Goal: Information Seeking & Learning: Learn about a topic

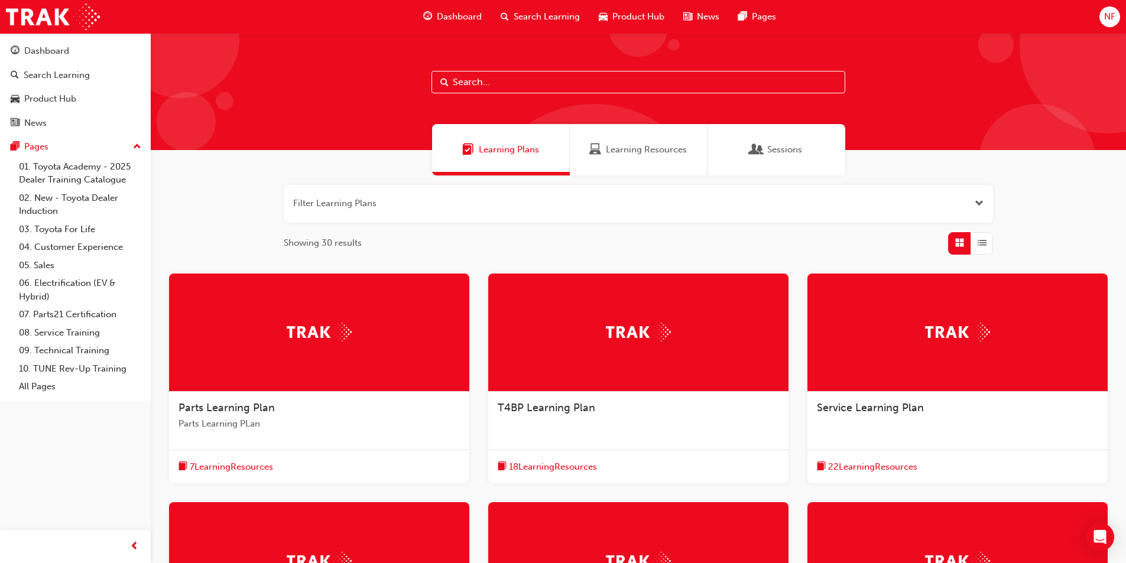
click at [641, 20] on span "Product Hub" at bounding box center [638, 17] width 52 height 14
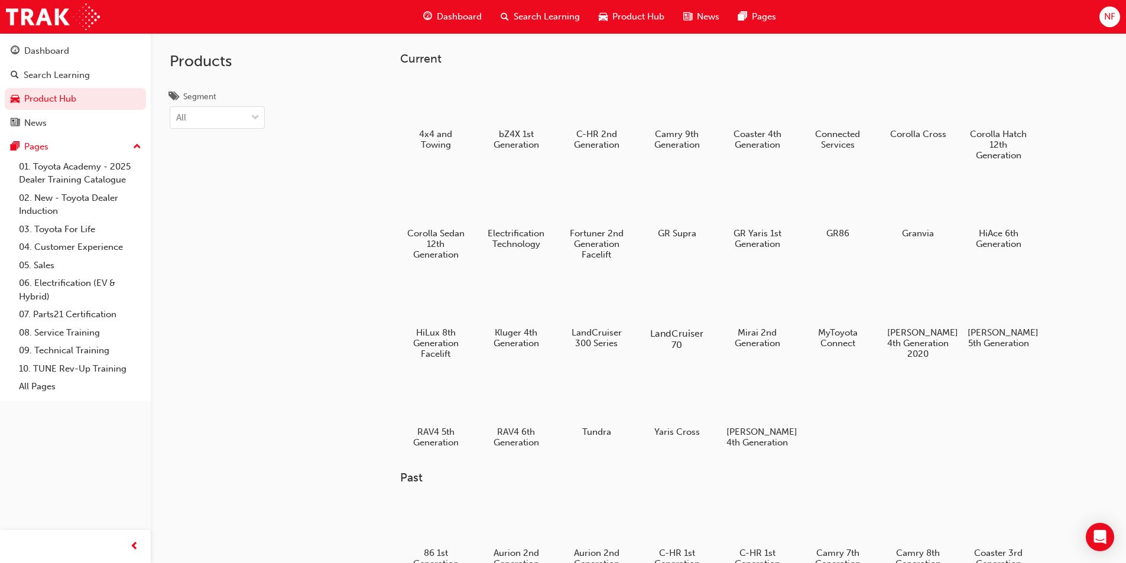
click at [692, 325] on div "LandCruiser 70" at bounding box center [676, 313] width 75 height 84
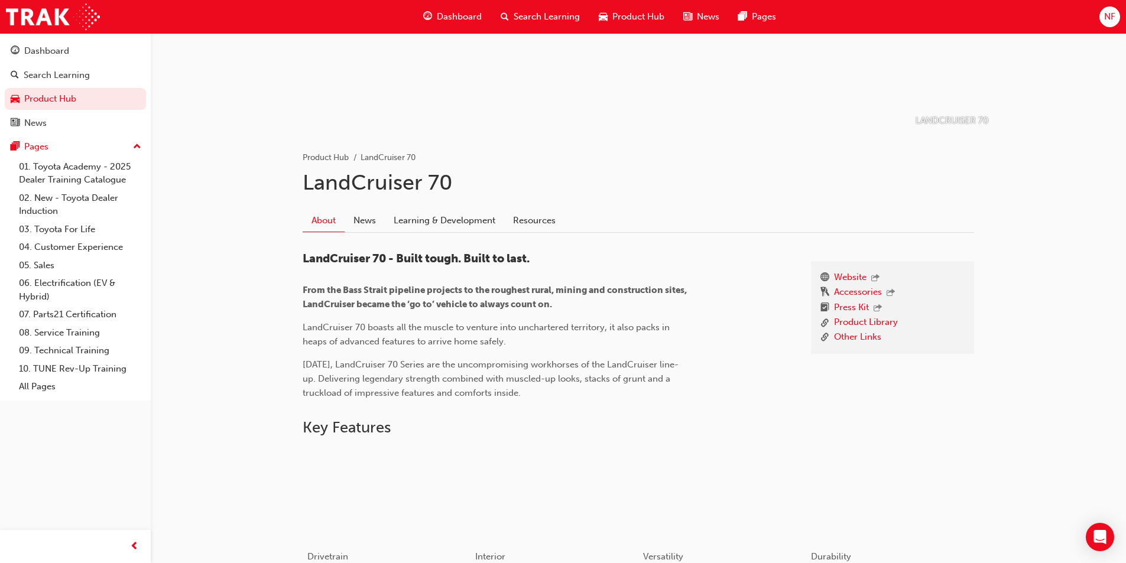
scroll to position [137, 0]
click at [444, 221] on link "Learning & Development" at bounding box center [444, 221] width 119 height 22
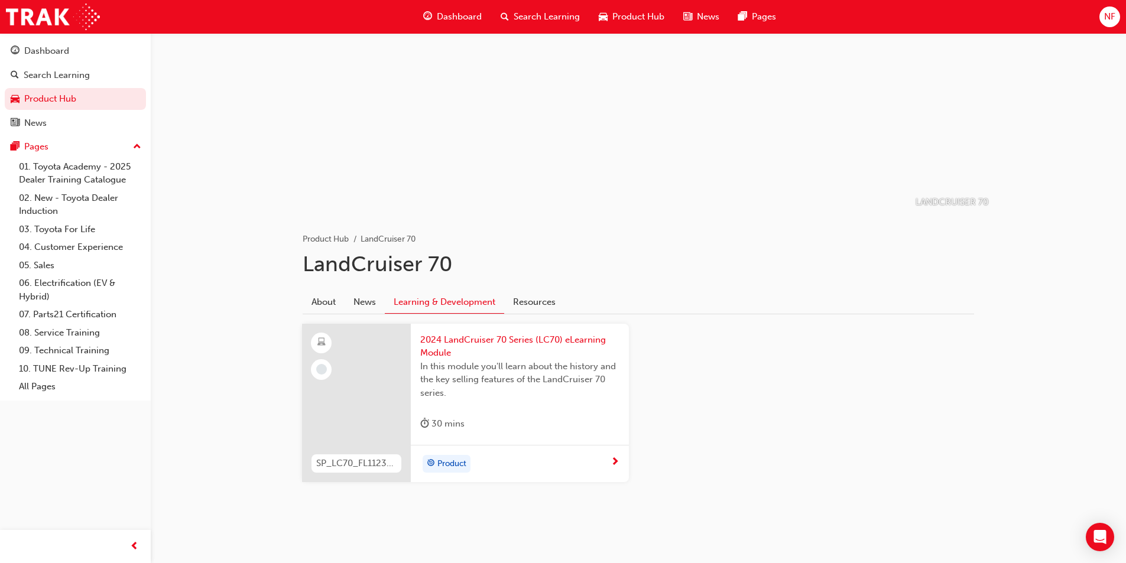
scroll to position [61, 0]
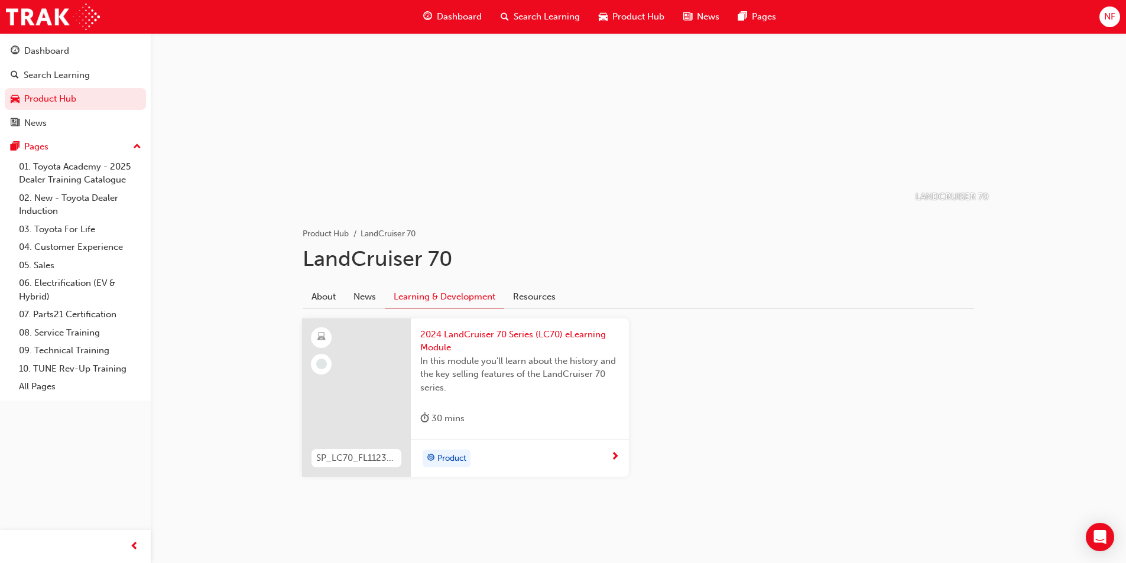
click at [518, 433] on div "2024 LandCruiser 70 Series (LC70) eLearning Module In this module you'll learn …" at bounding box center [520, 380] width 218 height 122
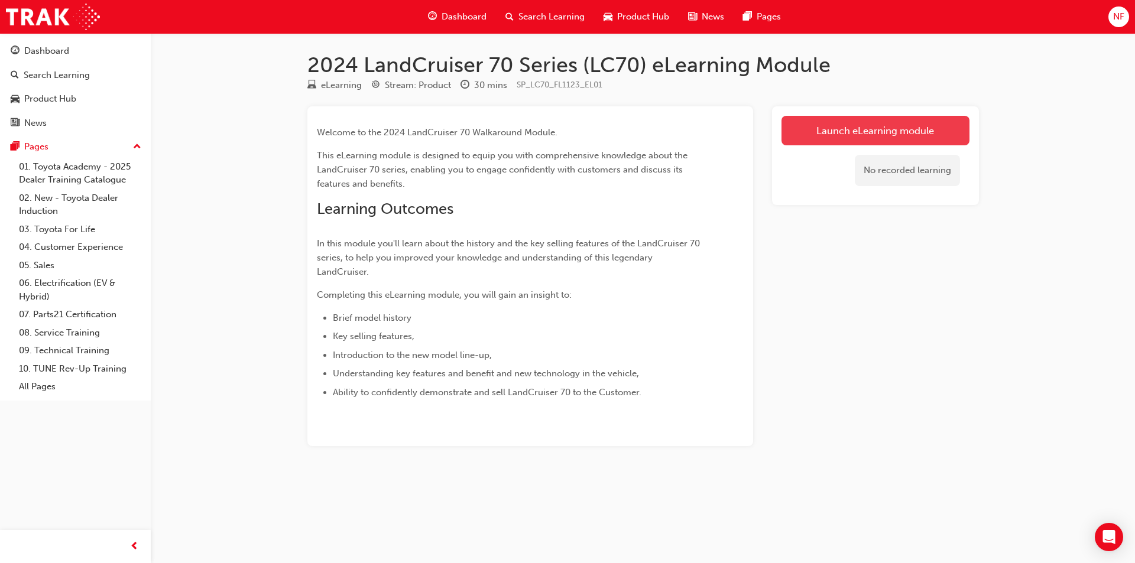
click at [909, 127] on link "Launch eLearning module" at bounding box center [876, 131] width 188 height 30
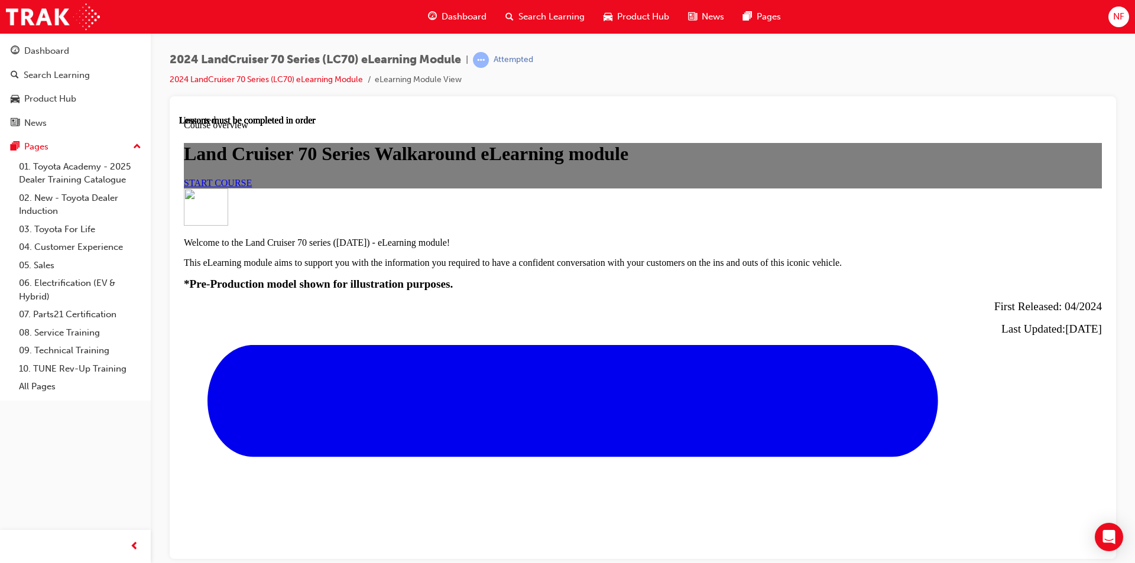
scroll to position [201, 0]
click at [252, 187] on span "START COURSE" at bounding box center [218, 182] width 68 height 10
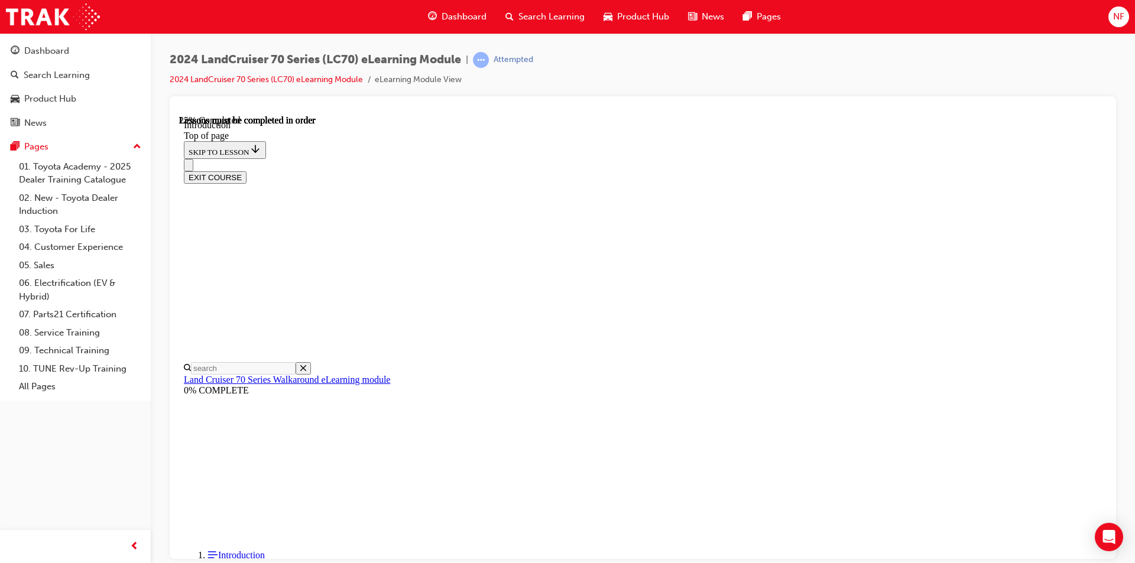
scroll to position [560, 0]
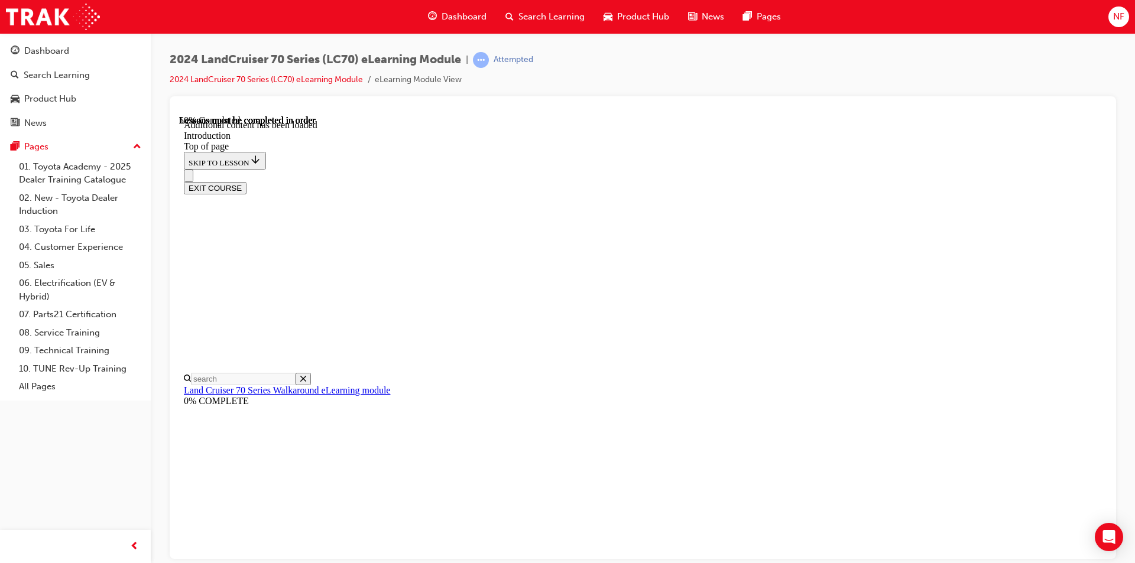
scroll to position [653, 0]
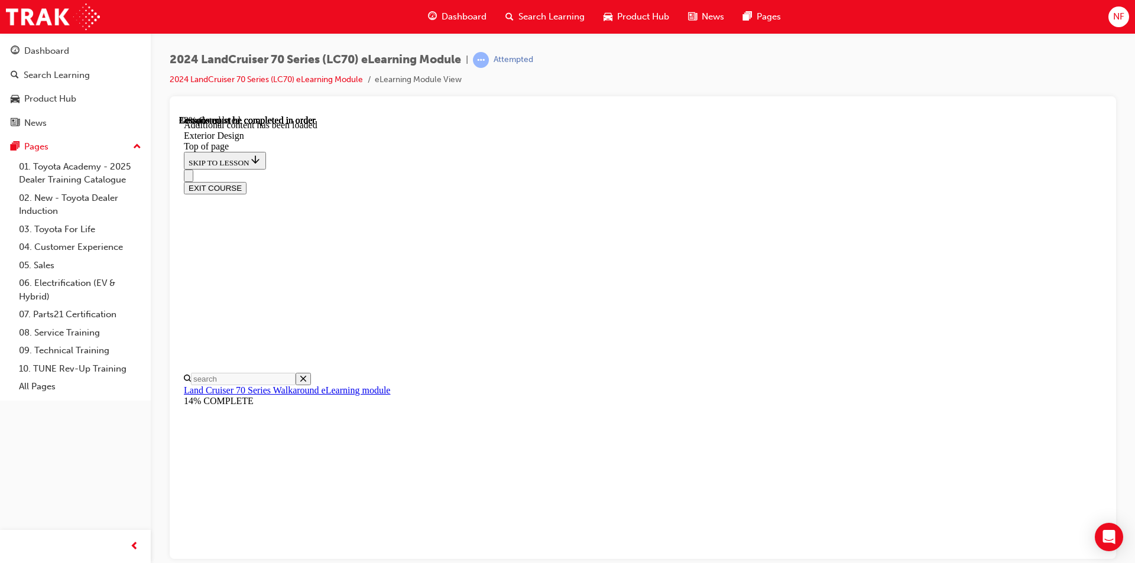
scroll to position [774, 0]
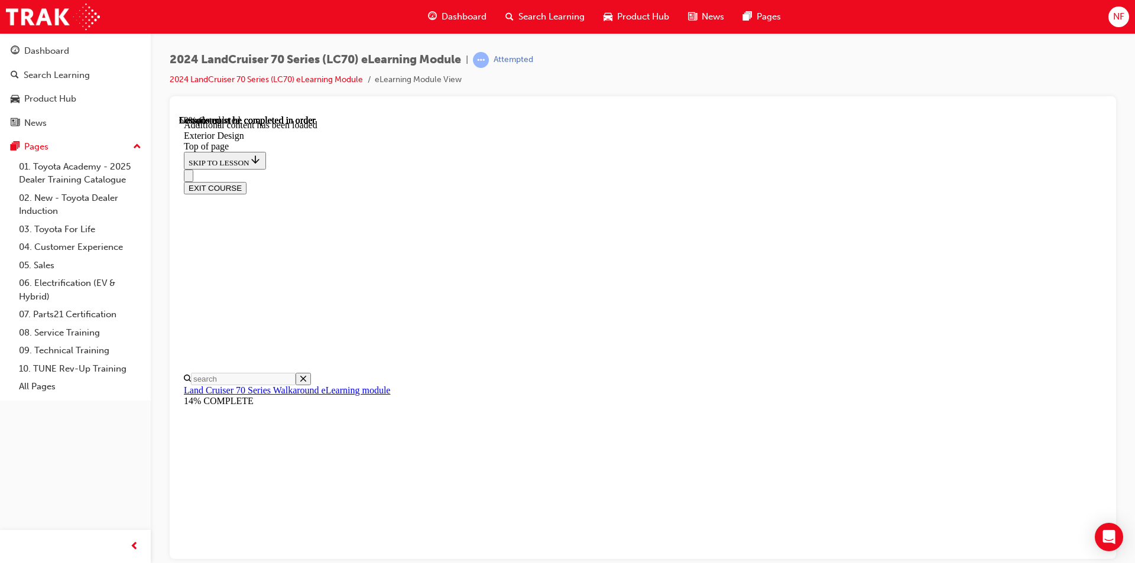
scroll to position [950, 0]
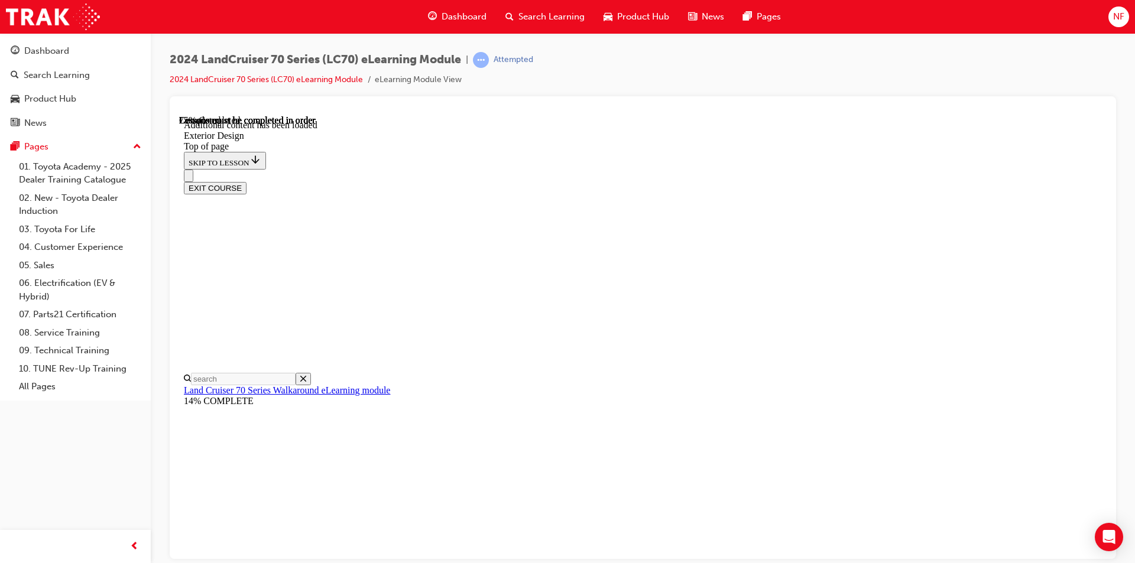
scroll to position [98, 0]
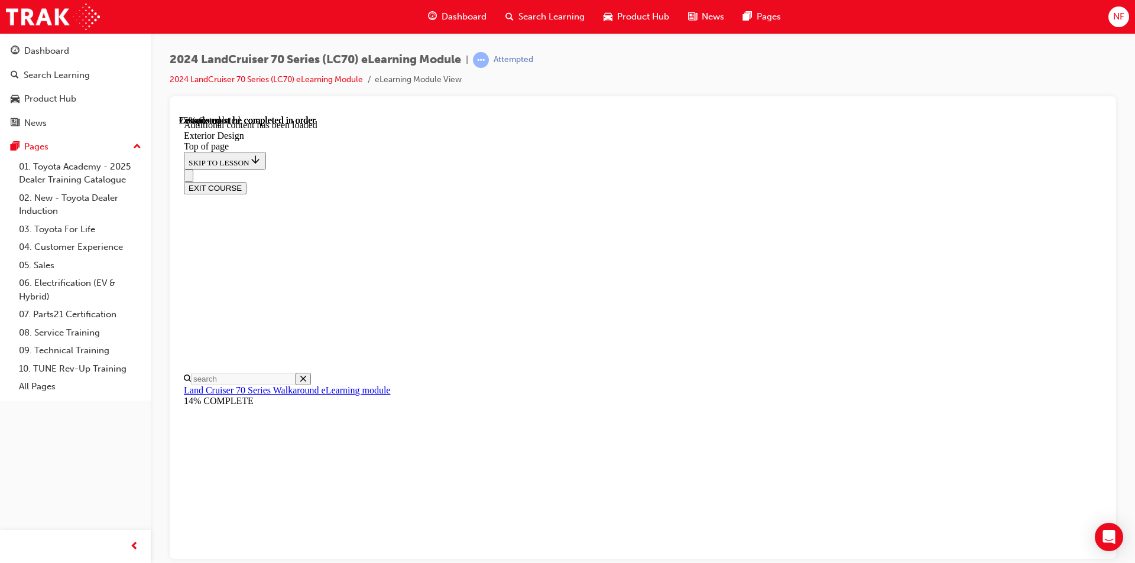
scroll to position [333, 0]
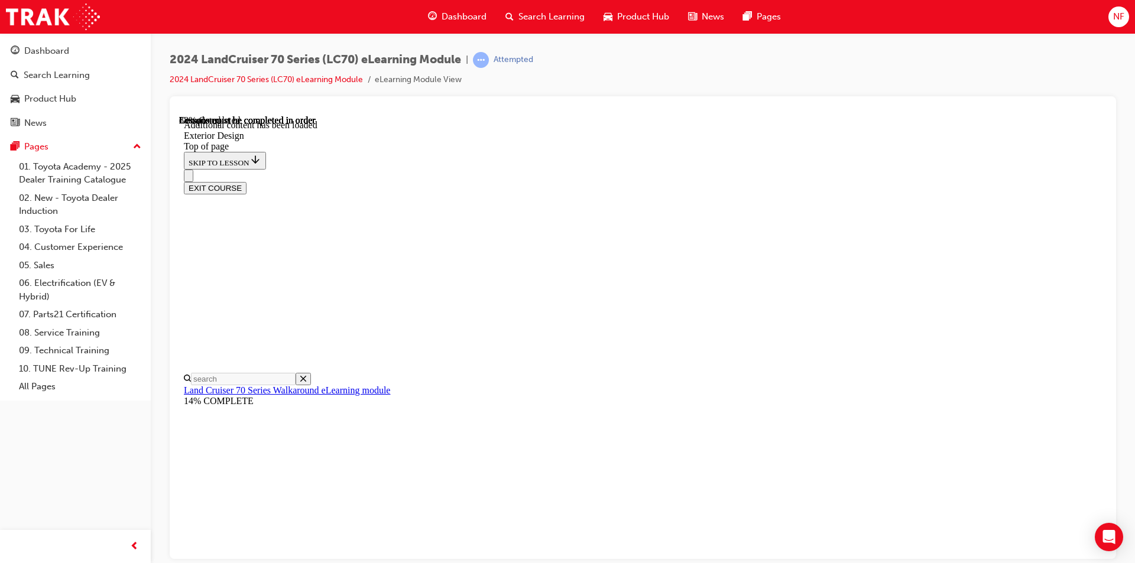
scroll to position [1508, 0]
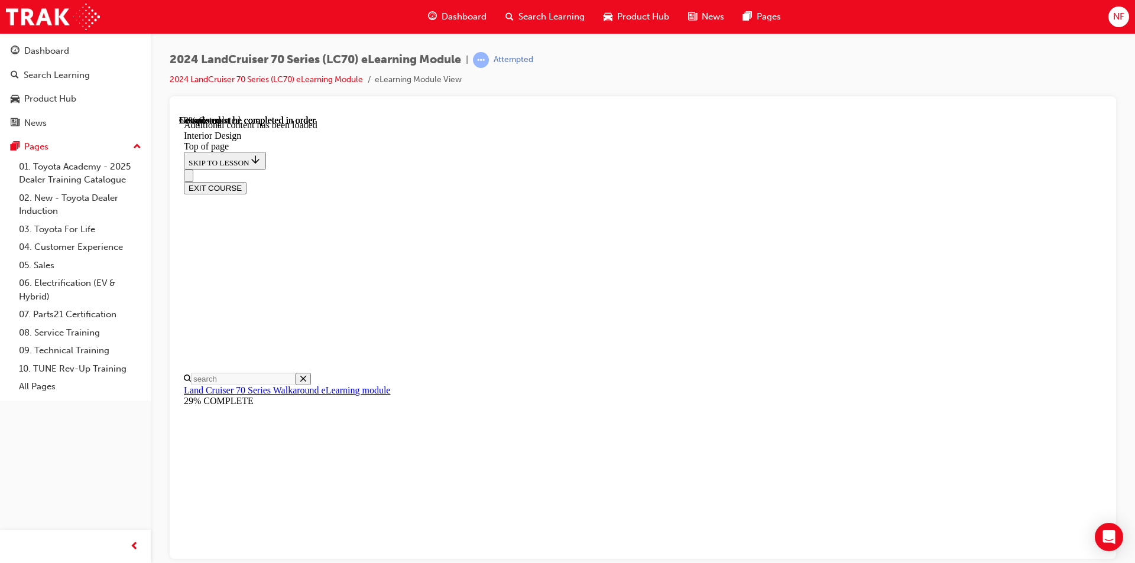
scroll to position [104, 0]
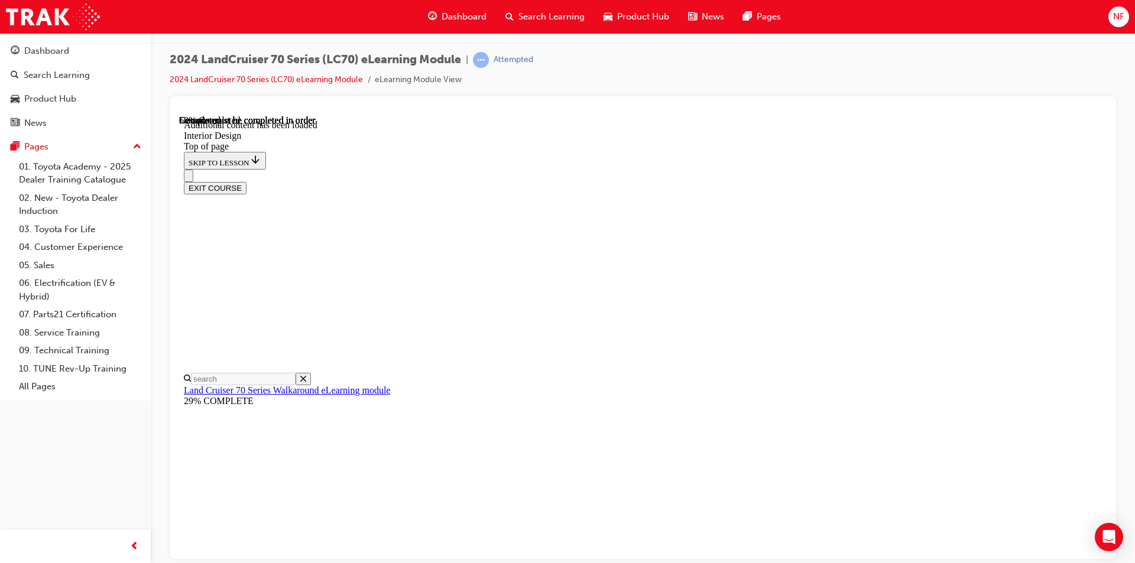
scroll to position [474, 0]
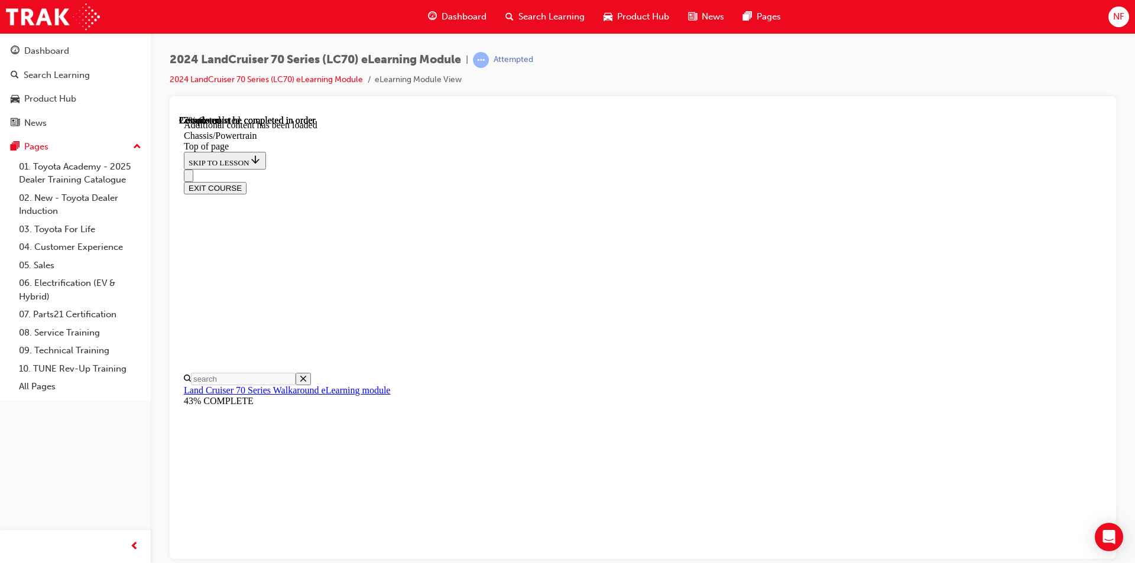
scroll to position [1046, 0]
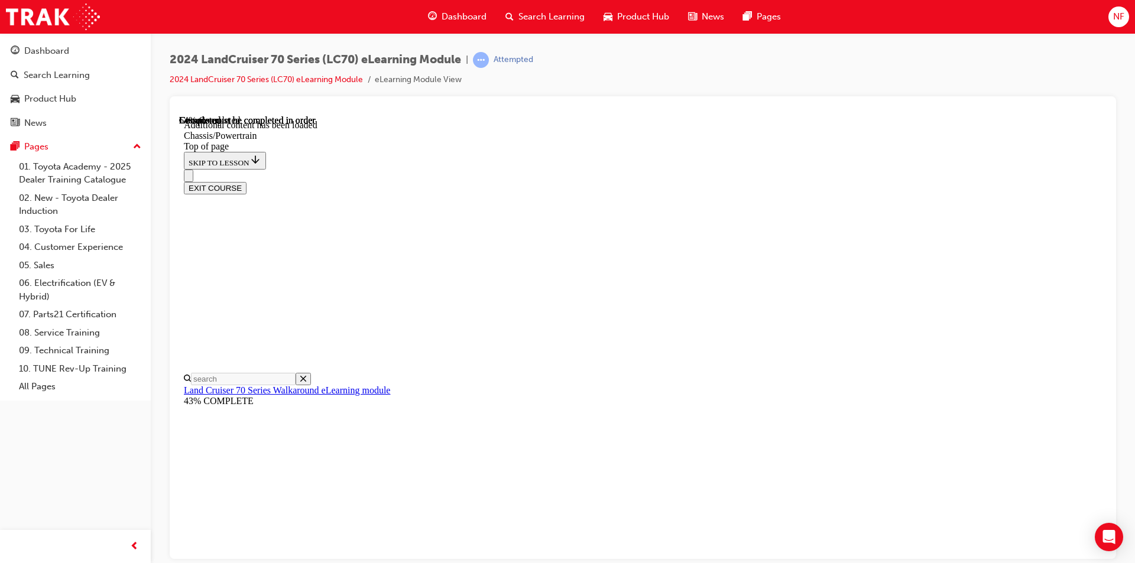
scroll to position [176, 0]
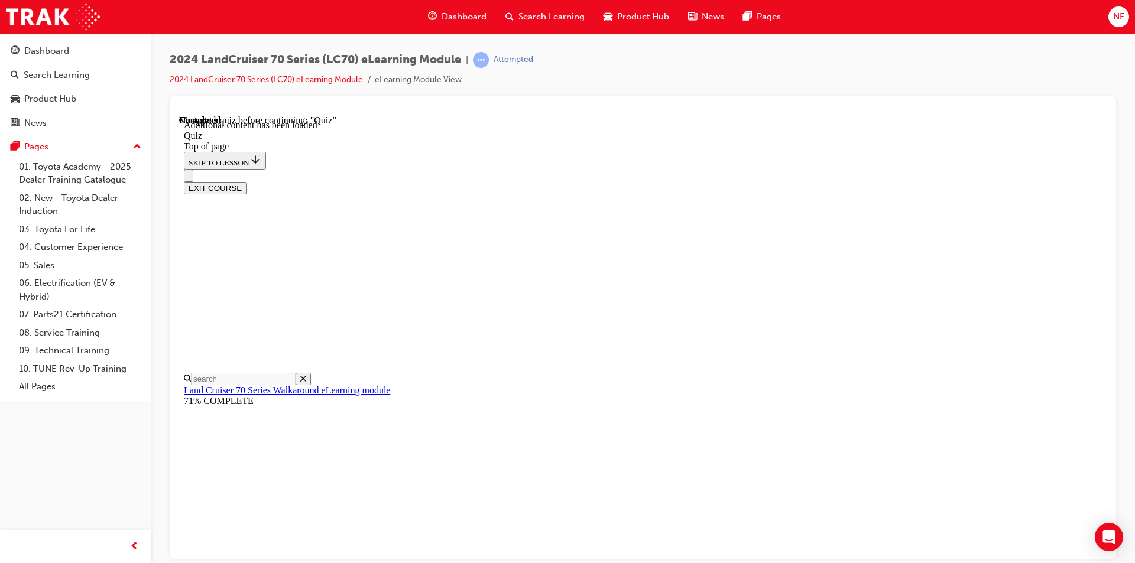
scroll to position [37, 0]
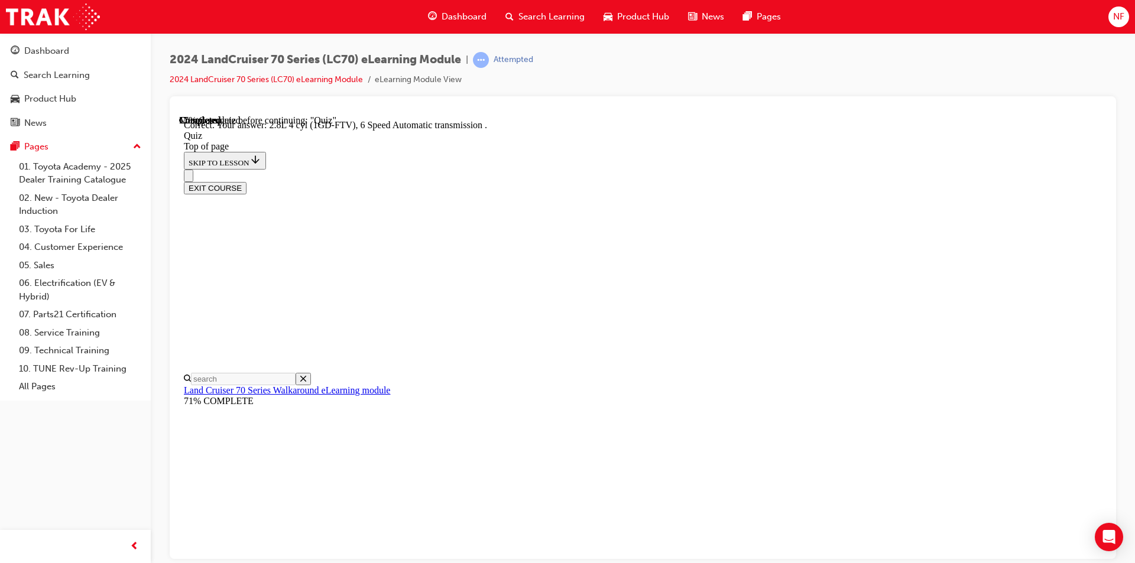
drag, startPoint x: 723, startPoint y: 511, endPoint x: 708, endPoint y: 510, distance: 15.5
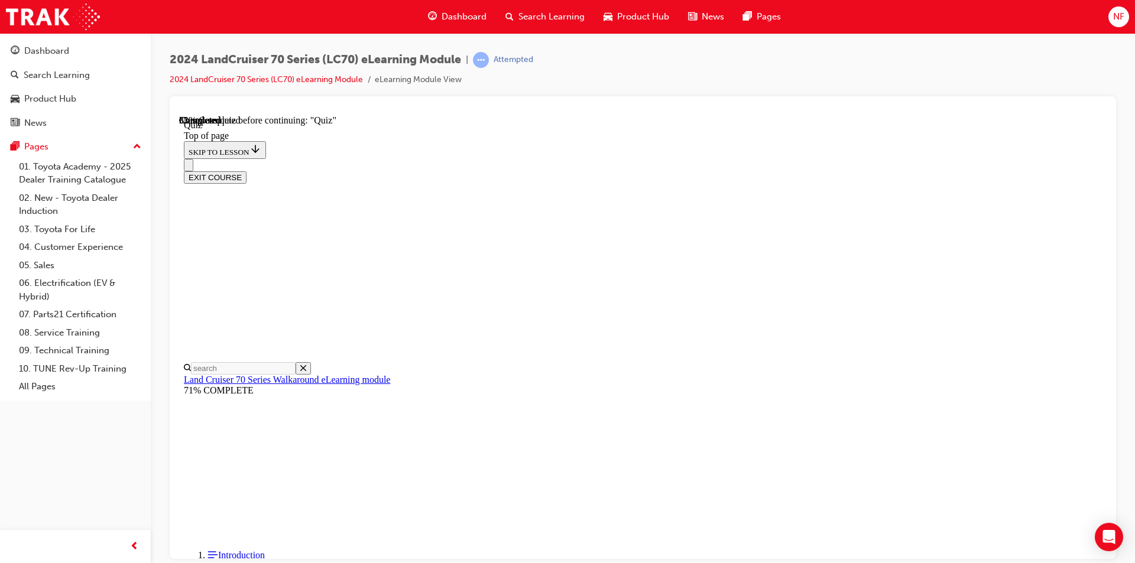
scroll to position [116, 0]
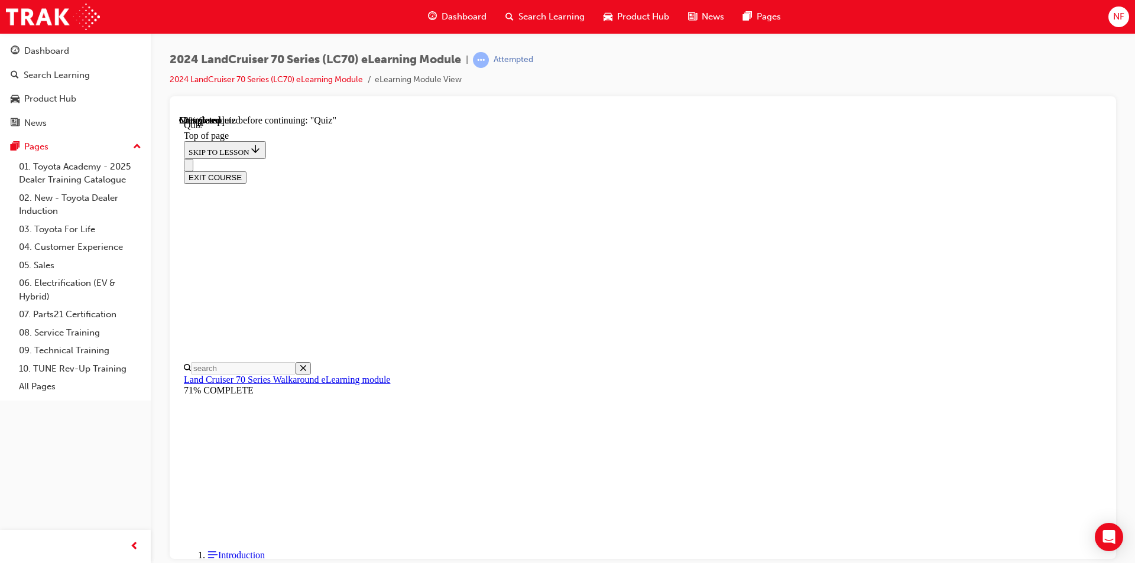
scroll to position [148, 0]
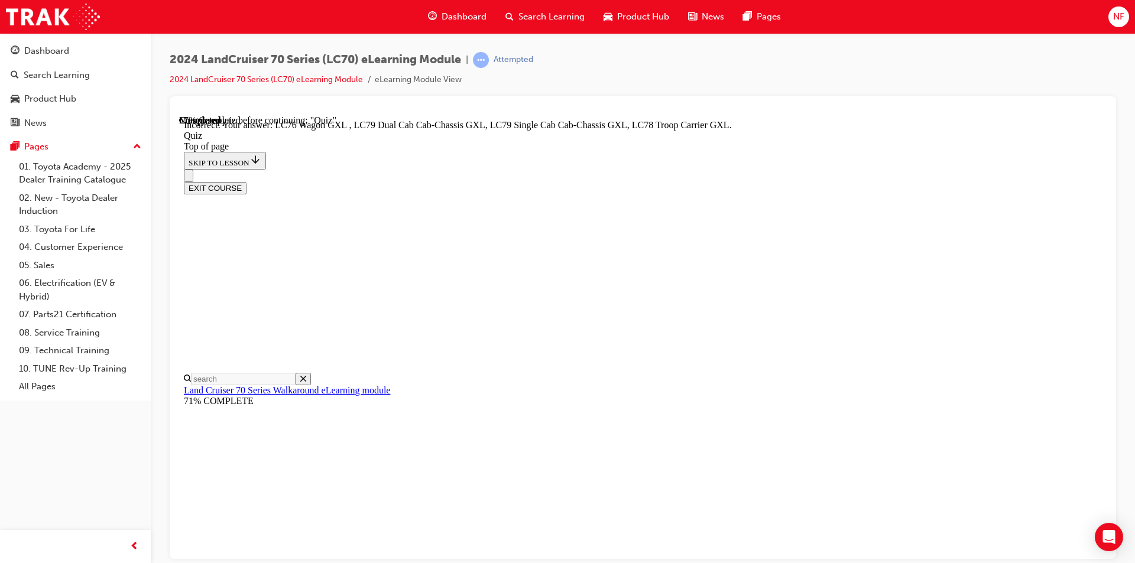
scroll to position [281, 0]
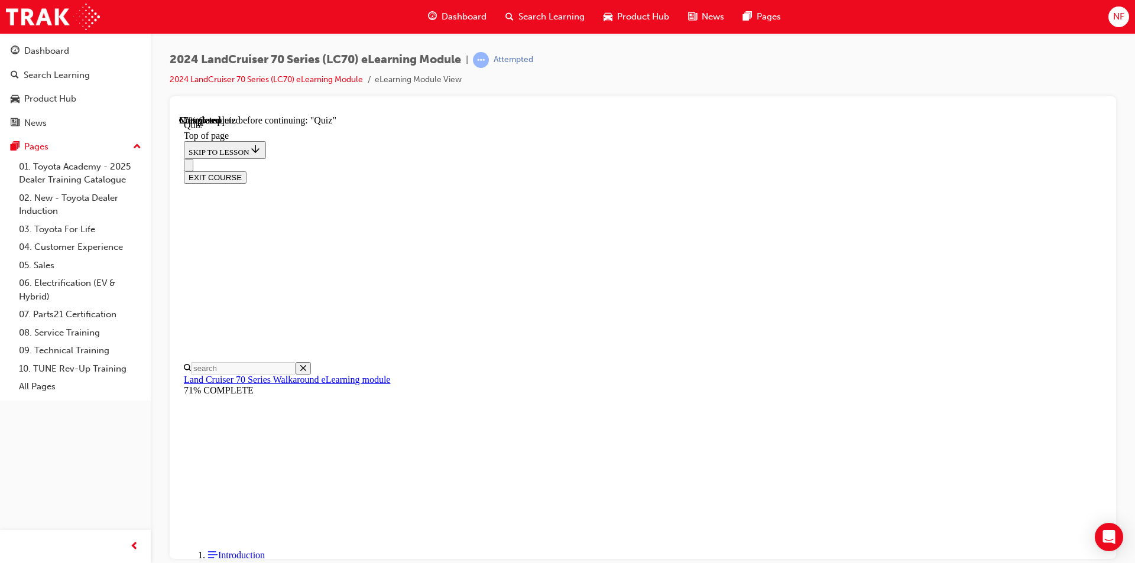
scroll to position [119, 0]
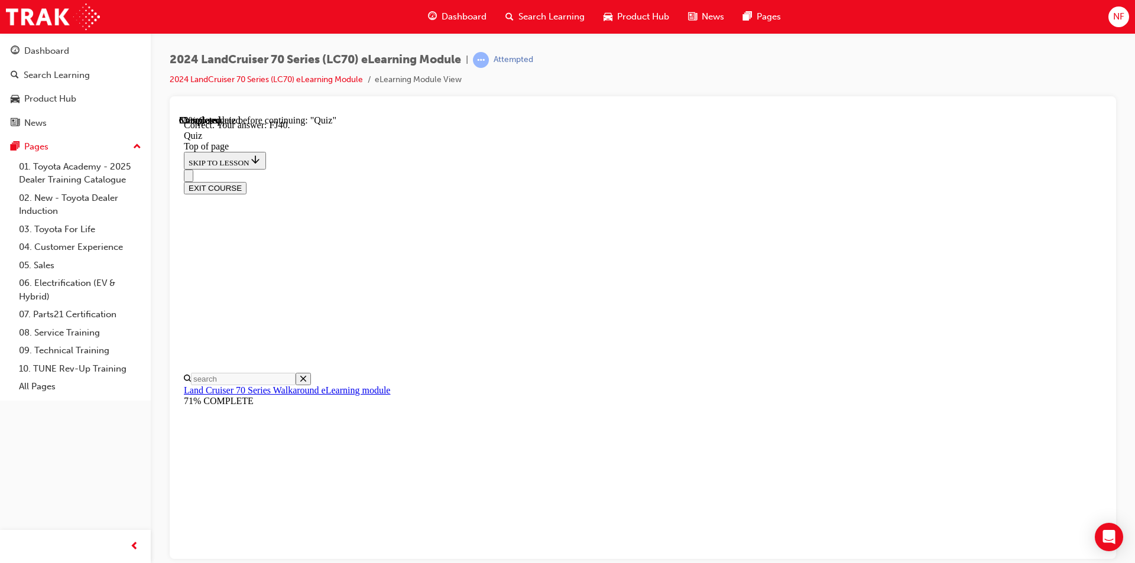
scroll to position [235, 0]
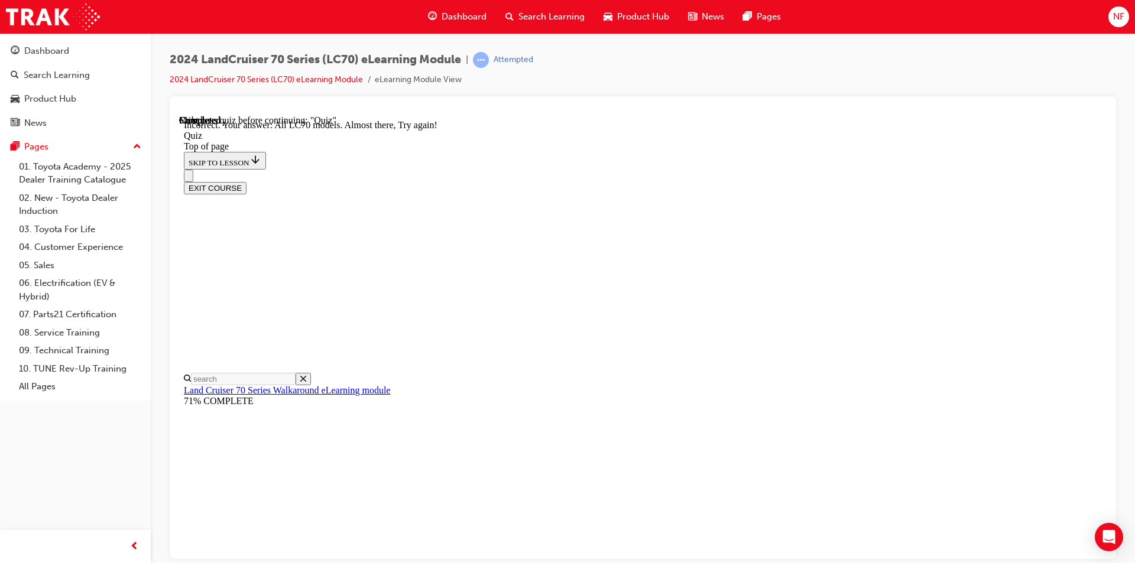
scroll to position [276, 0]
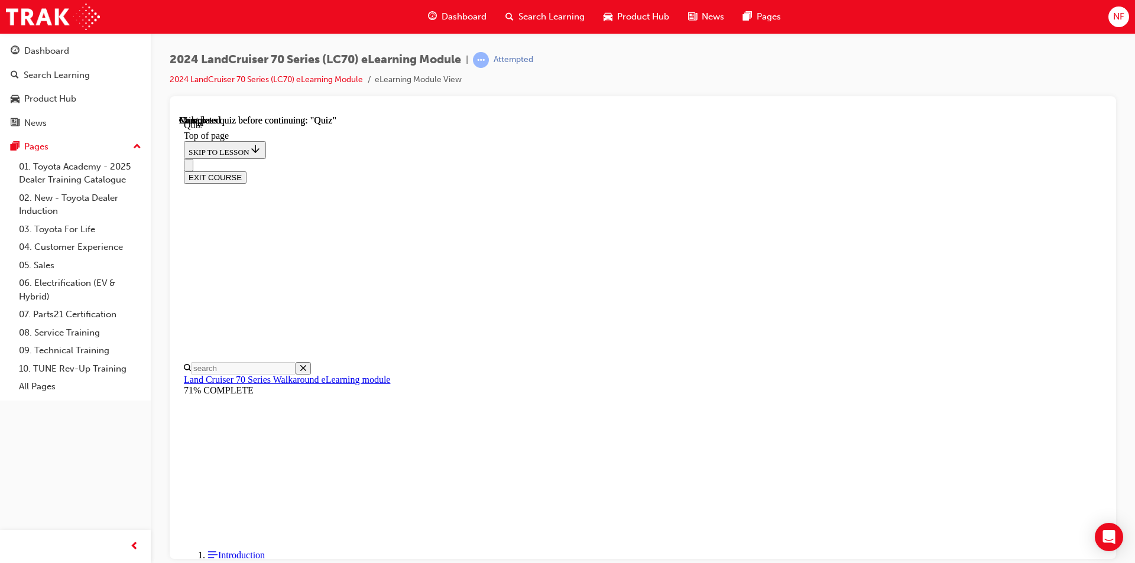
scroll to position [198, 0]
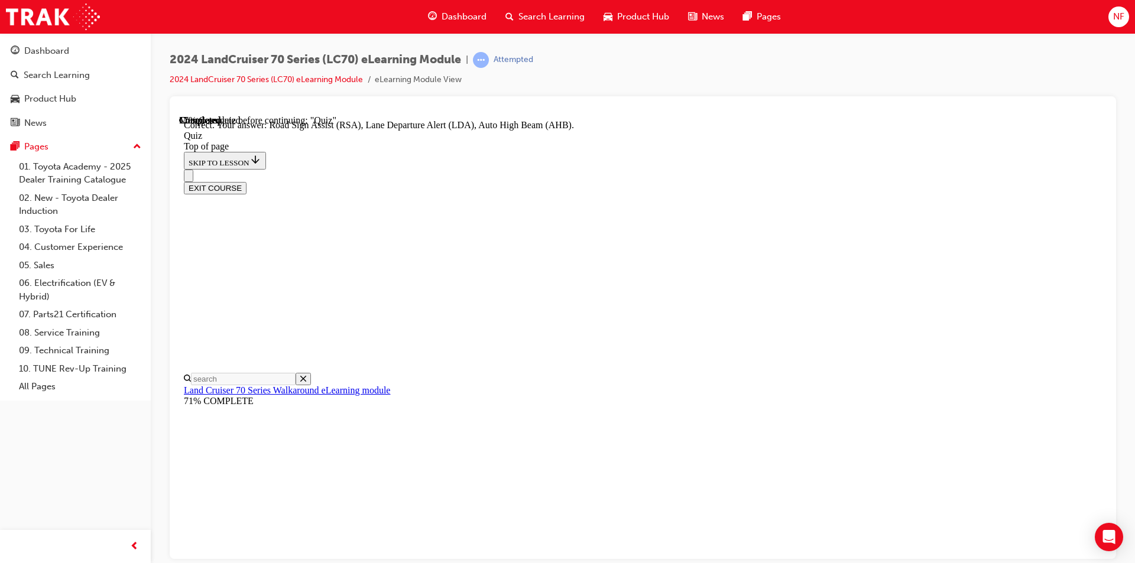
scroll to position [281, 0]
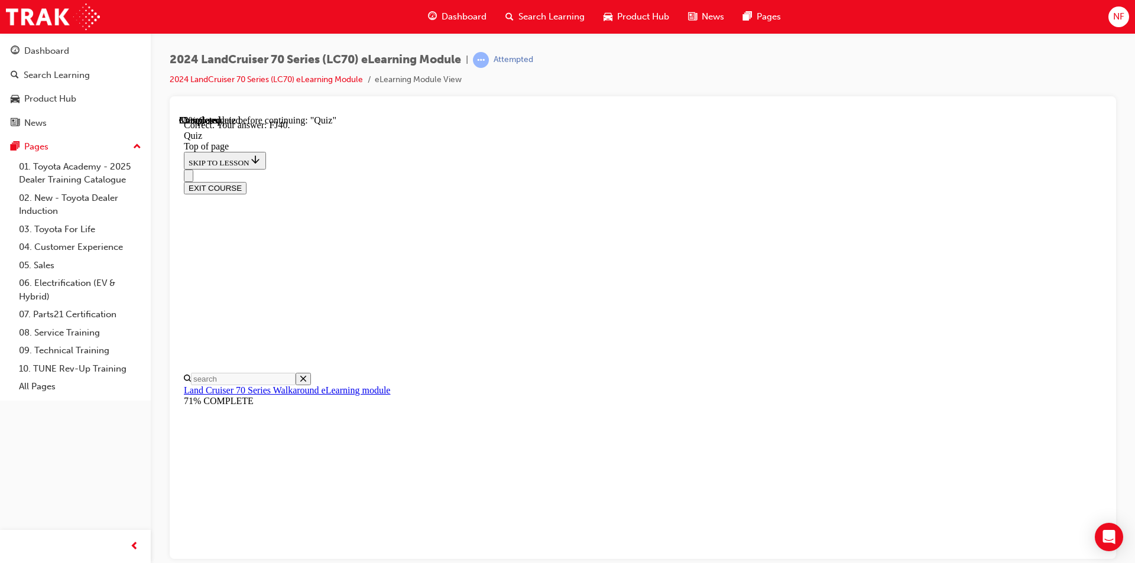
scroll to position [235, 0]
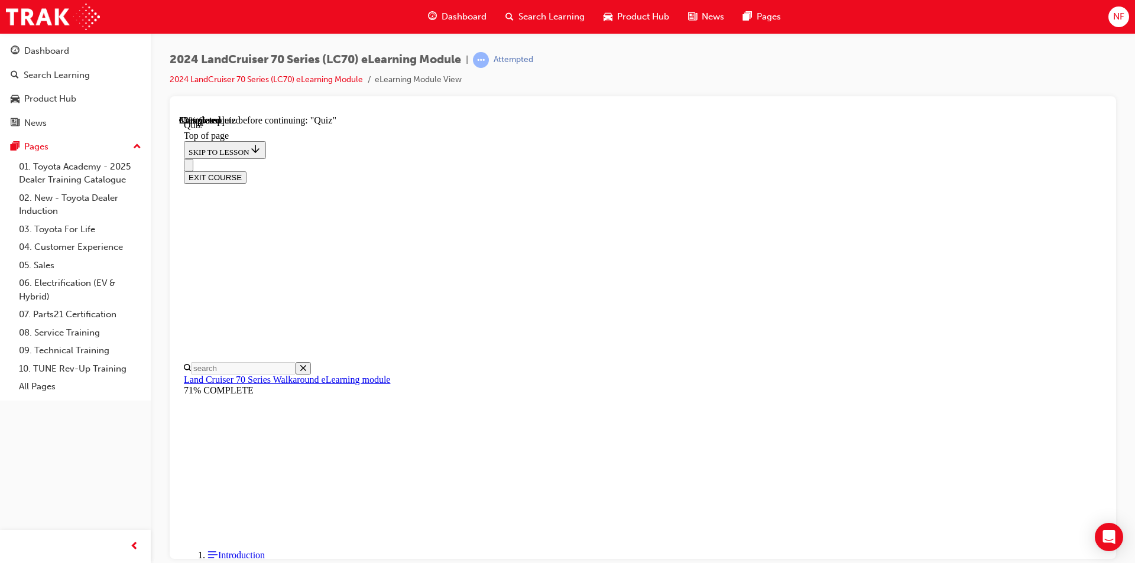
scroll to position [36, 0]
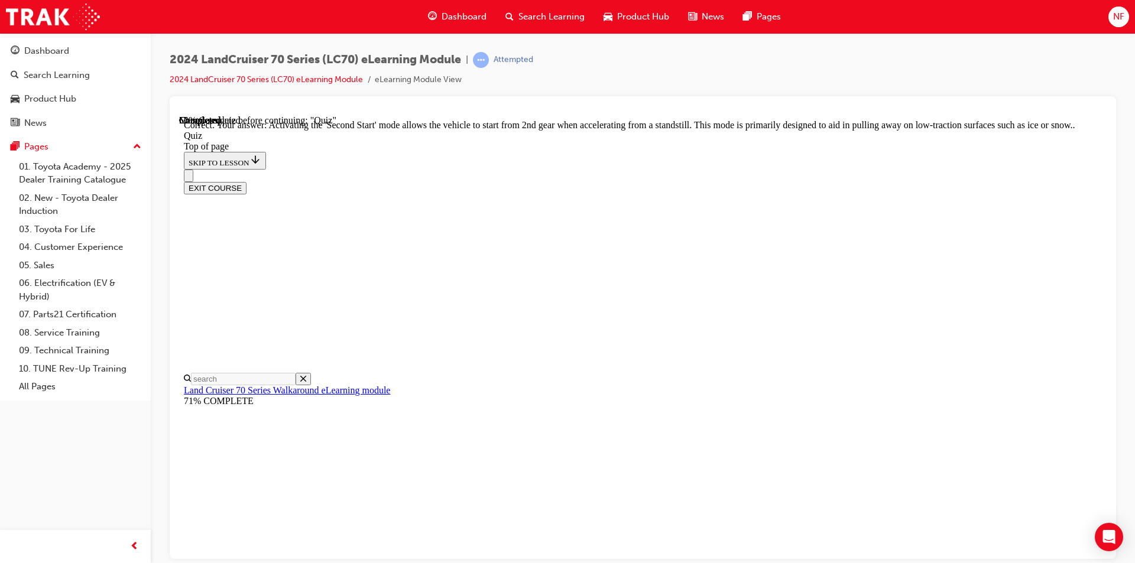
scroll to position [284, 0]
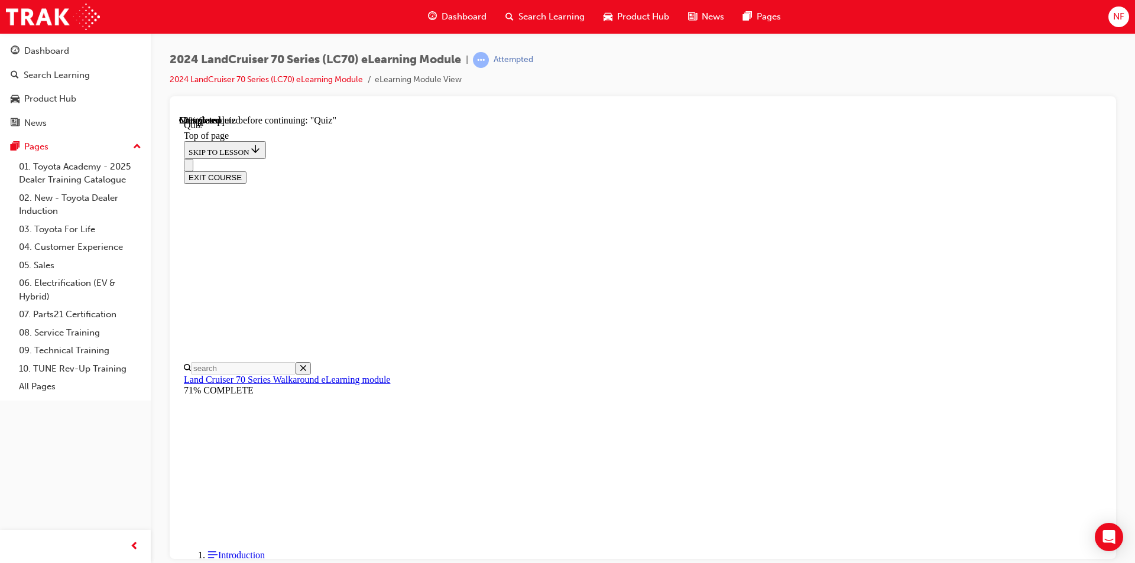
scroll to position [36, 0]
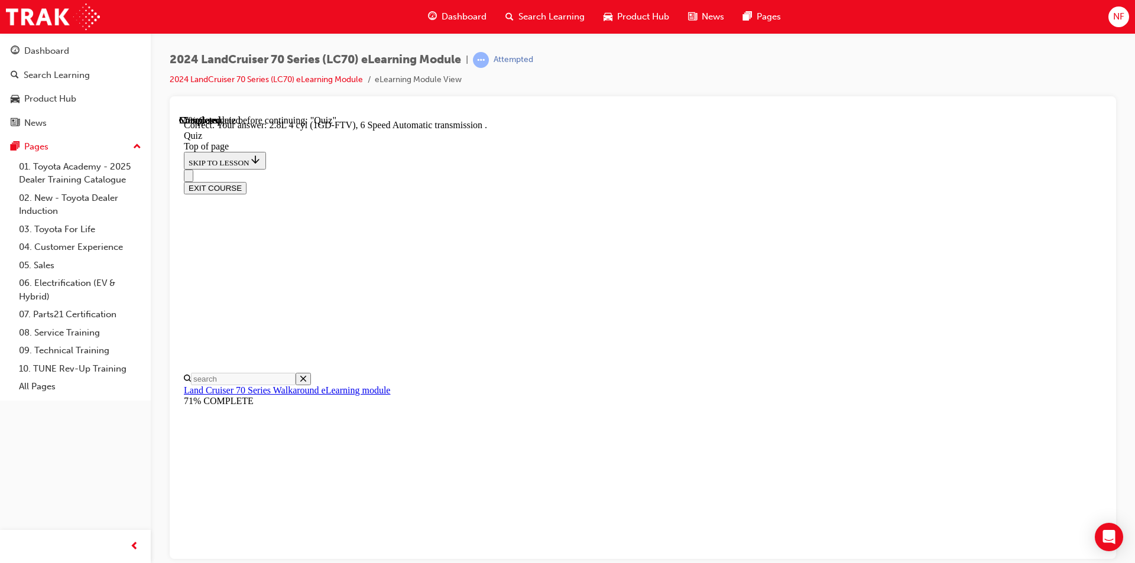
scroll to position [206, 0]
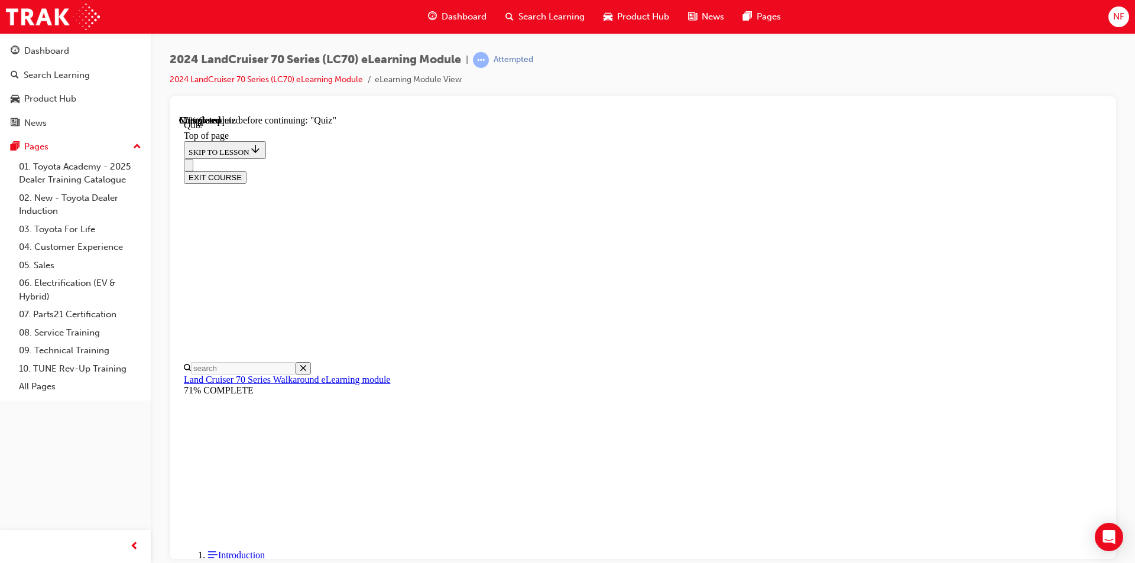
scroll to position [208, 0]
drag, startPoint x: 720, startPoint y: 475, endPoint x: 712, endPoint y: 485, distance: 12.2
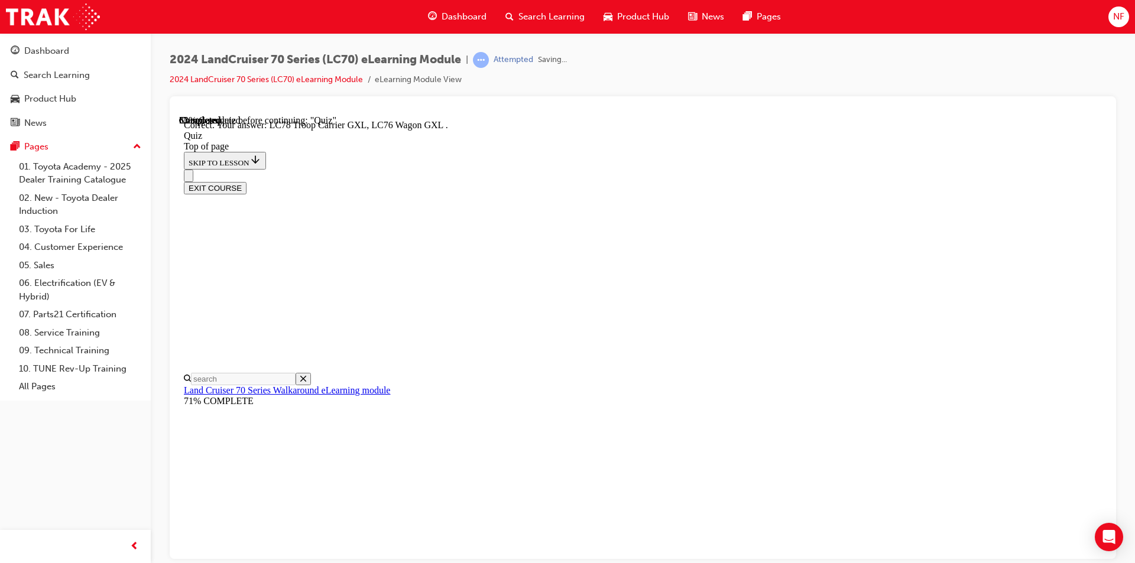
scroll to position [281, 0]
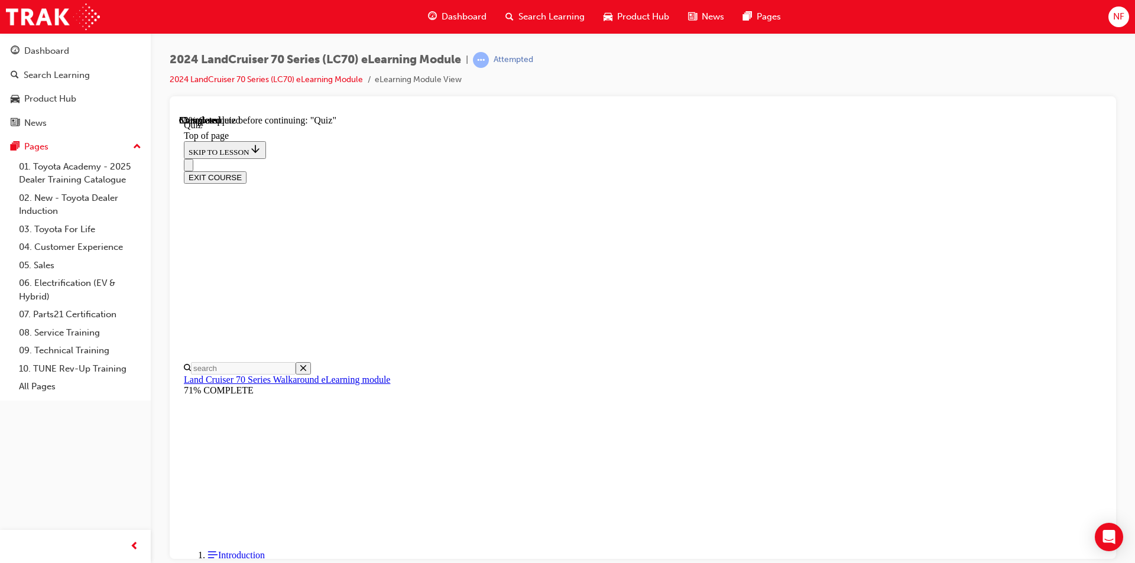
scroll to position [132, 0]
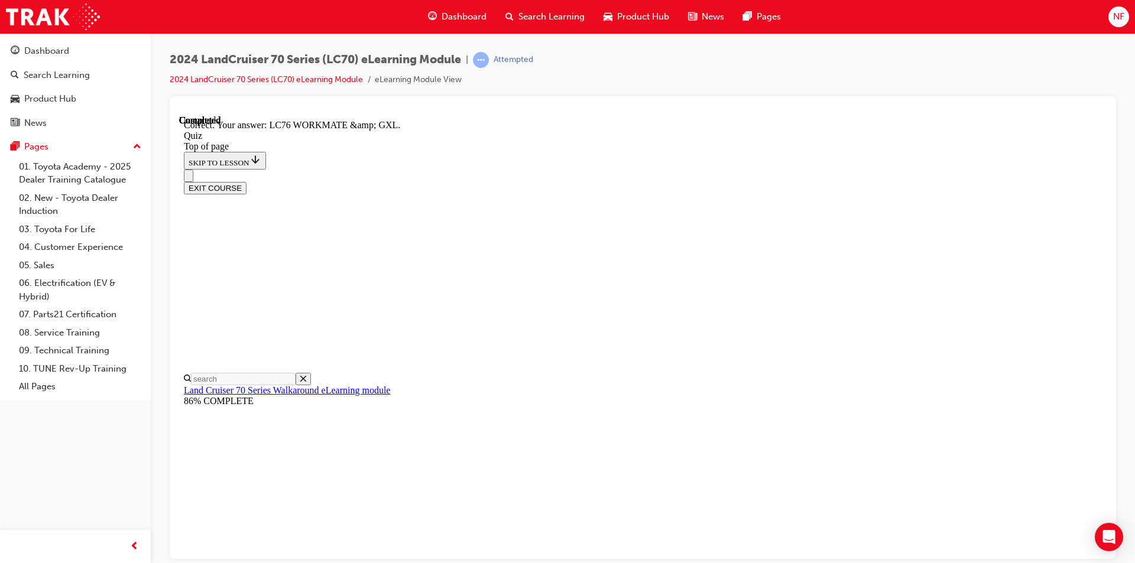
scroll to position [214, 0]
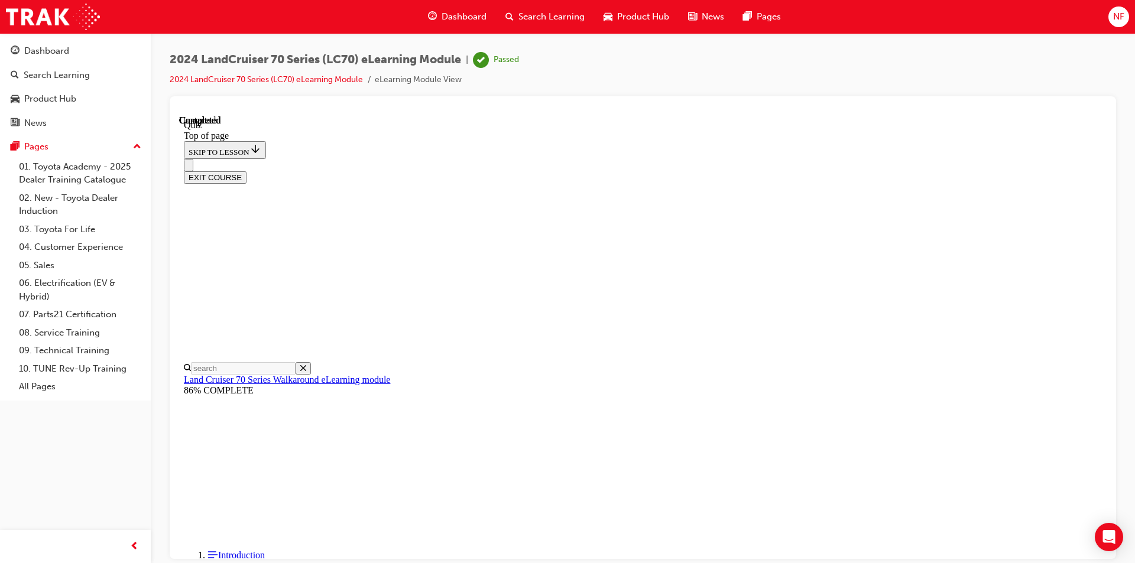
scroll to position [198, 0]
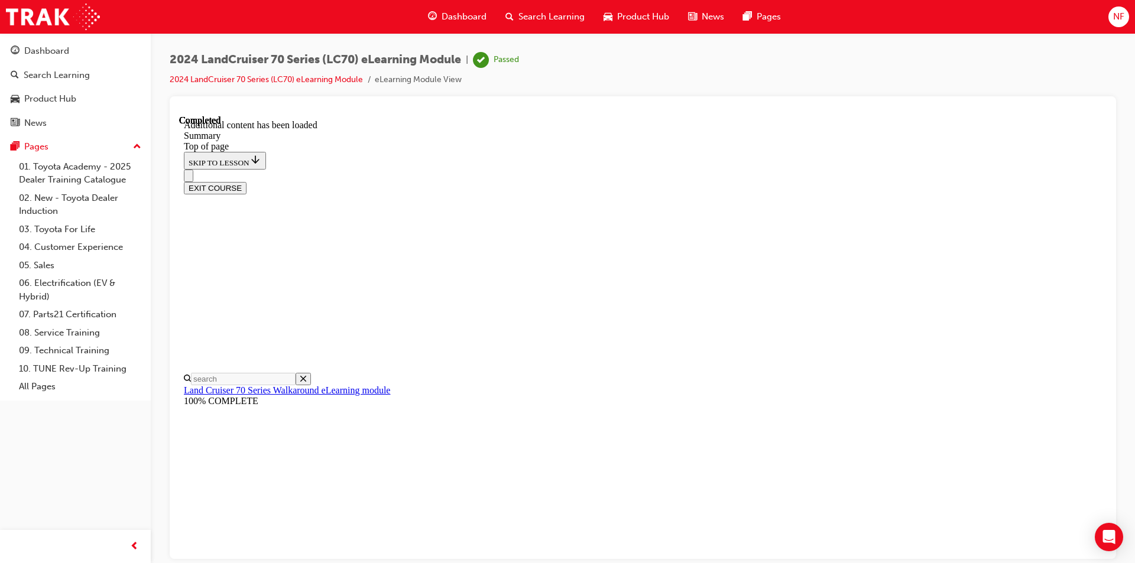
click at [247, 182] on button "EXIT COURSE" at bounding box center [215, 188] width 63 height 12
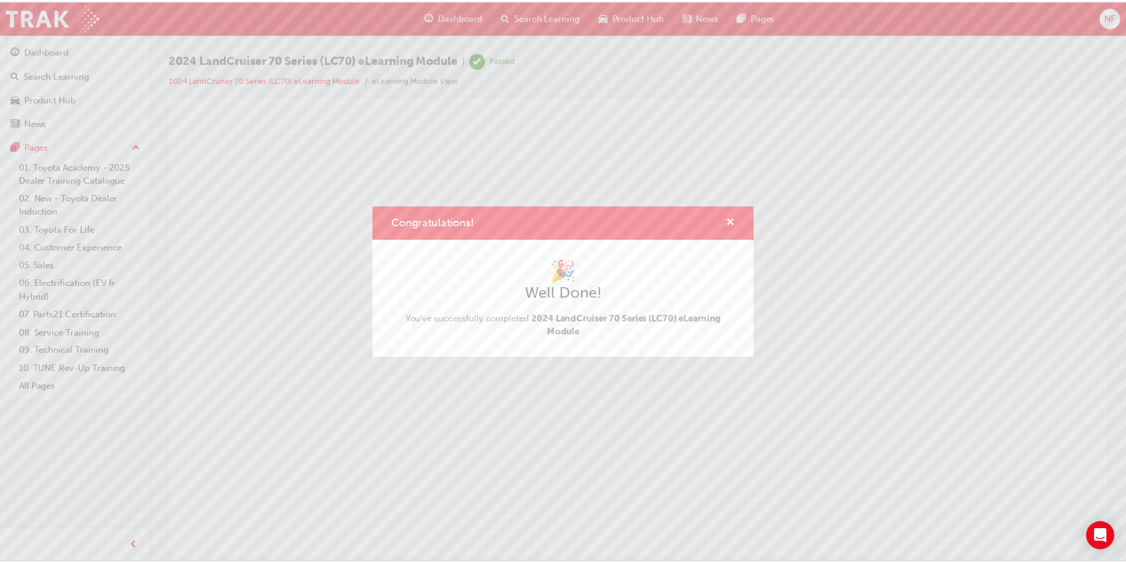
scroll to position [0, 0]
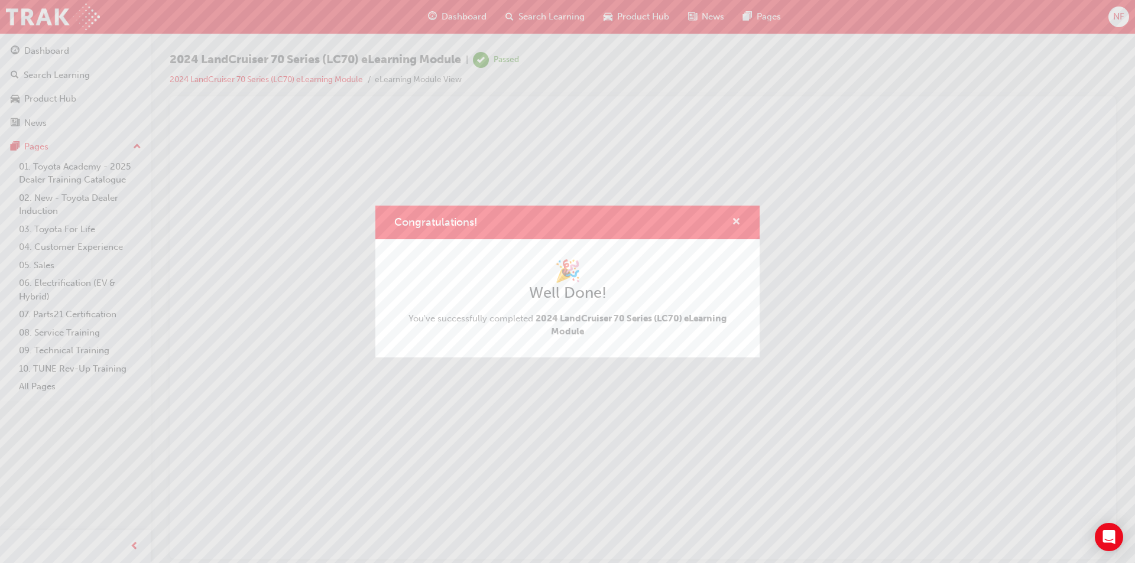
click at [736, 221] on span "cross-icon" at bounding box center [736, 223] width 9 height 11
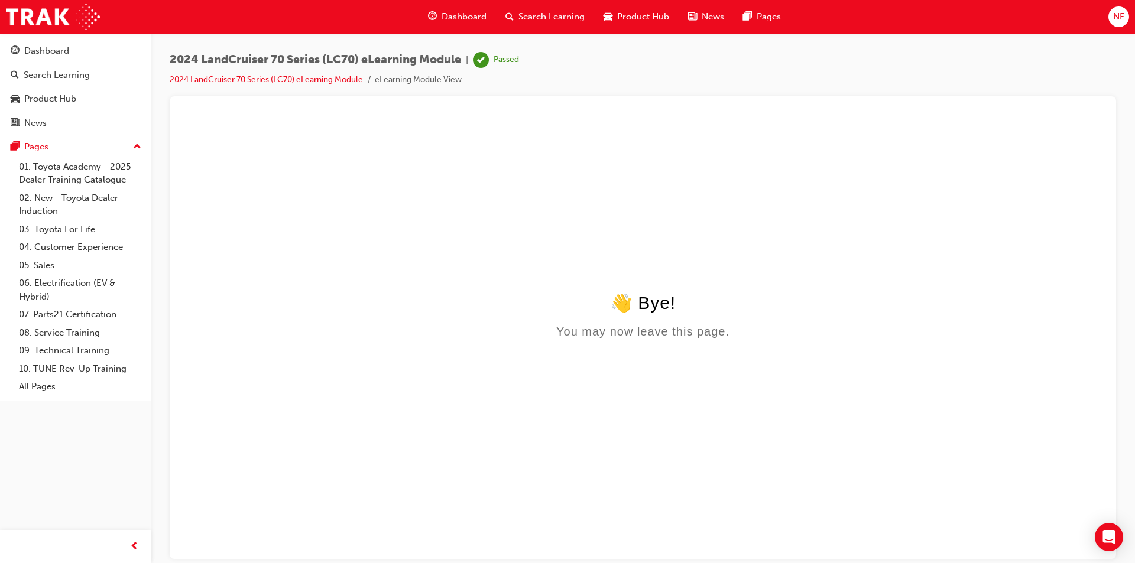
click at [638, 12] on span "Product Hub" at bounding box center [643, 17] width 52 height 14
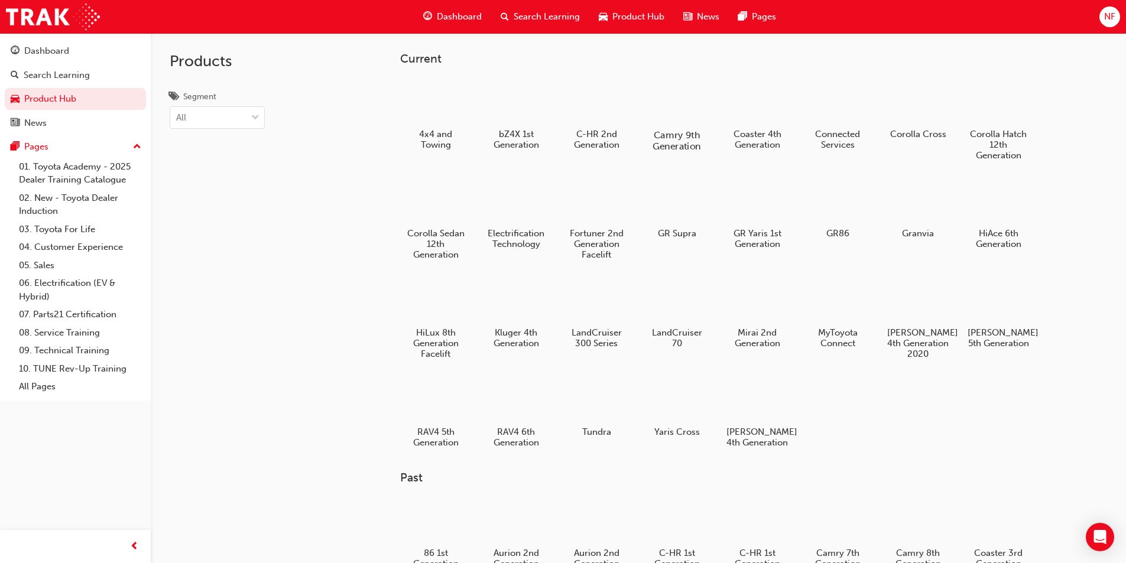
click at [683, 129] on h5 "Camry 9th Generation" at bounding box center [677, 140] width 66 height 22
click at [665, 330] on h5 "LandCruiser 70" at bounding box center [677, 339] width 66 height 22
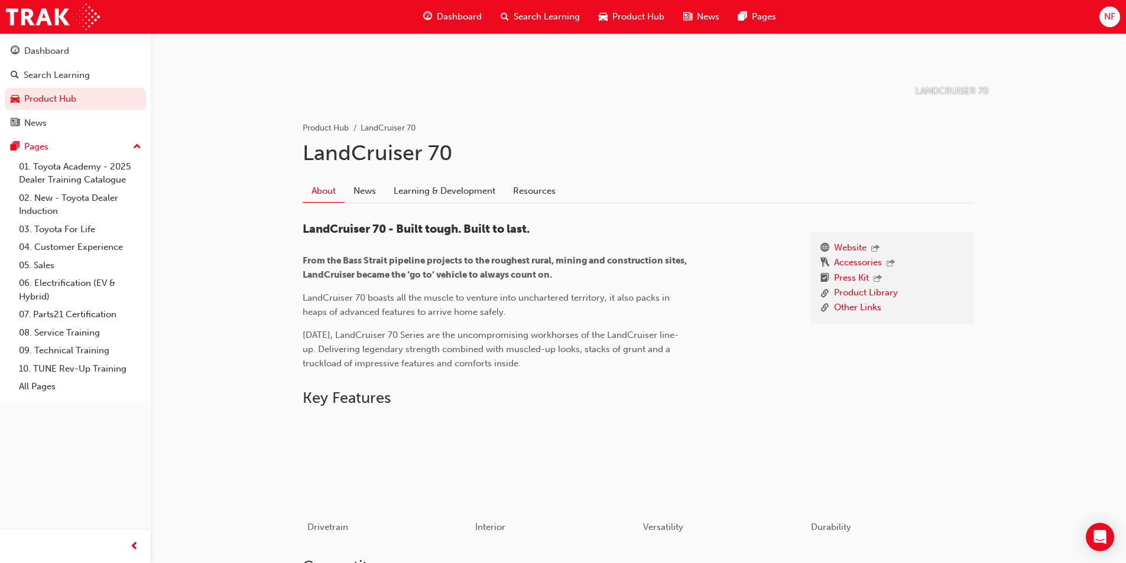
scroll to position [414, 0]
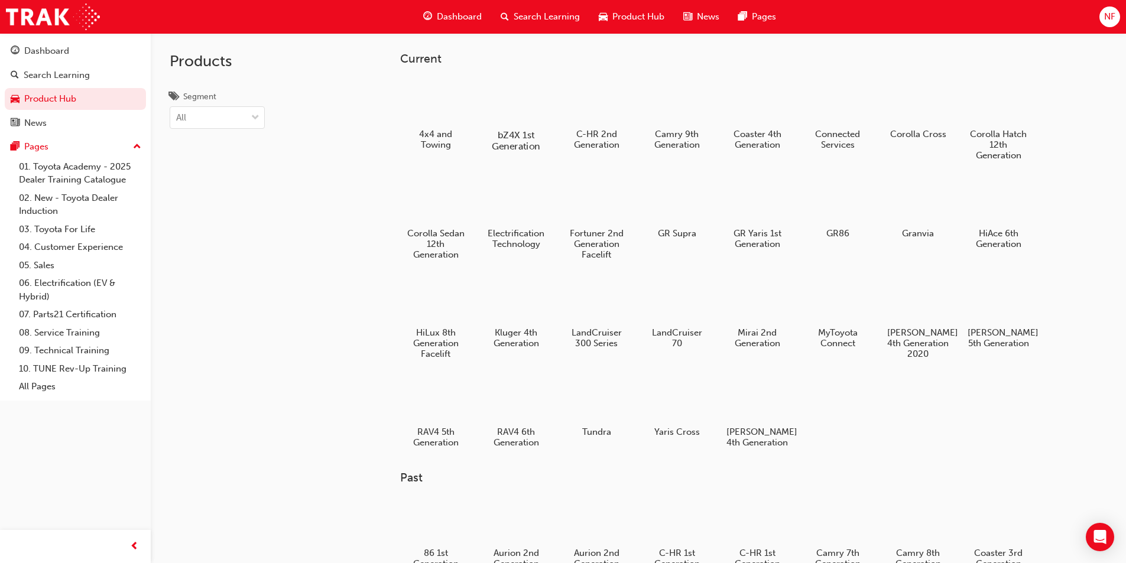
click at [522, 117] on div at bounding box center [516, 100] width 66 height 47
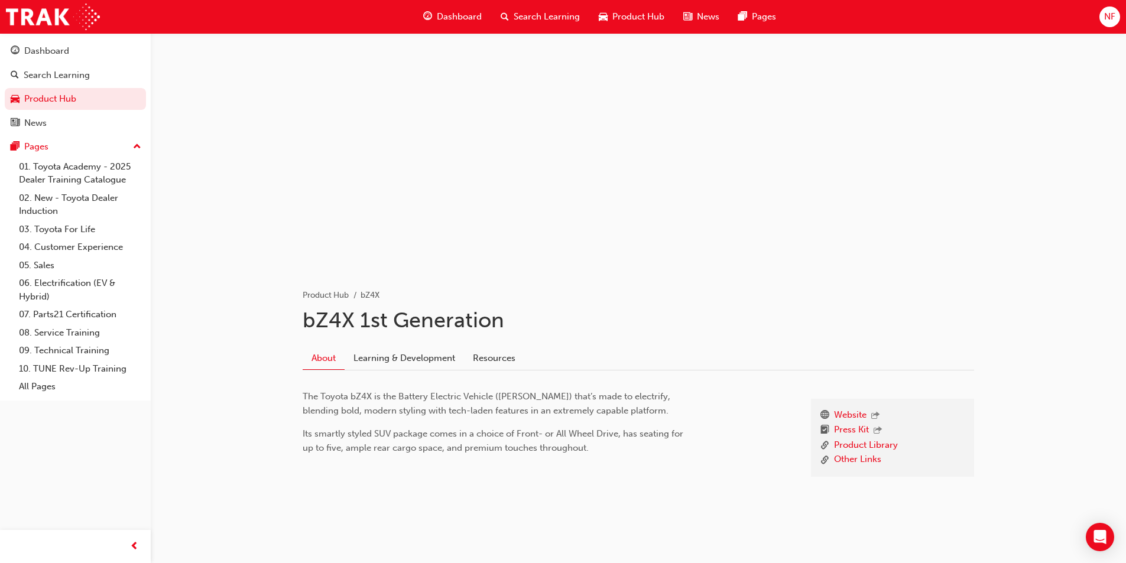
scroll to position [19, 0]
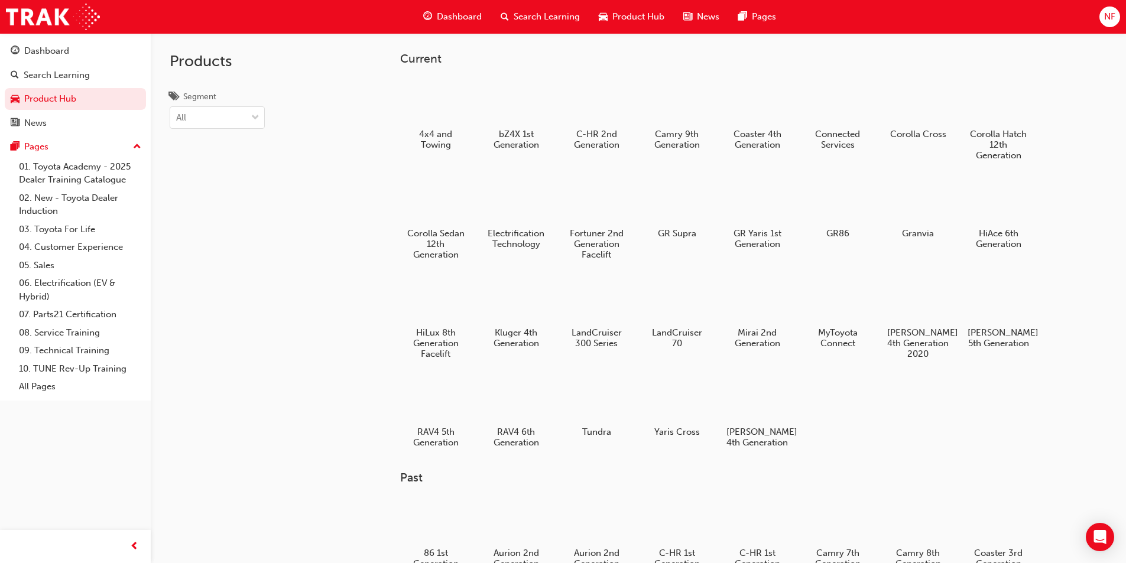
click at [611, 125] on div "C-HR 2nd Generation" at bounding box center [596, 114] width 71 height 79
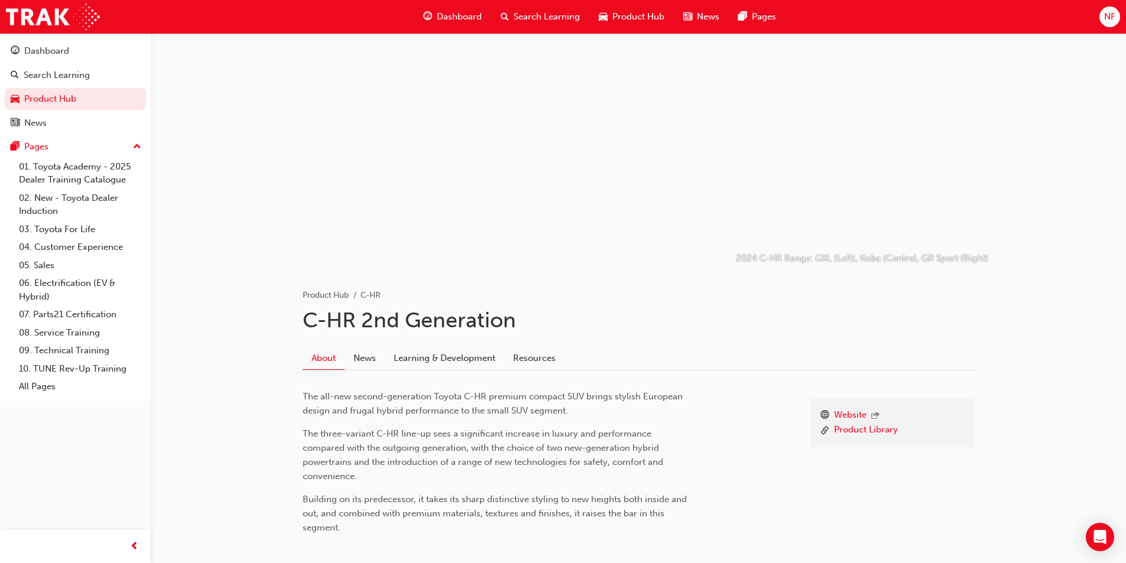
scroll to position [67, 0]
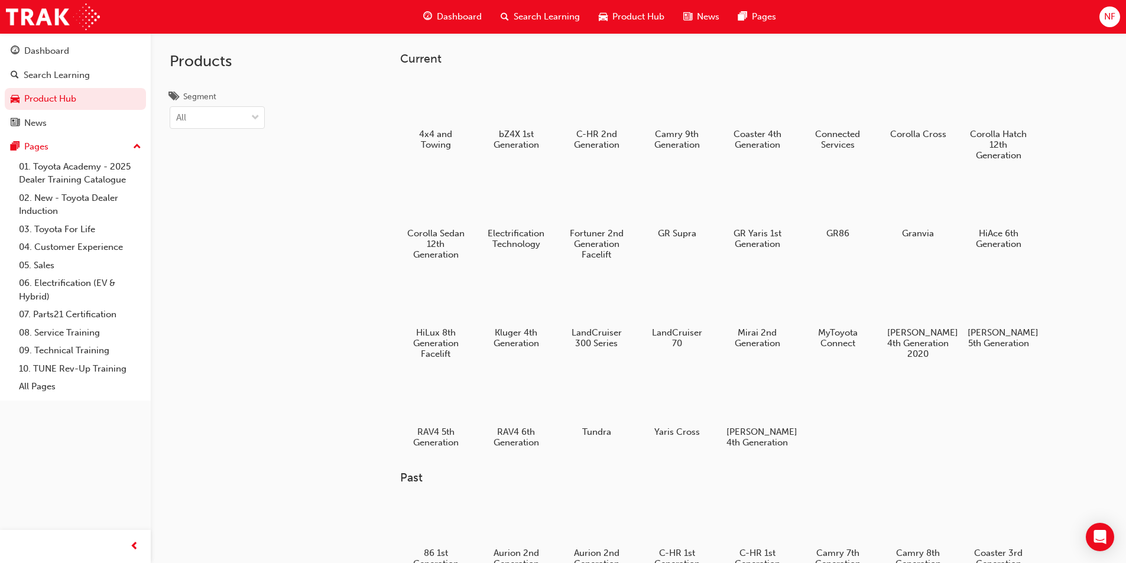
click at [907, 127] on div "Corolla Cross" at bounding box center [918, 109] width 71 height 69
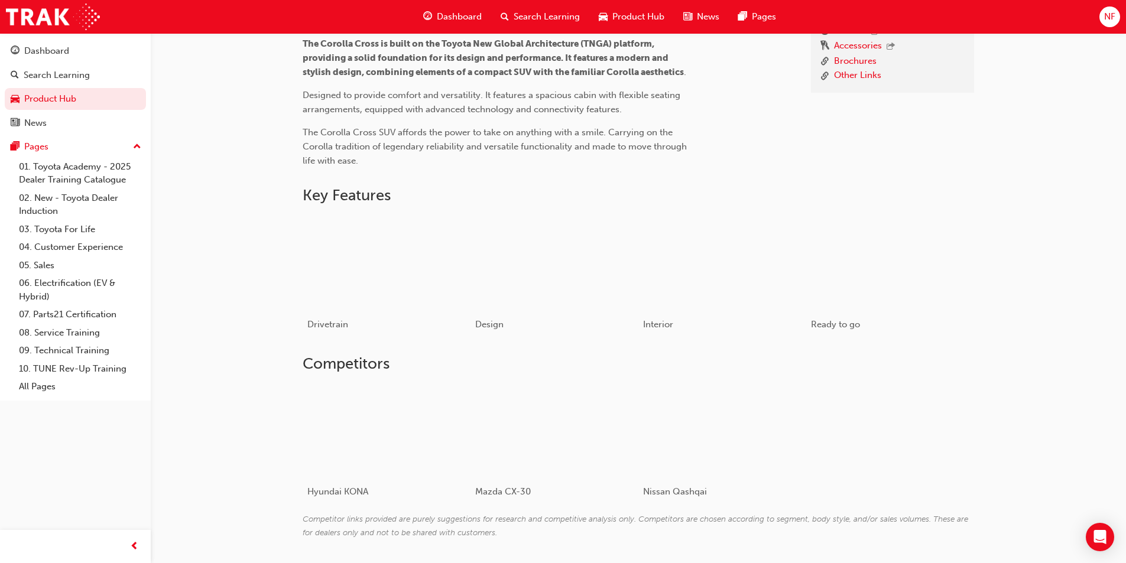
scroll to position [443, 0]
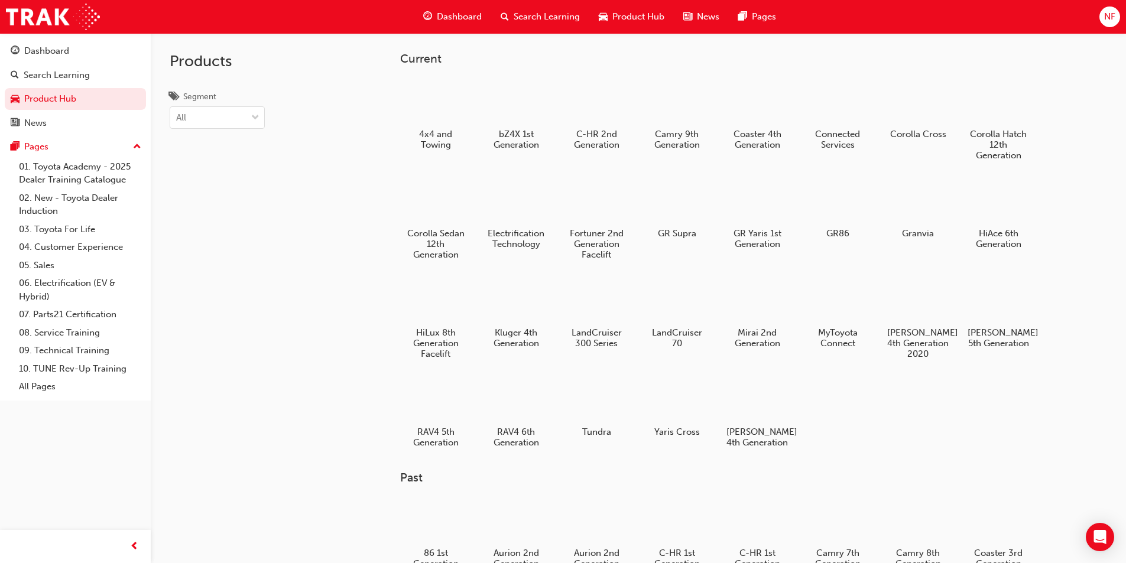
click at [520, 430] on h5 "RAV4 6th Generation" at bounding box center [516, 437] width 62 height 21
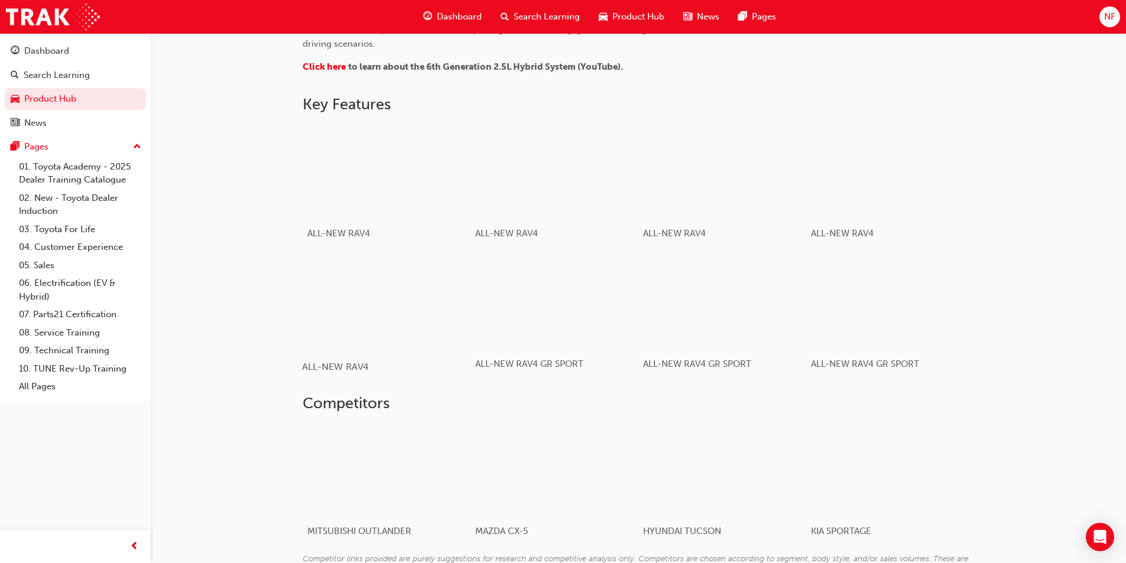
scroll to position [654, 0]
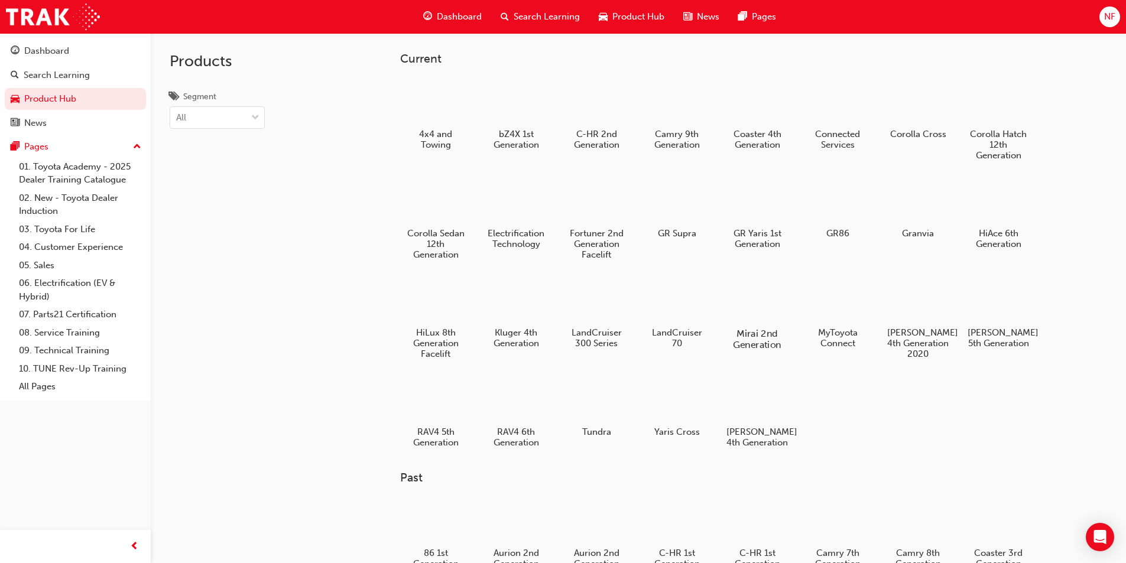
click at [727, 312] on div at bounding box center [757, 299] width 66 height 47
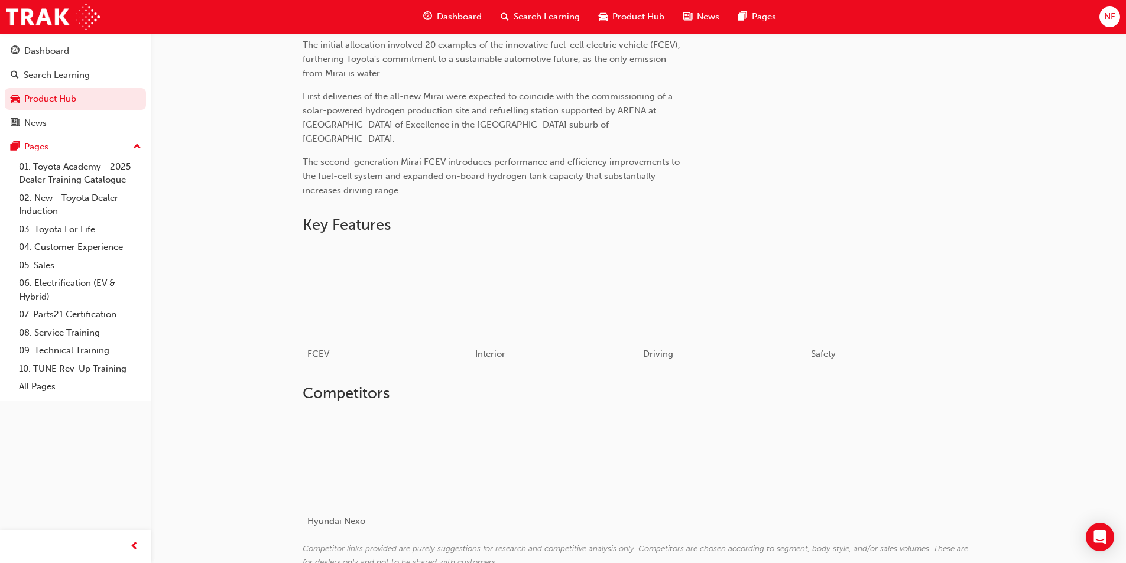
scroll to position [531, 0]
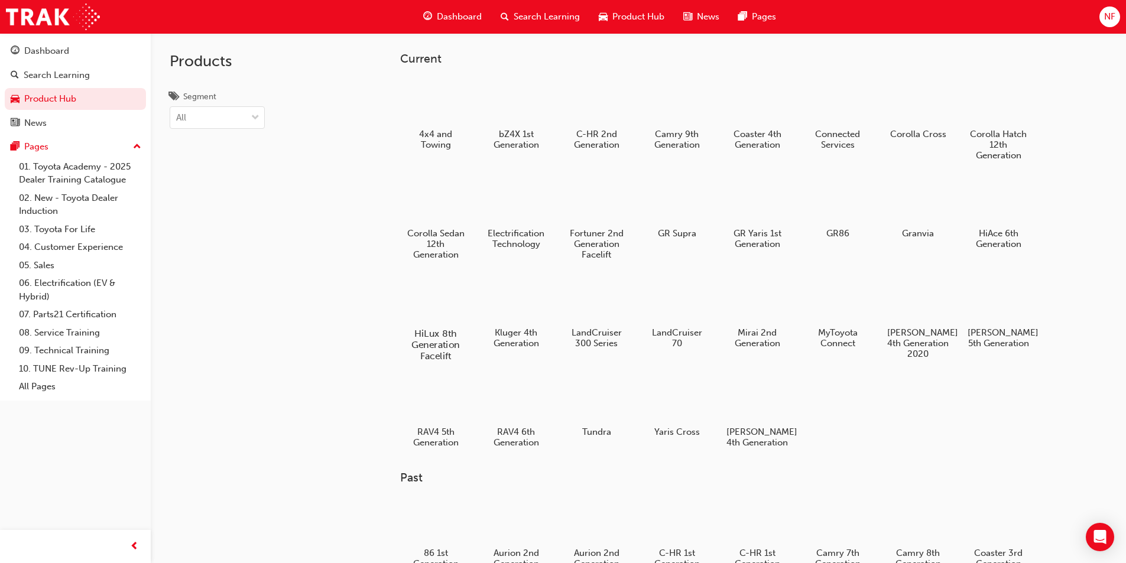
click at [455, 309] on div at bounding box center [436, 299] width 66 height 47
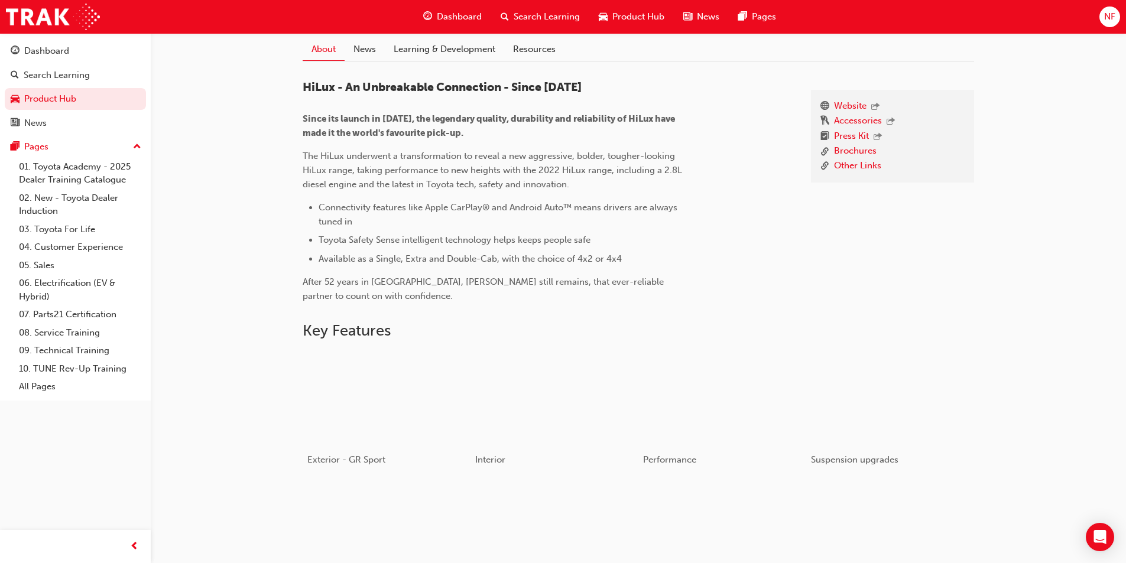
scroll to position [620, 0]
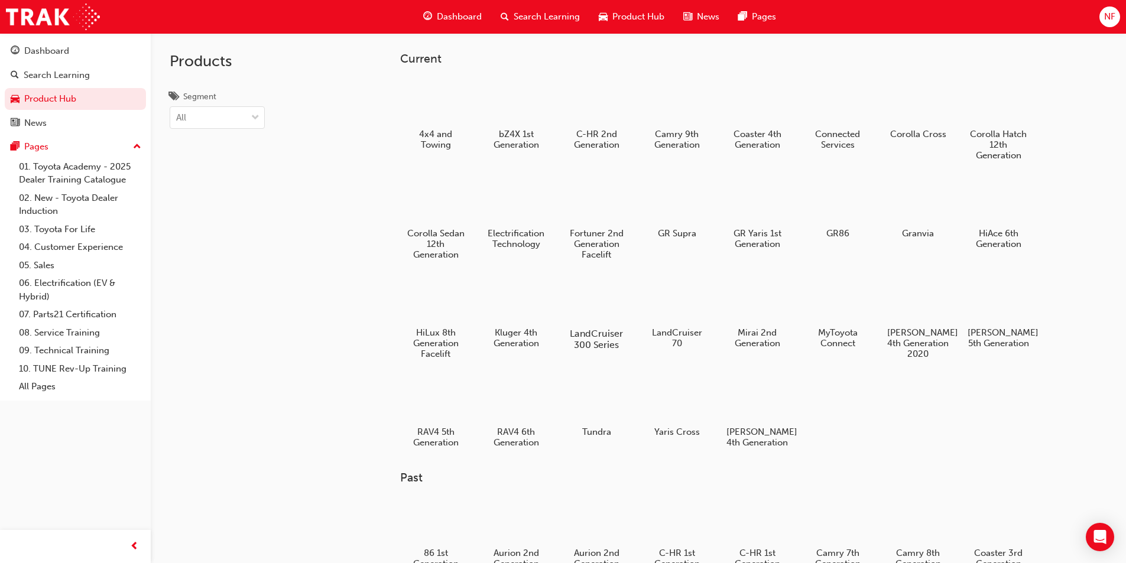
click at [595, 303] on div at bounding box center [596, 299] width 66 height 47
click at [832, 229] on h5 "GR86" at bounding box center [838, 233] width 62 height 11
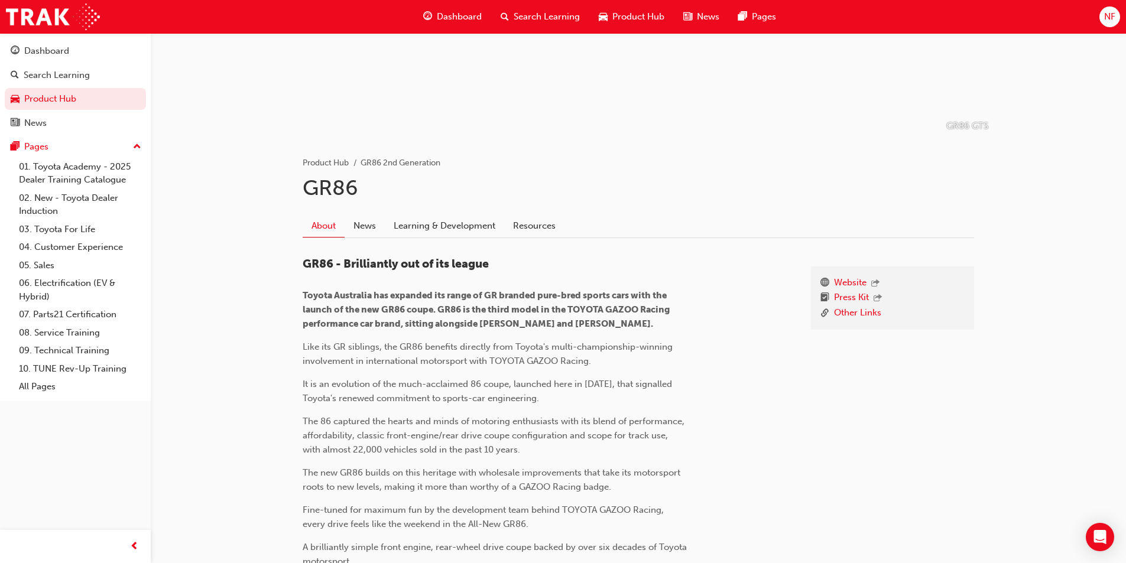
scroll to position [179, 0]
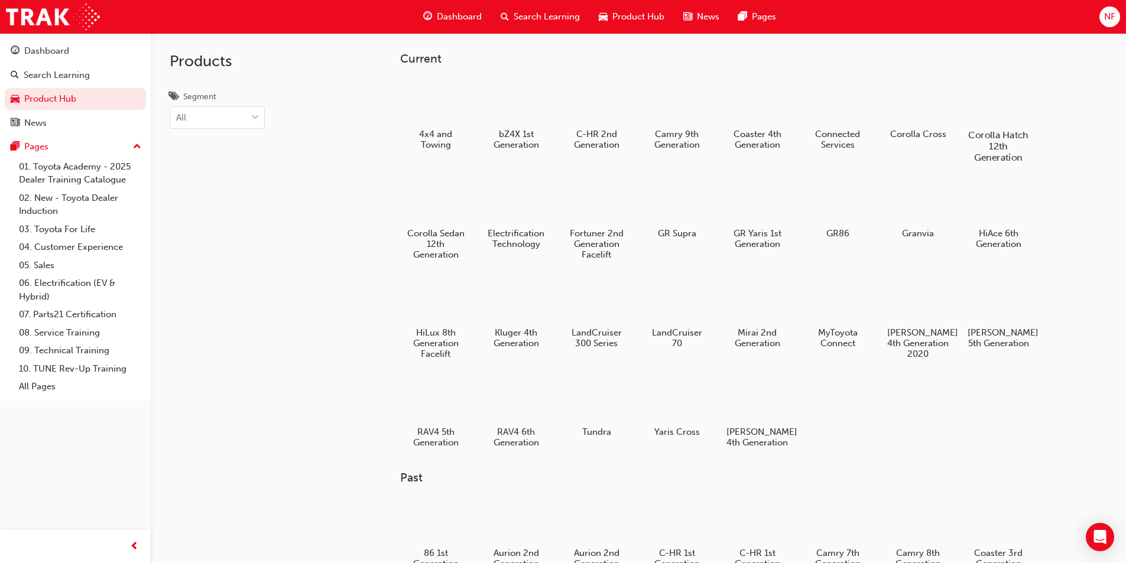
click at [1006, 109] on div at bounding box center [998, 100] width 66 height 47
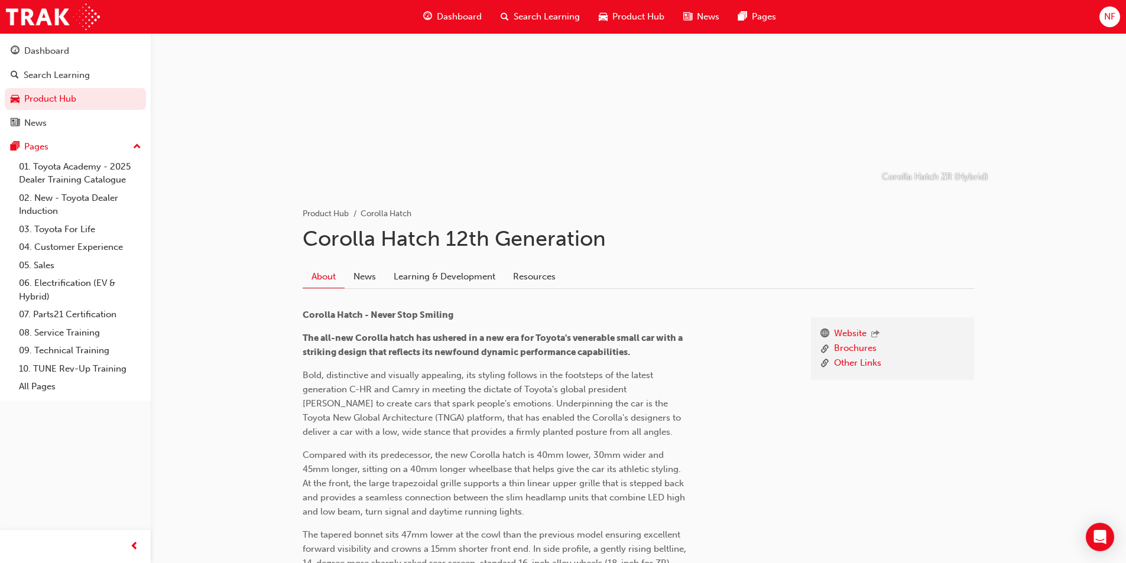
scroll to position [62, 0]
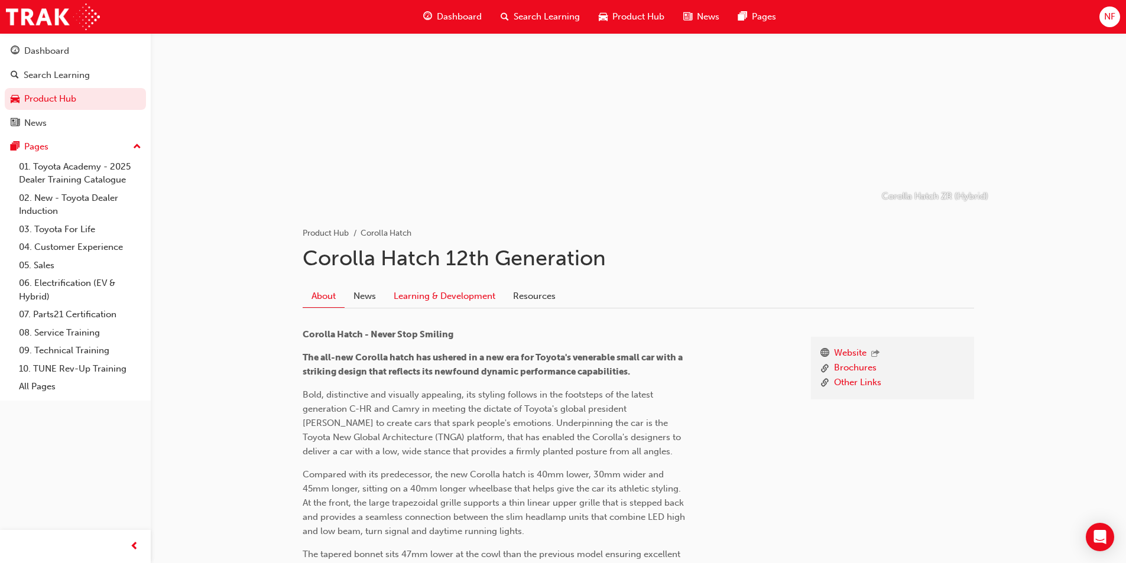
click at [427, 300] on link "Learning & Development" at bounding box center [444, 296] width 119 height 22
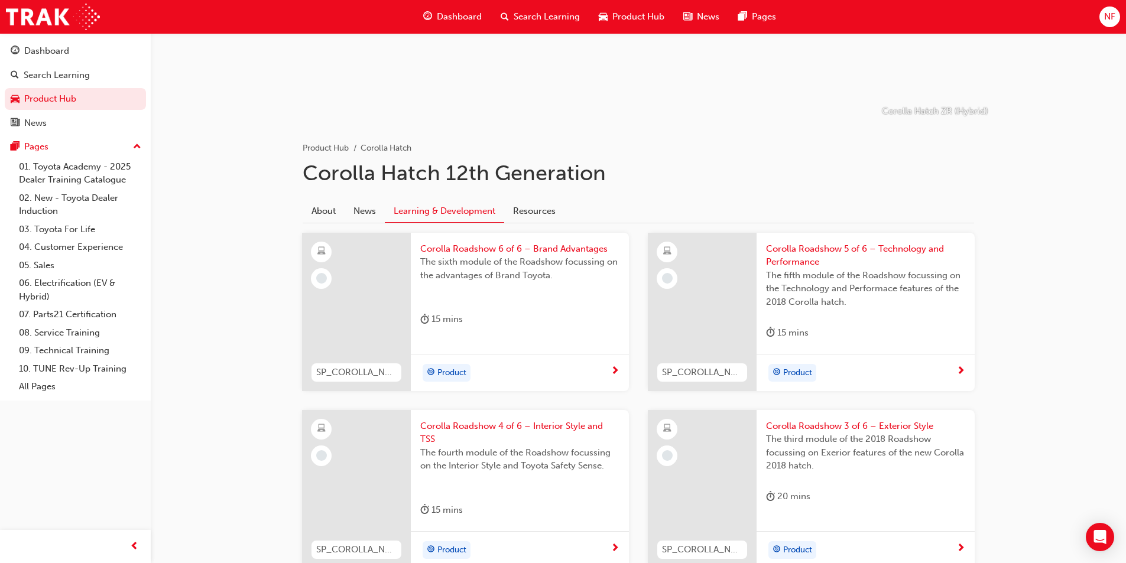
scroll to position [146, 0]
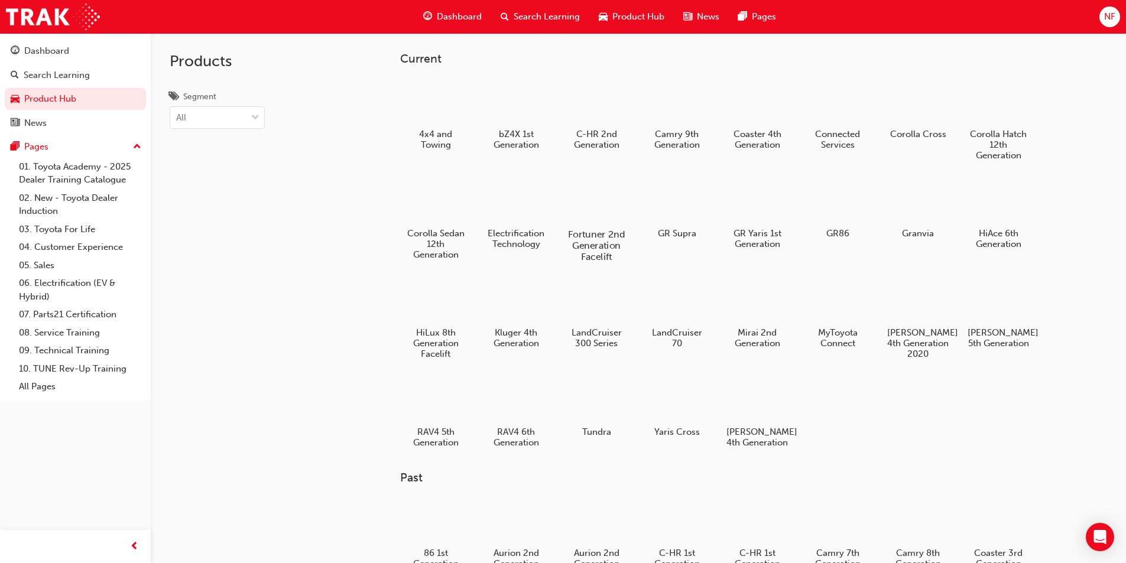
click at [597, 243] on h5 "Fortuner 2nd Generation Facelift" at bounding box center [596, 246] width 66 height 34
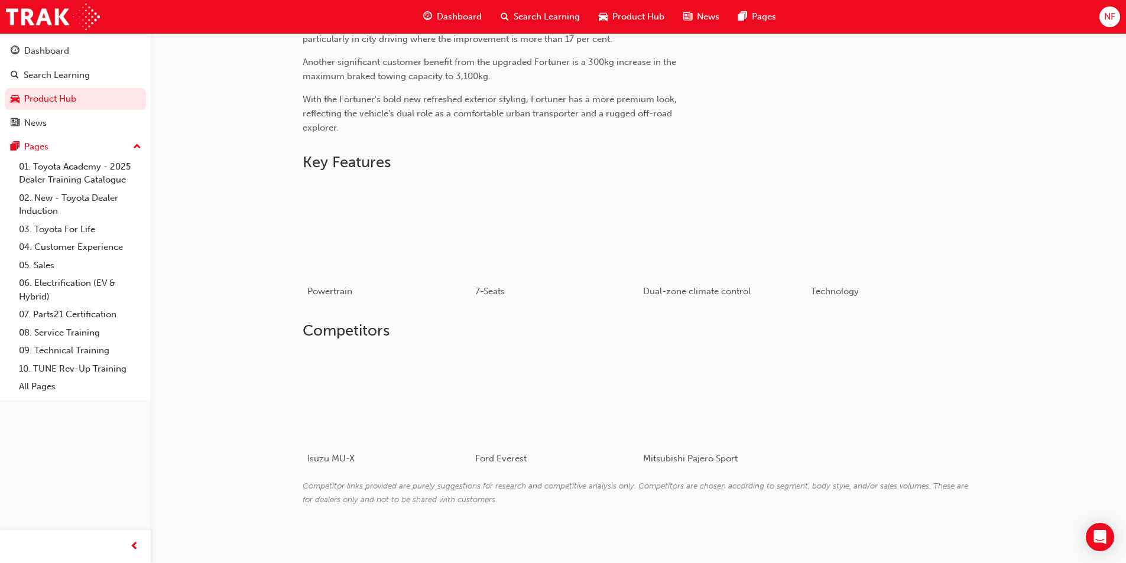
scroll to position [620, 0]
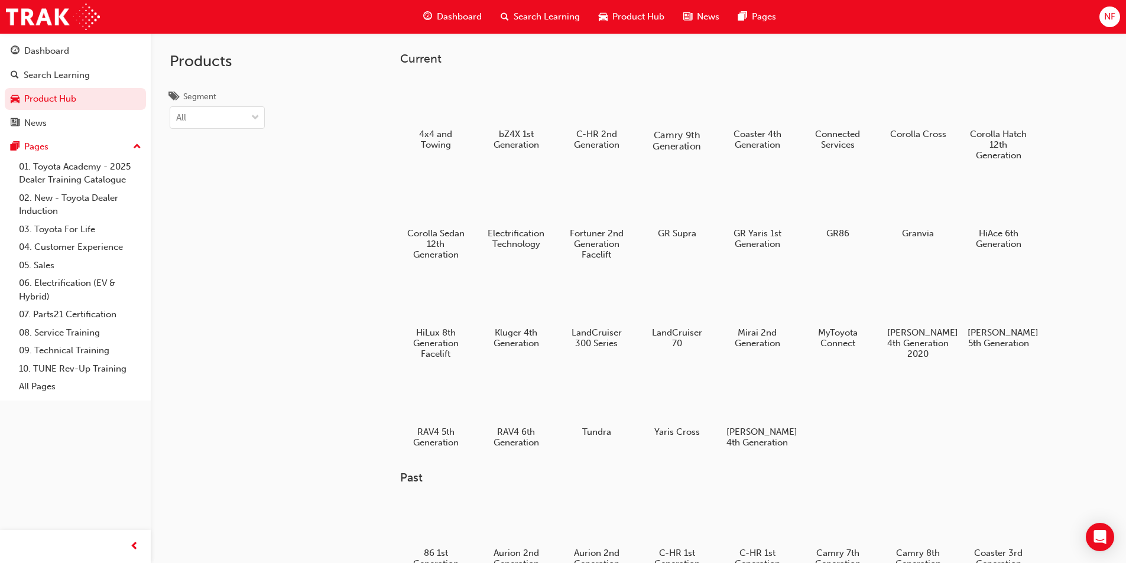
click at [665, 118] on div at bounding box center [677, 100] width 66 height 47
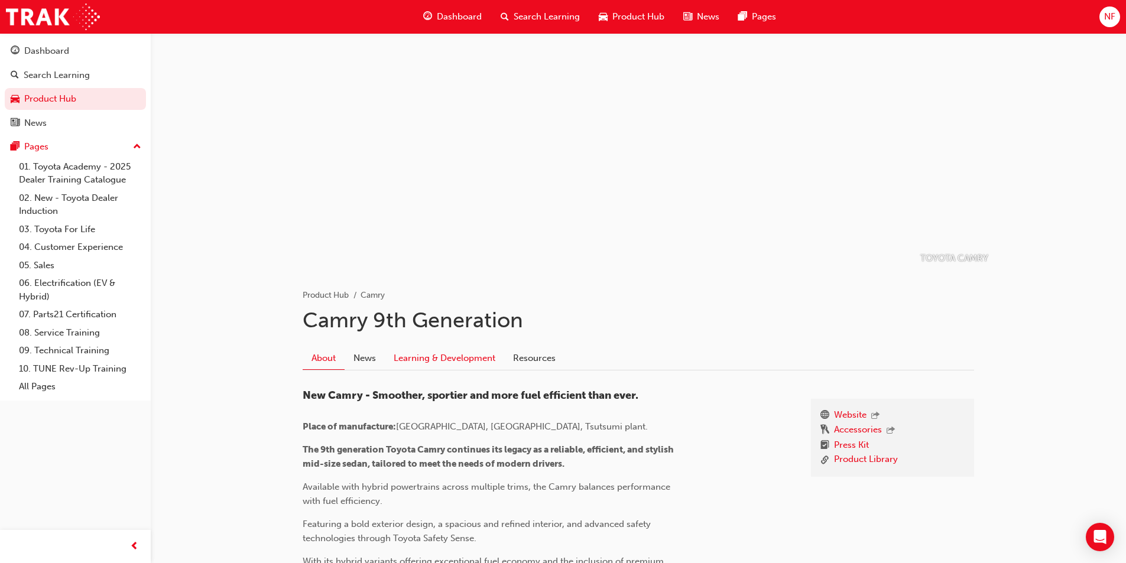
click at [426, 363] on link "Learning & Development" at bounding box center [444, 358] width 119 height 22
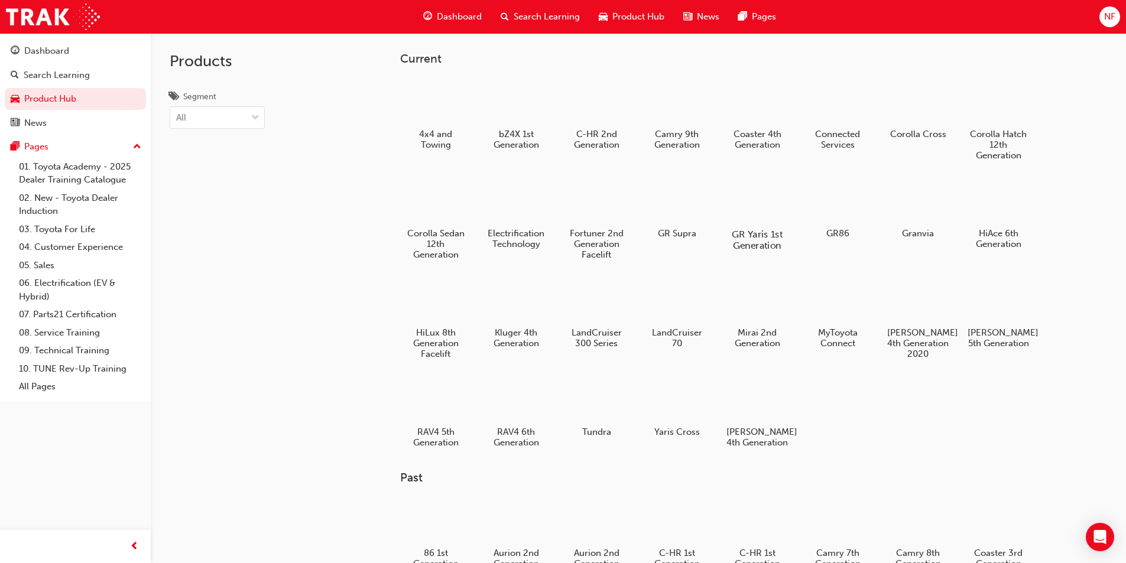
click at [764, 229] on h5 "GR Yaris 1st Generation" at bounding box center [757, 240] width 66 height 22
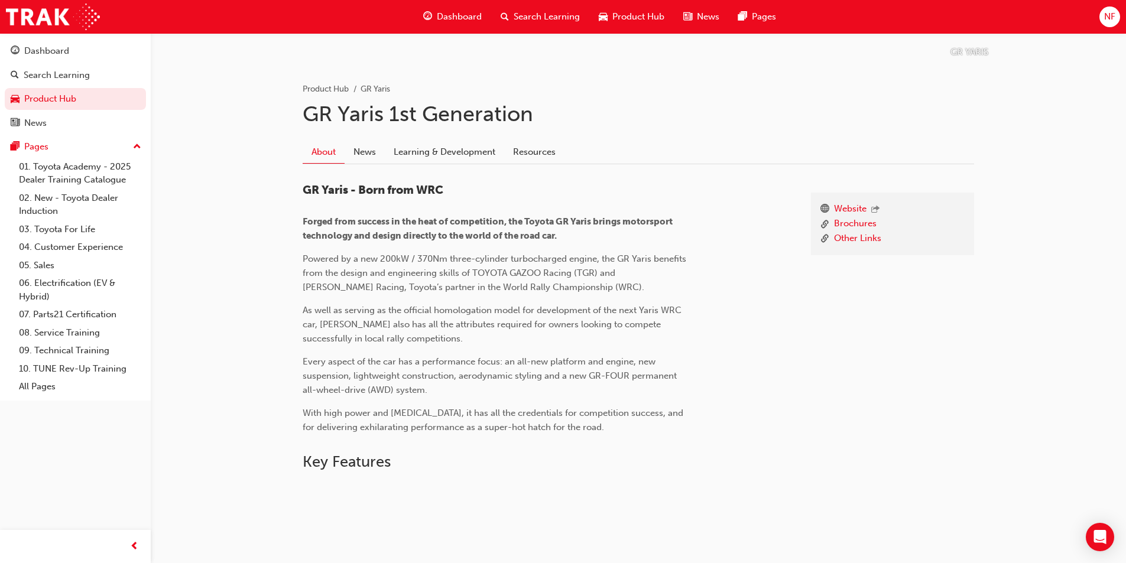
scroll to position [200, 0]
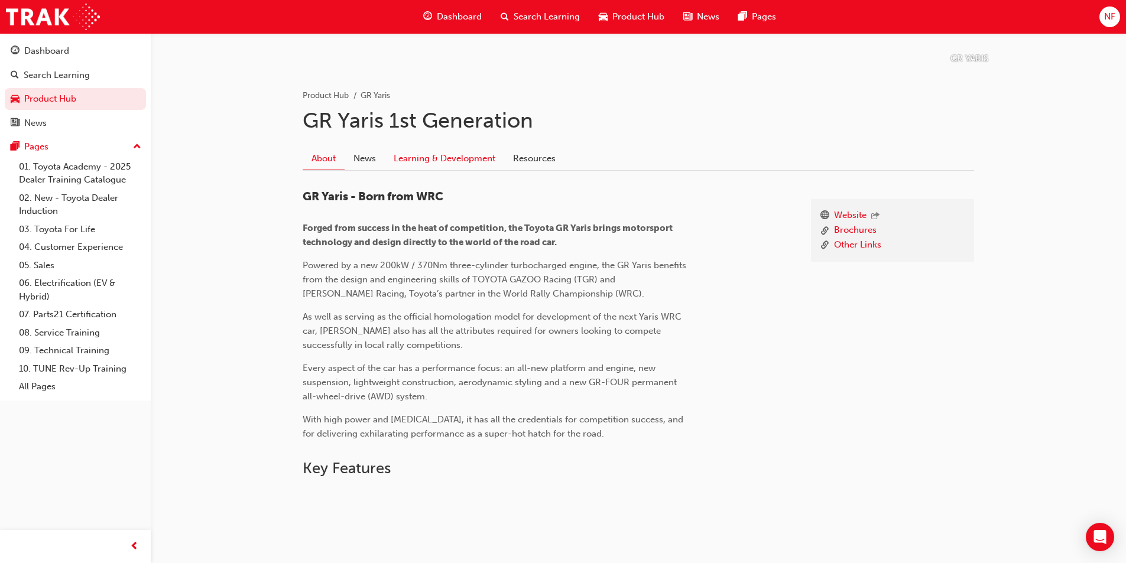
click at [427, 158] on link "Learning & Development" at bounding box center [444, 158] width 119 height 22
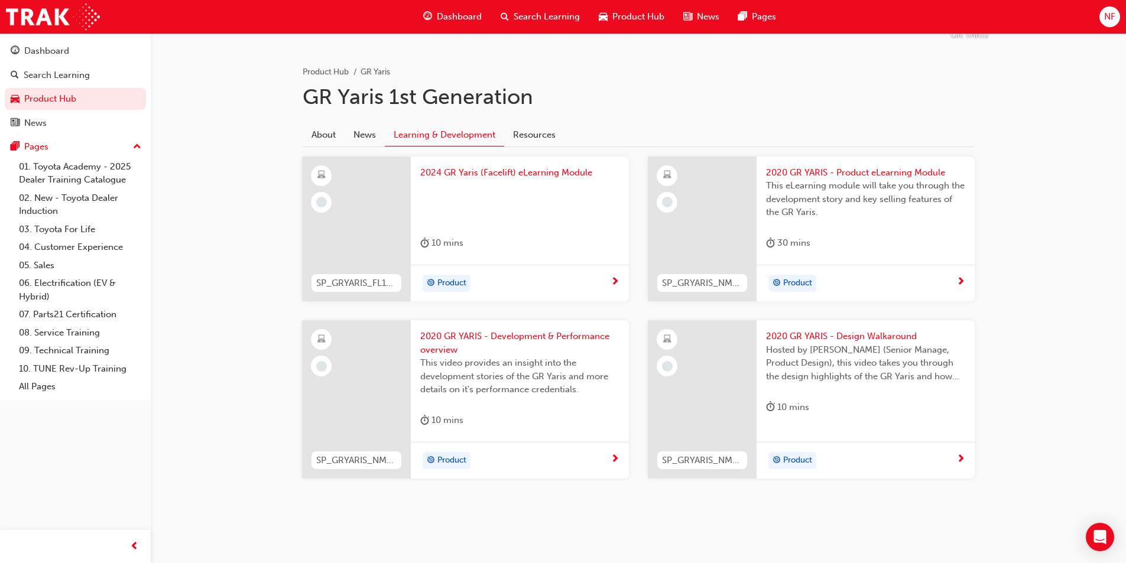
scroll to position [225, 0]
click at [487, 175] on span "2024 GR Yaris (Facelift) eLearning Module" at bounding box center [519, 171] width 199 height 14
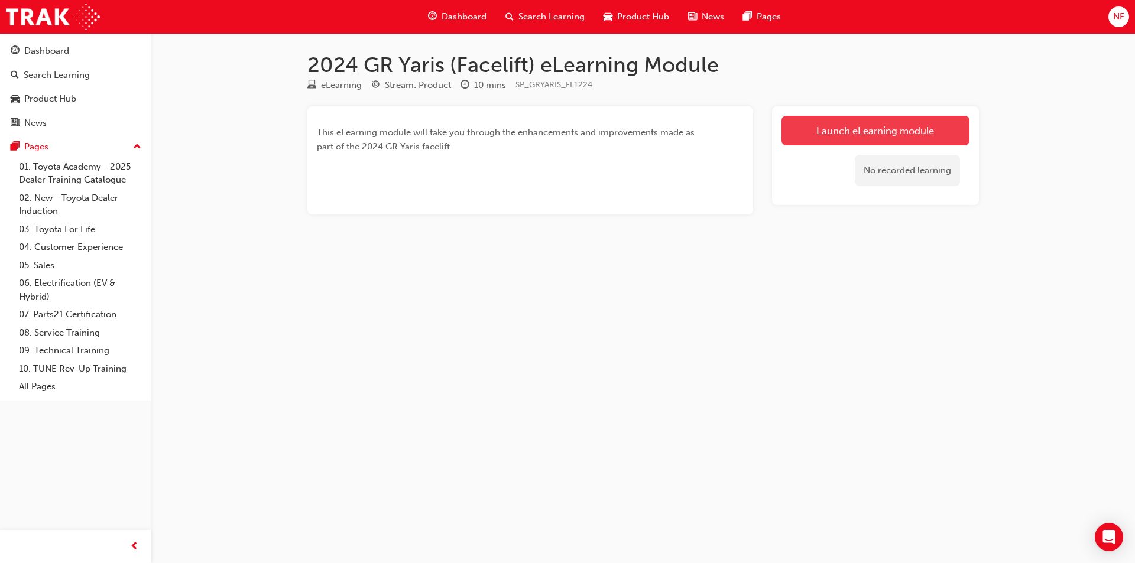
click at [884, 134] on link "Launch eLearning module" at bounding box center [876, 131] width 188 height 30
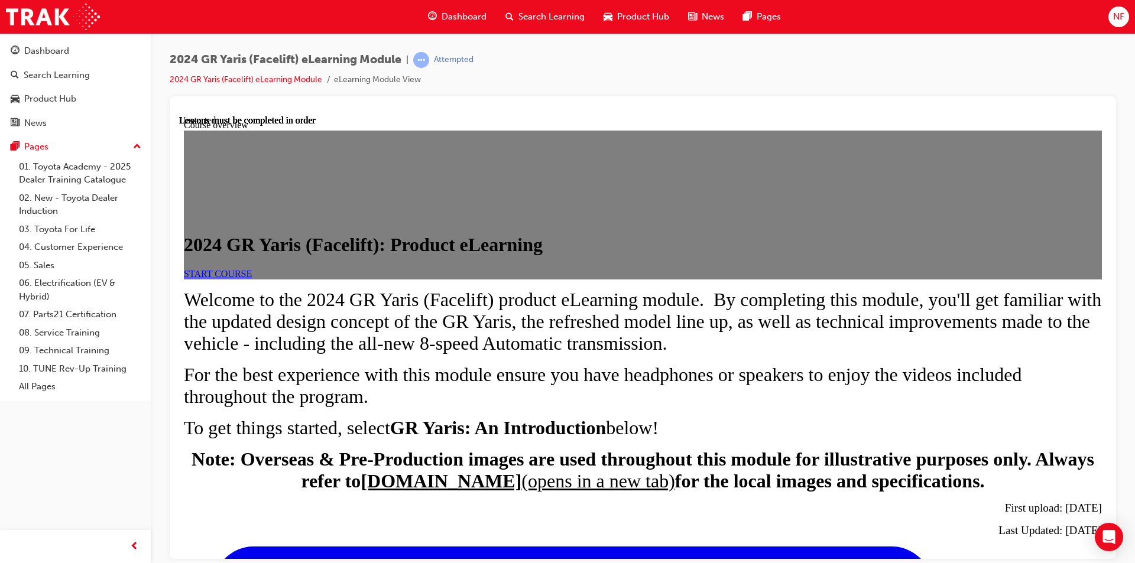
scroll to position [41, 0]
click at [252, 278] on span "START COURSE" at bounding box center [218, 273] width 68 height 10
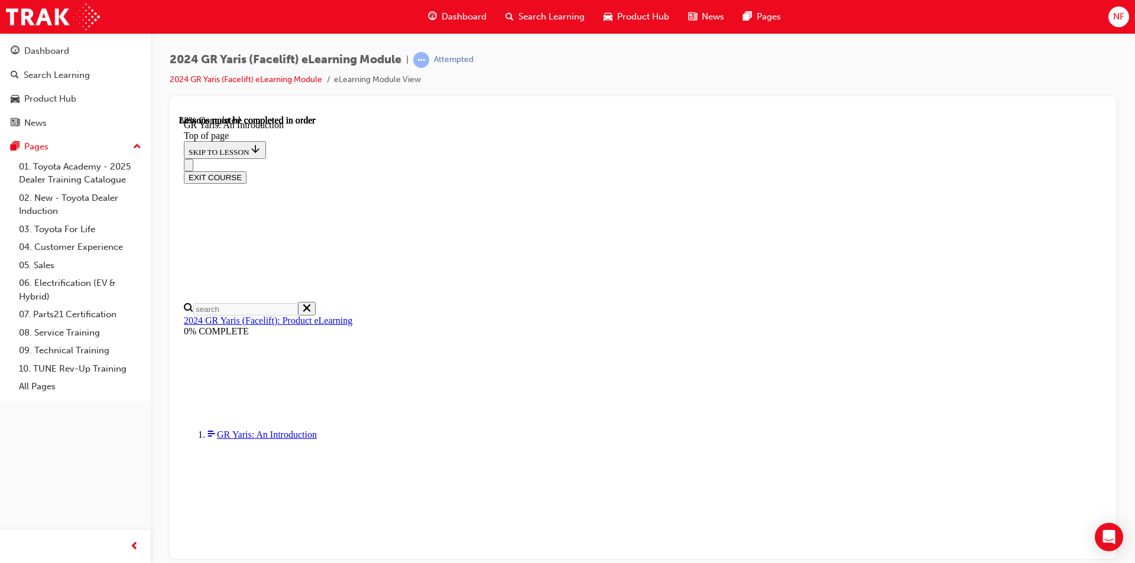
scroll to position [1780, 0]
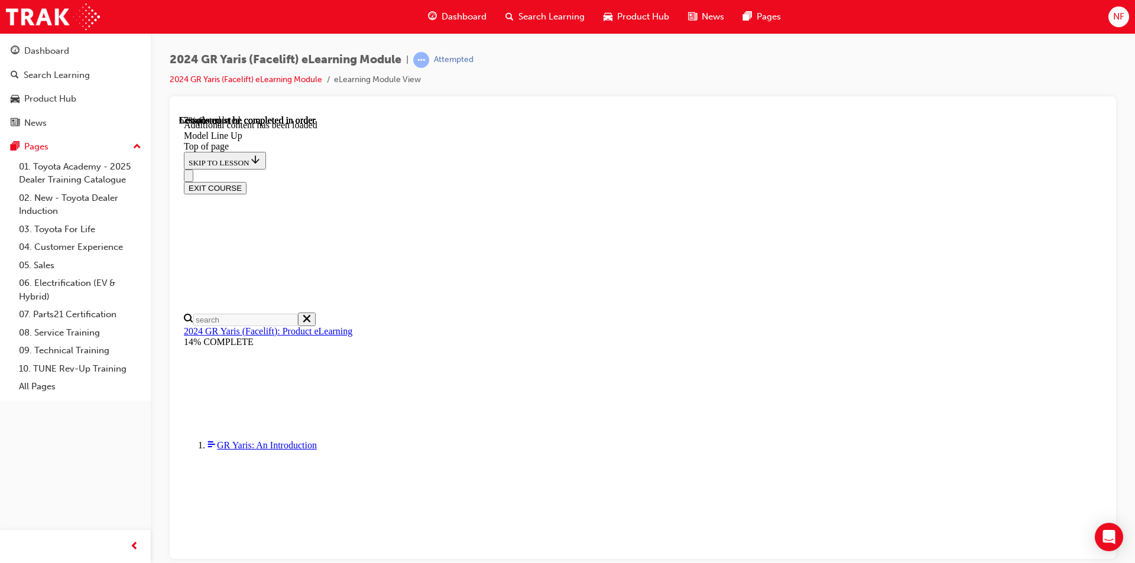
scroll to position [916, 0]
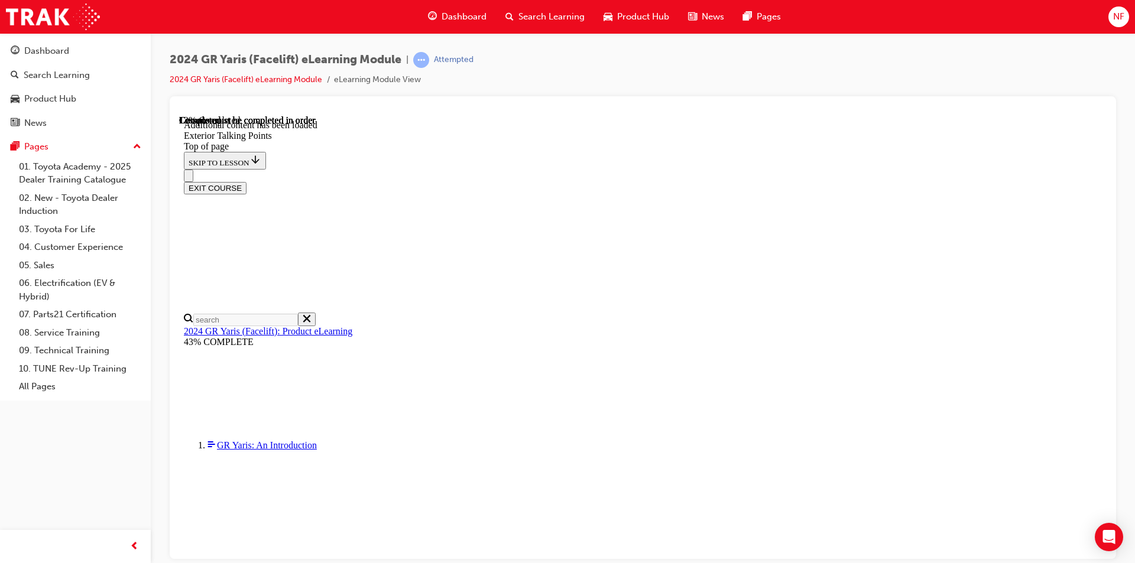
scroll to position [241, 0]
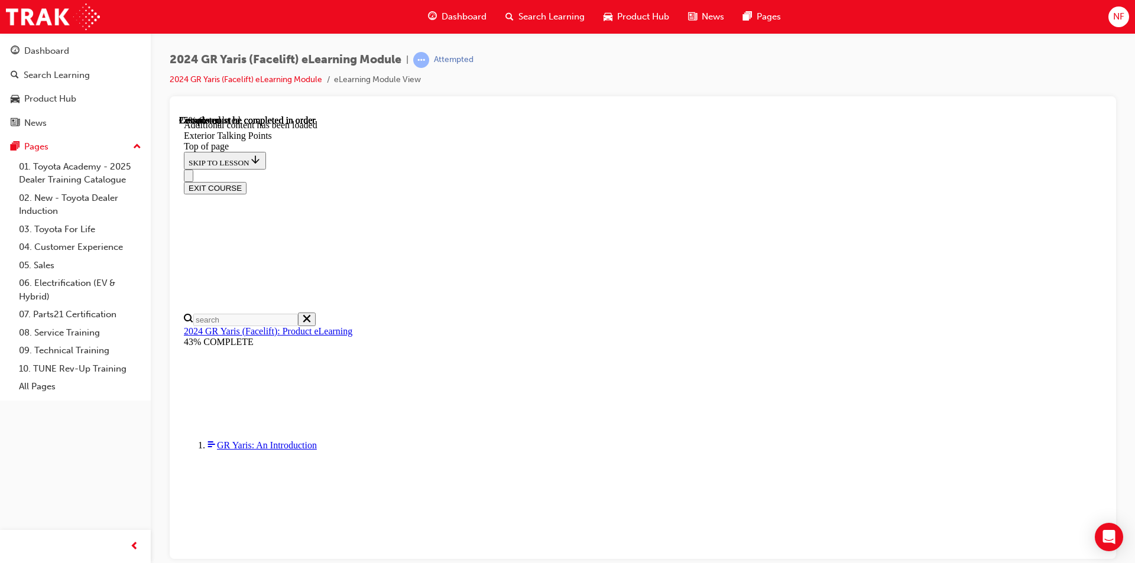
scroll to position [662, 0]
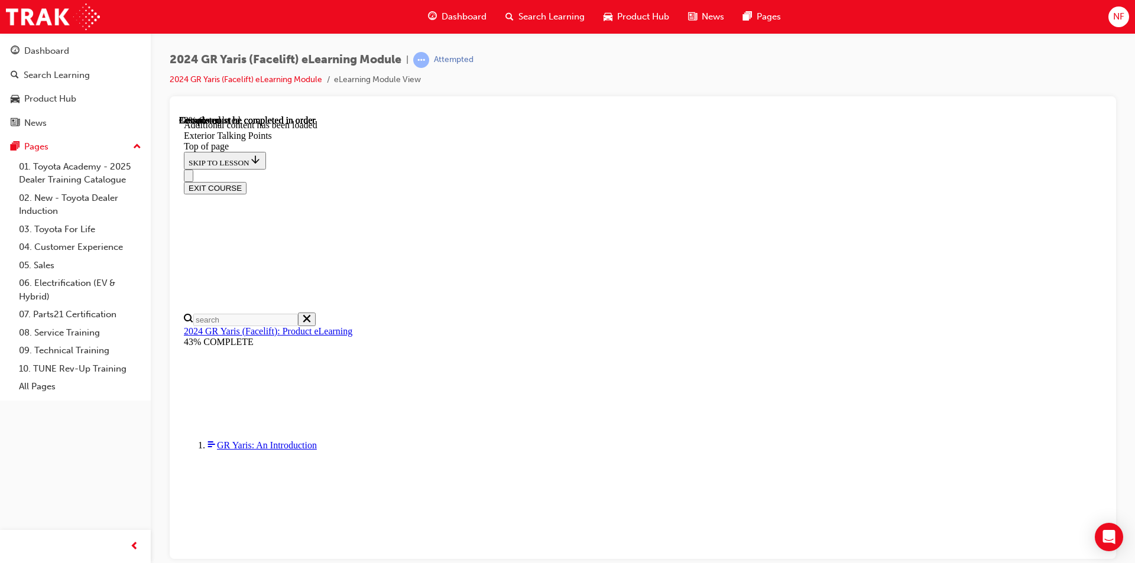
scroll to position [29, 0]
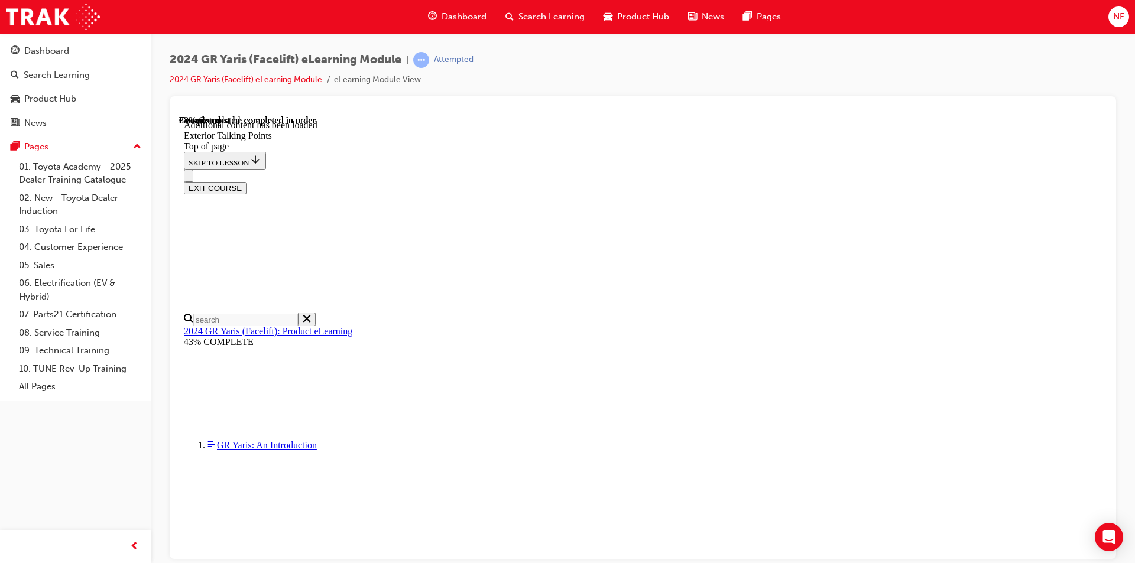
click at [736, 169] on div "EXIT COURSE" at bounding box center [638, 181] width 909 height 25
click at [737, 169] on div "EXIT COURSE" at bounding box center [638, 181] width 909 height 25
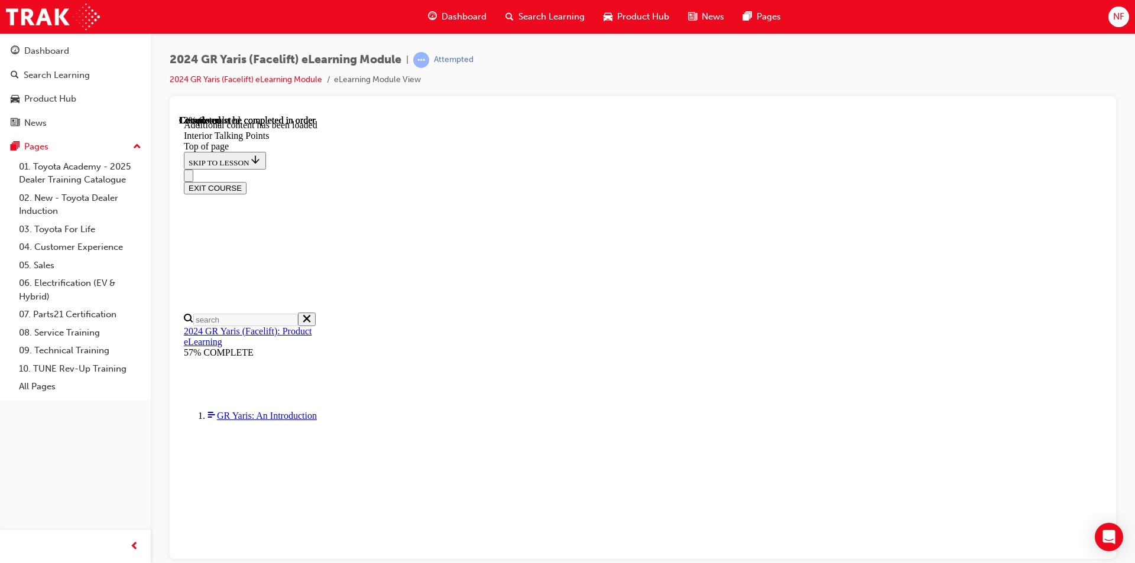
scroll to position [213, 0]
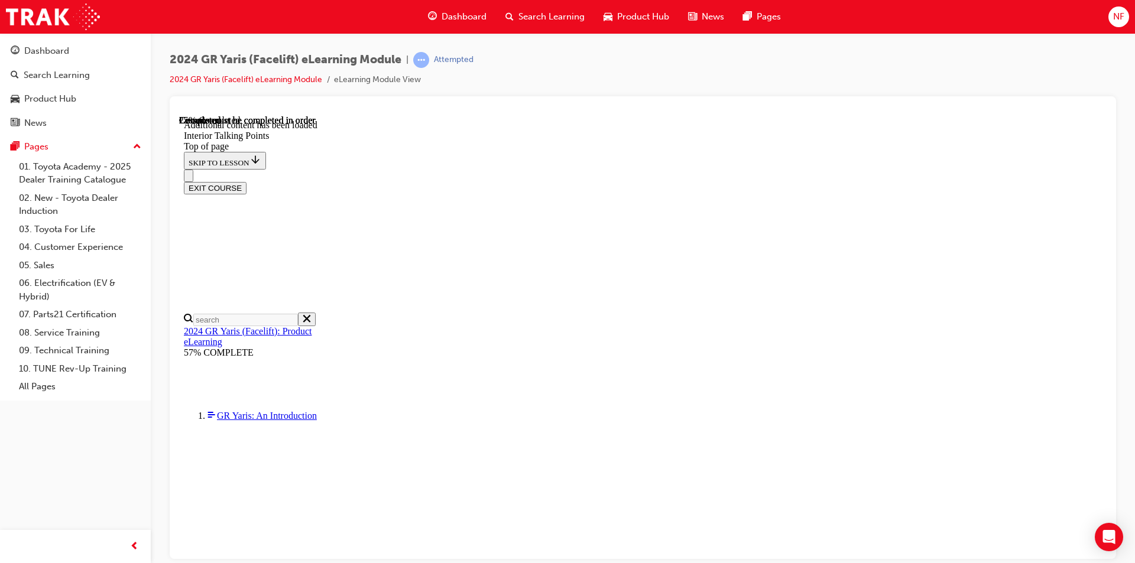
scroll to position [211, 0]
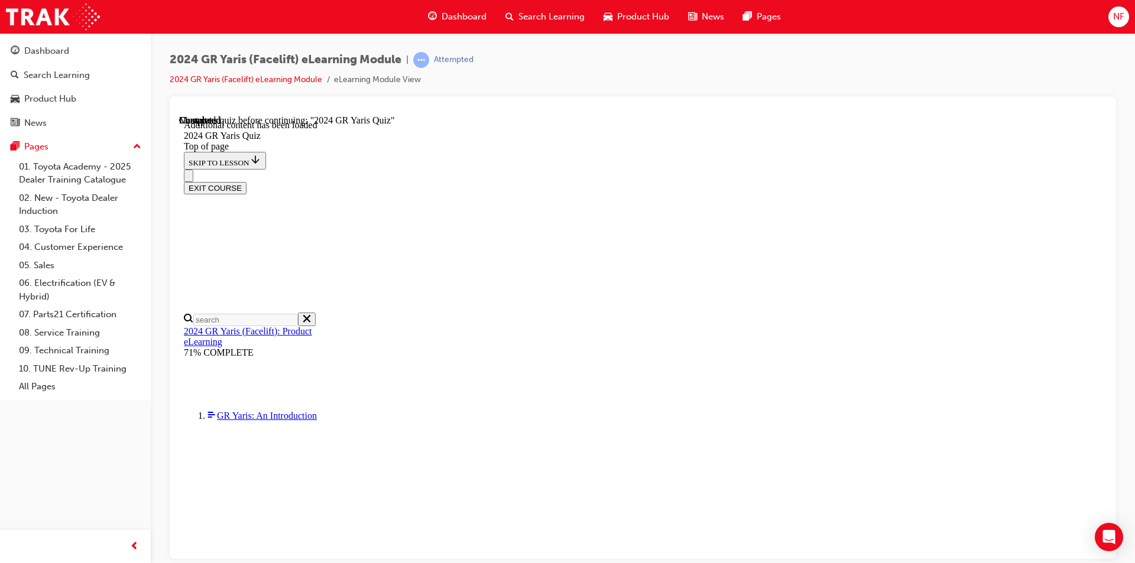
scroll to position [41, 0]
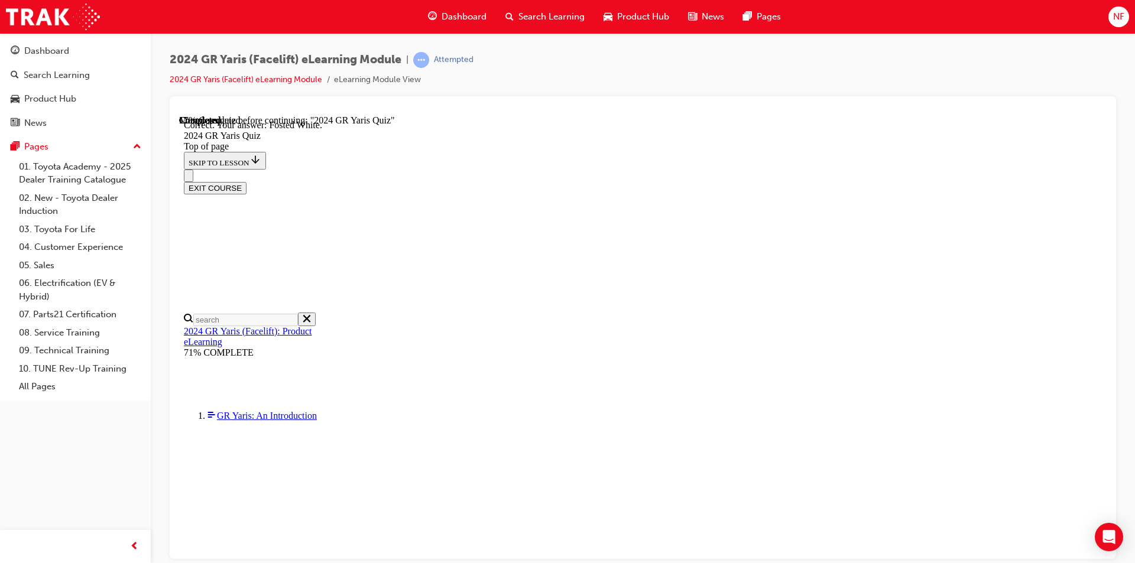
scroll to position [244, 0]
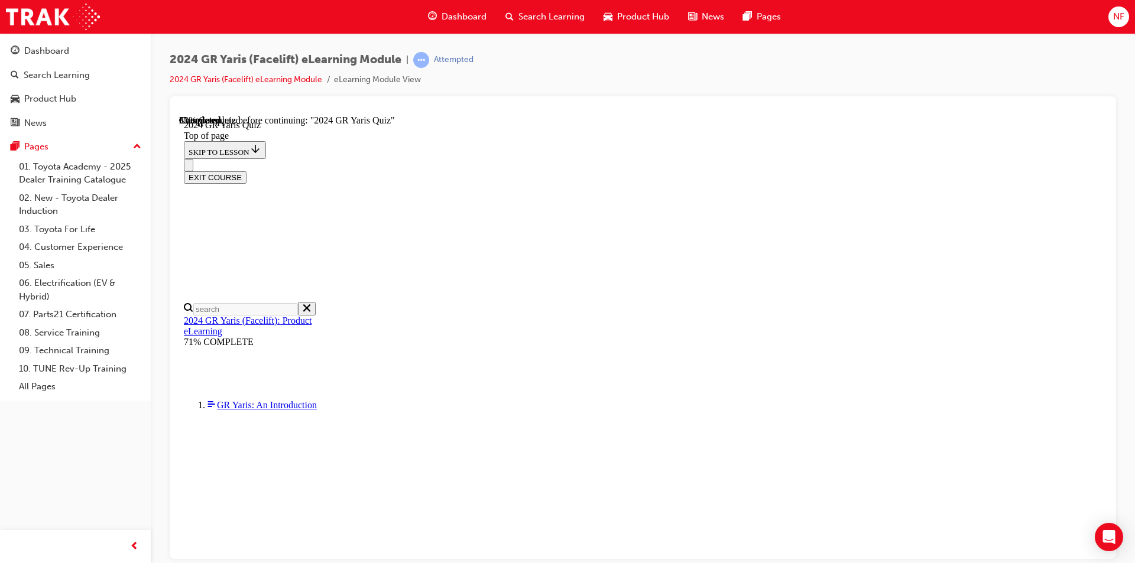
scroll to position [205, 0]
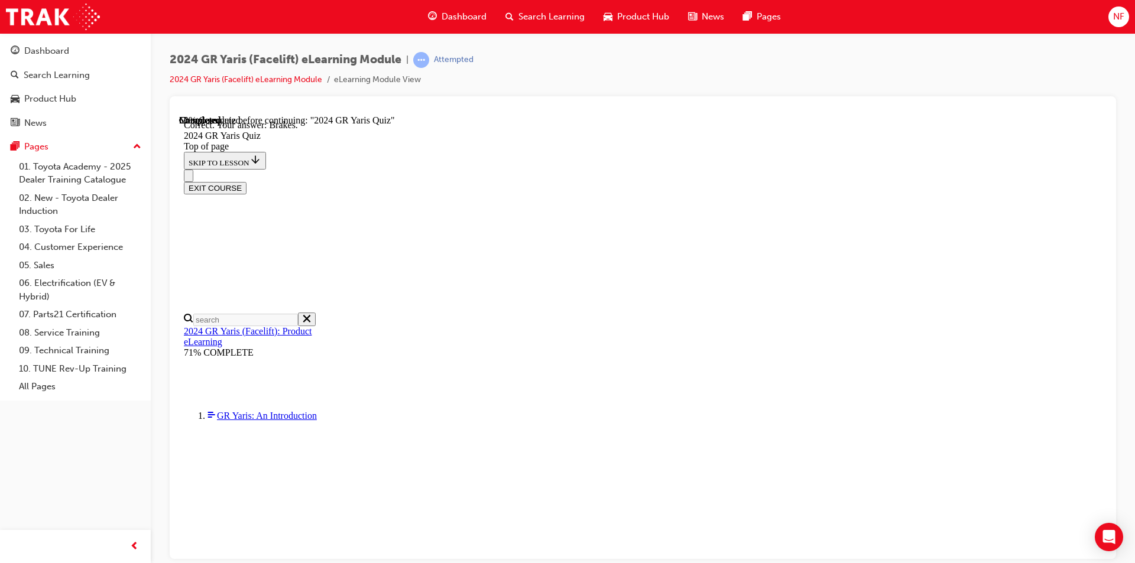
scroll to position [423, 0]
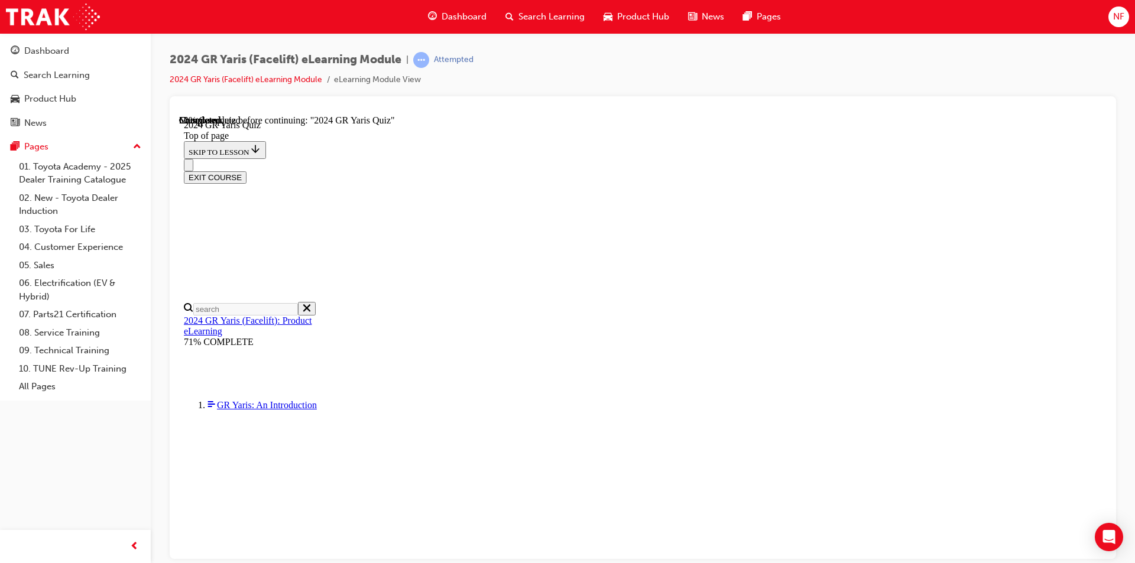
scroll to position [260, 0]
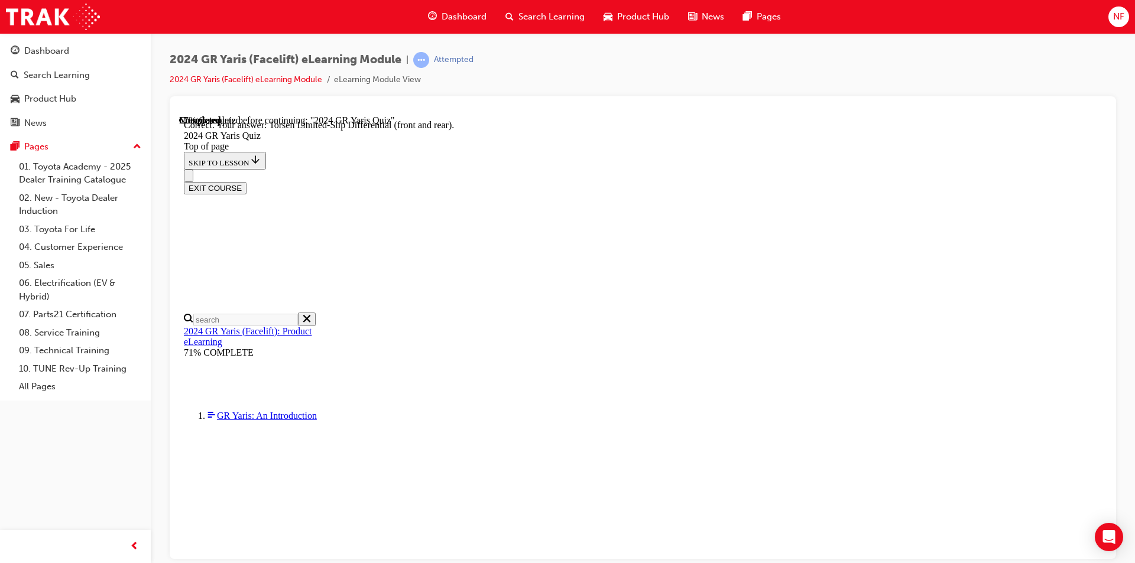
scroll to position [471, 0]
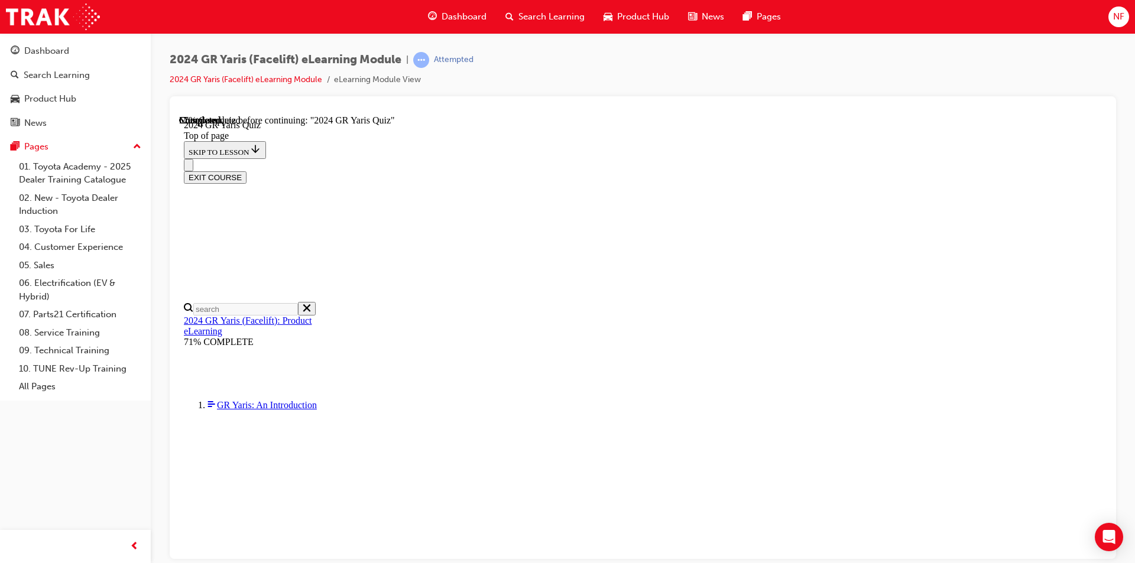
scroll to position [272, 0]
drag, startPoint x: 723, startPoint y: 427, endPoint x: 726, endPoint y: 464, distance: 36.8
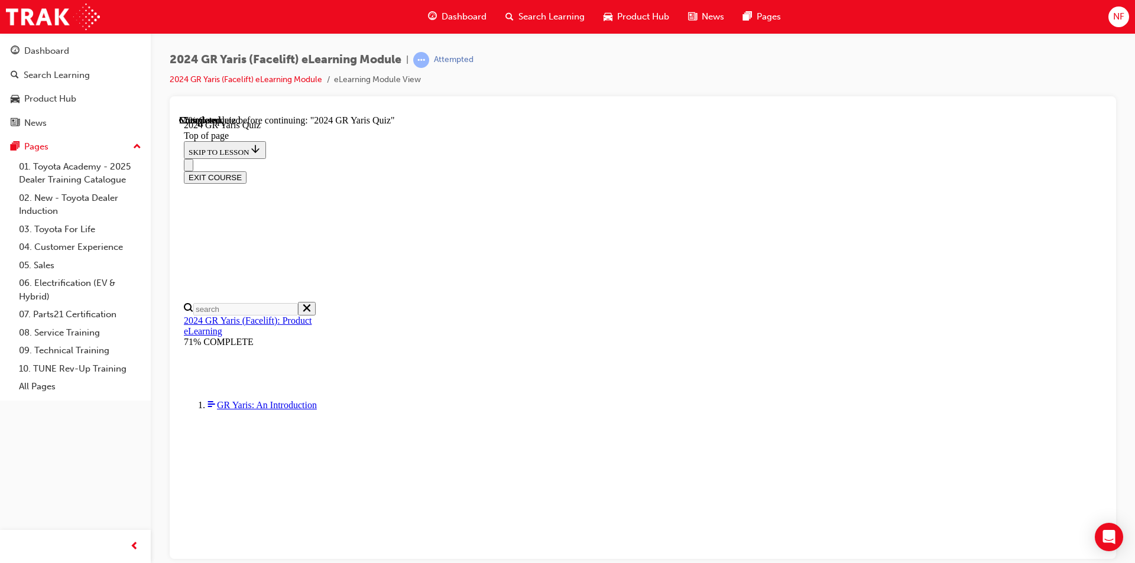
scroll to position [413, 0]
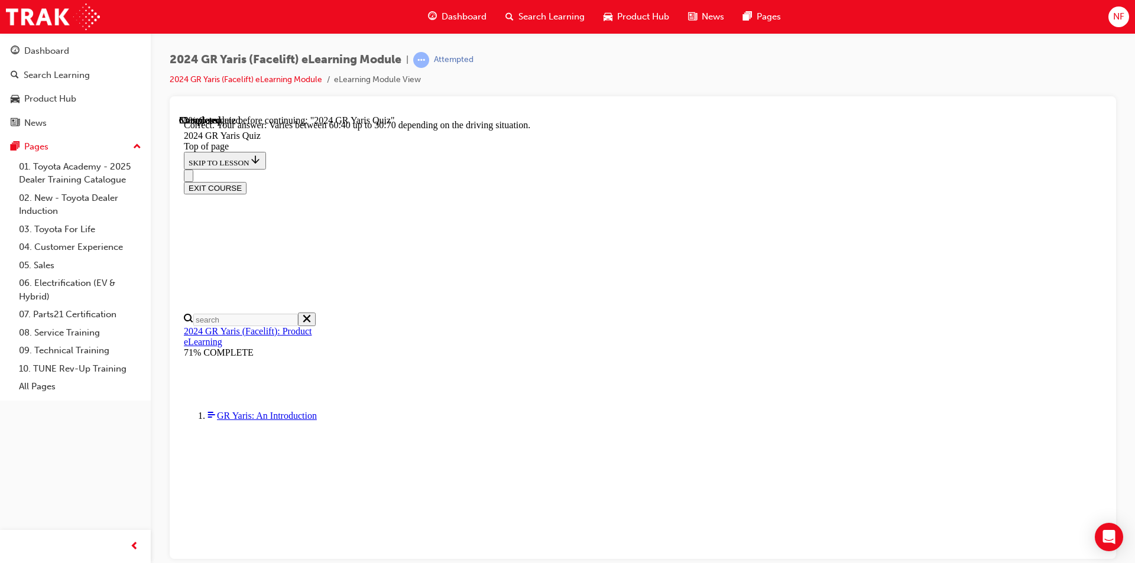
scroll to position [451, 0]
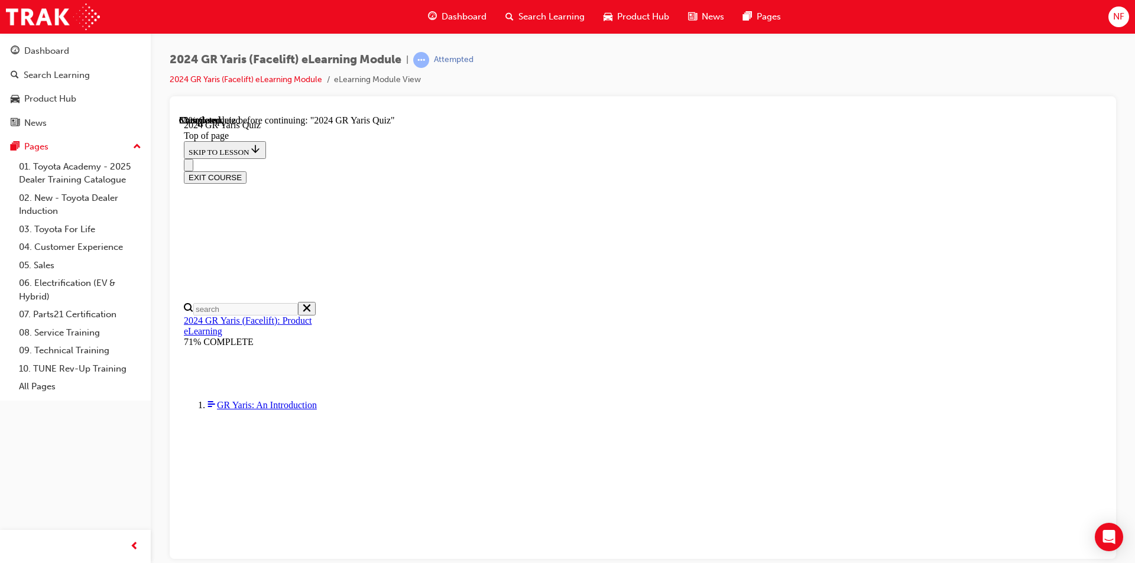
scroll to position [278, 0]
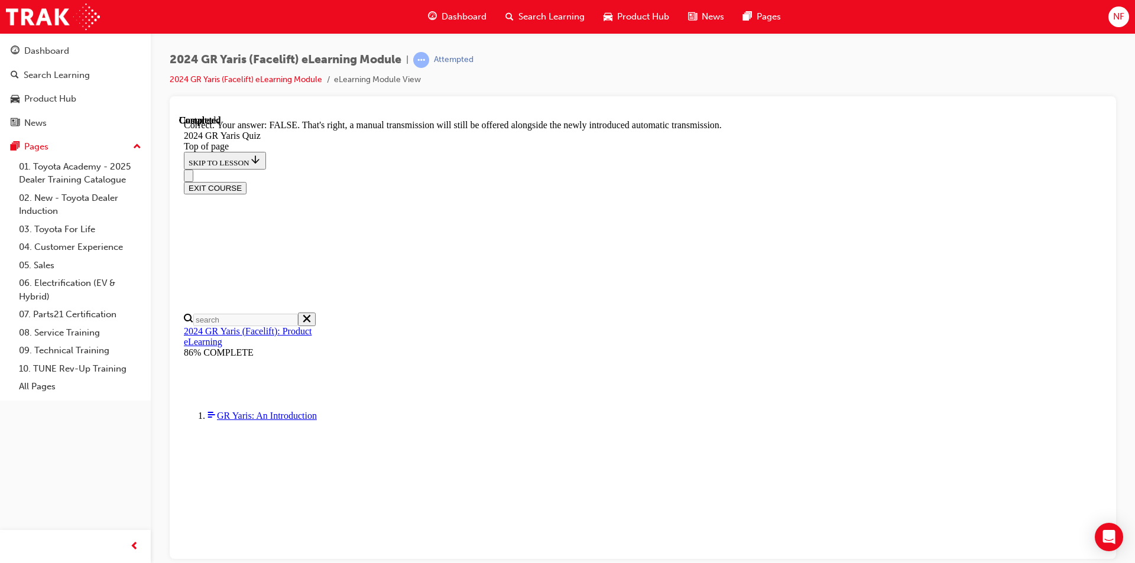
scroll to position [416, 0]
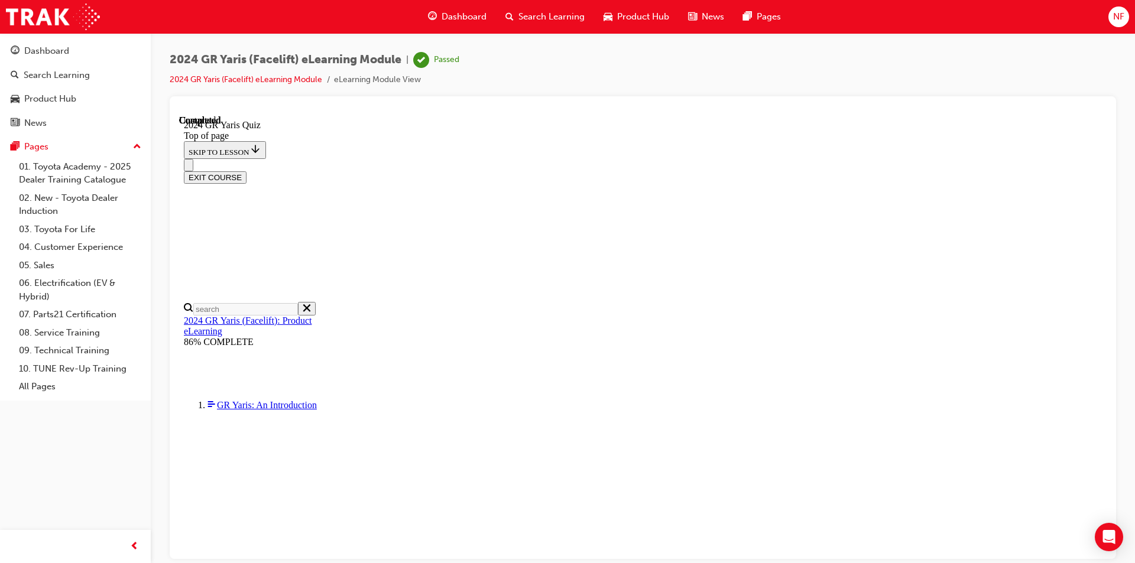
scroll to position [206, 0]
click at [247, 171] on button "EXIT COURSE" at bounding box center [215, 177] width 63 height 12
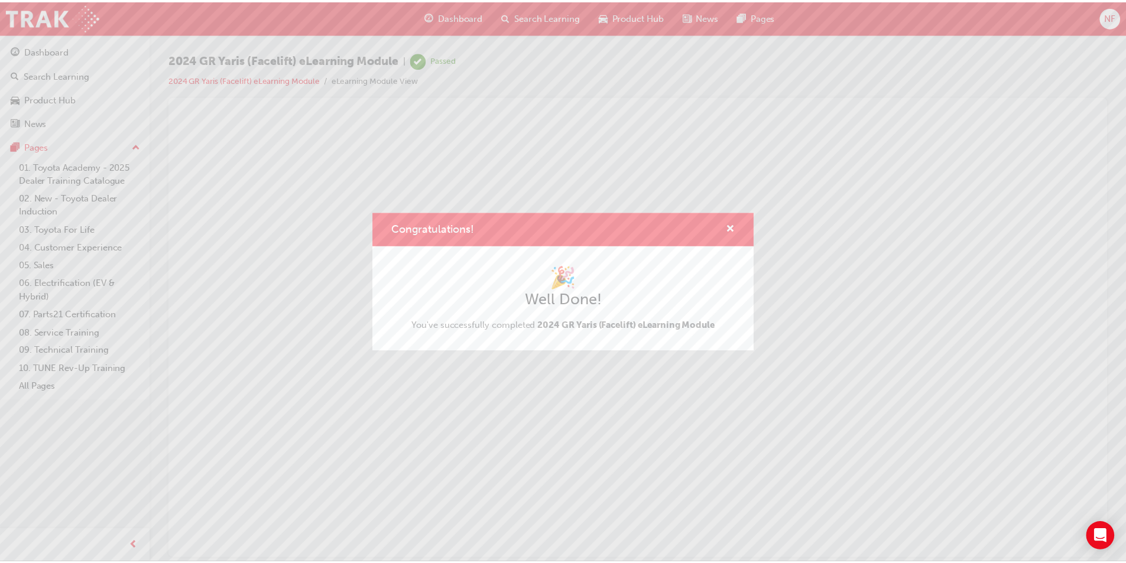
scroll to position [0, 0]
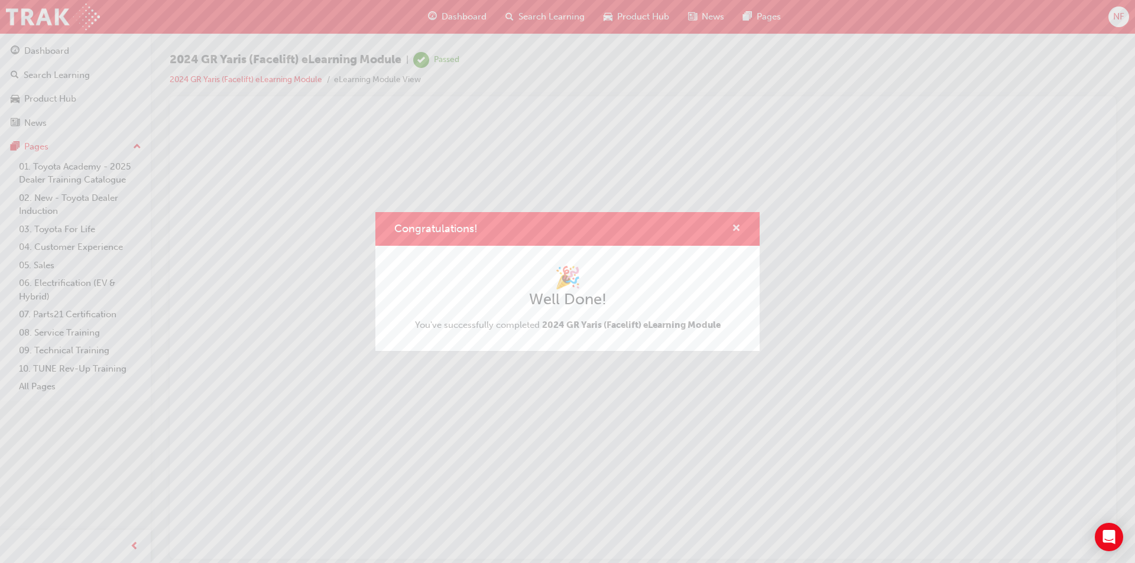
click at [734, 227] on span "cross-icon" at bounding box center [736, 229] width 9 height 11
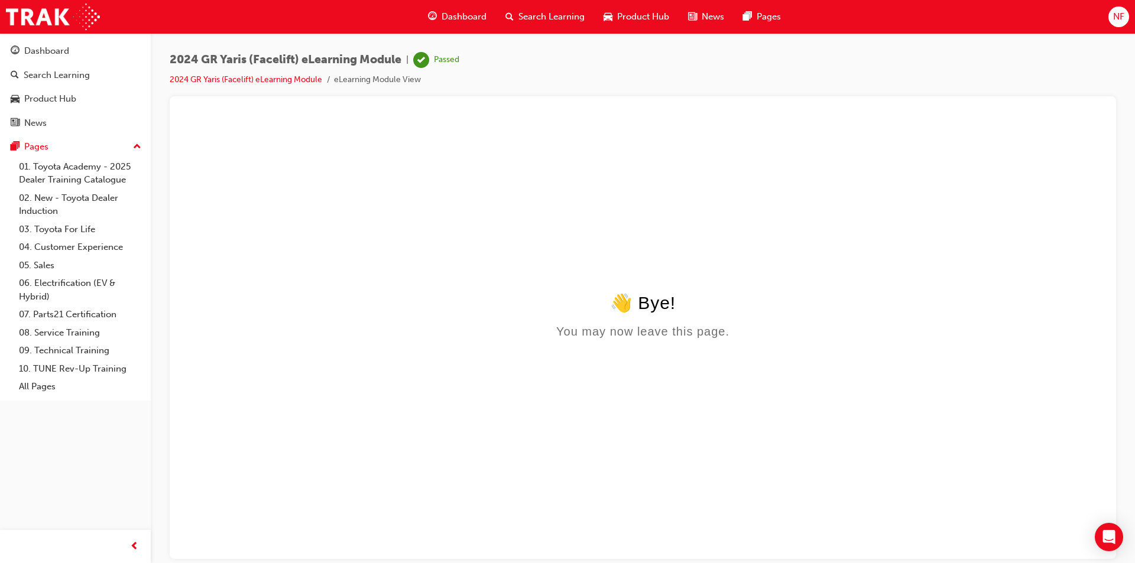
click at [652, 24] on div "Product Hub" at bounding box center [636, 17] width 85 height 24
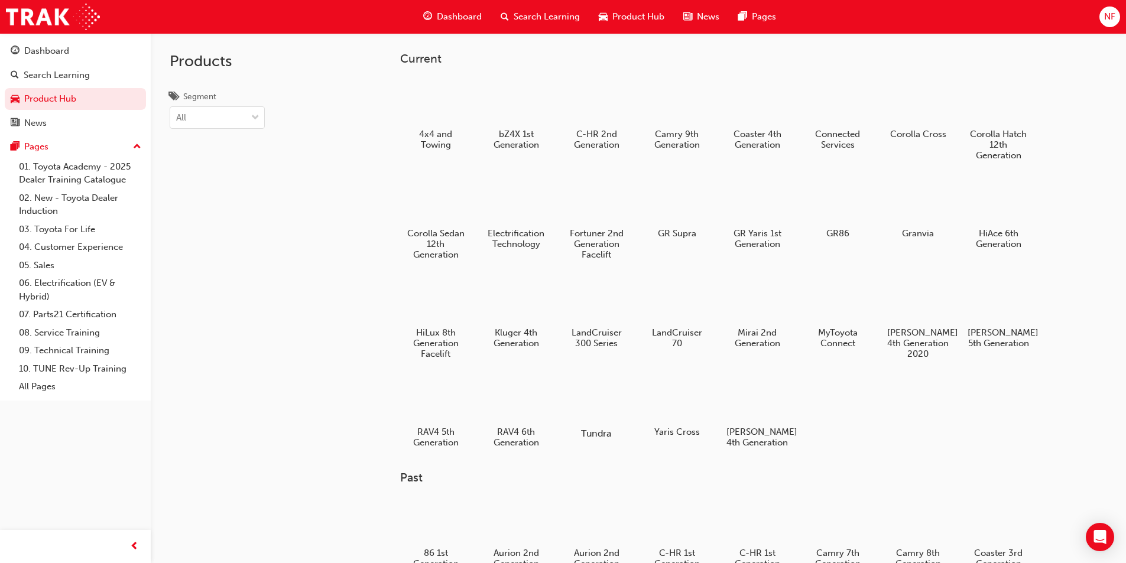
click at [611, 418] on div at bounding box center [596, 399] width 66 height 47
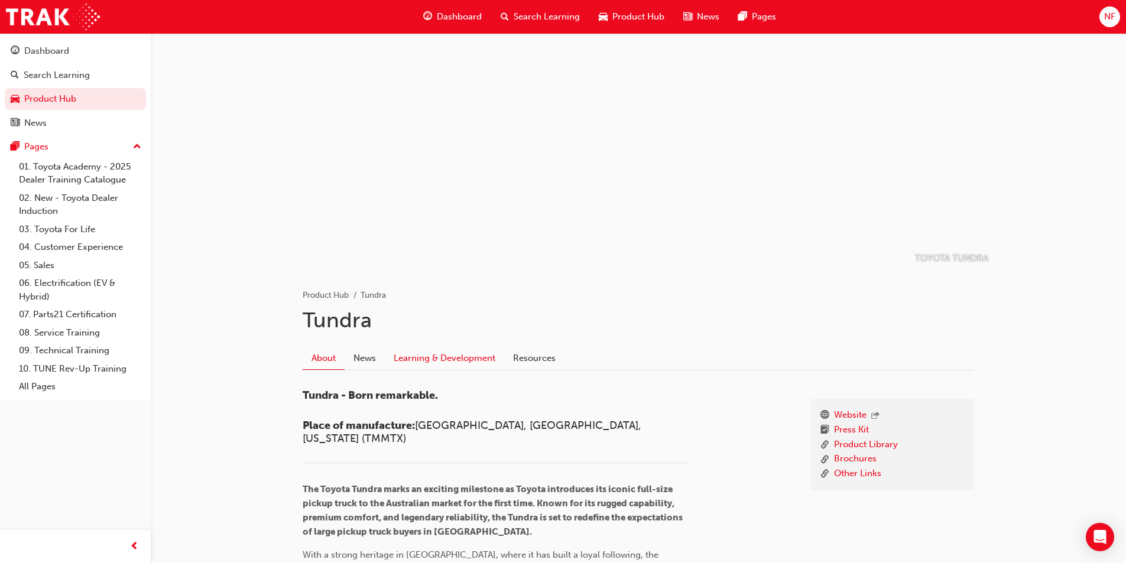
click at [489, 357] on link "Learning & Development" at bounding box center [444, 358] width 119 height 22
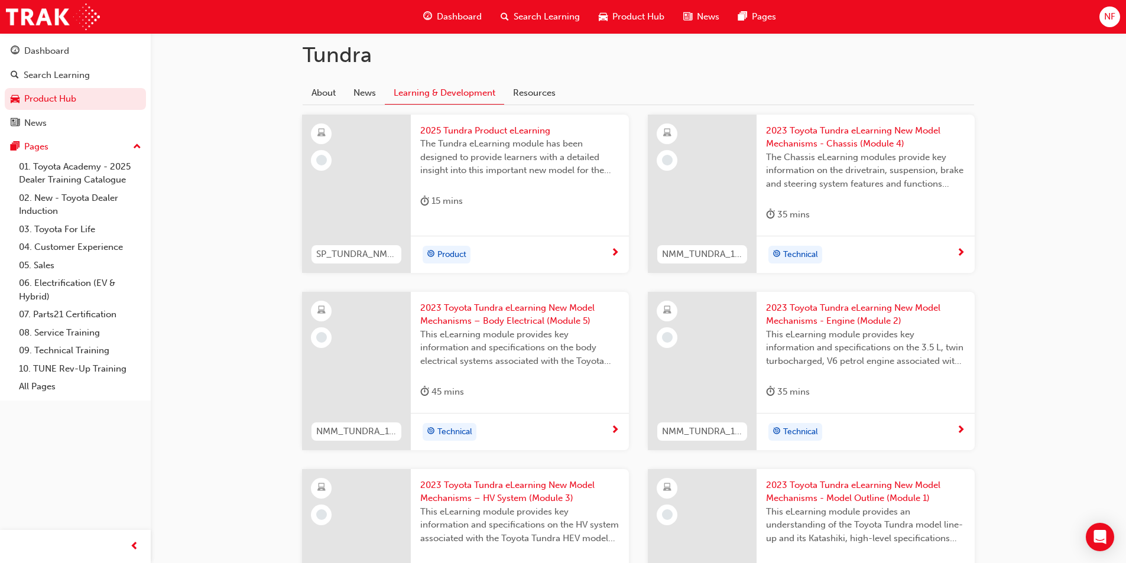
scroll to position [258, 0]
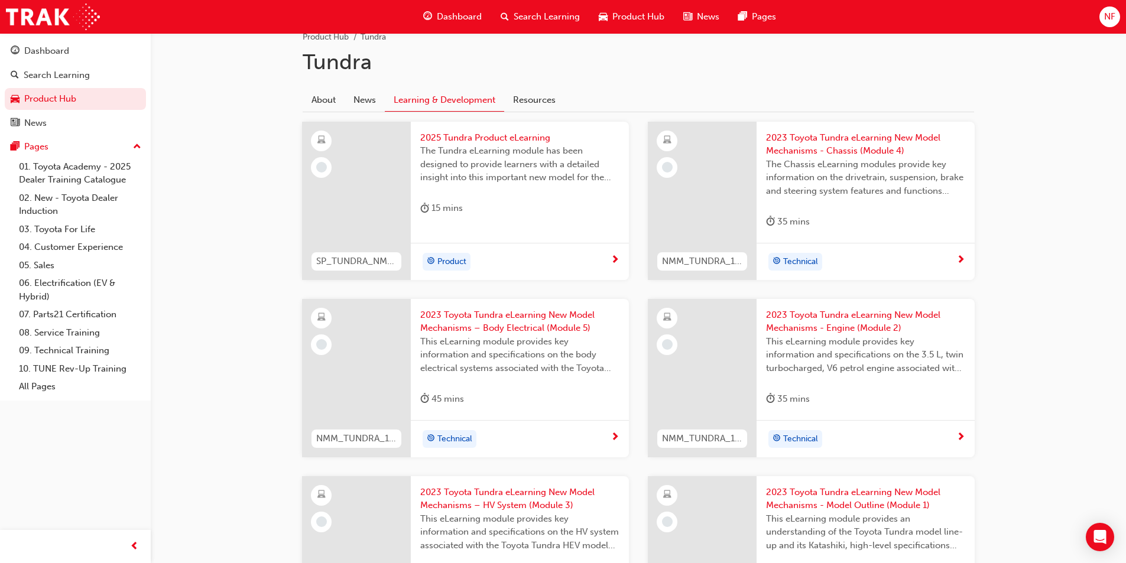
click at [488, 140] on span "2025 Tundra Product eLearning" at bounding box center [519, 138] width 199 height 14
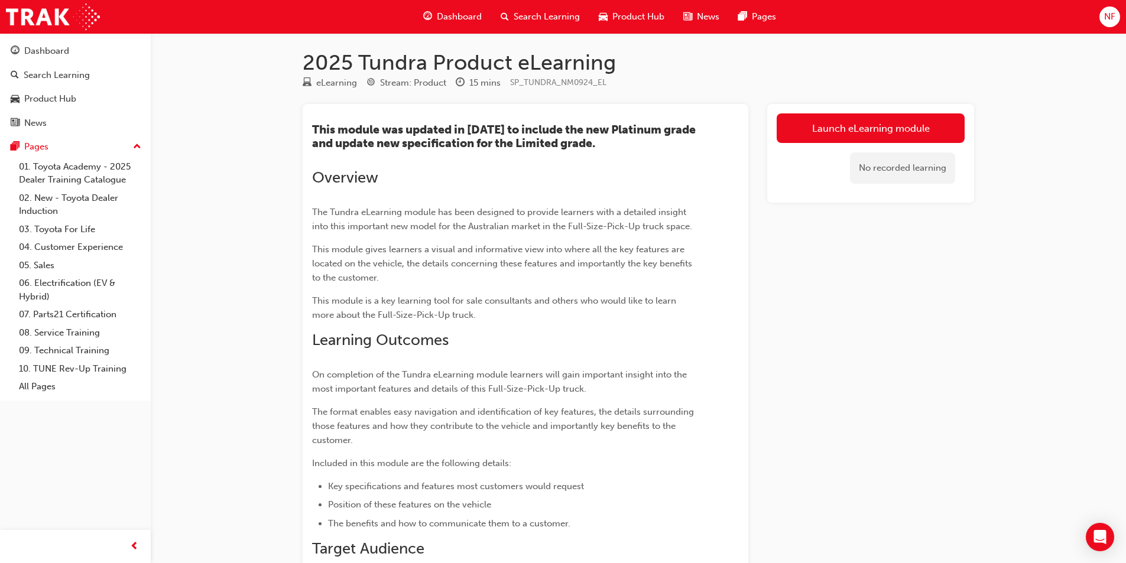
scroll to position [2, 0]
click at [923, 139] on link "Launch eLearning module" at bounding box center [871, 129] width 188 height 30
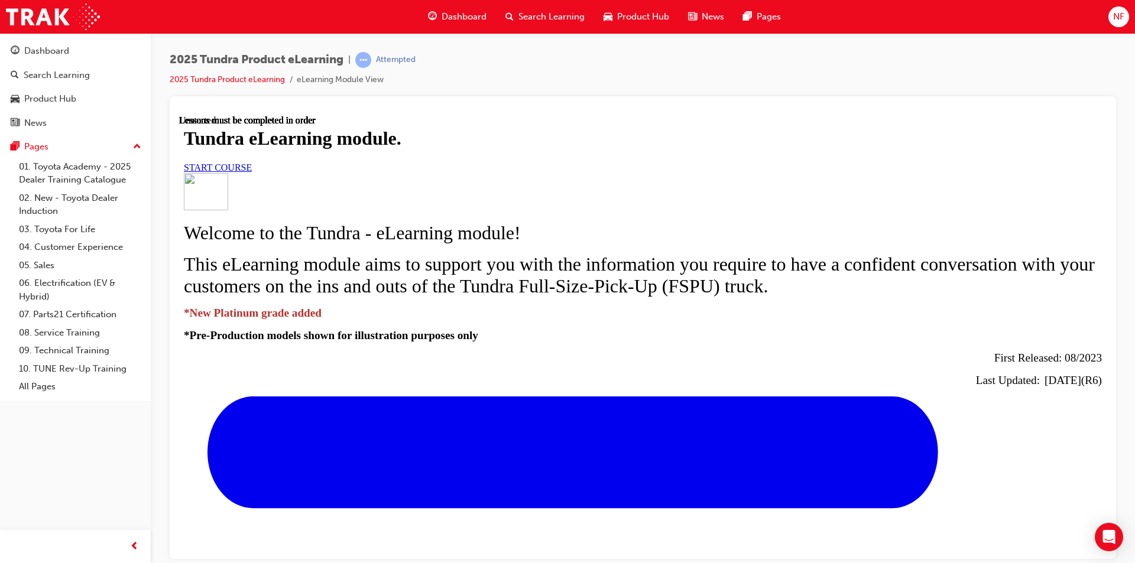
scroll to position [49, 0]
click at [252, 172] on span "START COURSE" at bounding box center [218, 167] width 68 height 10
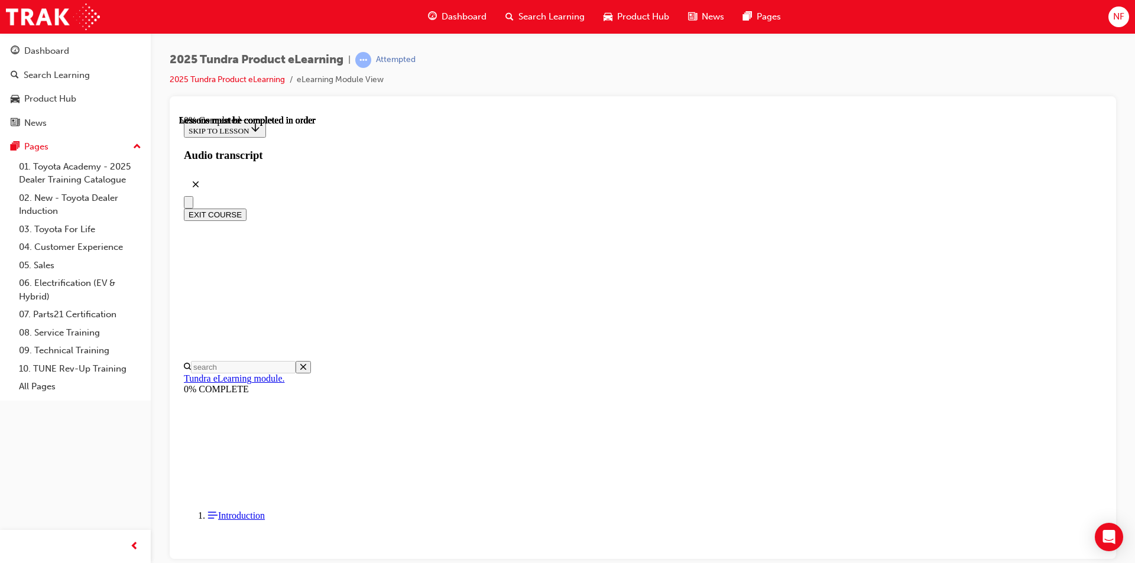
scroll to position [535, 0]
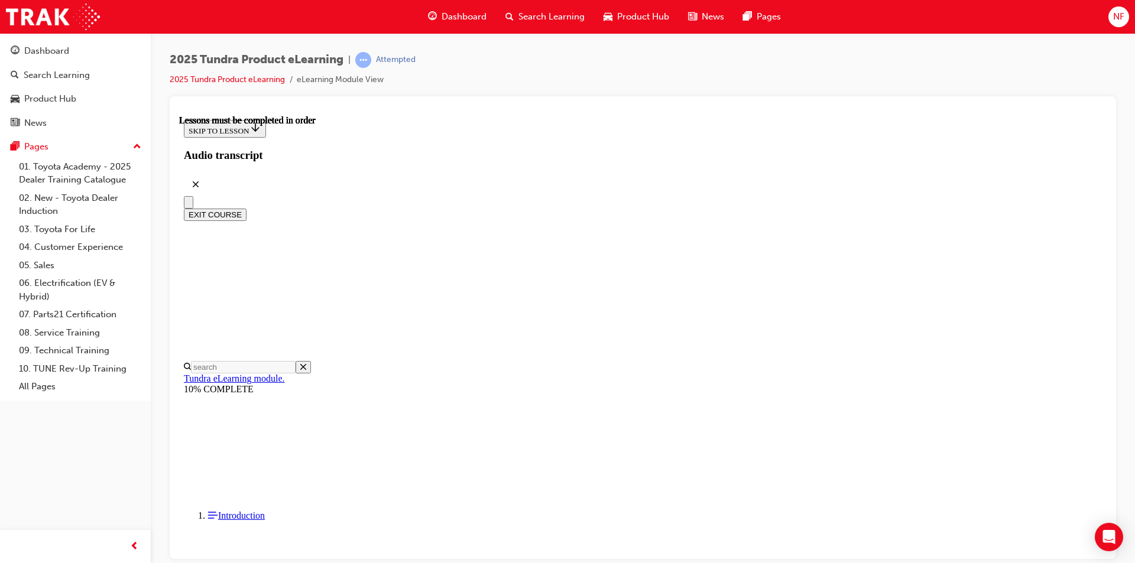
scroll to position [276, 0]
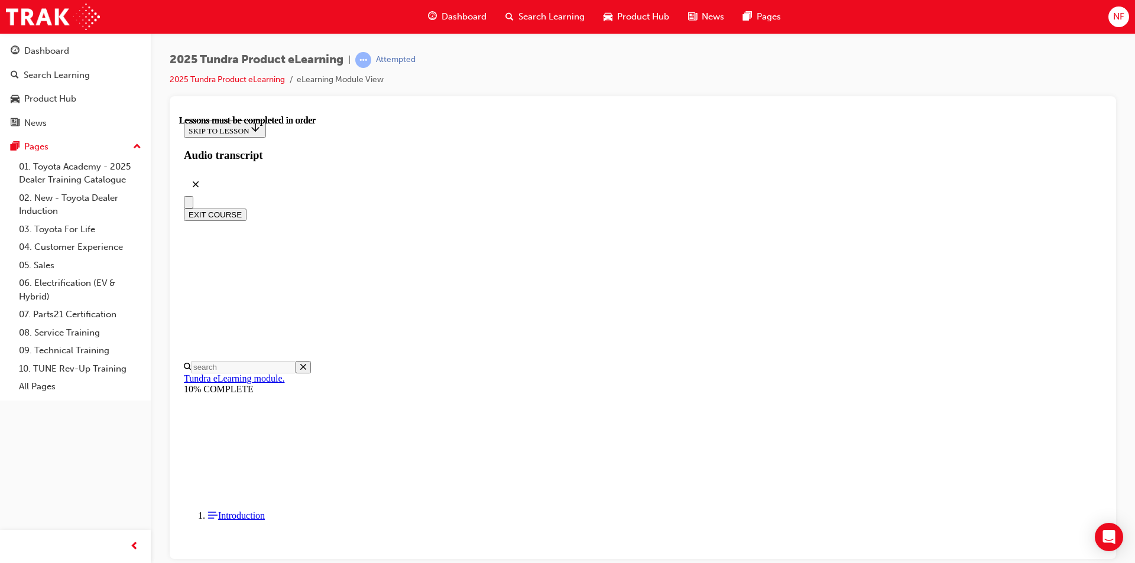
scroll to position [136, 0]
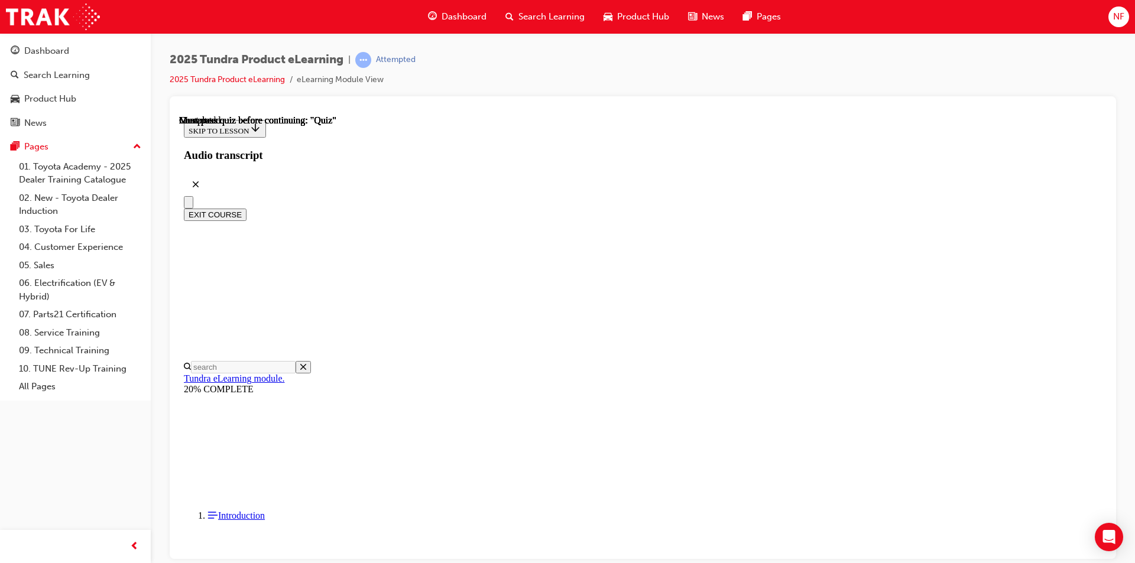
scroll to position [149, 0]
radio input "true"
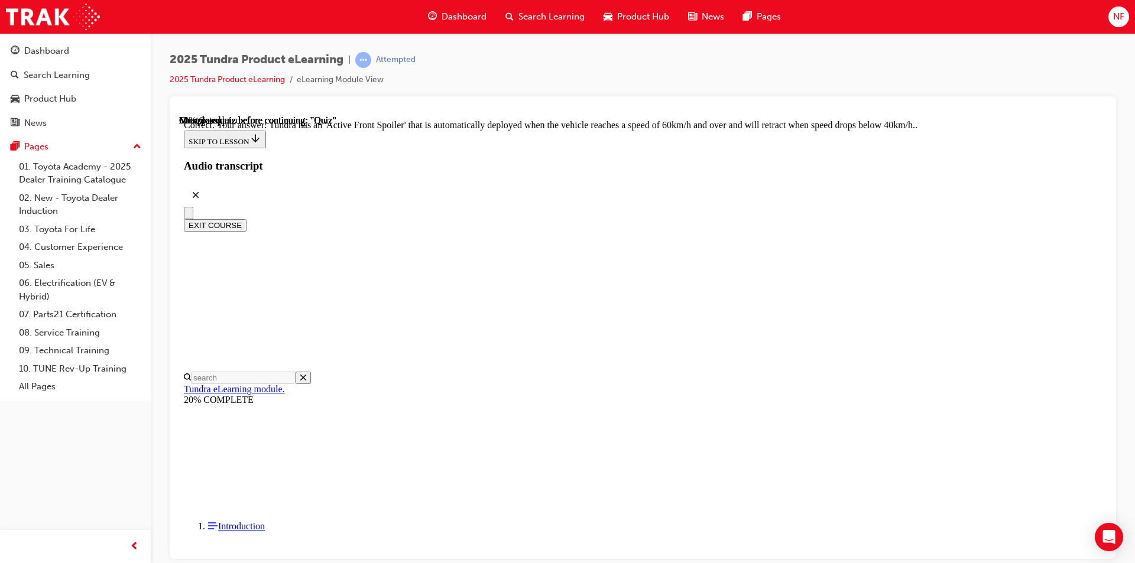
scroll to position [301, 0]
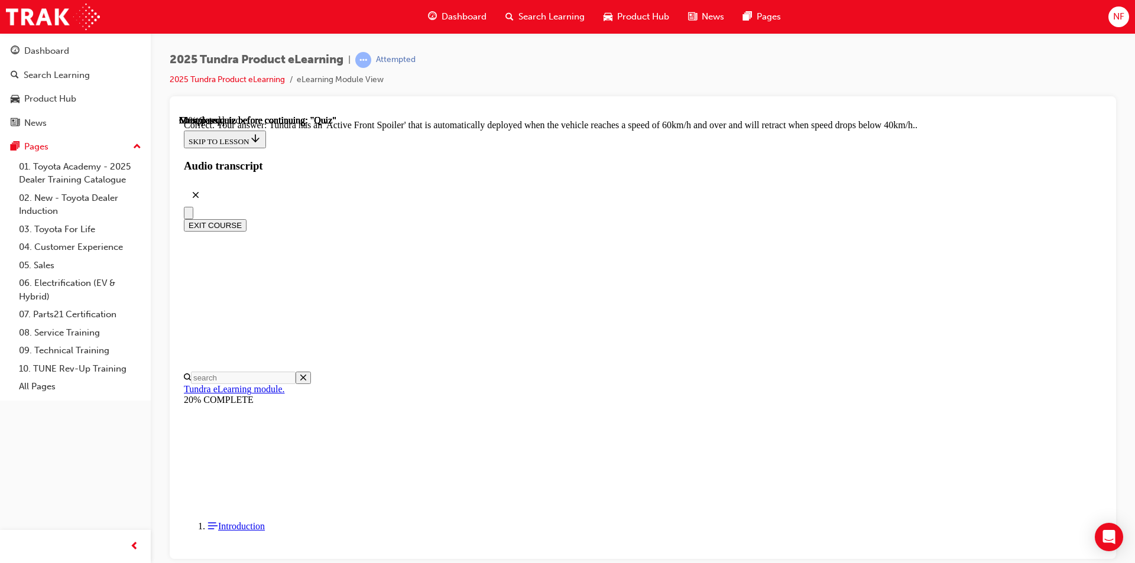
radio input "true"
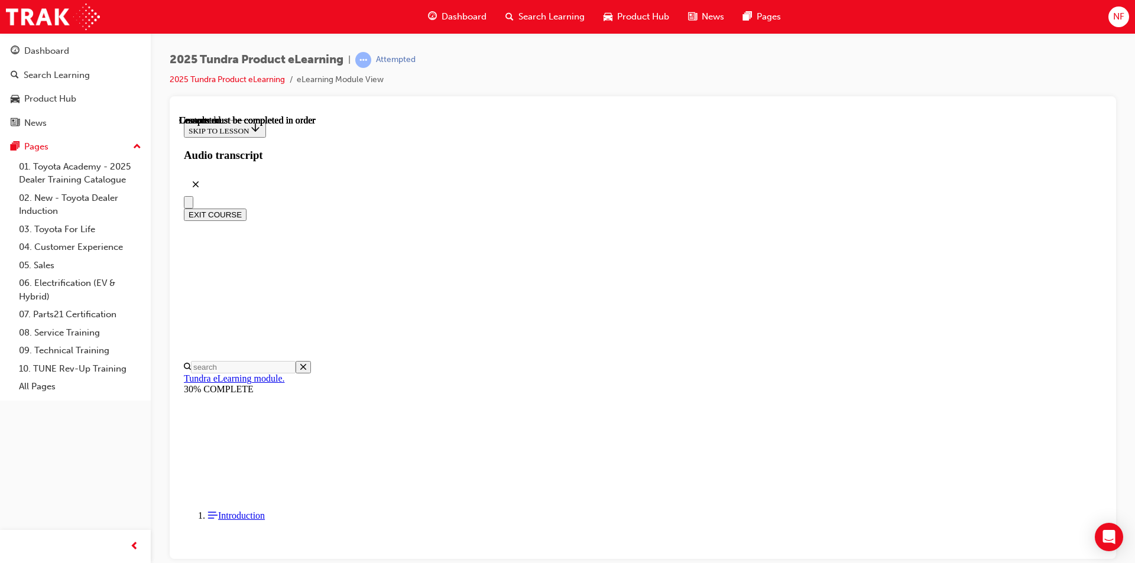
scroll to position [198, 0]
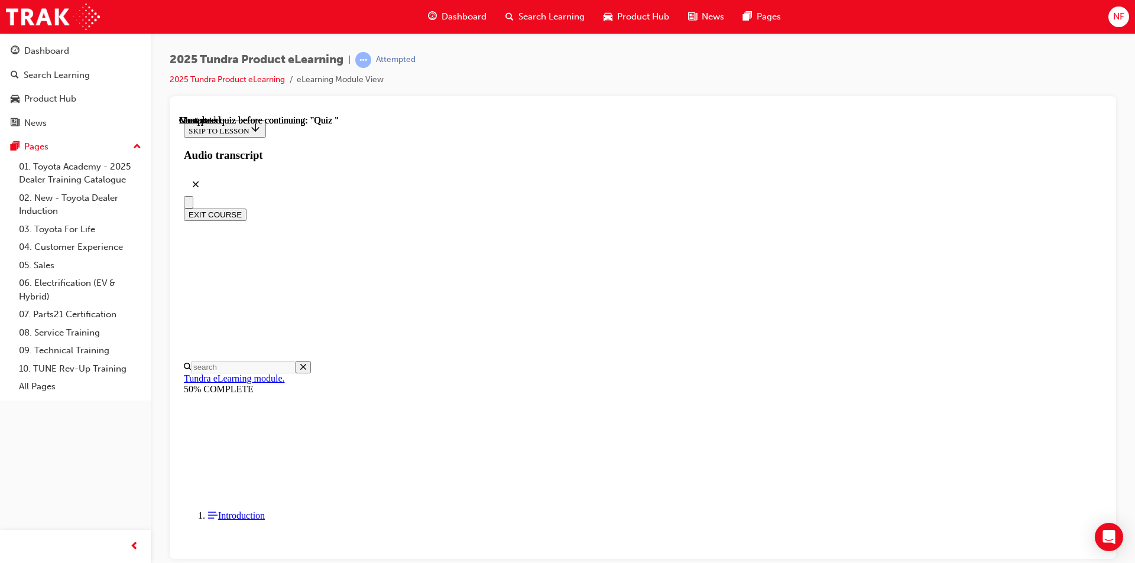
scroll to position [94, 0]
radio input "true"
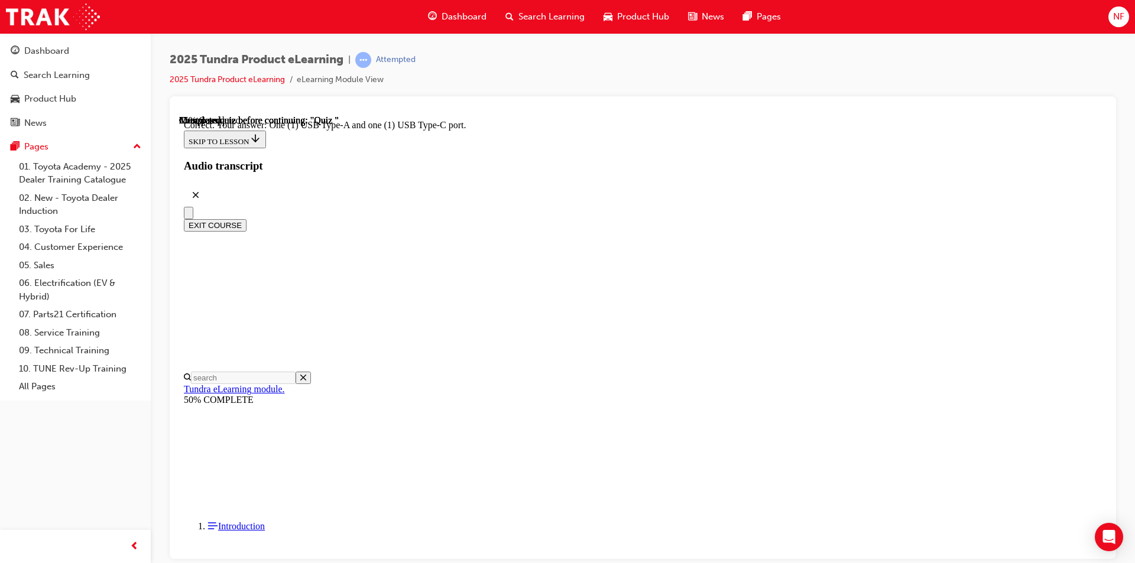
scroll to position [210, 0]
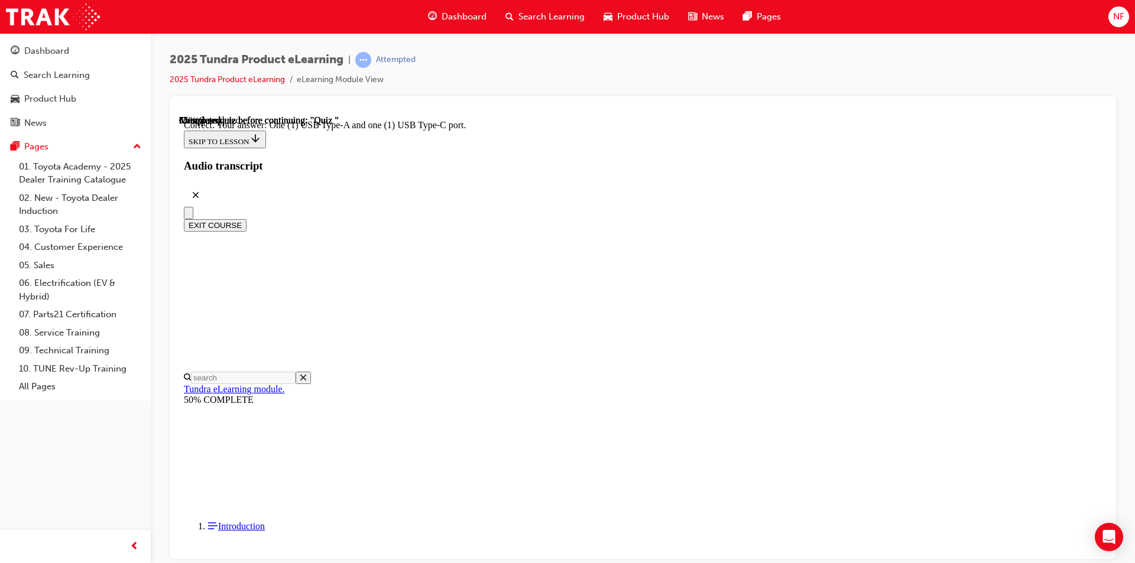
radio input "true"
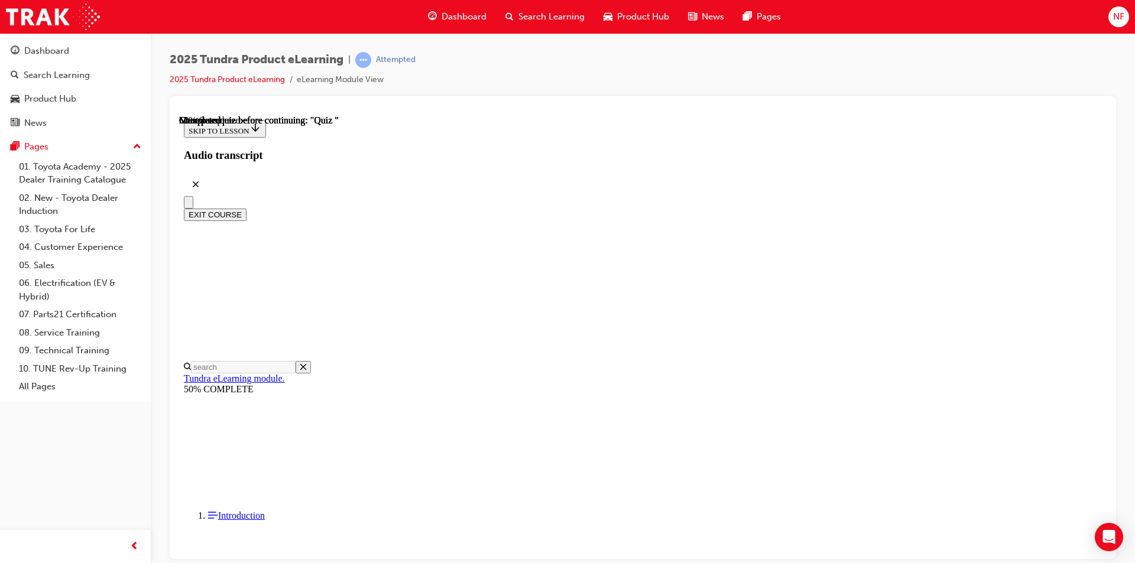
radio input "true"
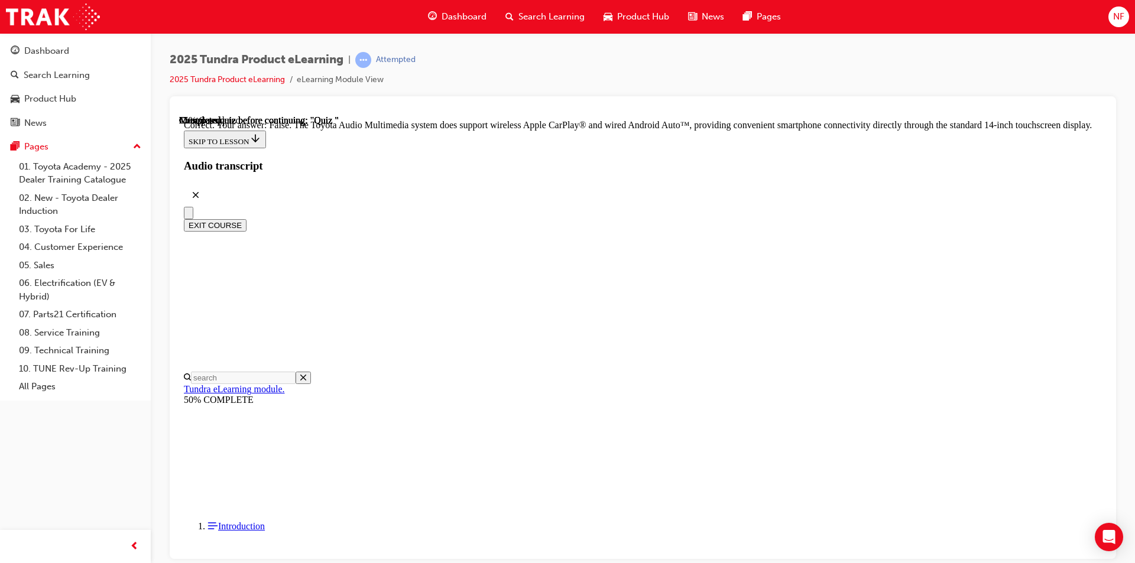
scroll to position [202, 0]
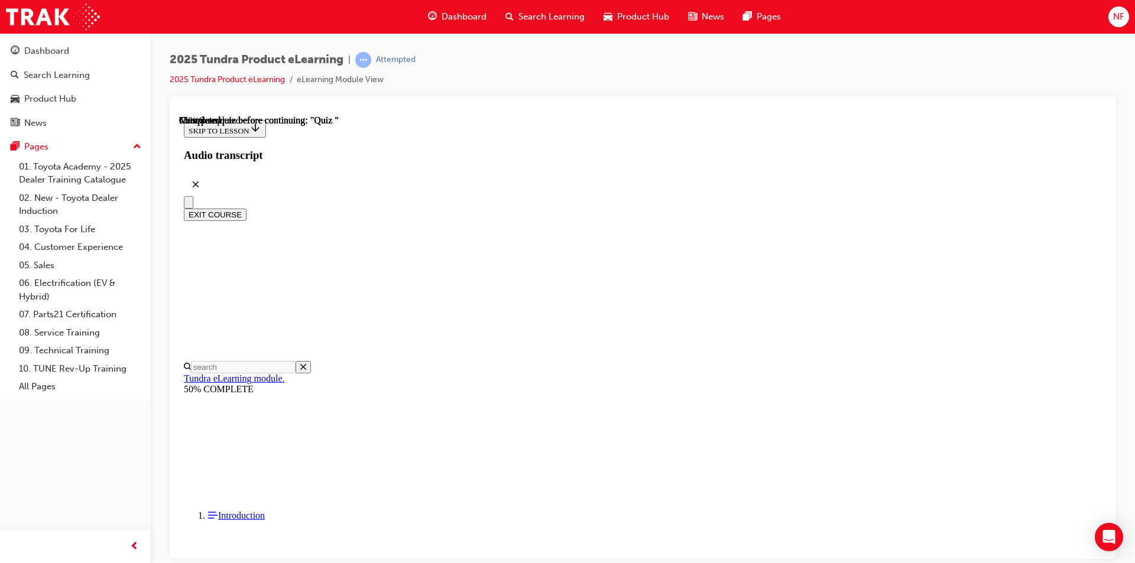
radio input "true"
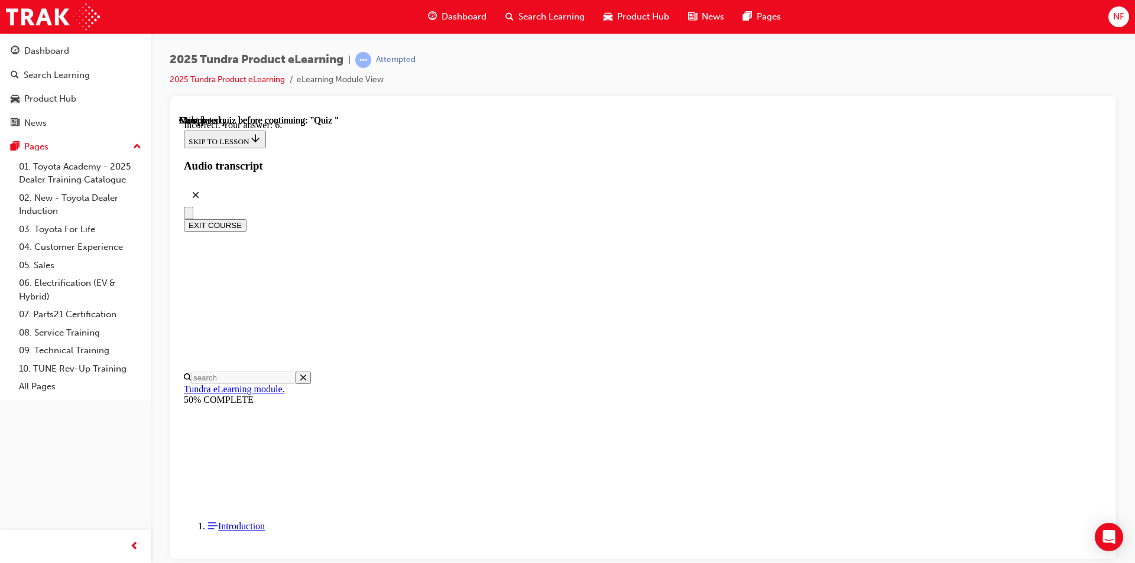
scroll to position [163, 0]
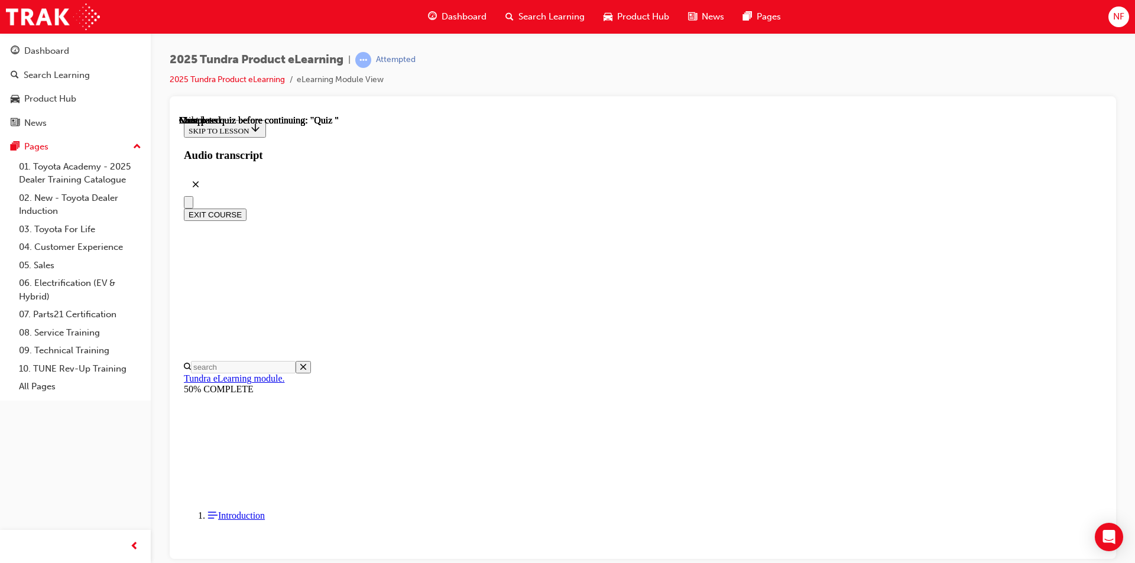
scroll to position [198, 0]
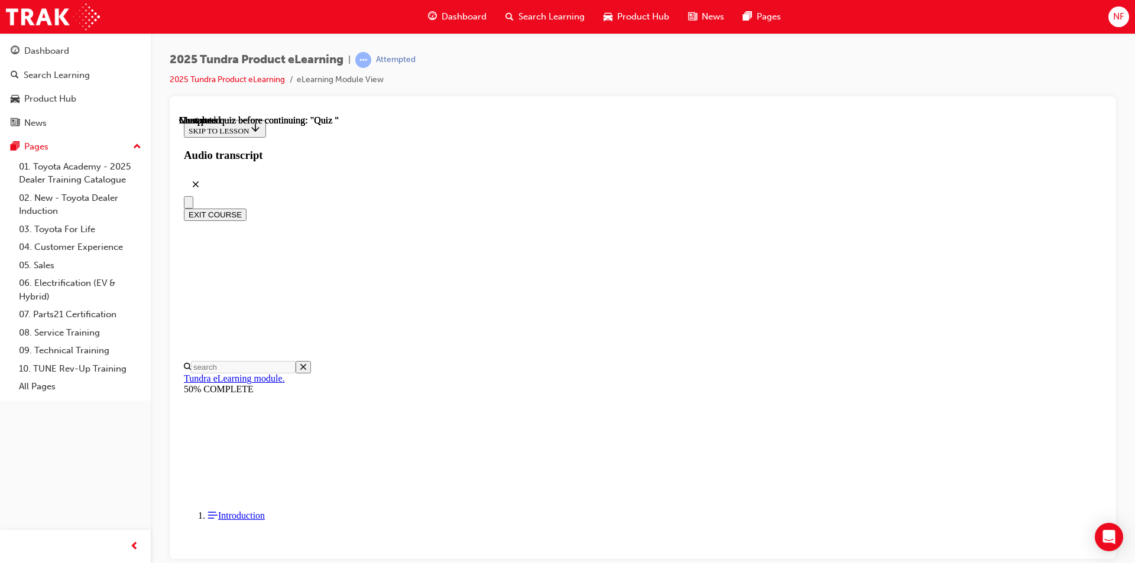
radio input "true"
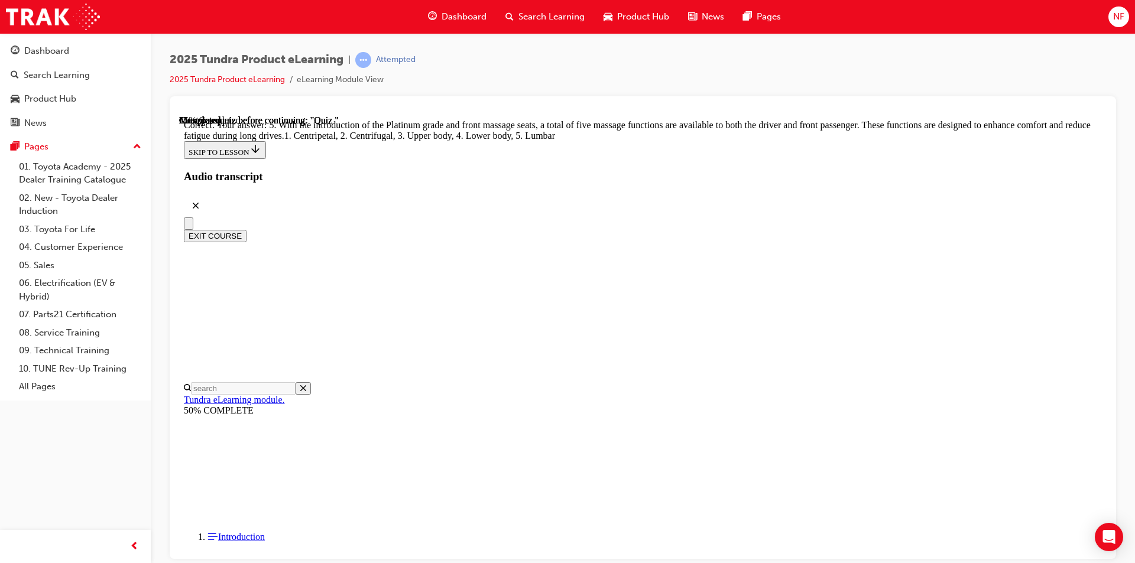
scroll to position [277, 0]
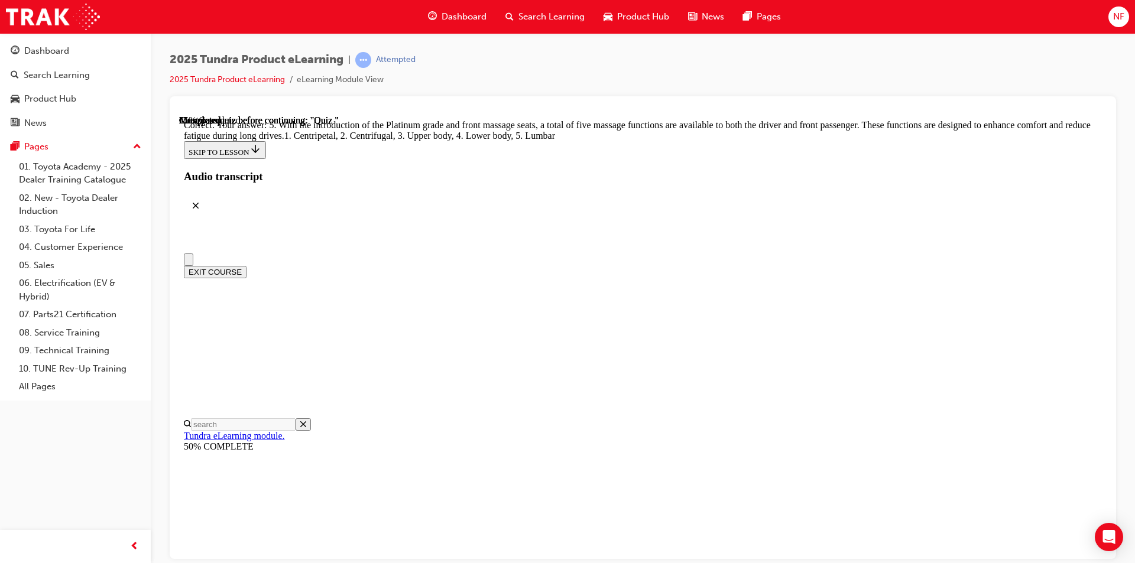
radio input "true"
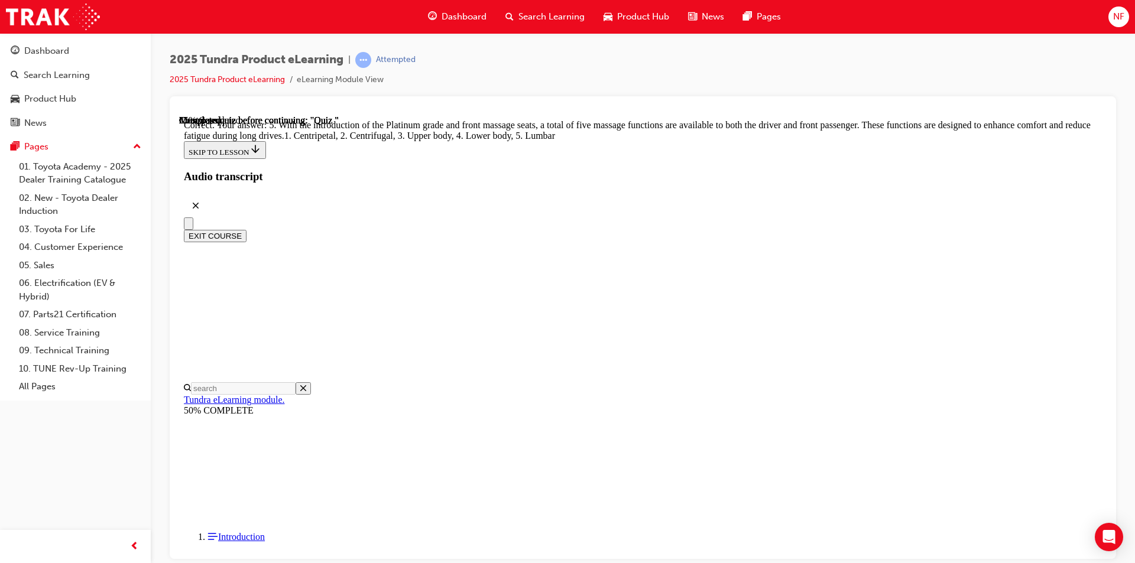
scroll to position [173, 0]
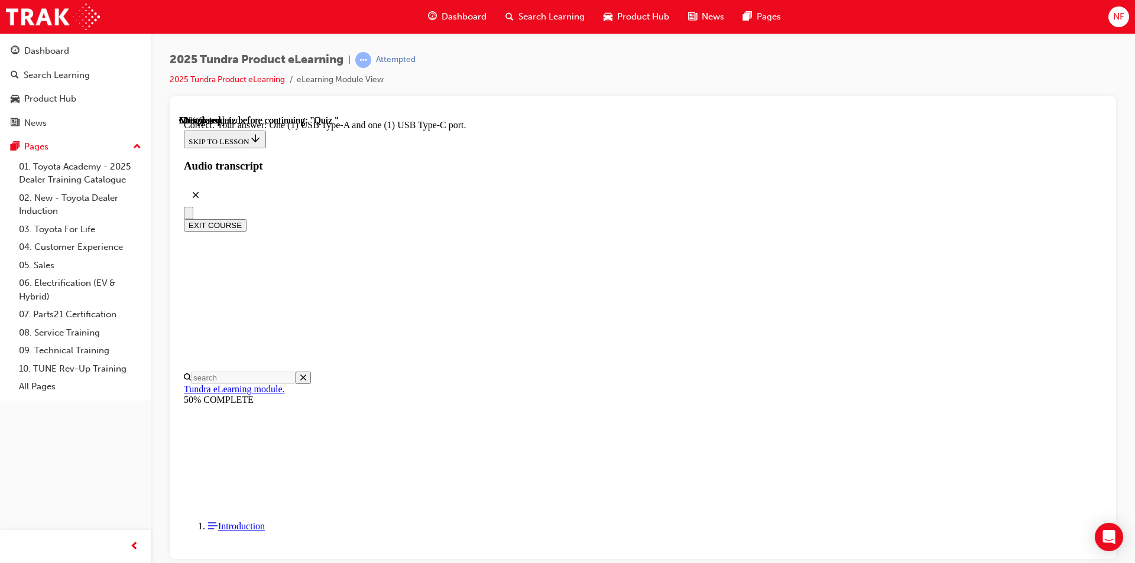
scroll to position [210, 0]
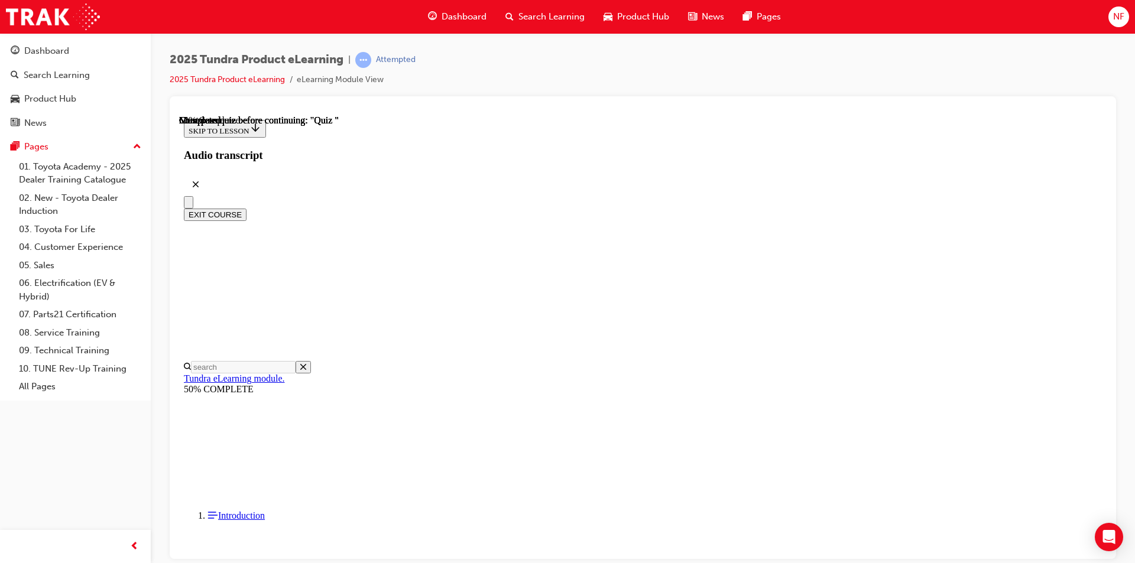
scroll to position [78, 0]
radio input "true"
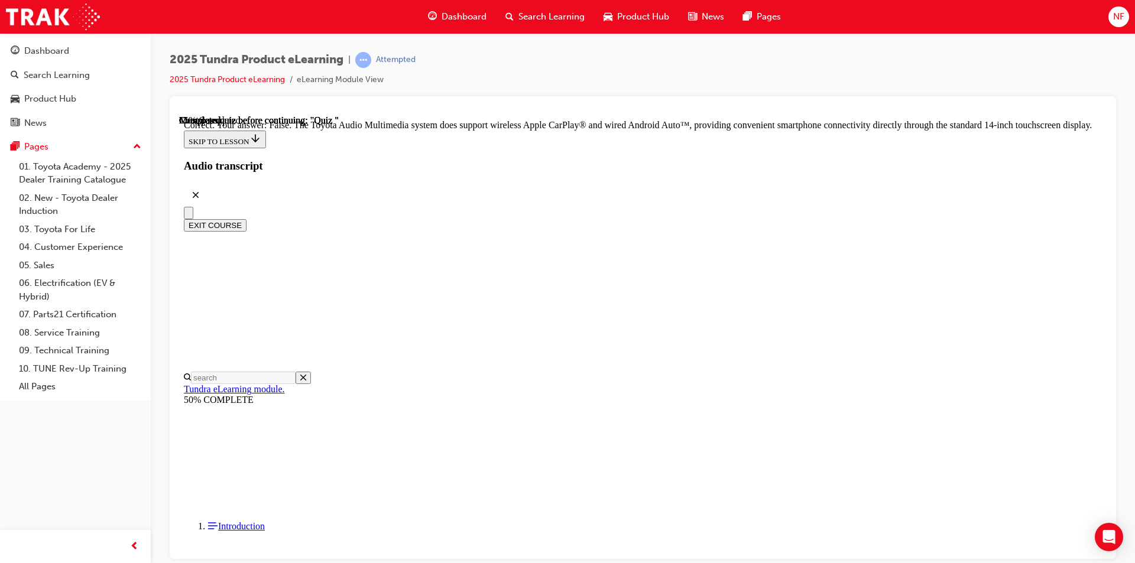
scroll to position [202, 0]
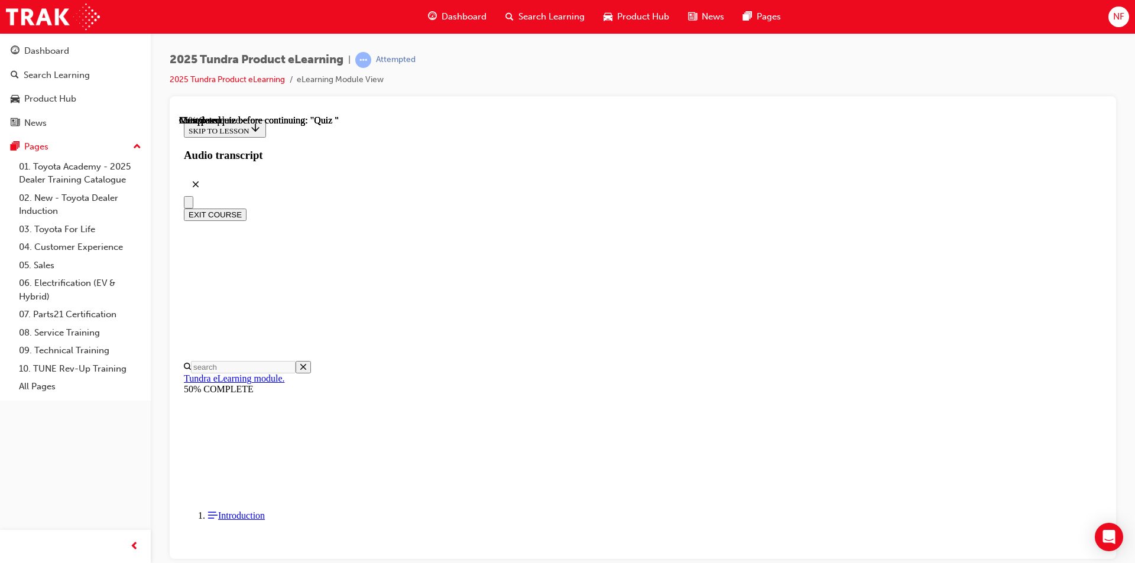
scroll to position [105, 0]
radio input "true"
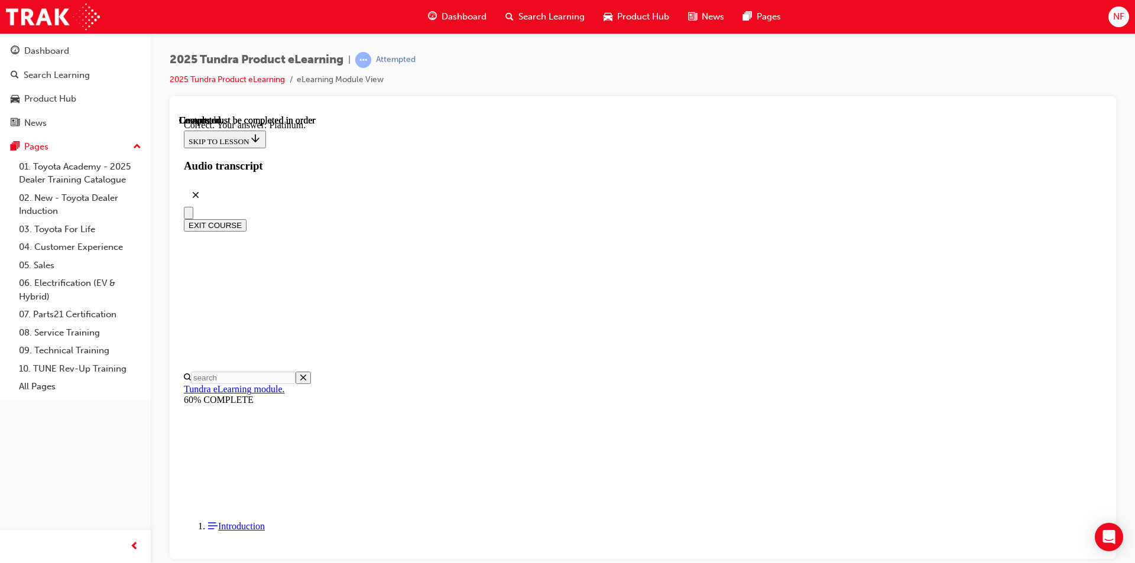
scroll to position [142, 0]
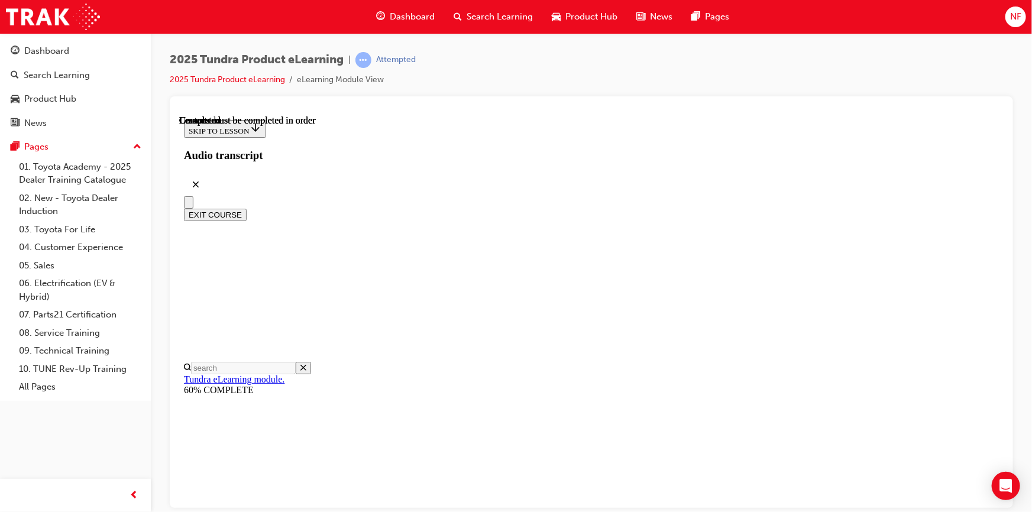
scroll to position [242, 0]
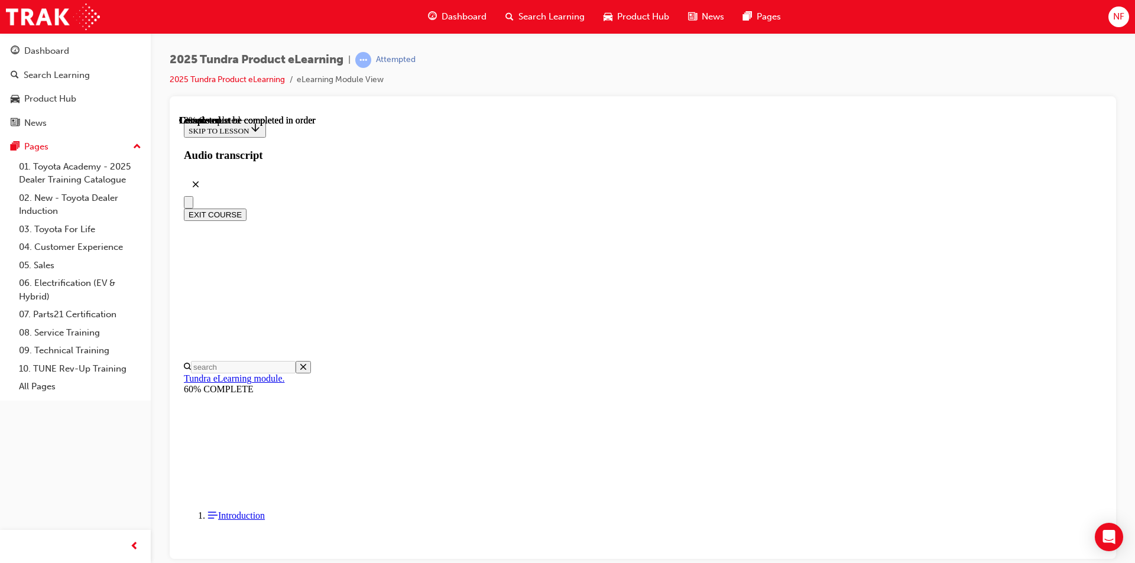
scroll to position [669, 0]
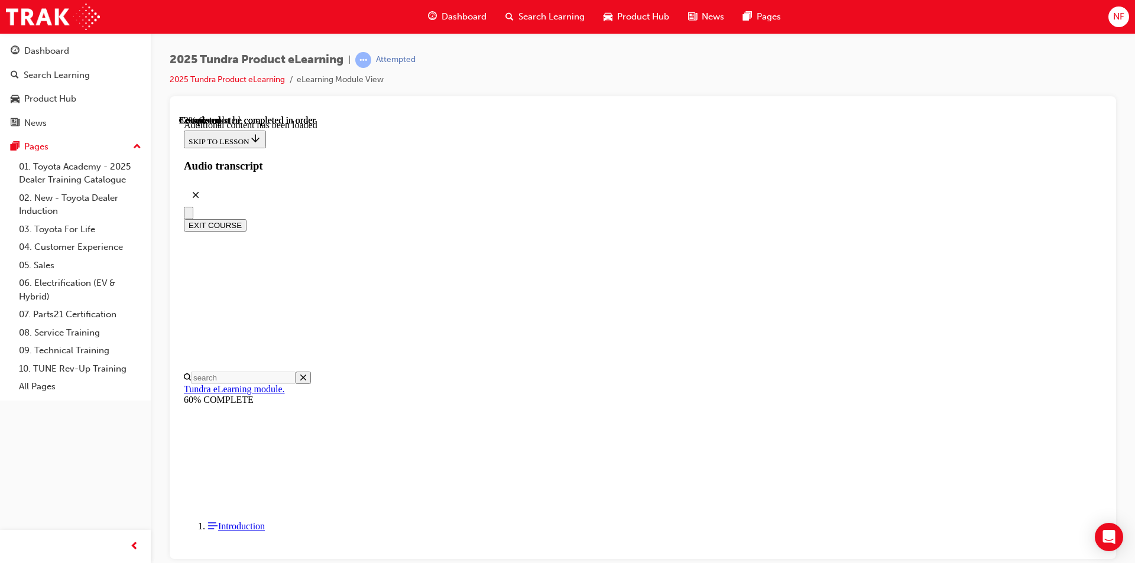
scroll to position [2704, 0]
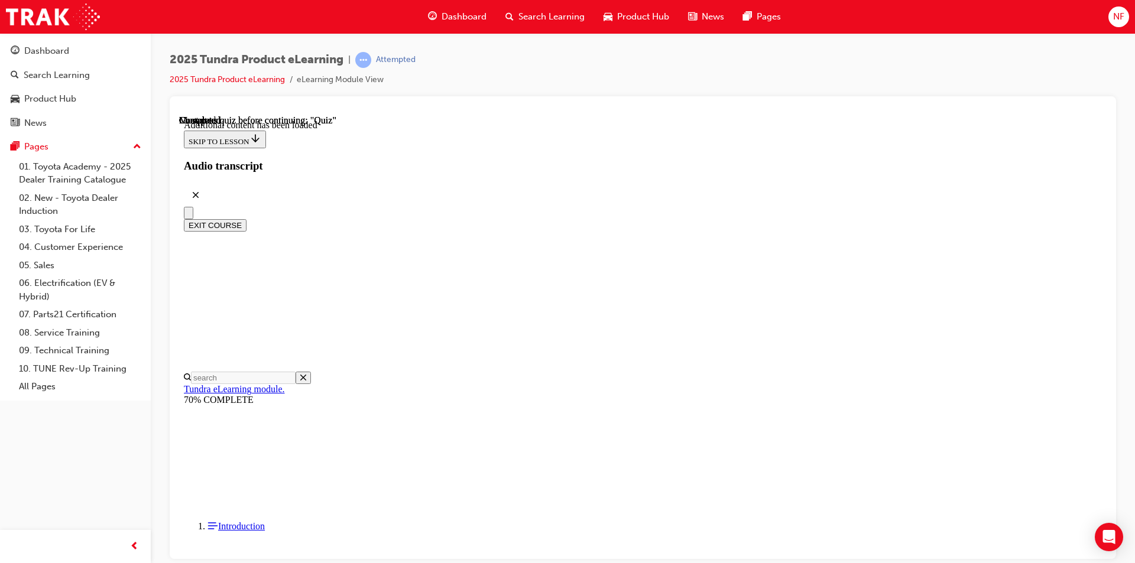
radio input "true"
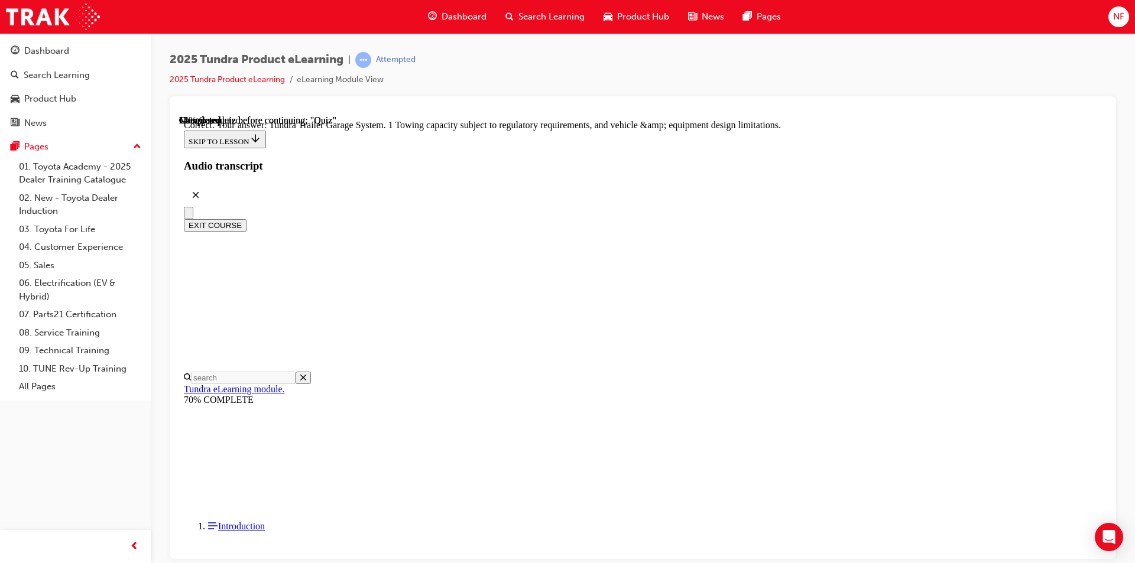
scroll to position [128, 0]
radio input "true"
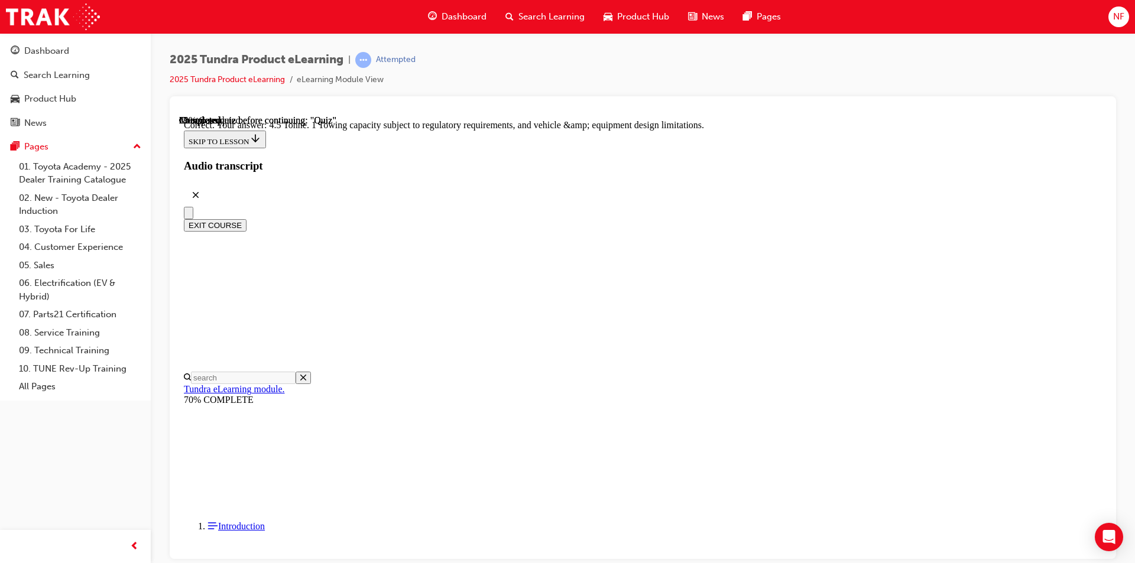
scroll to position [303, 0]
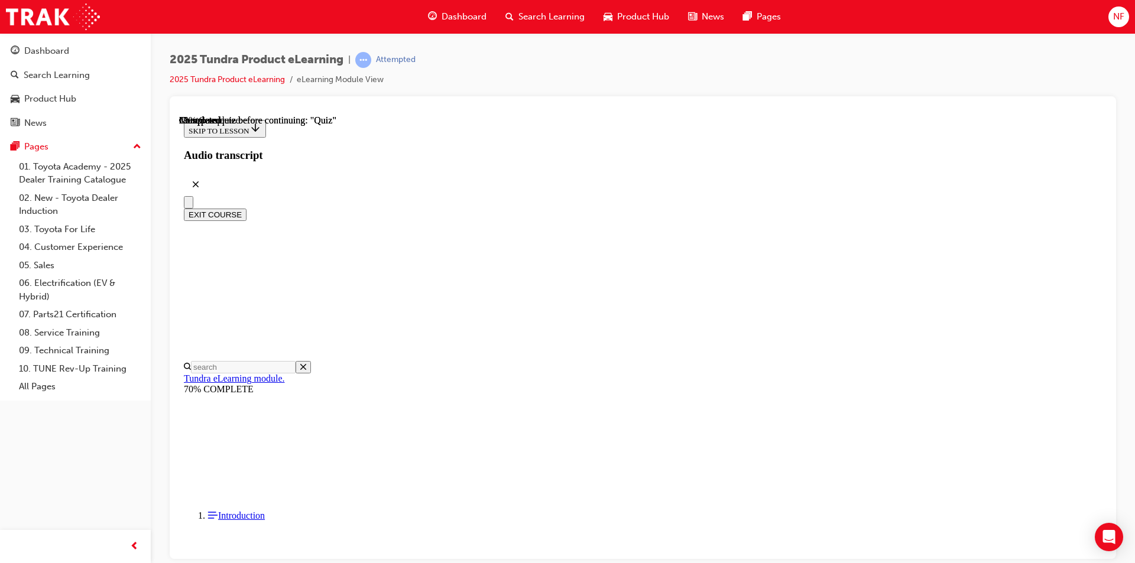
scroll to position [189, 0]
radio input "true"
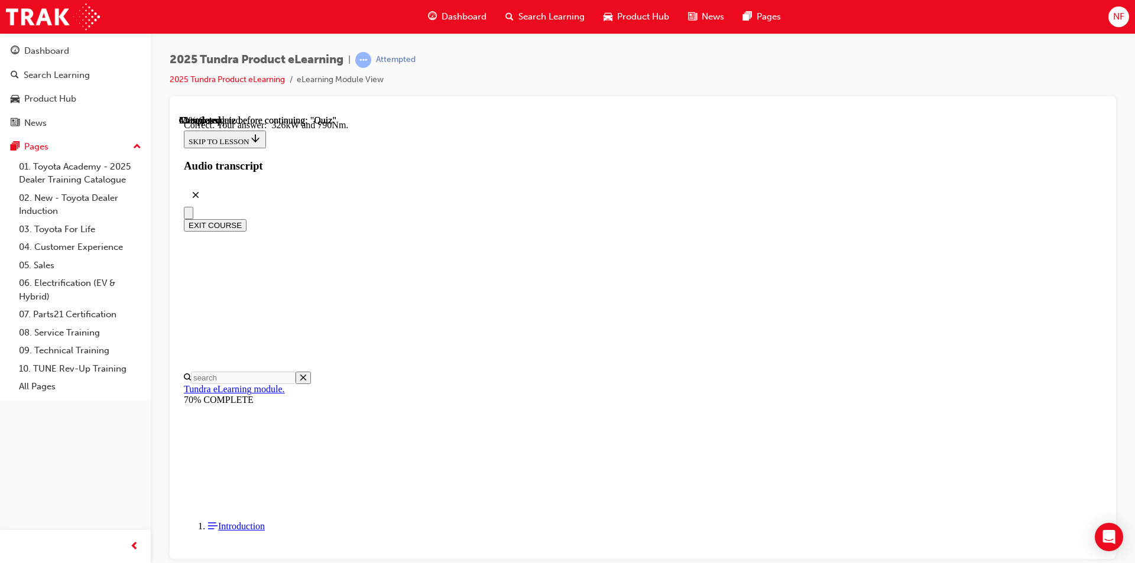
scroll to position [230, 0]
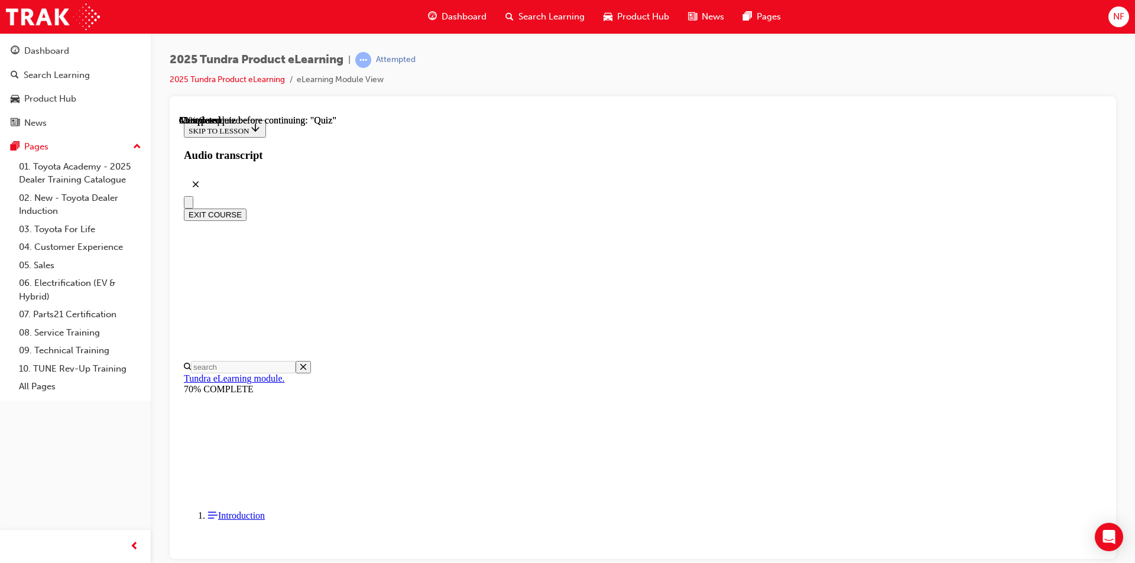
radio input "true"
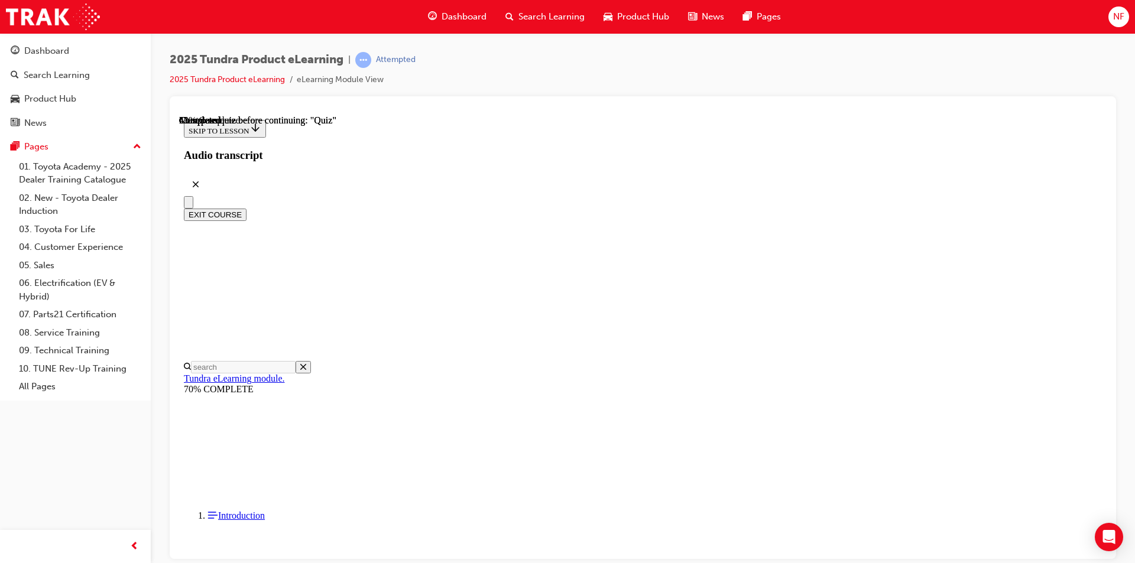
radio input "true"
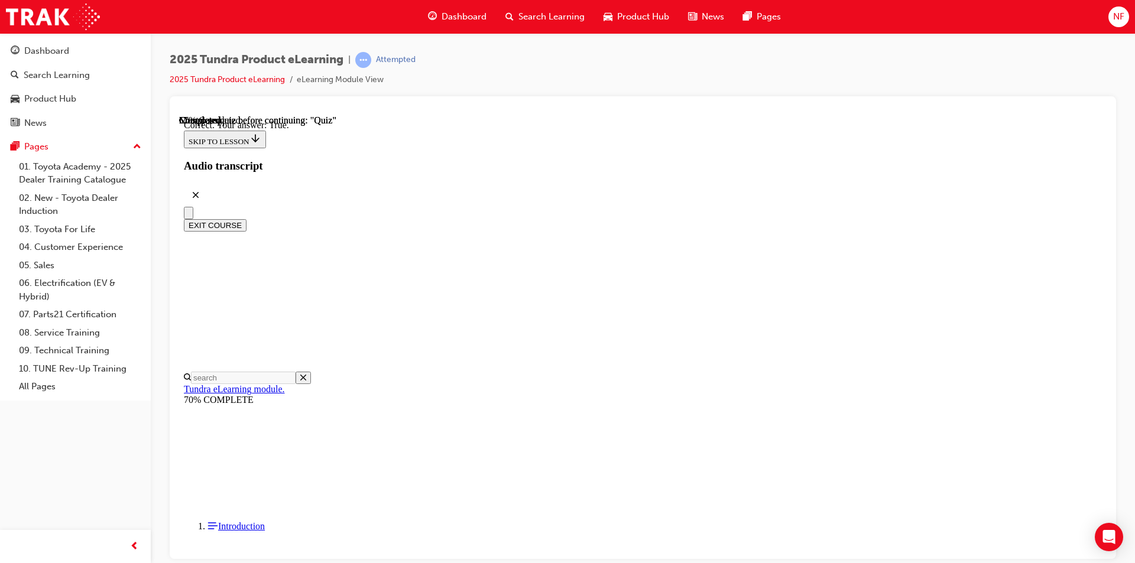
scroll to position [115, 0]
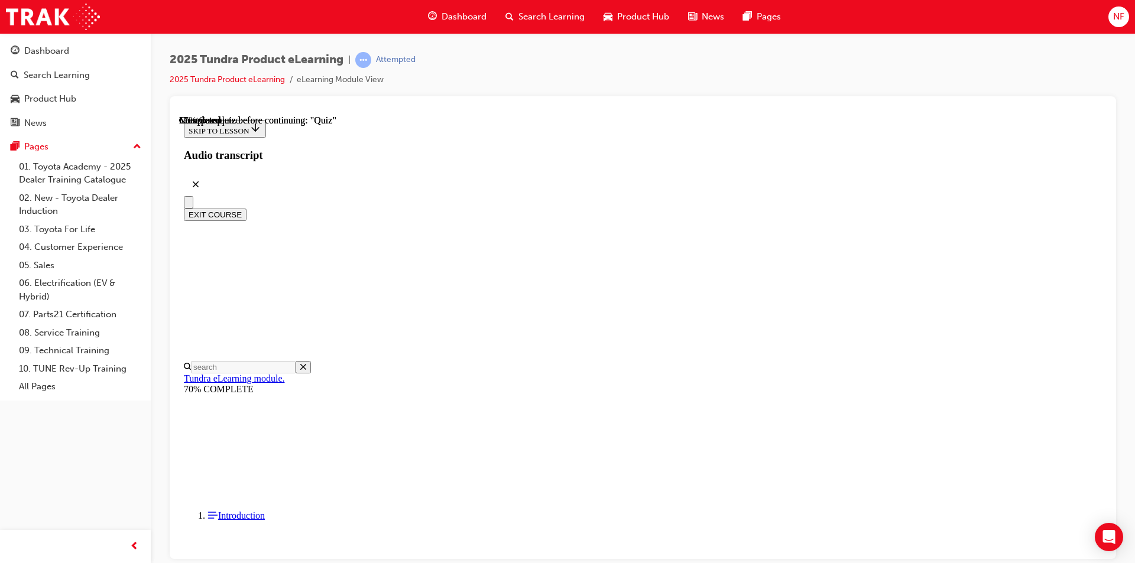
scroll to position [273, 0]
radio input "true"
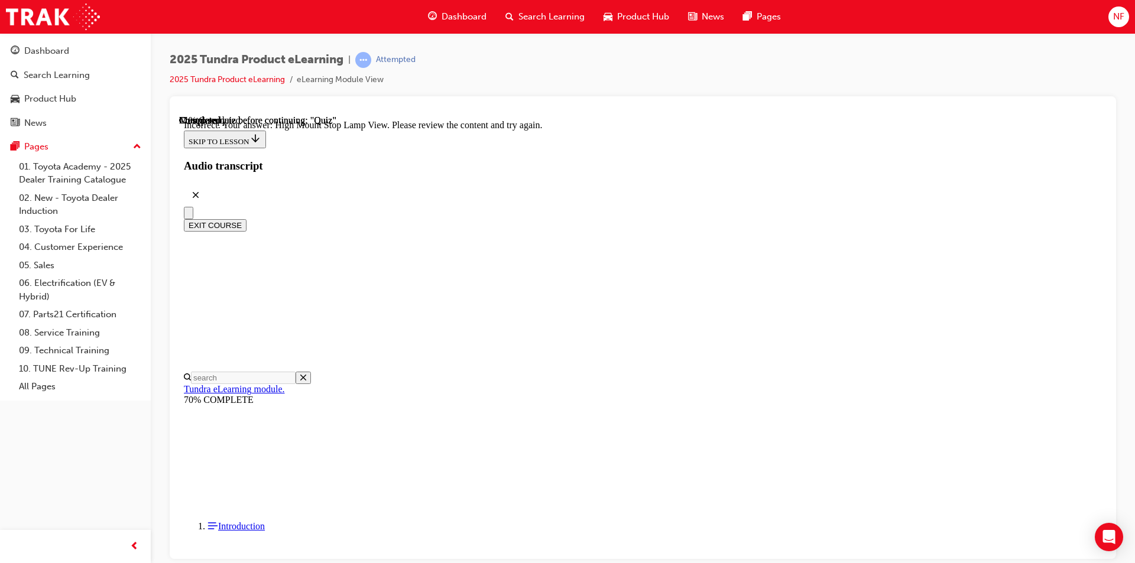
scroll to position [369, 0]
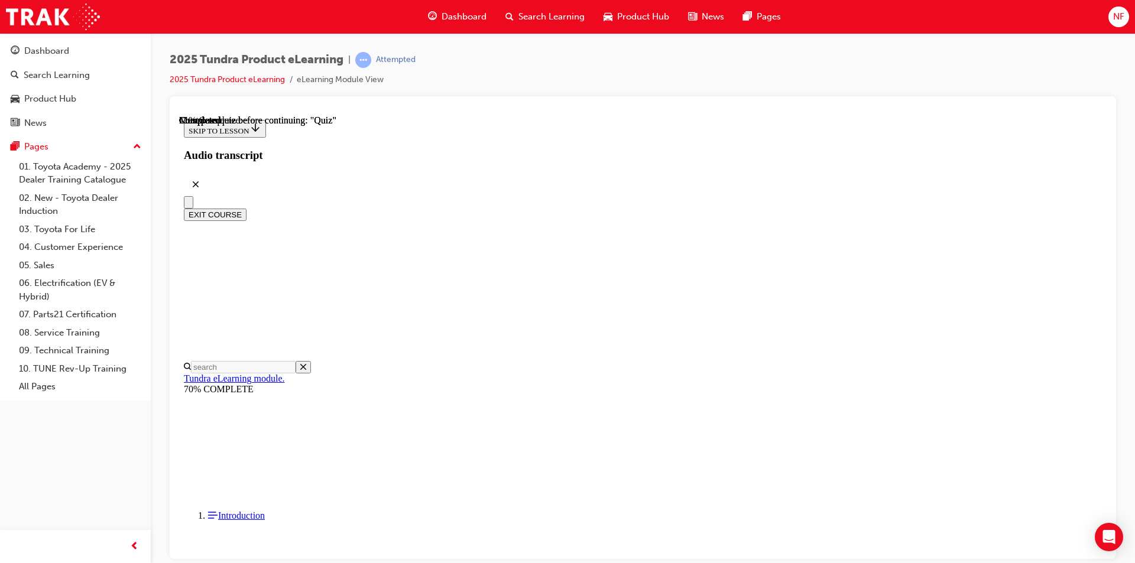
scroll to position [83, 0]
radio input "true"
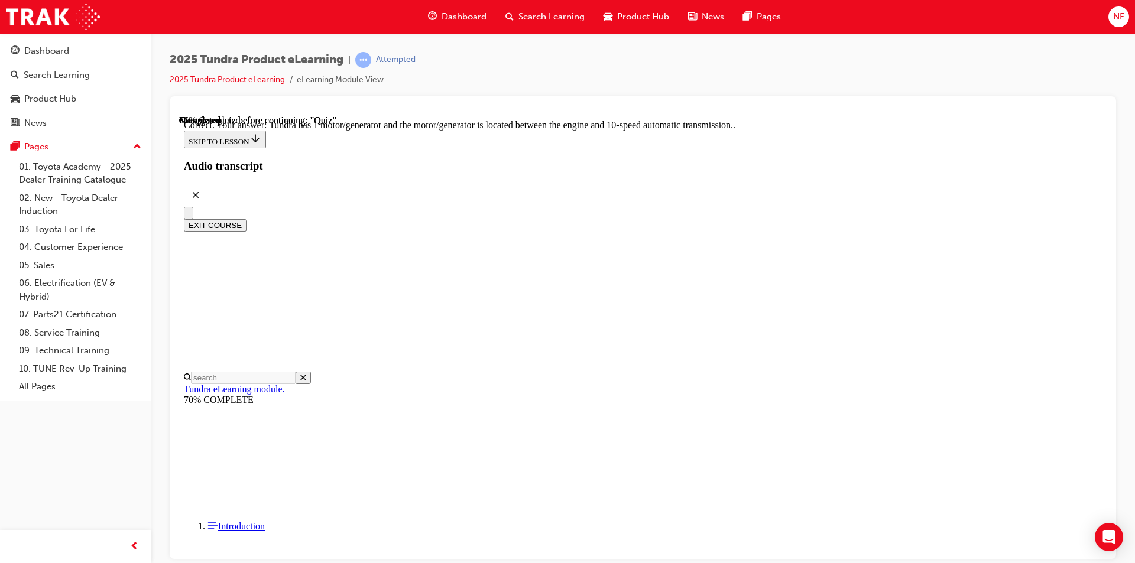
scroll to position [206, 0]
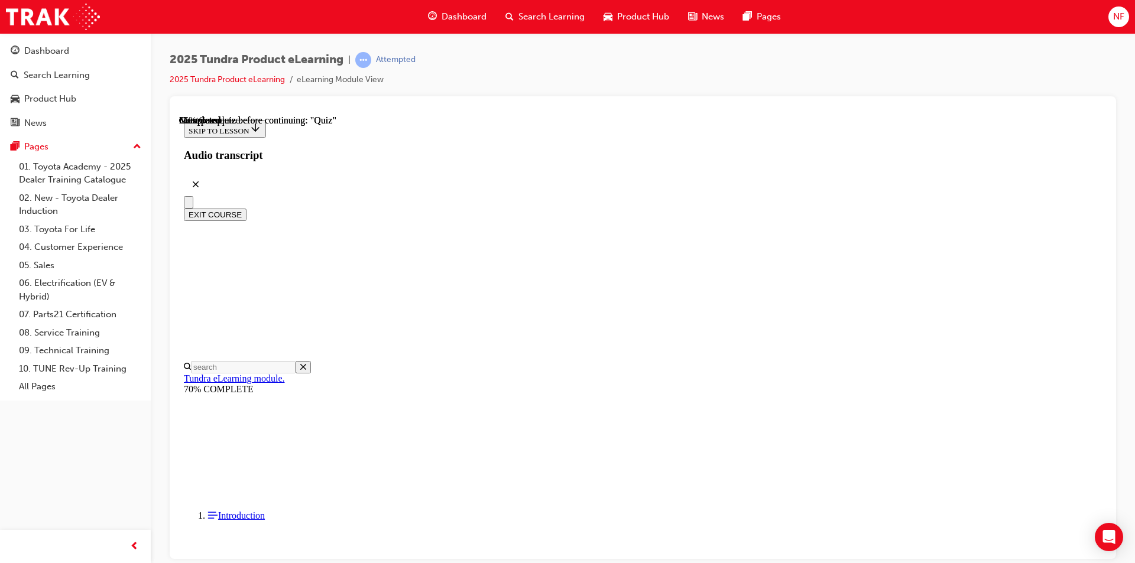
scroll to position [176, 0]
radio input "true"
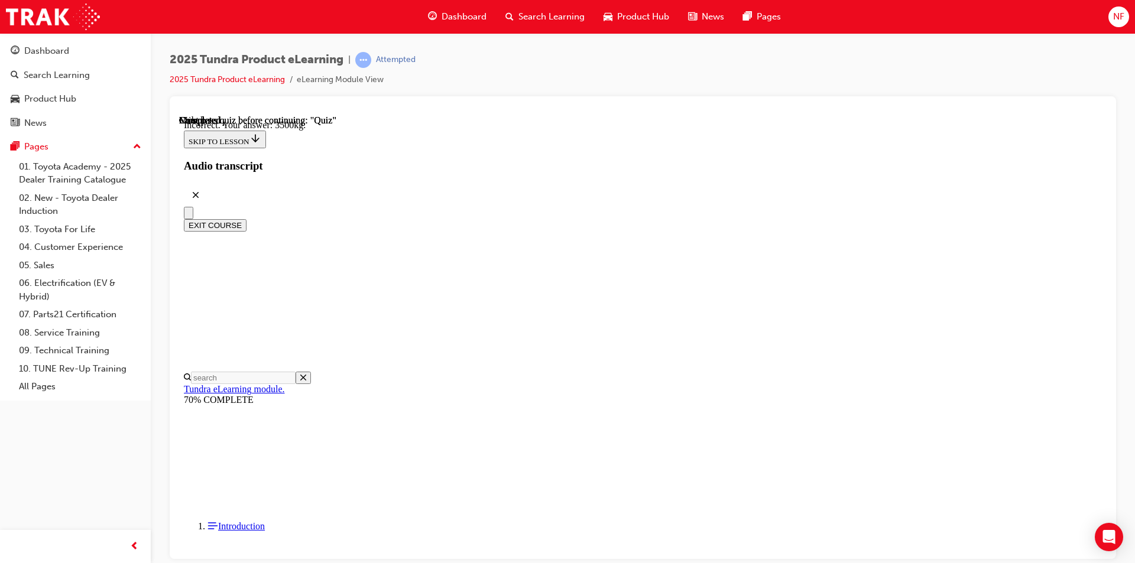
scroll to position [328, 0]
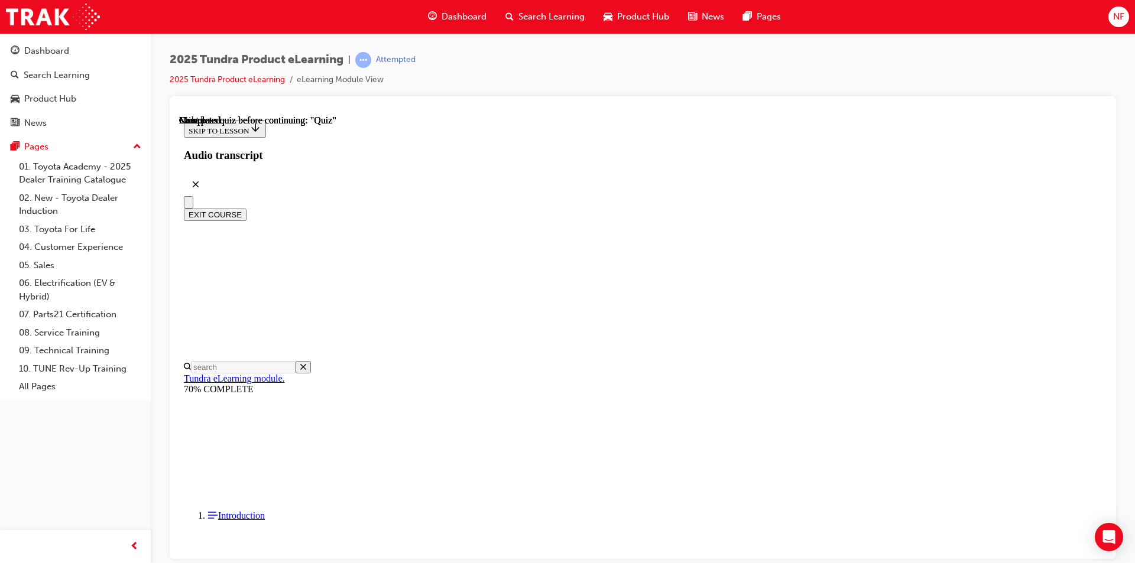
scroll to position [198, 0]
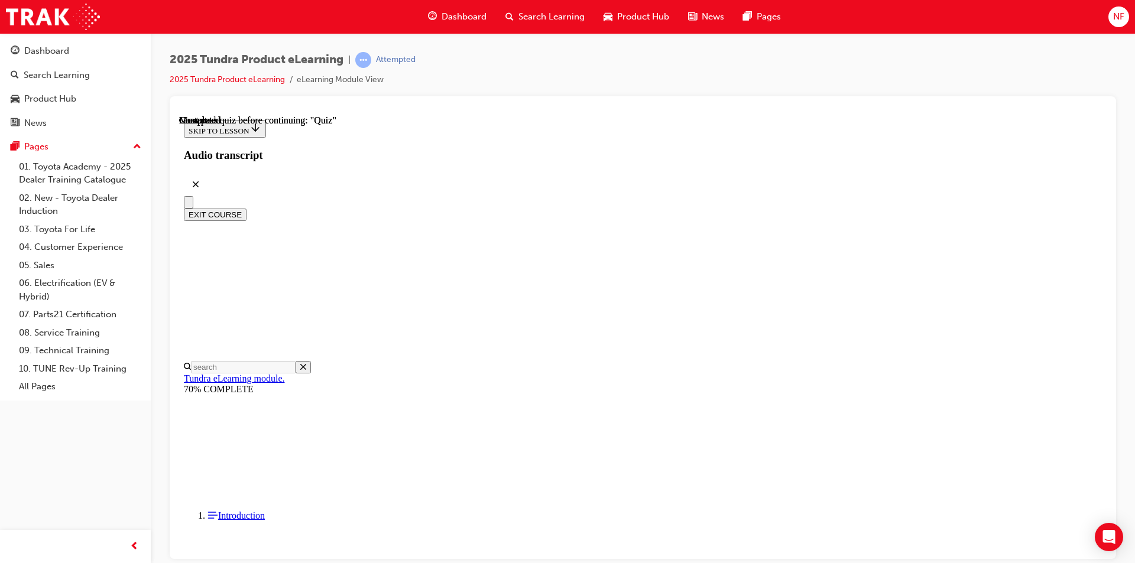
radio input "true"
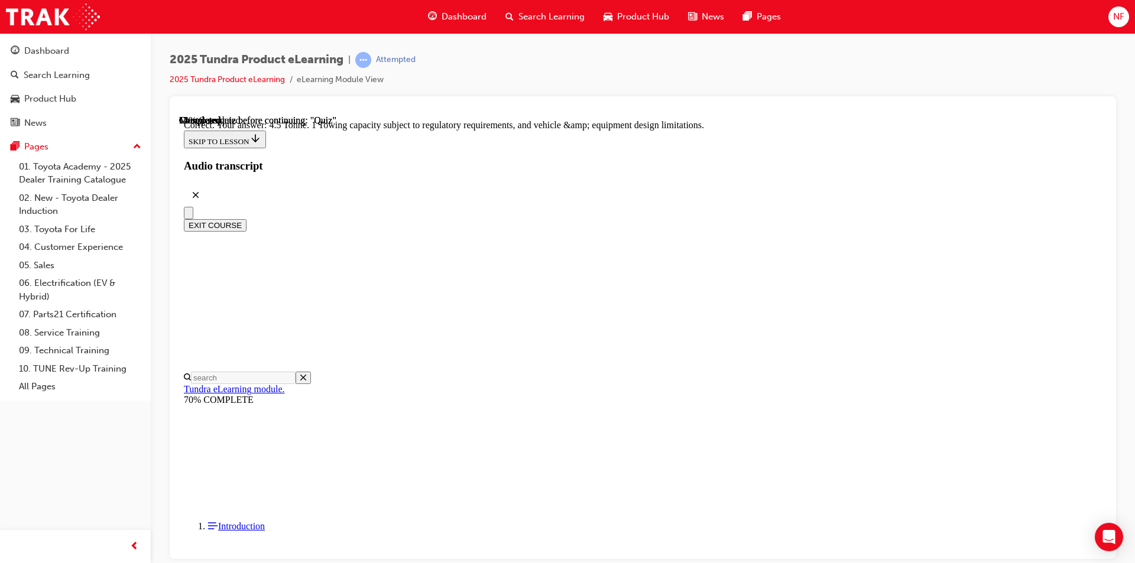
scroll to position [303, 0]
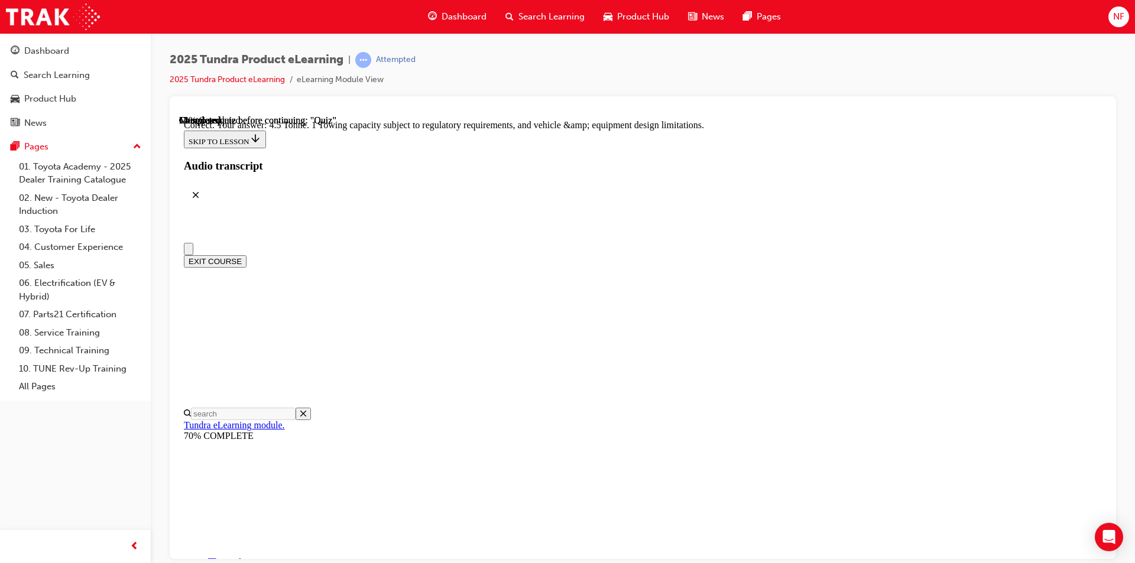
scroll to position [6, 0]
radio input "true"
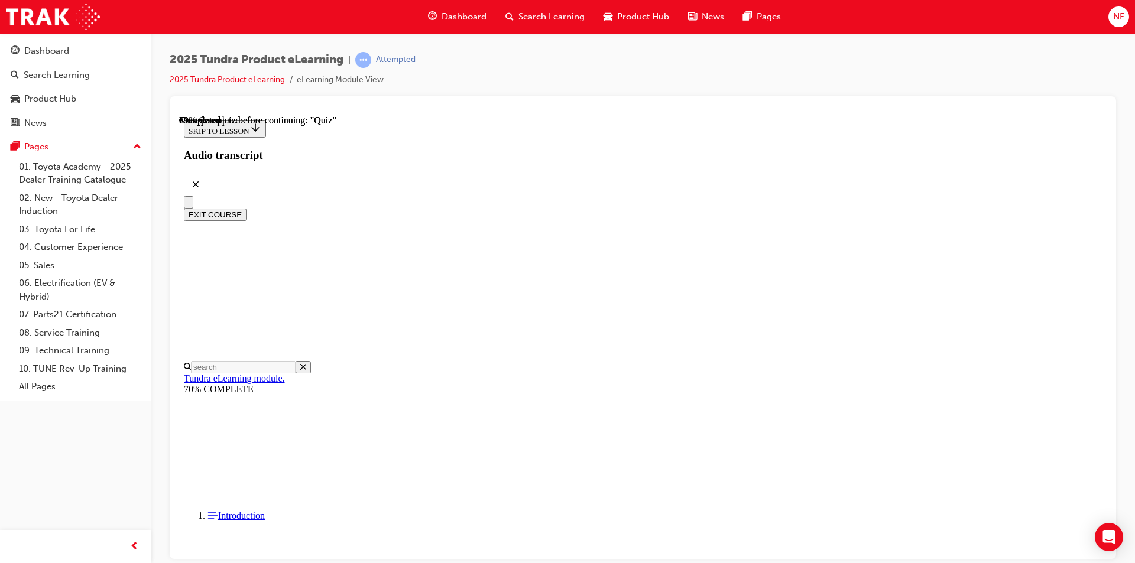
scroll to position [241, 0]
radio input "true"
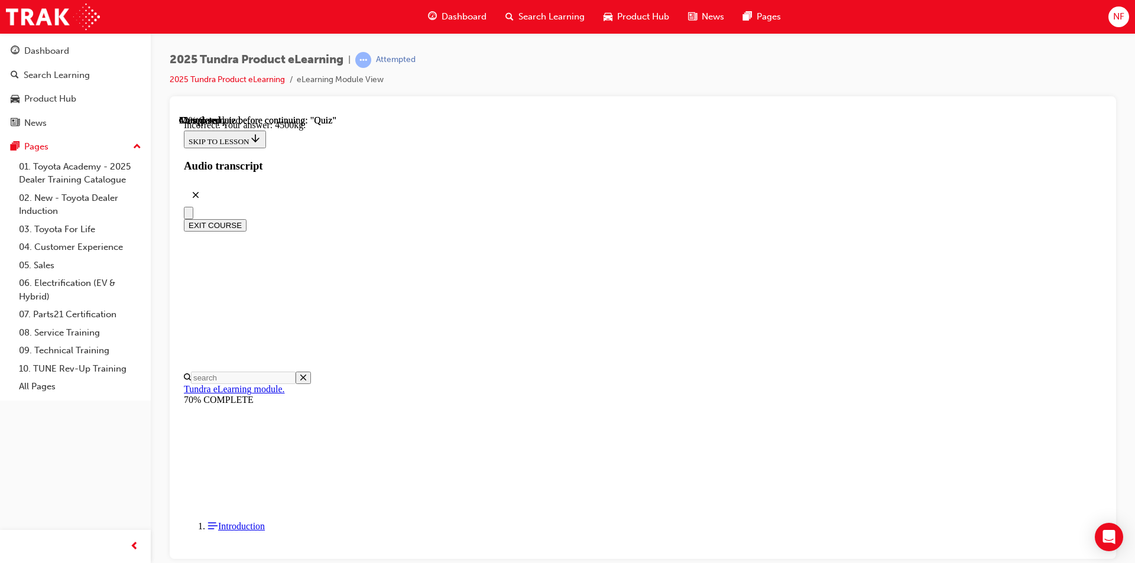
scroll to position [328, 0]
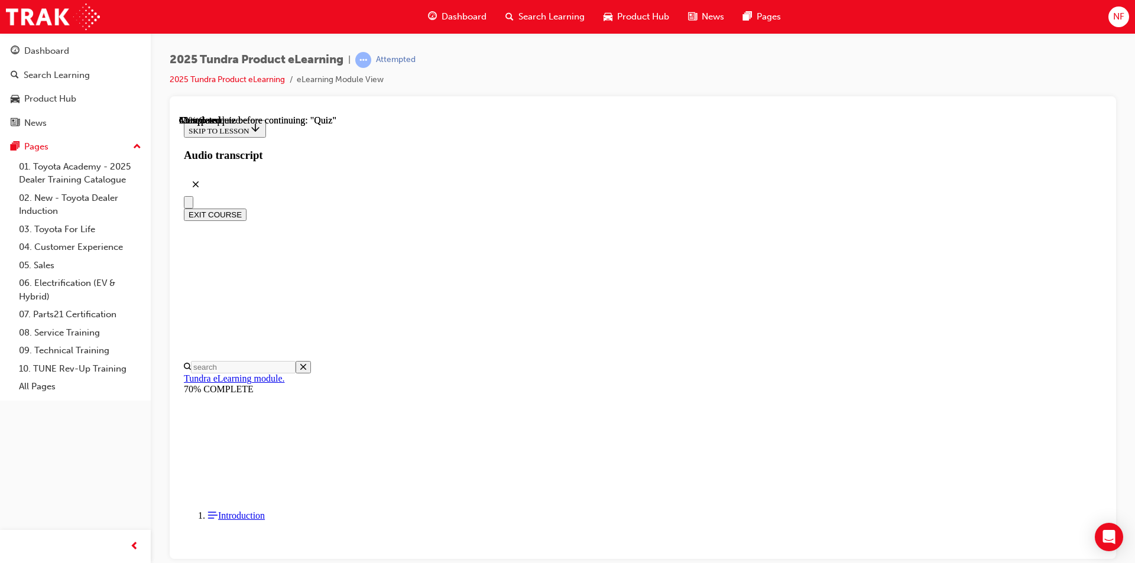
scroll to position [78, 0]
radio input "true"
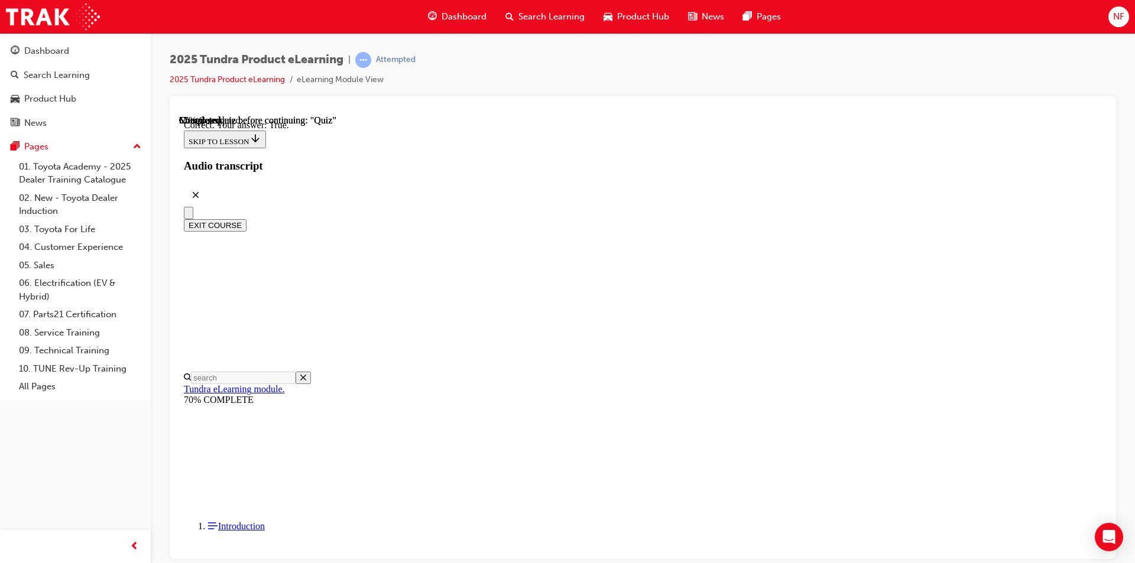
scroll to position [115, 0]
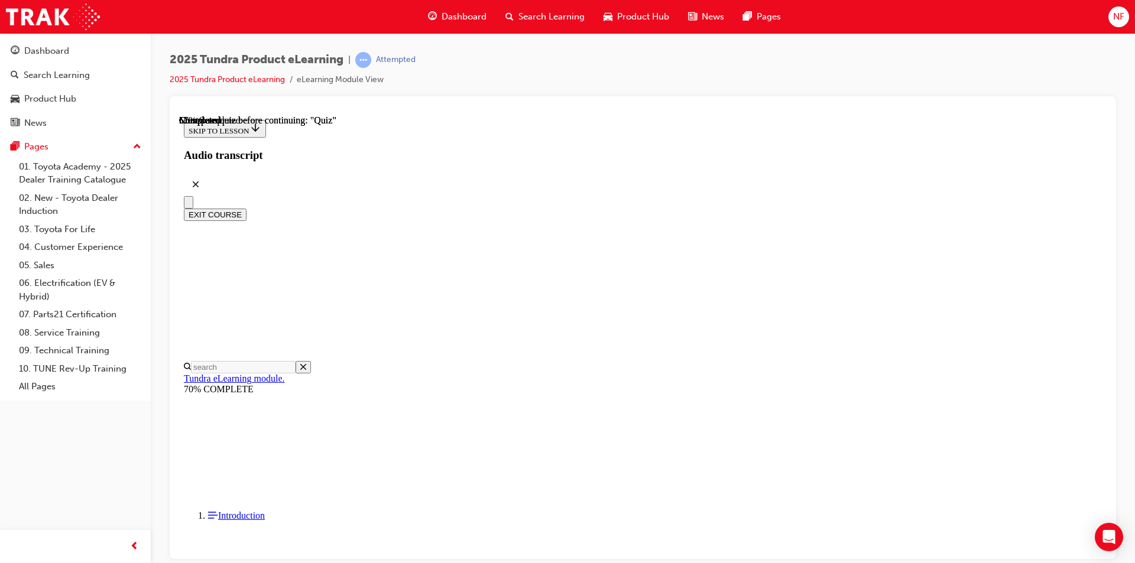
scroll to position [103, 0]
radio input "true"
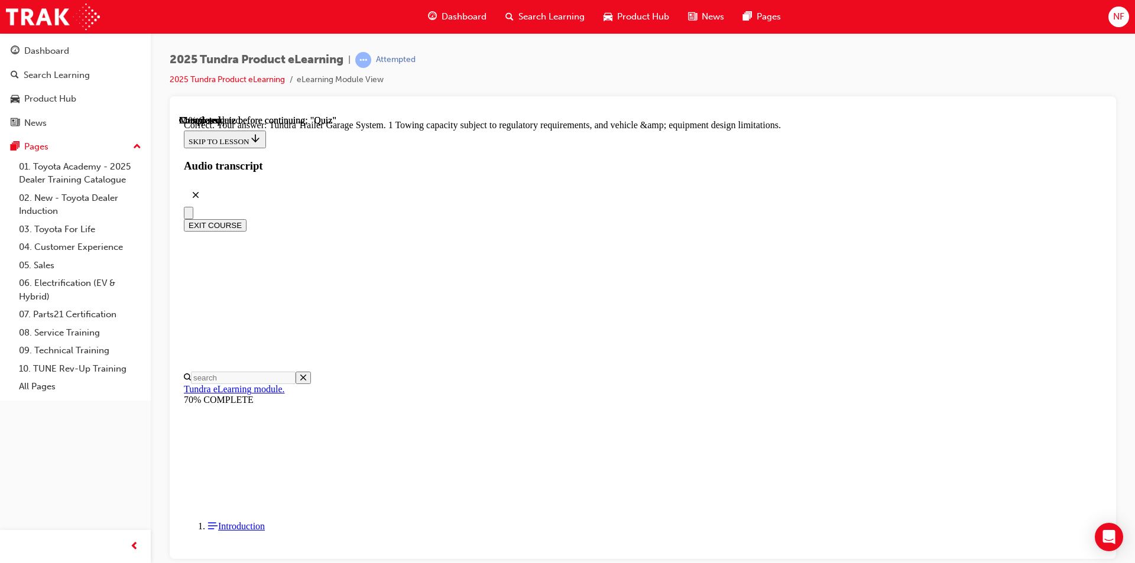
scroll to position [343, 0]
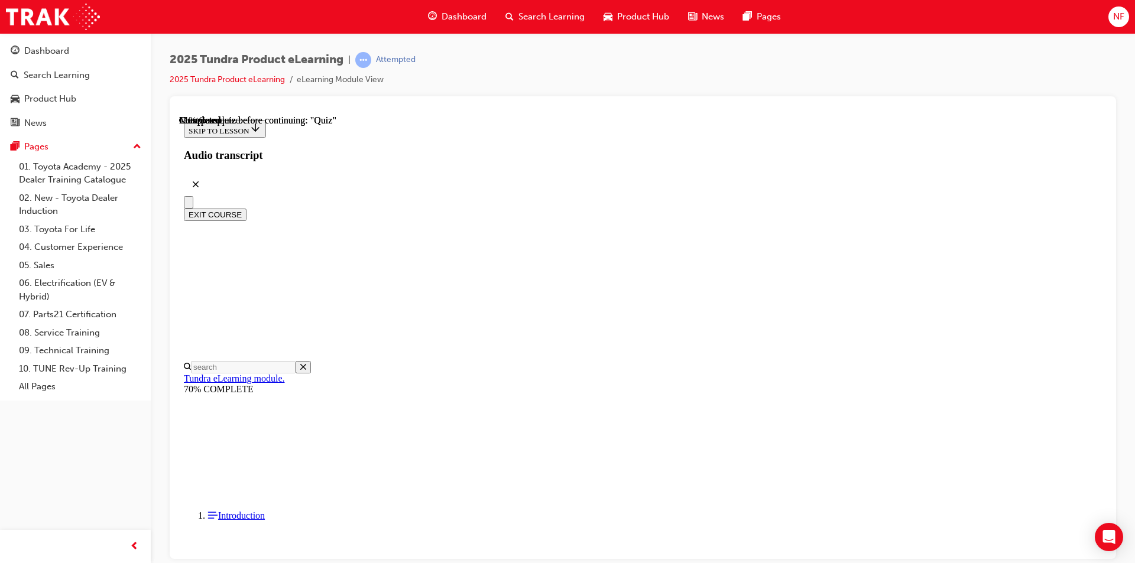
scroll to position [128, 0]
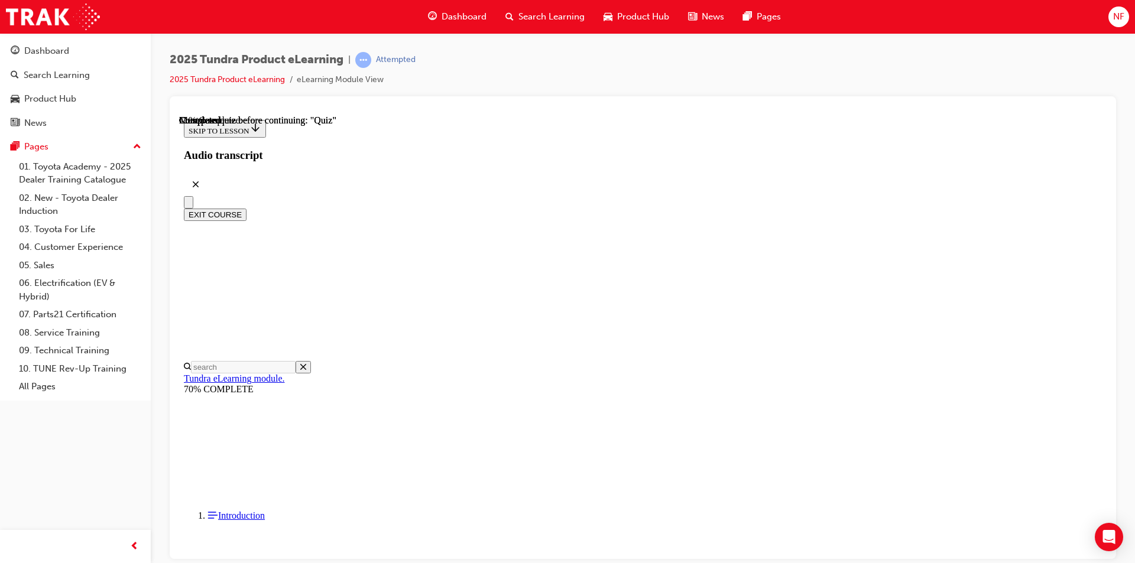
radio input "true"
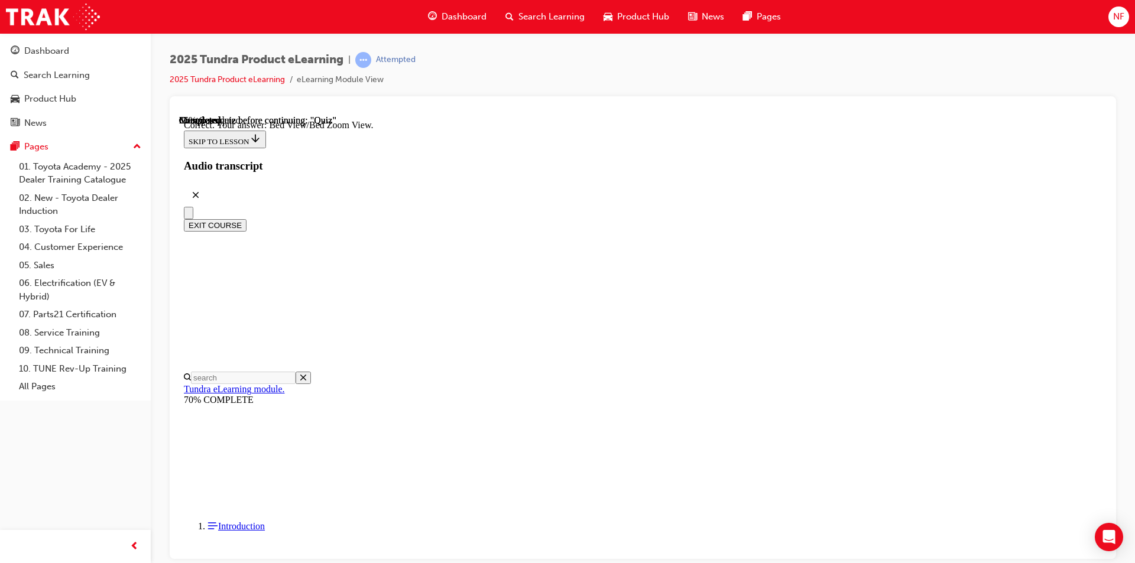
scroll to position [310, 0]
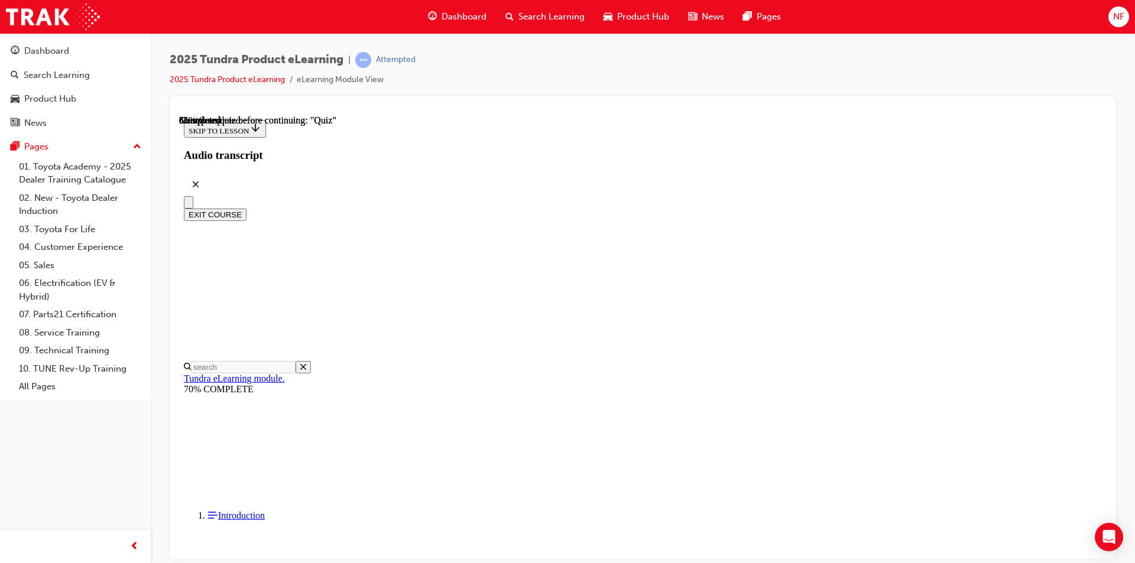
scroll to position [55, 0]
radio input "true"
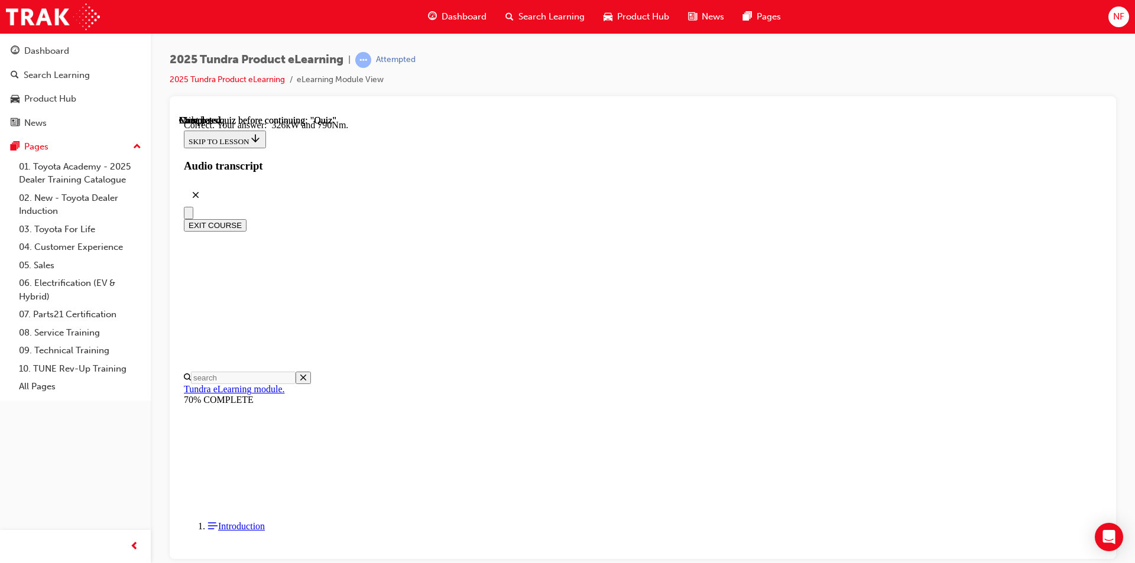
scroll to position [230, 0]
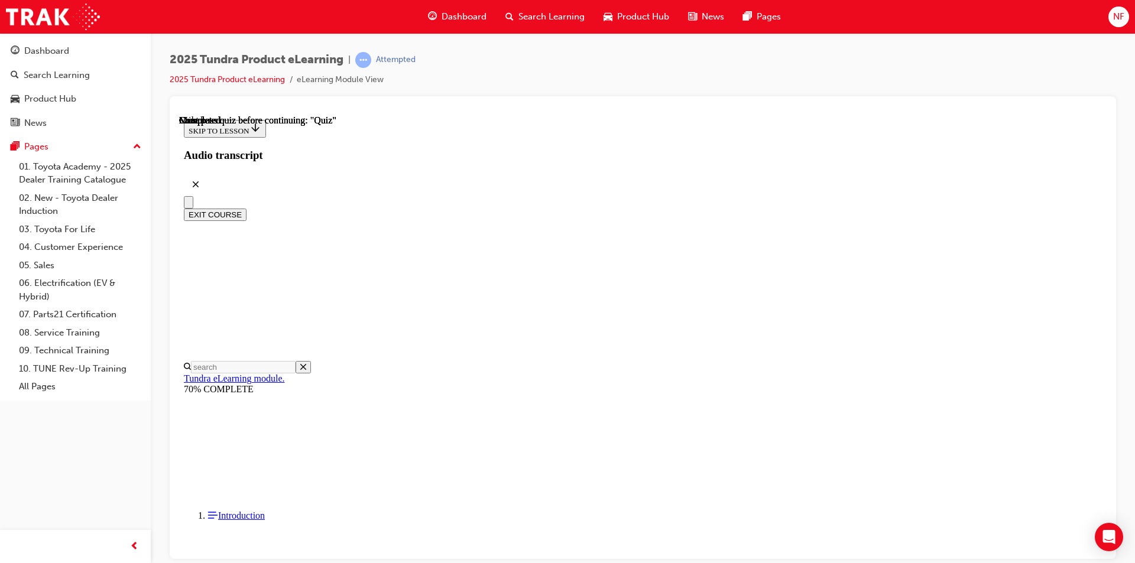
scroll to position [198, 0]
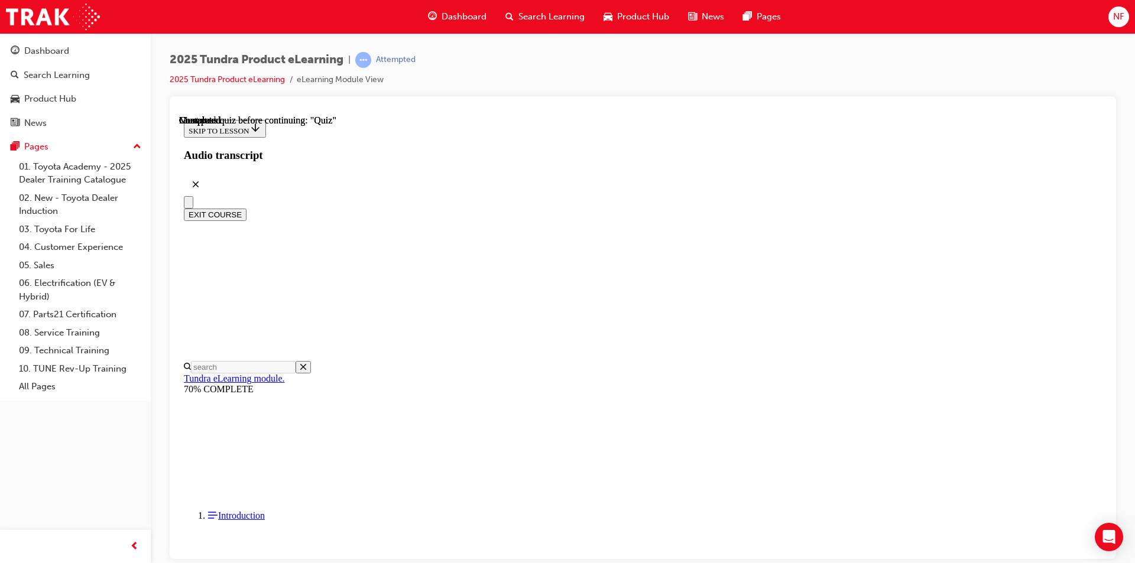
radio input "true"
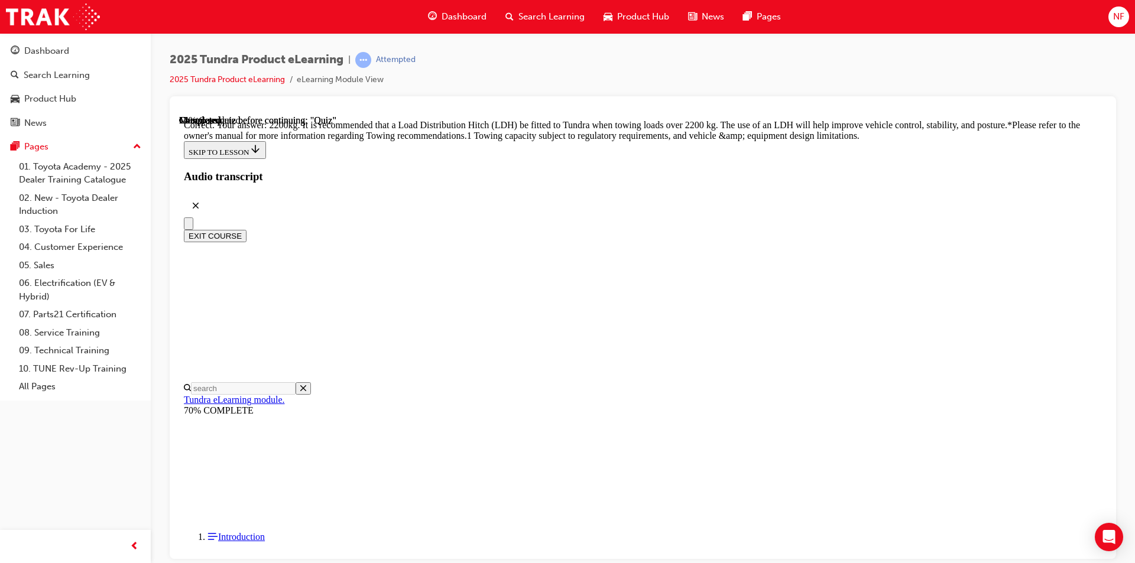
scroll to position [471, 0]
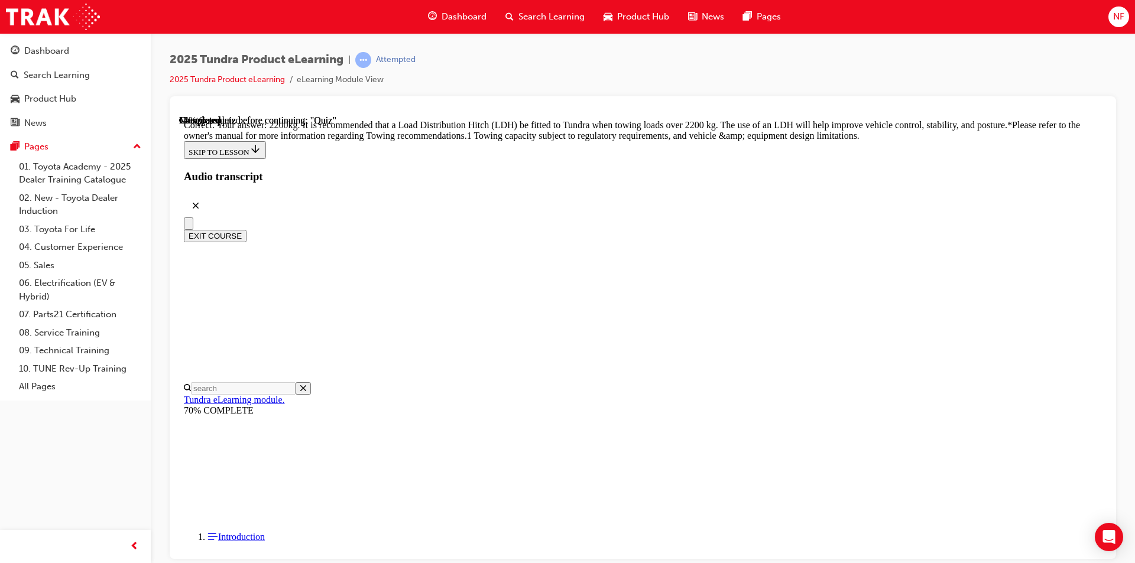
radio input "true"
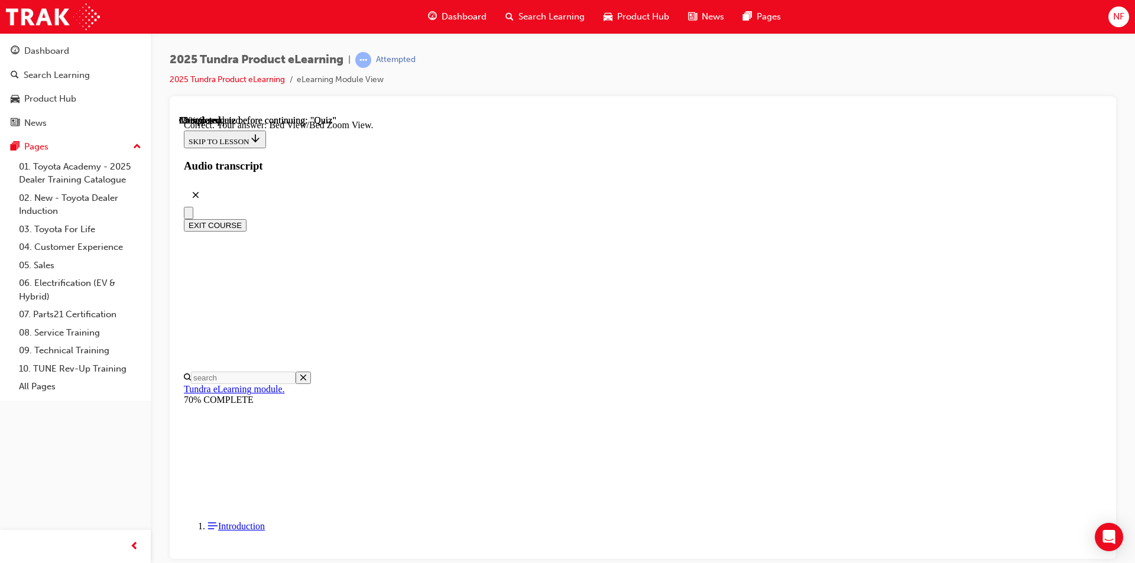
scroll to position [310, 0]
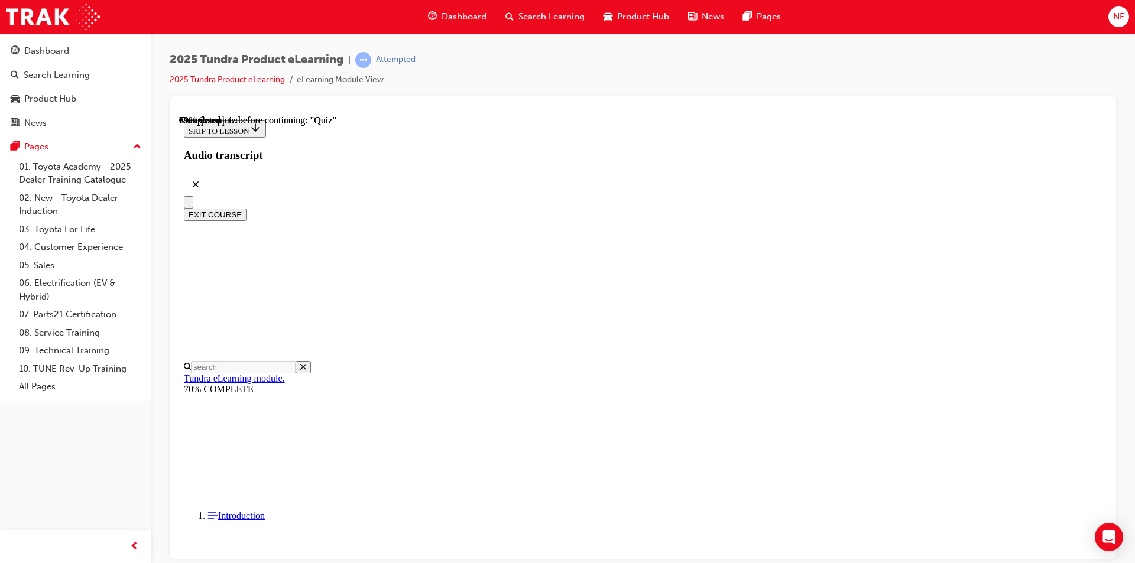
scroll to position [112, 0]
radio input "true"
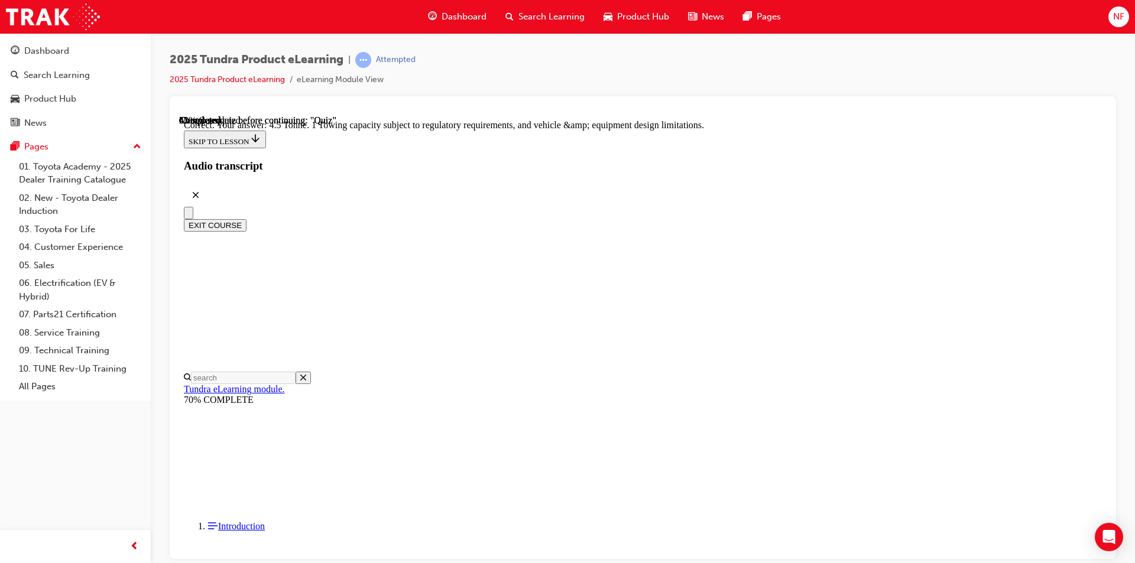
scroll to position [303, 0]
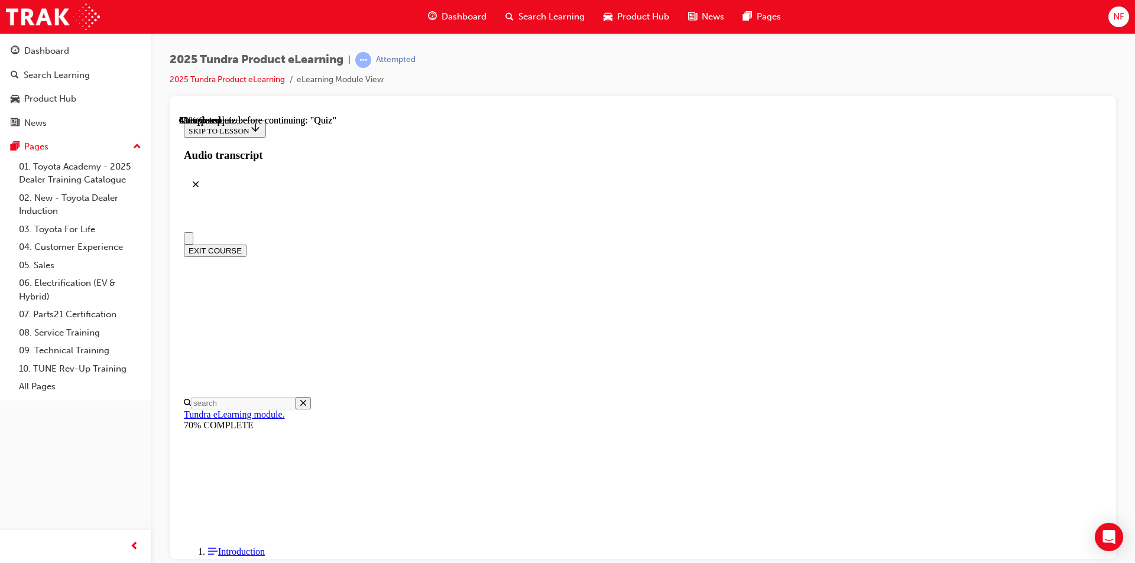
scroll to position [0, 0]
radio input "true"
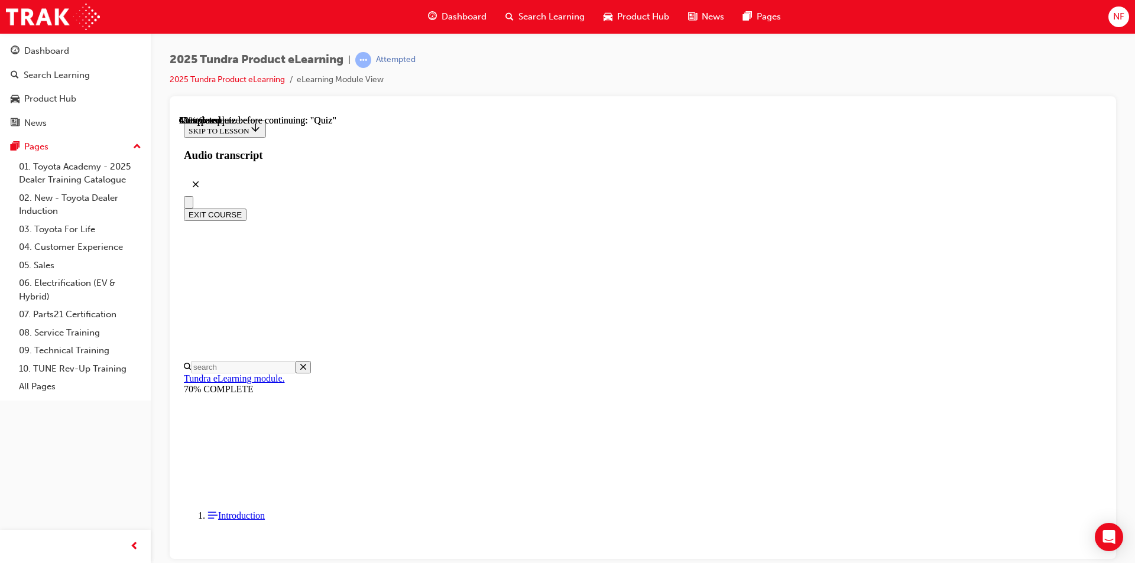
scroll to position [193, 0]
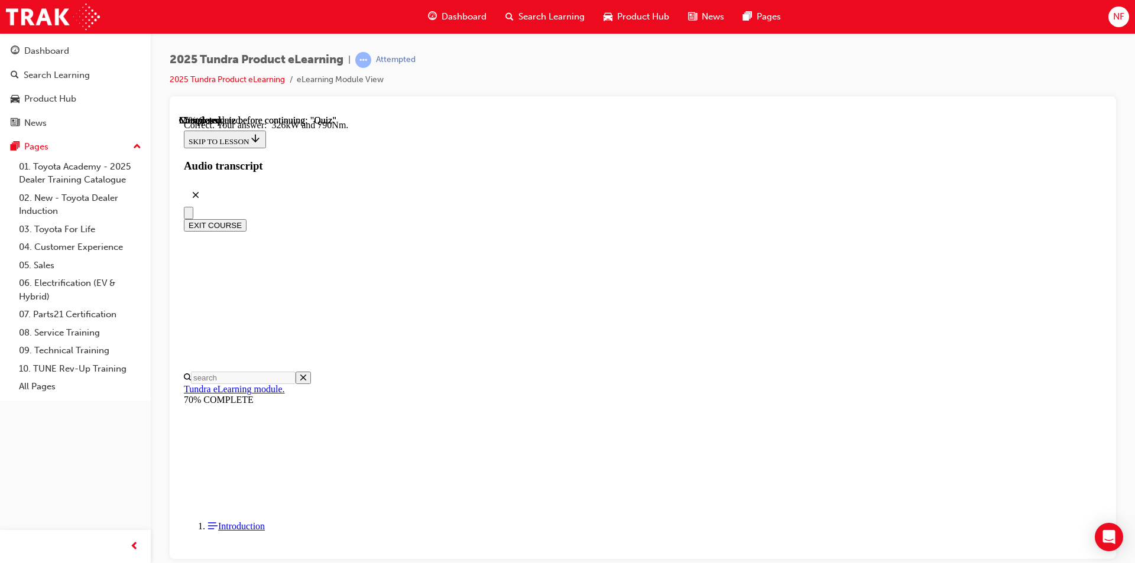
scroll to position [230, 0]
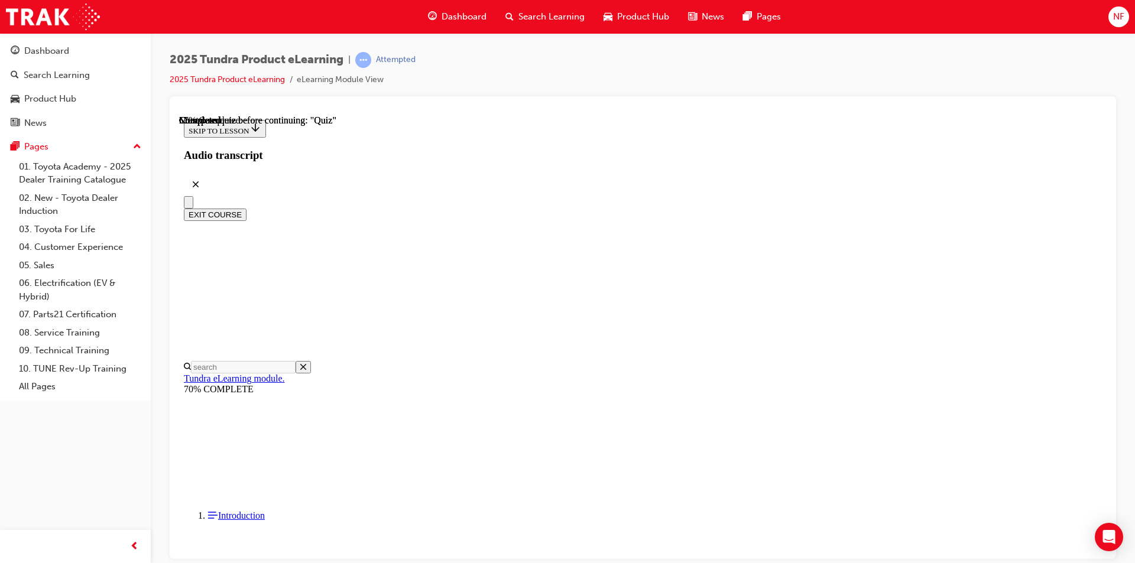
scroll to position [78, 0]
radio input "true"
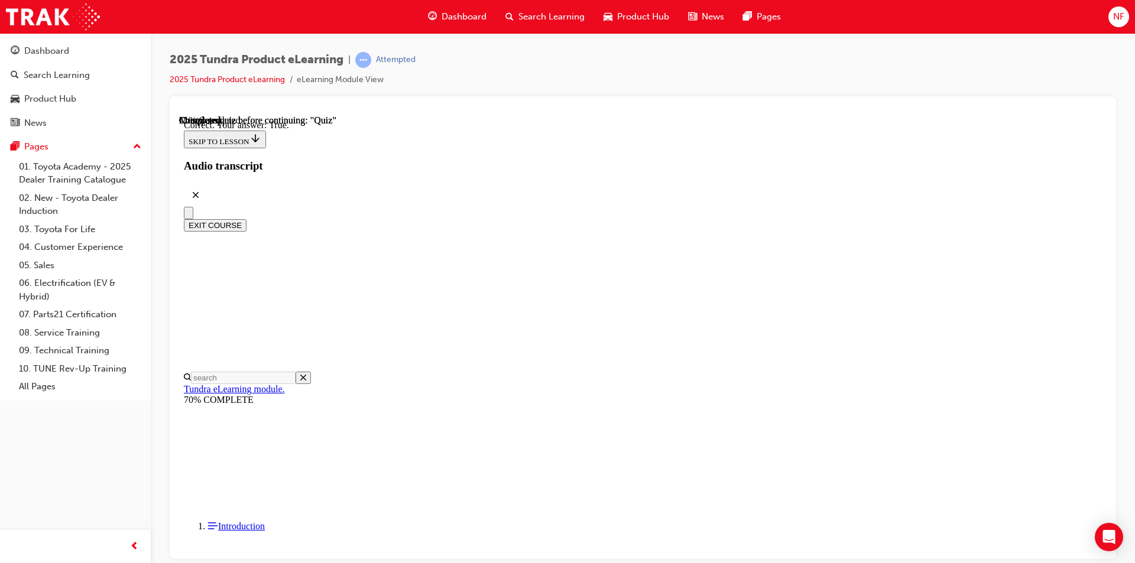
scroll to position [115, 0]
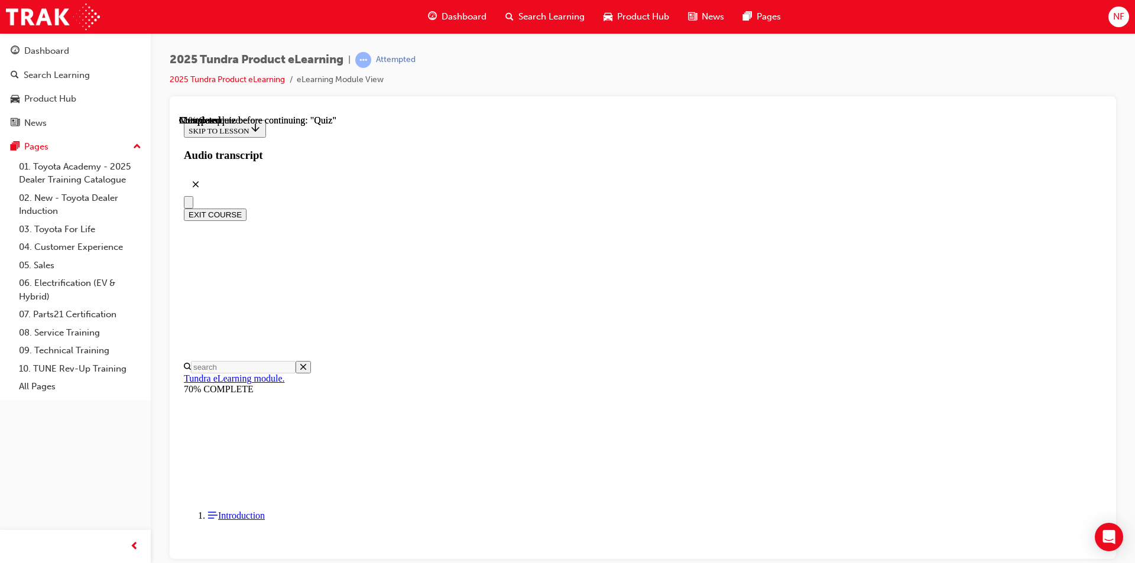
scroll to position [103, 0]
radio input "true"
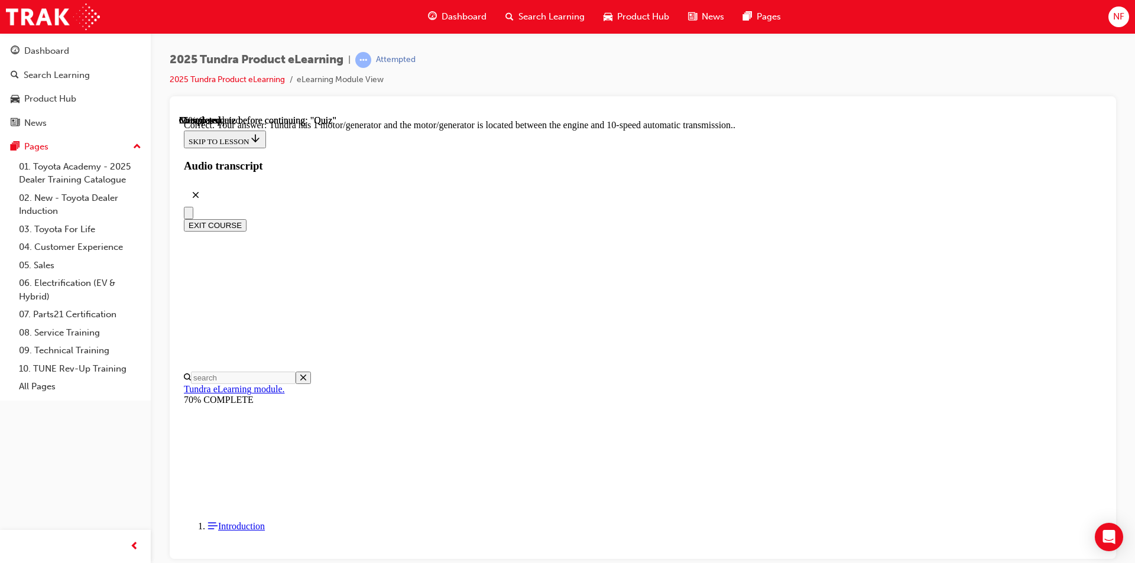
scroll to position [206, 0]
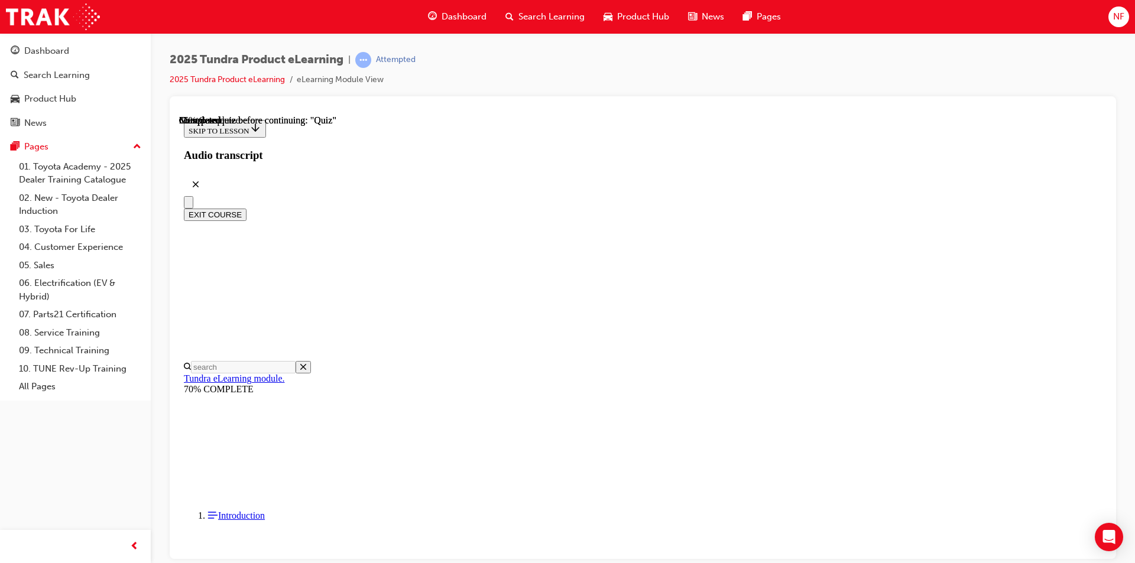
scroll to position [126, 0]
radio input "true"
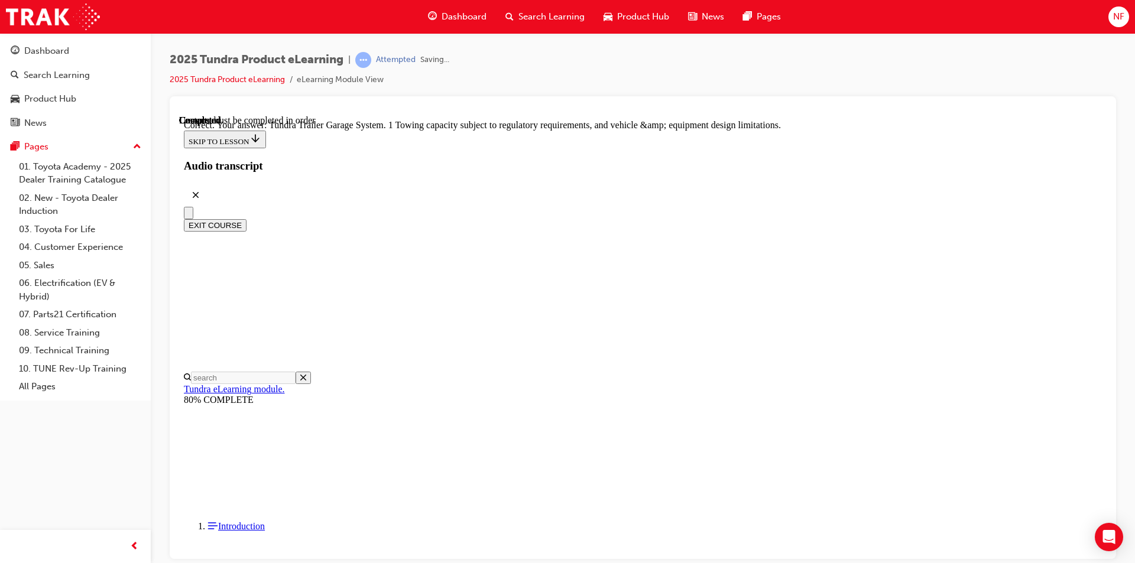
scroll to position [343, 0]
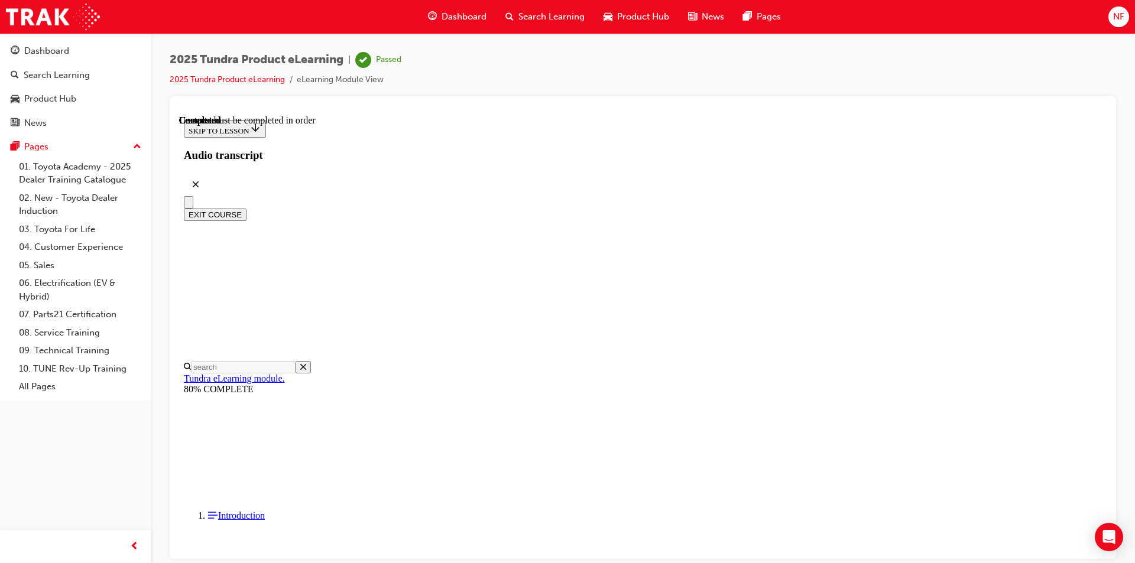
scroll to position [198, 0]
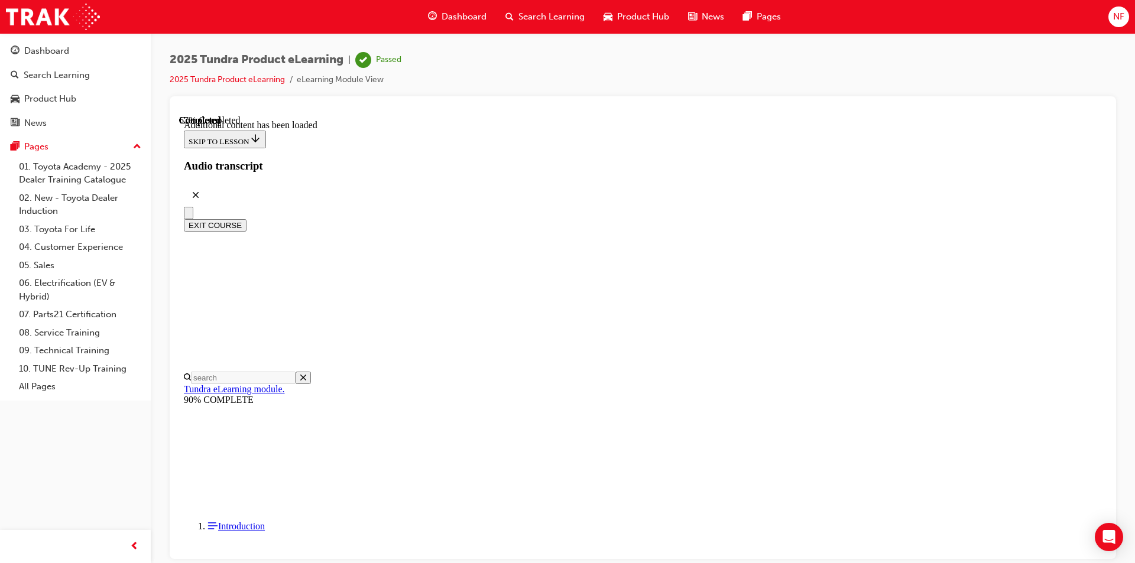
click at [247, 219] on button "EXIT COURSE" at bounding box center [215, 225] width 63 height 12
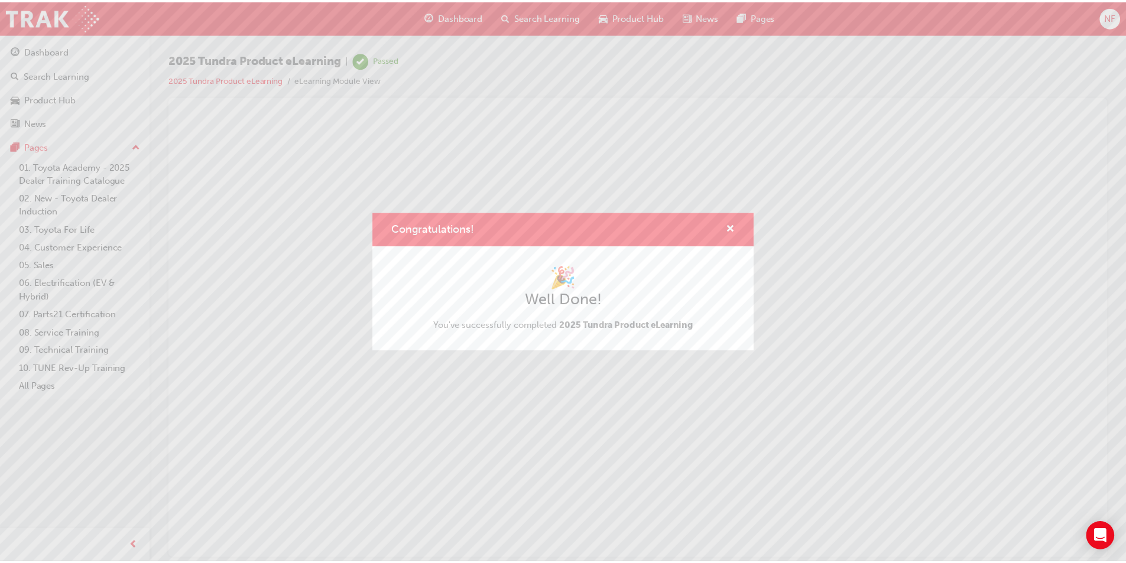
scroll to position [0, 0]
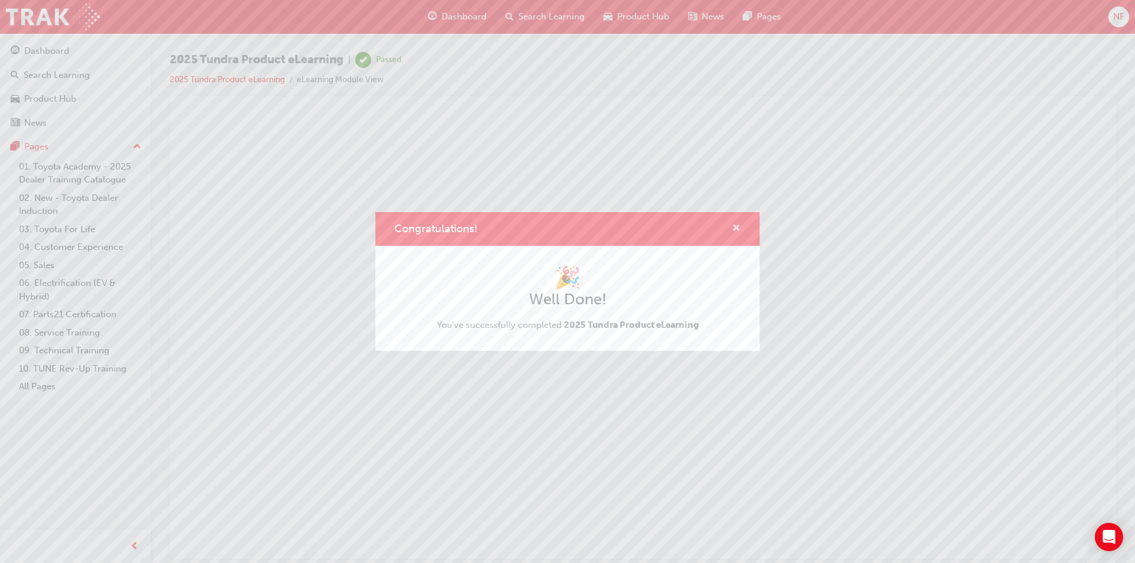
click at [738, 225] on span "cross-icon" at bounding box center [736, 229] width 9 height 11
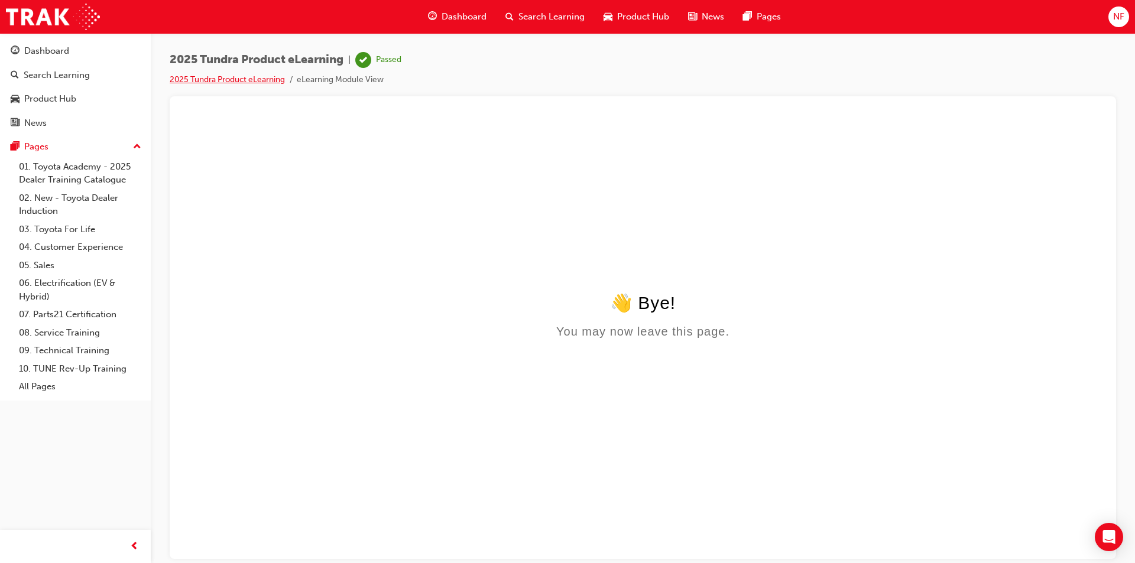
click at [182, 82] on link "2025 Tundra Product eLearning" at bounding box center [227, 79] width 115 height 10
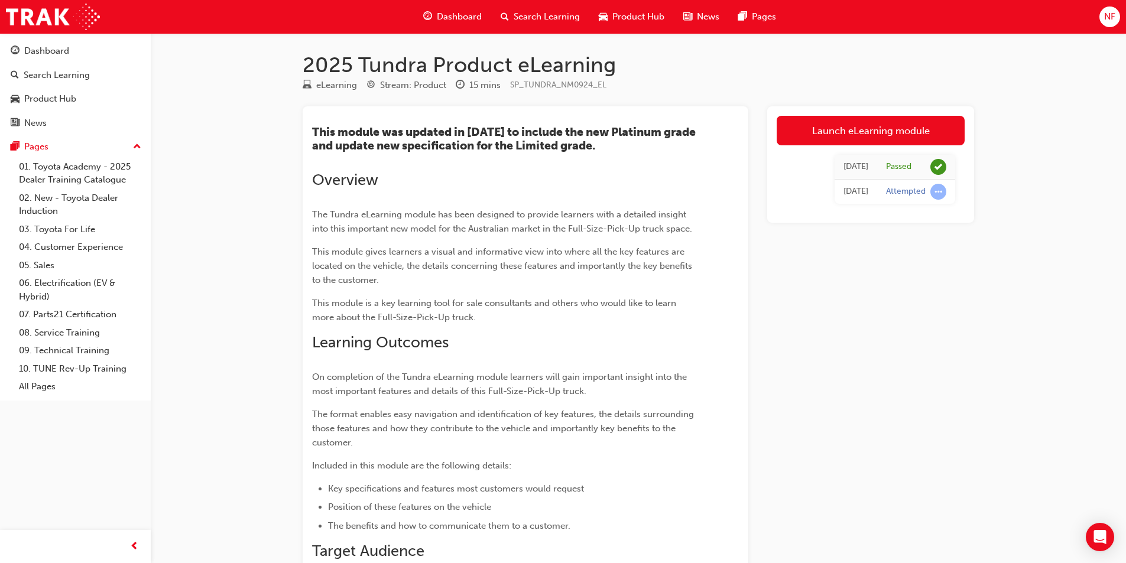
click at [613, 12] on span "Product Hub" at bounding box center [638, 17] width 52 height 14
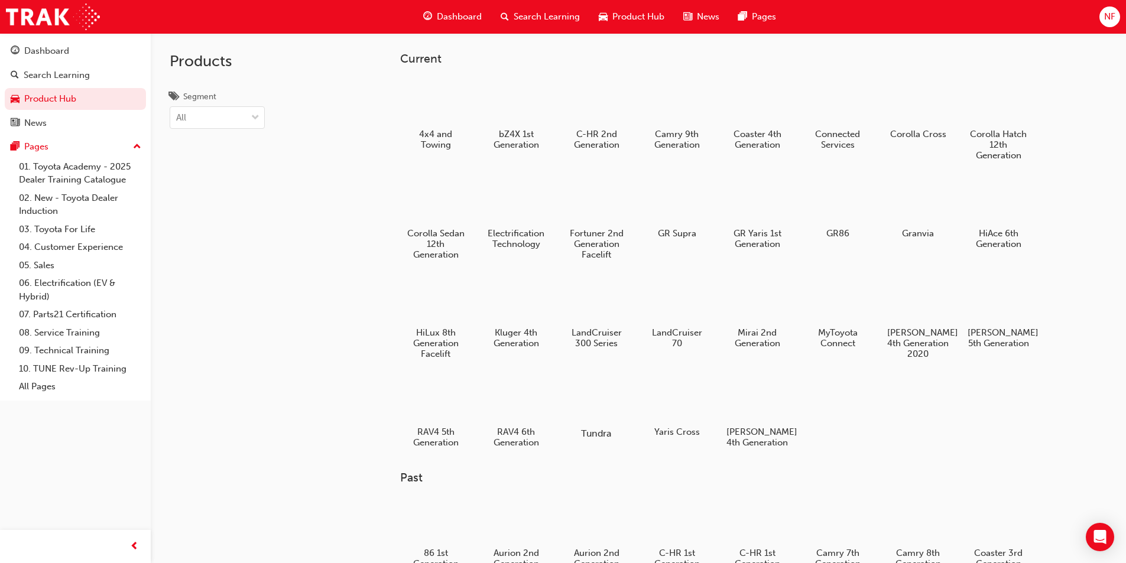
click at [587, 405] on div at bounding box center [596, 399] width 66 height 47
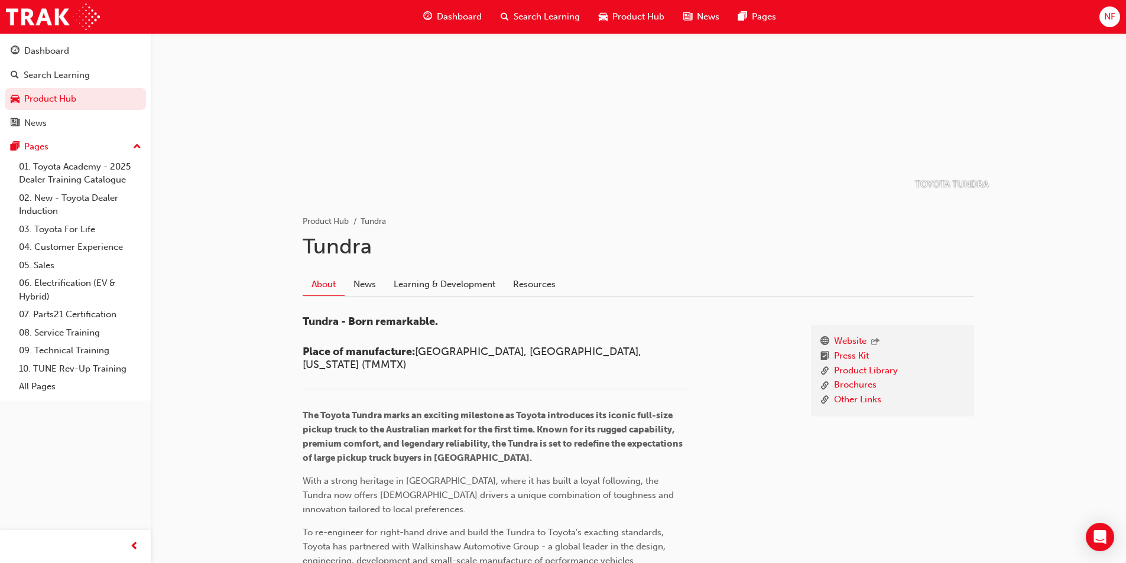
scroll to position [85, 0]
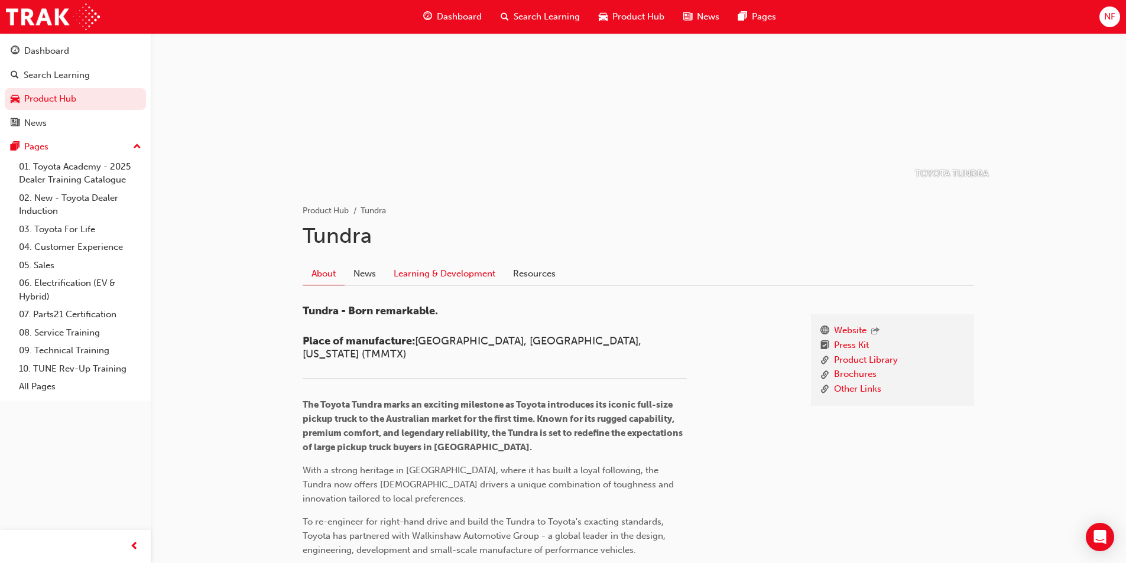
click at [434, 270] on link "Learning & Development" at bounding box center [444, 273] width 119 height 22
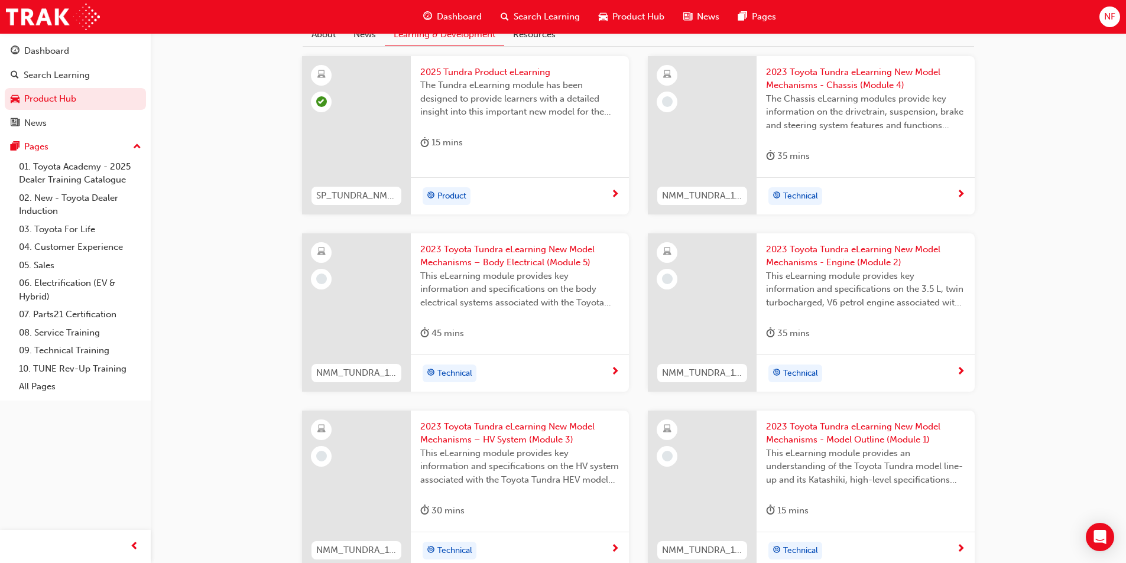
scroll to position [325, 0]
click at [827, 428] on span "2023 Toyota Tundra eLearning New Model Mechanisms - Model Outline (Module 1)" at bounding box center [865, 432] width 199 height 27
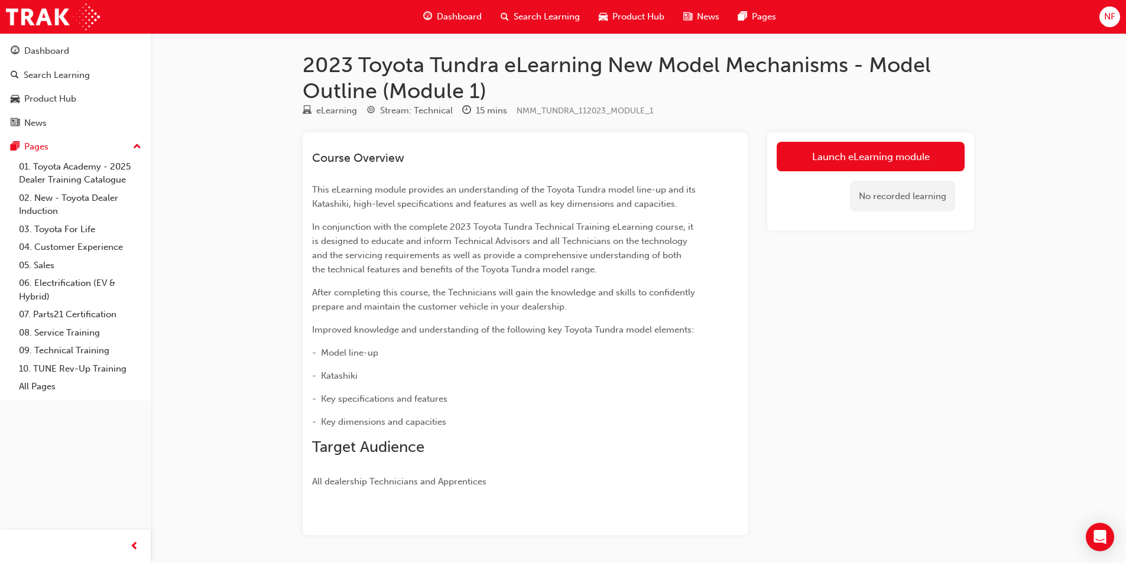
click at [844, 156] on link "Launch eLearning module" at bounding box center [871, 157] width 188 height 30
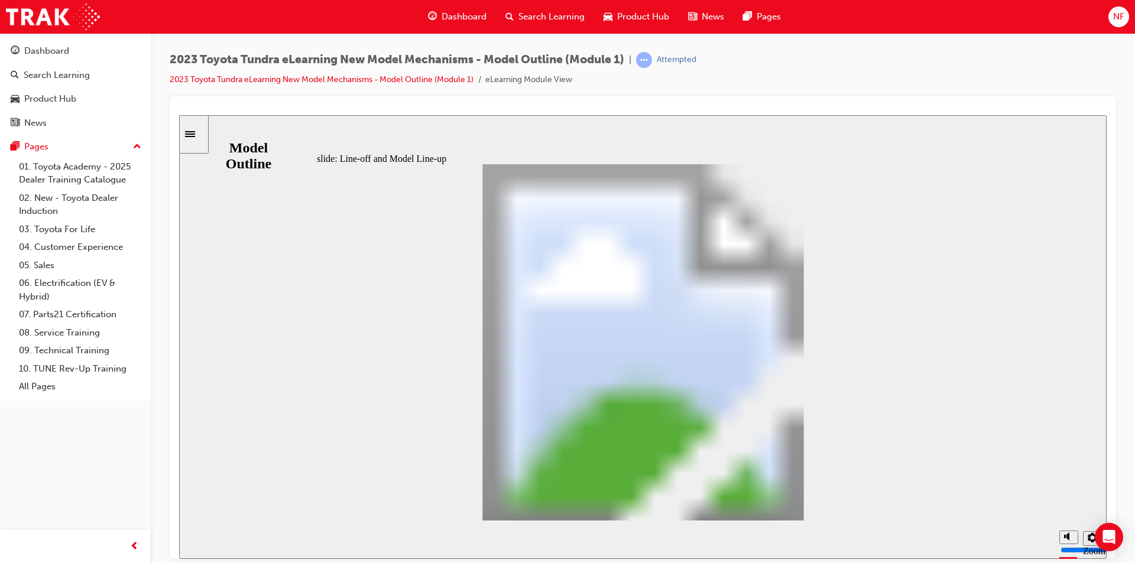
drag, startPoint x: 881, startPoint y: 475, endPoint x: 849, endPoint y: 484, distance: 33.1
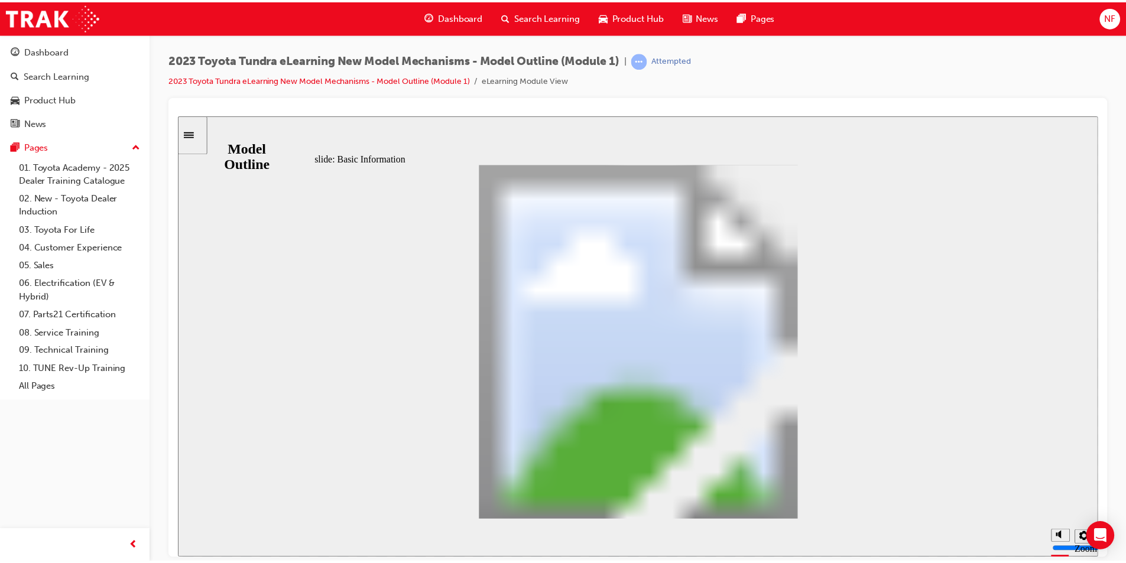
scroll to position [473, 0]
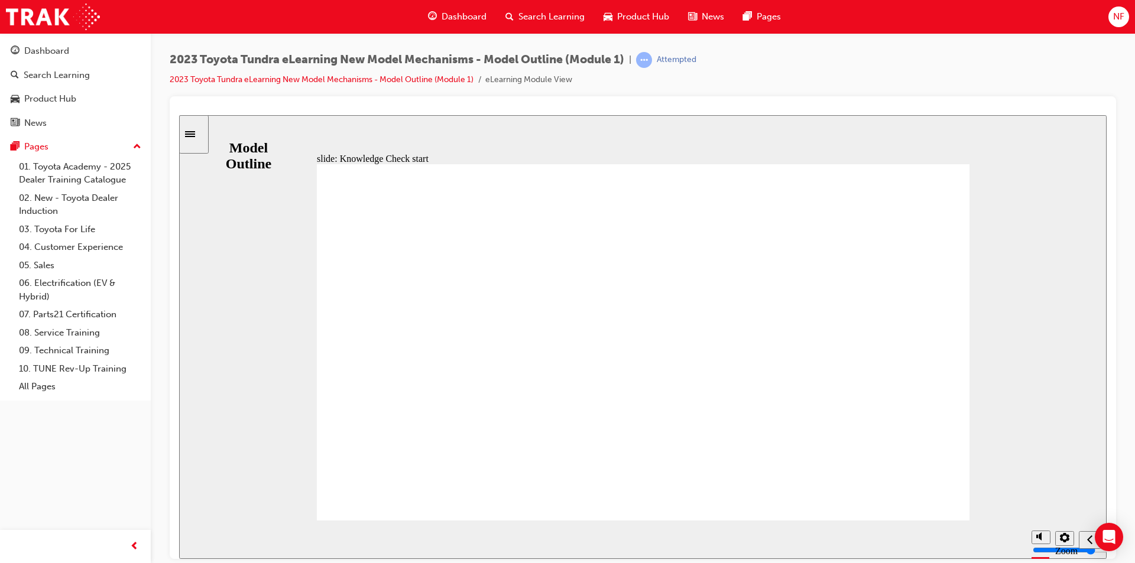
click at [615, 22] on div "Product Hub" at bounding box center [636, 17] width 85 height 24
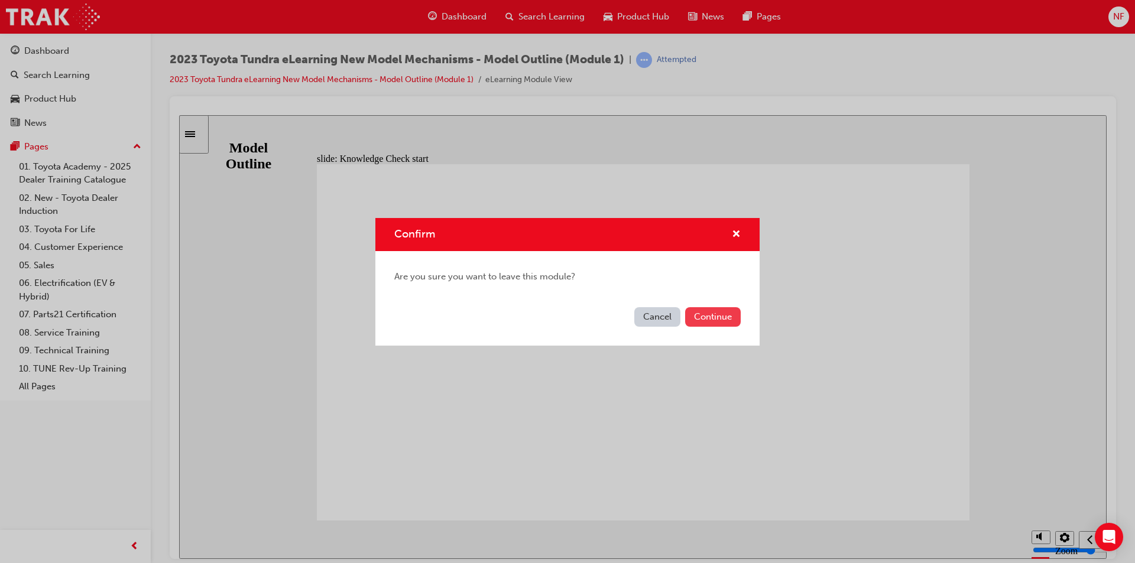
click at [721, 320] on button "Continue" at bounding box center [713, 317] width 56 height 20
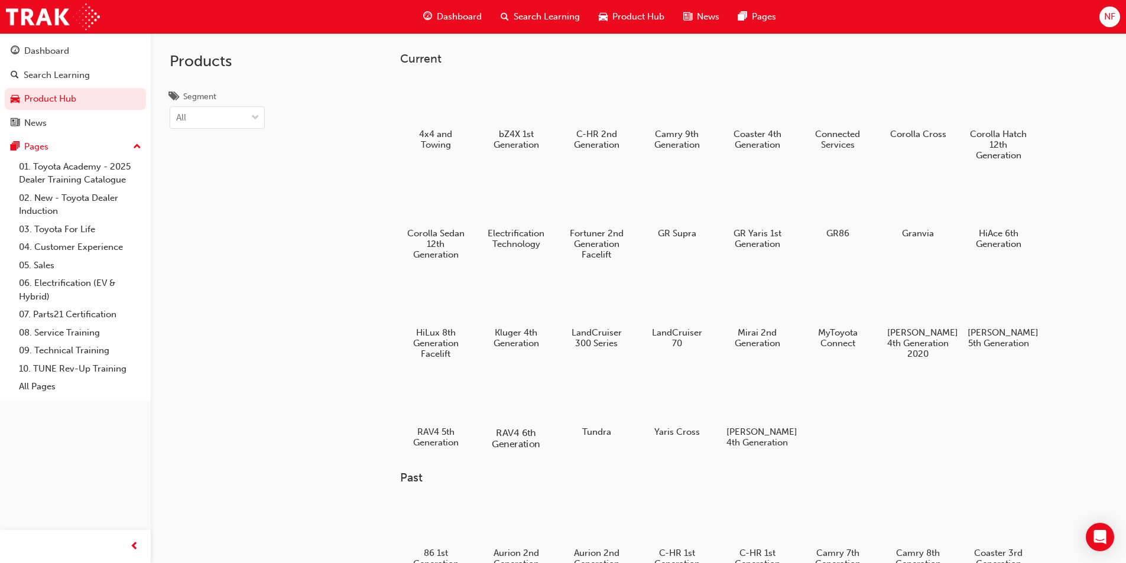
click at [496, 409] on div at bounding box center [516, 398] width 66 height 47
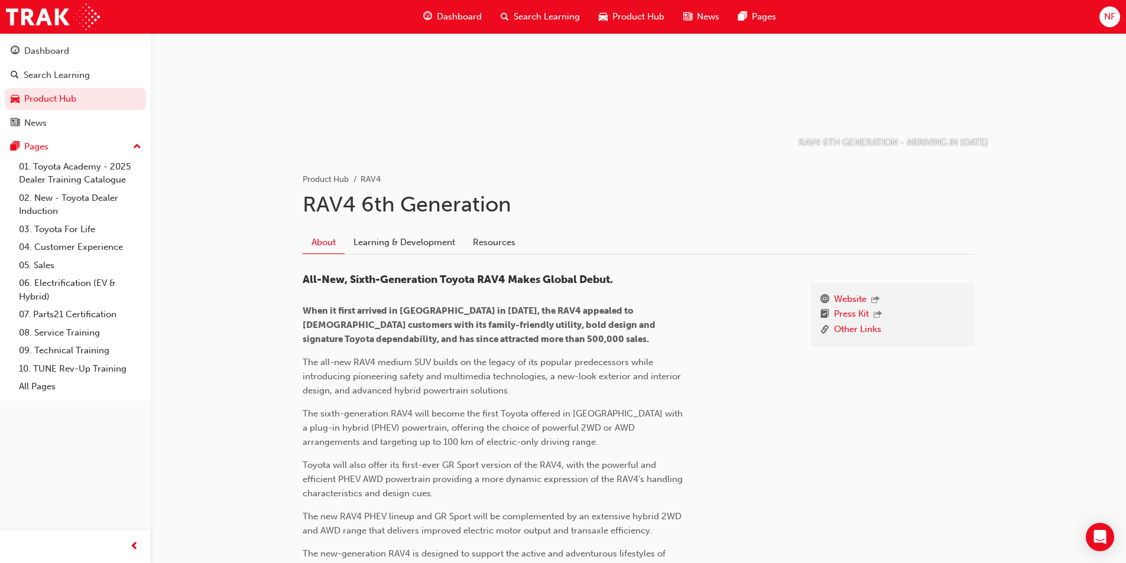
scroll to position [116, 0]
click at [421, 243] on link "Learning & Development" at bounding box center [404, 242] width 119 height 22
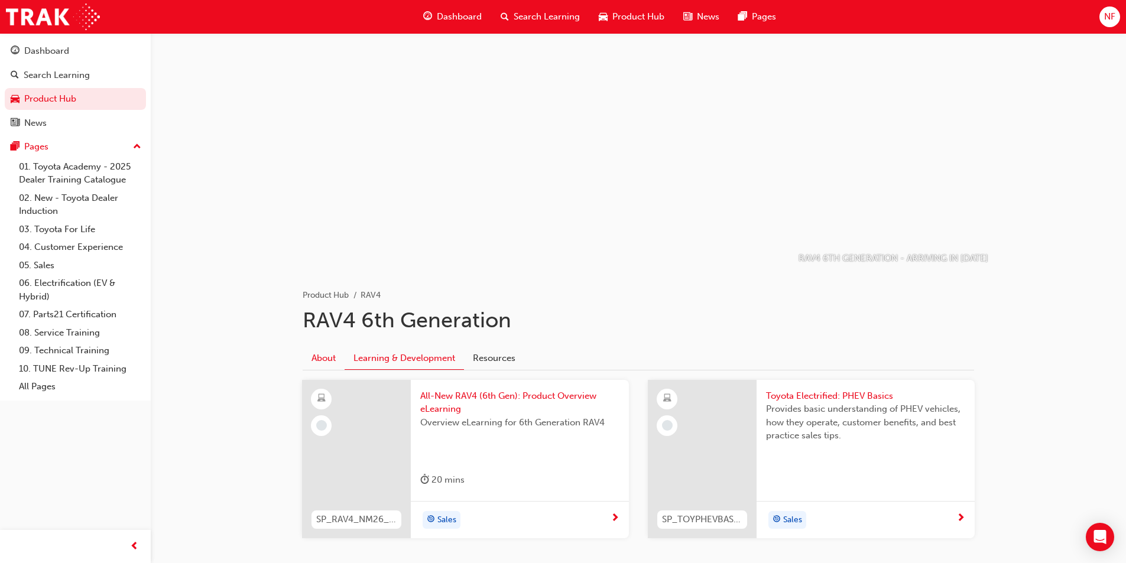
click at [330, 361] on link "About" at bounding box center [324, 358] width 42 height 22
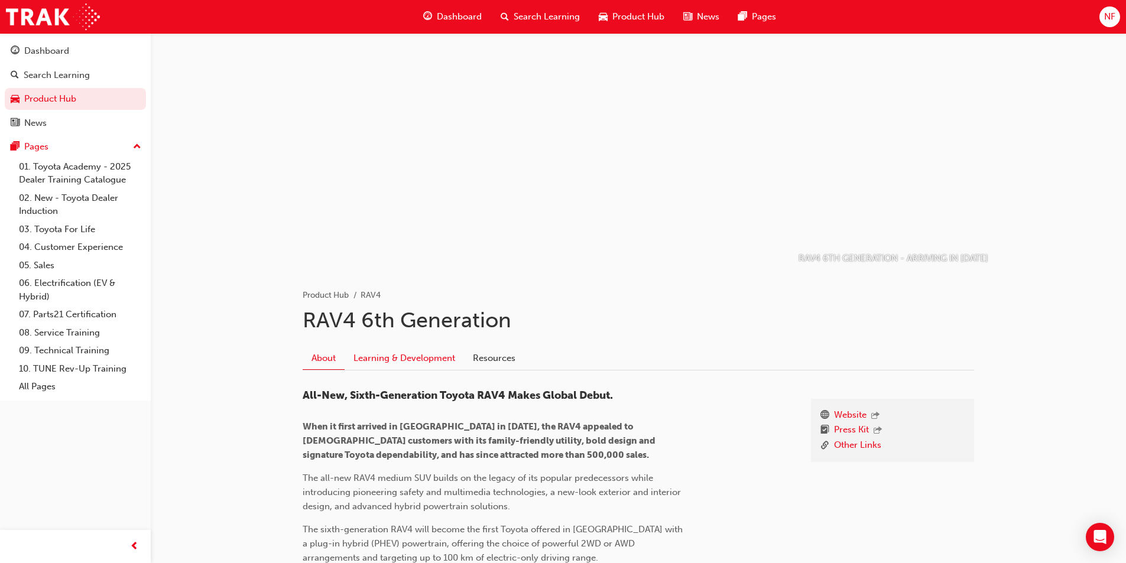
click at [405, 354] on link "Learning & Development" at bounding box center [404, 358] width 119 height 22
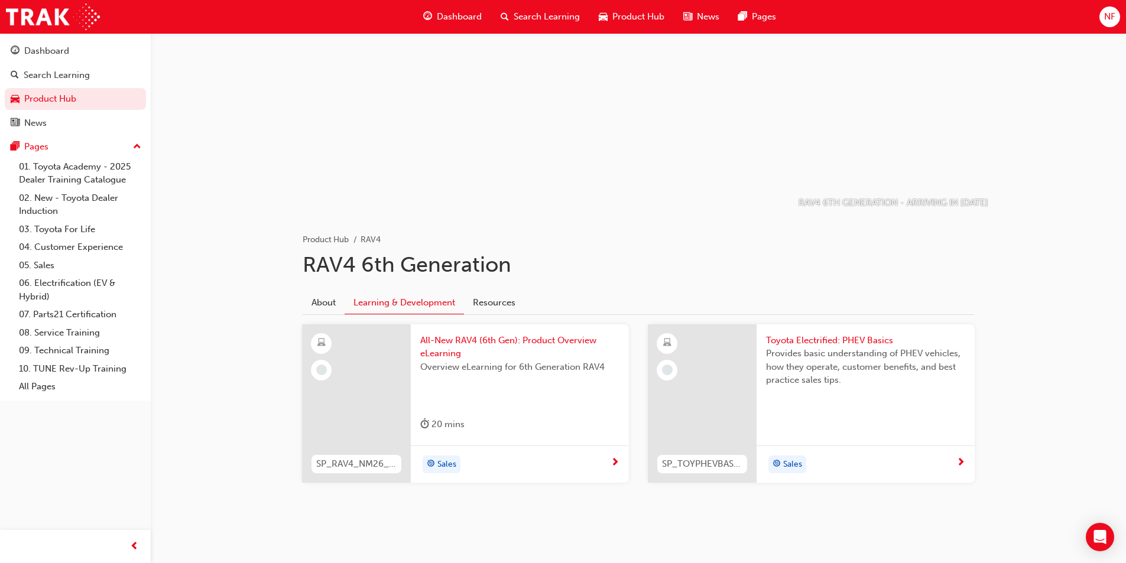
scroll to position [61, 0]
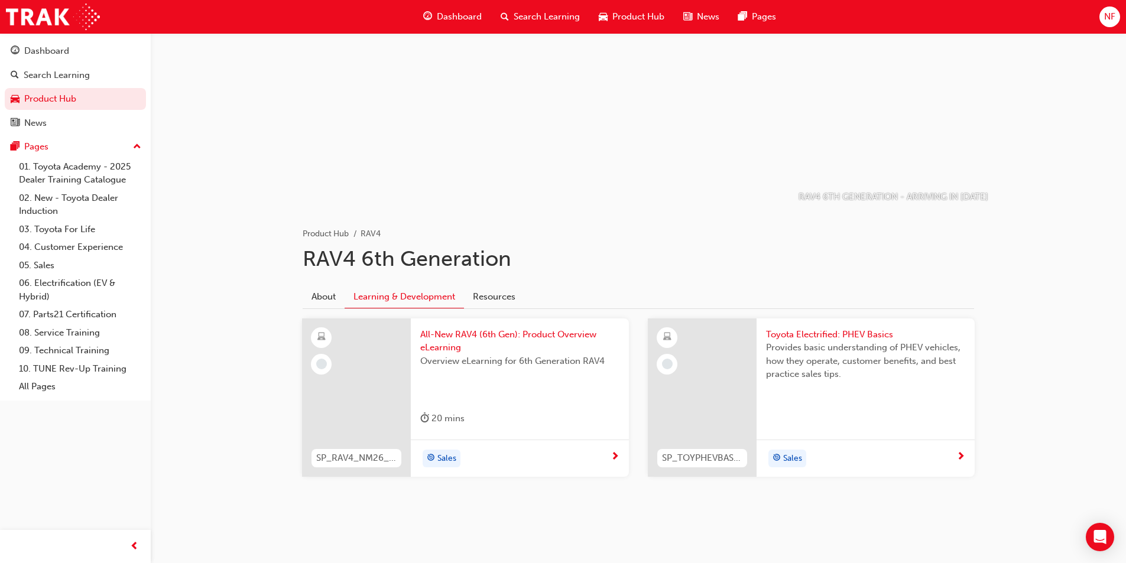
click at [469, 336] on span "All-New RAV4 (6th Gen): Product Overview eLearning" at bounding box center [519, 341] width 199 height 27
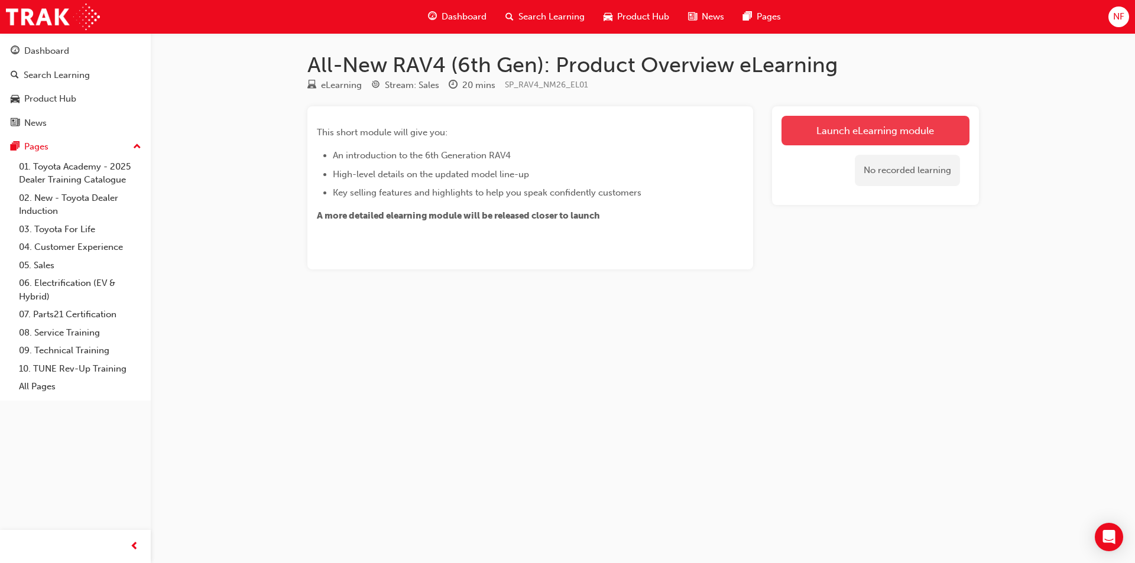
click at [850, 137] on link "Launch eLearning module" at bounding box center [876, 131] width 188 height 30
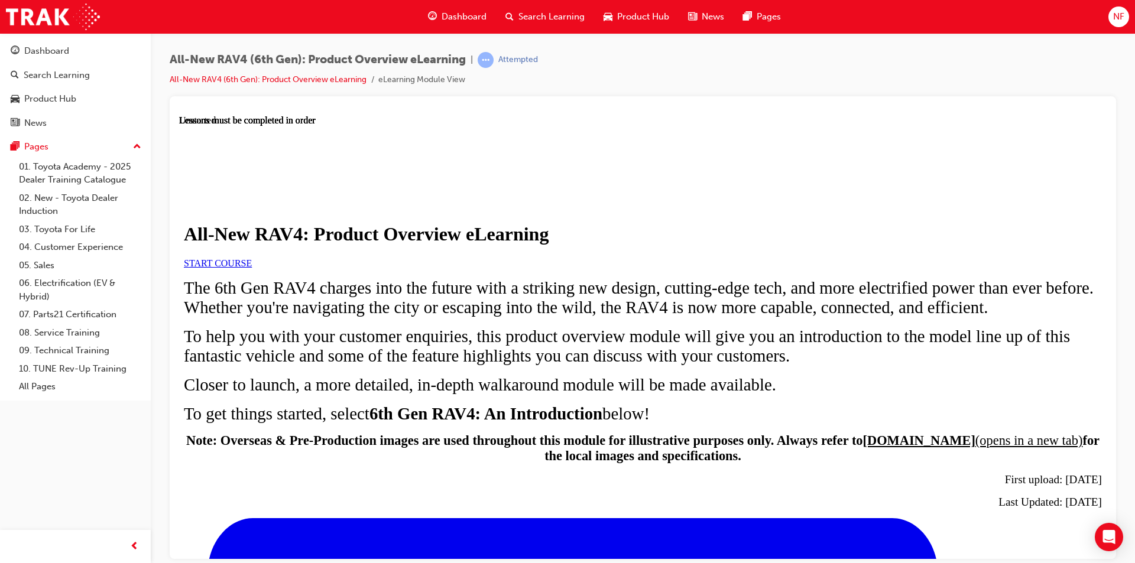
scroll to position [61, 0]
click at [252, 268] on span "START COURSE" at bounding box center [218, 263] width 68 height 10
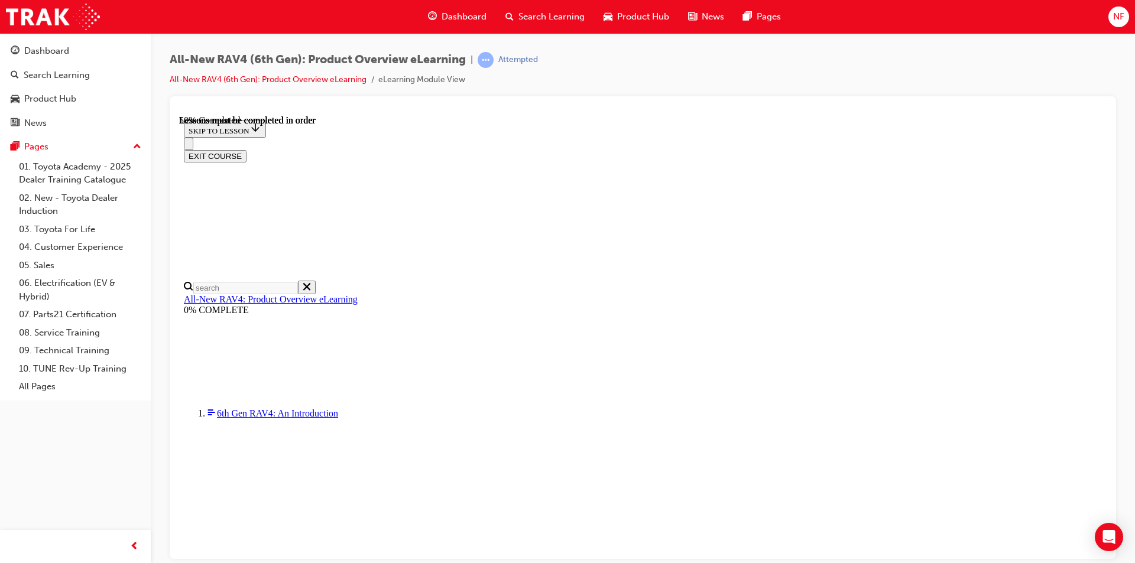
scroll to position [1149, 0]
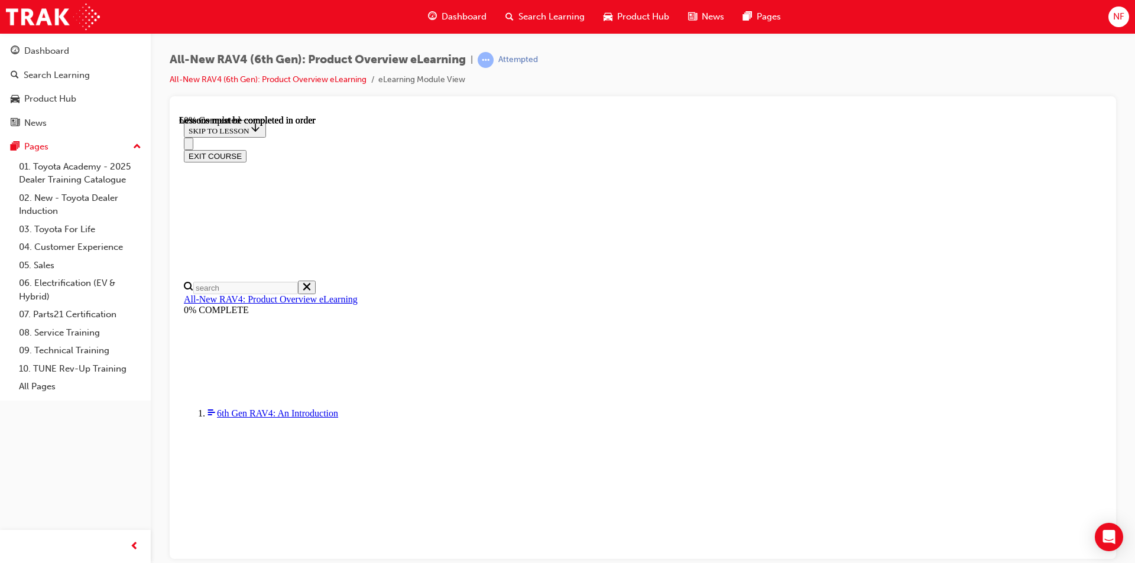
scroll to position [1187, 0]
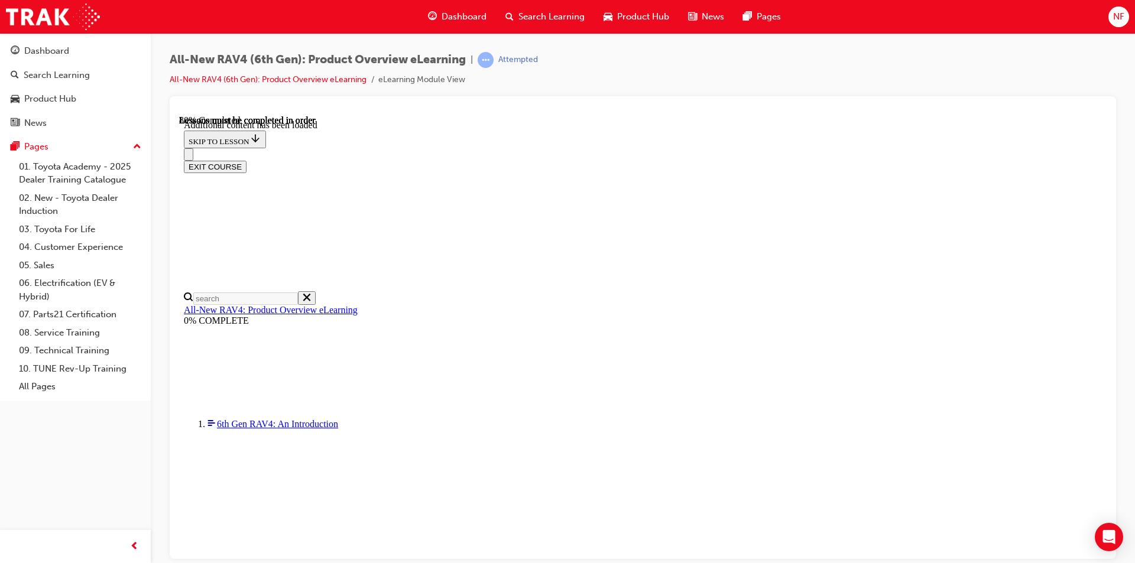
scroll to position [1704, 0]
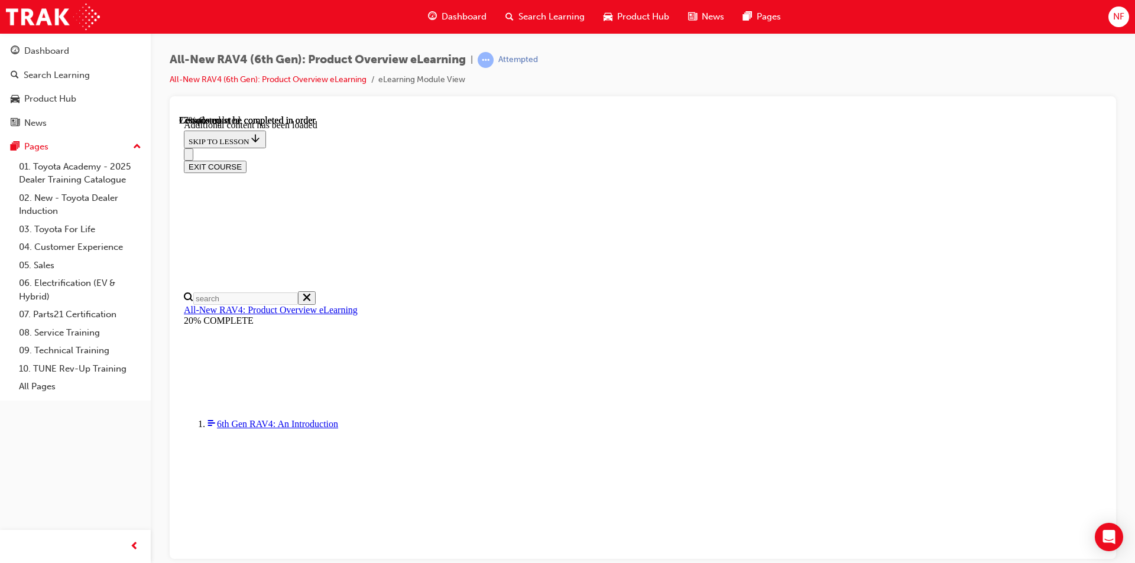
scroll to position [1693, 0]
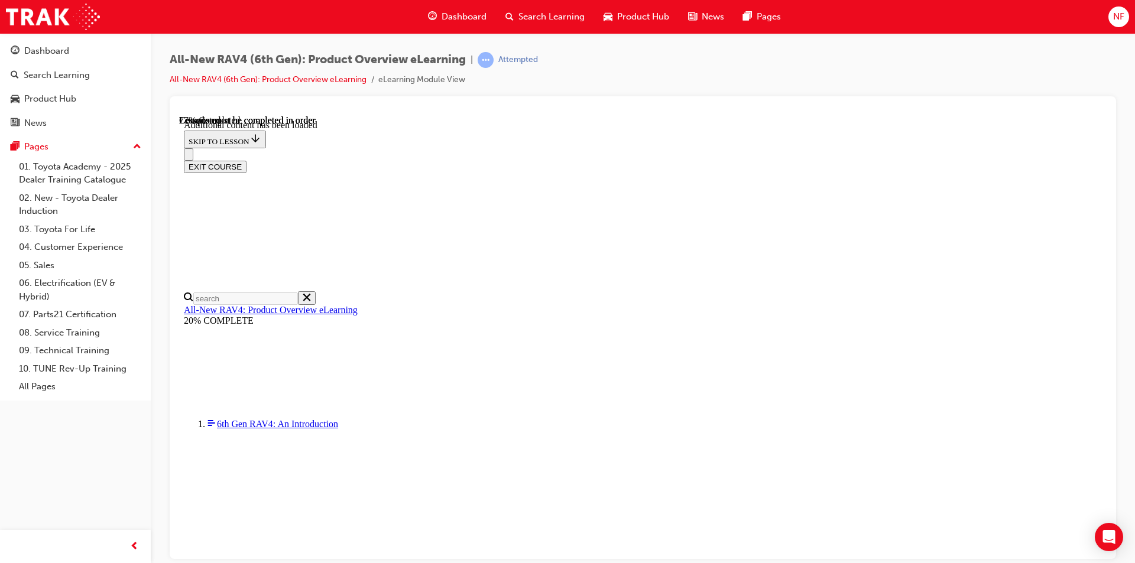
scroll to position [0, 171]
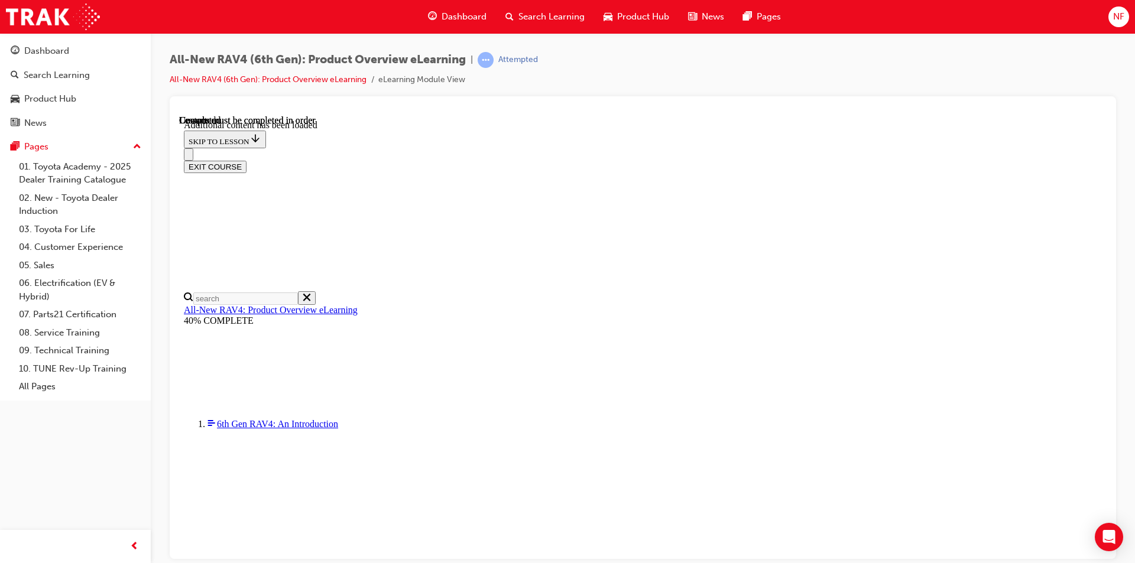
scroll to position [2148, 0]
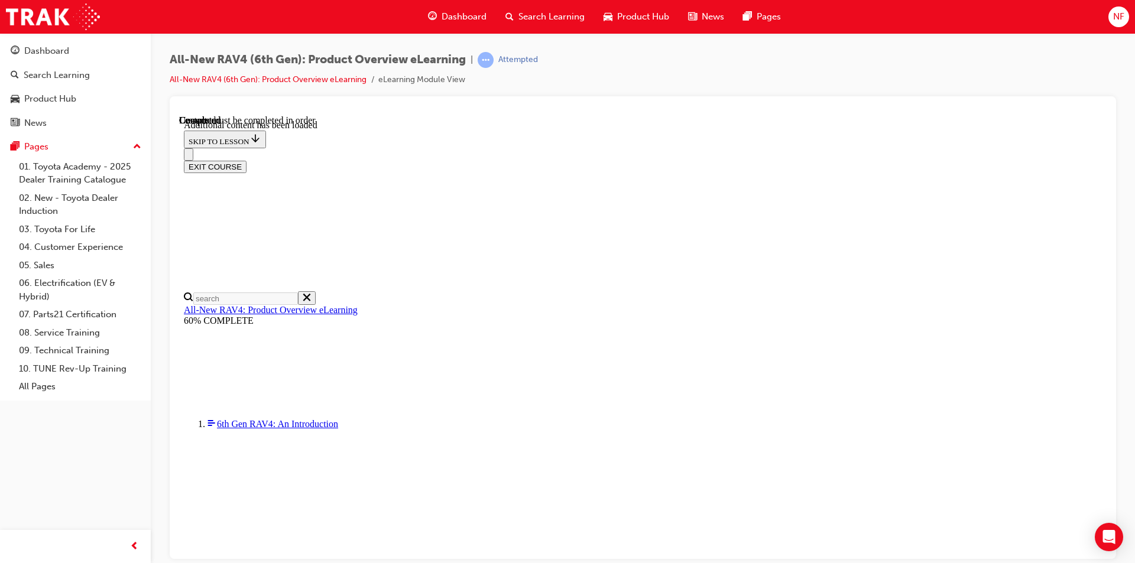
radio input "true"
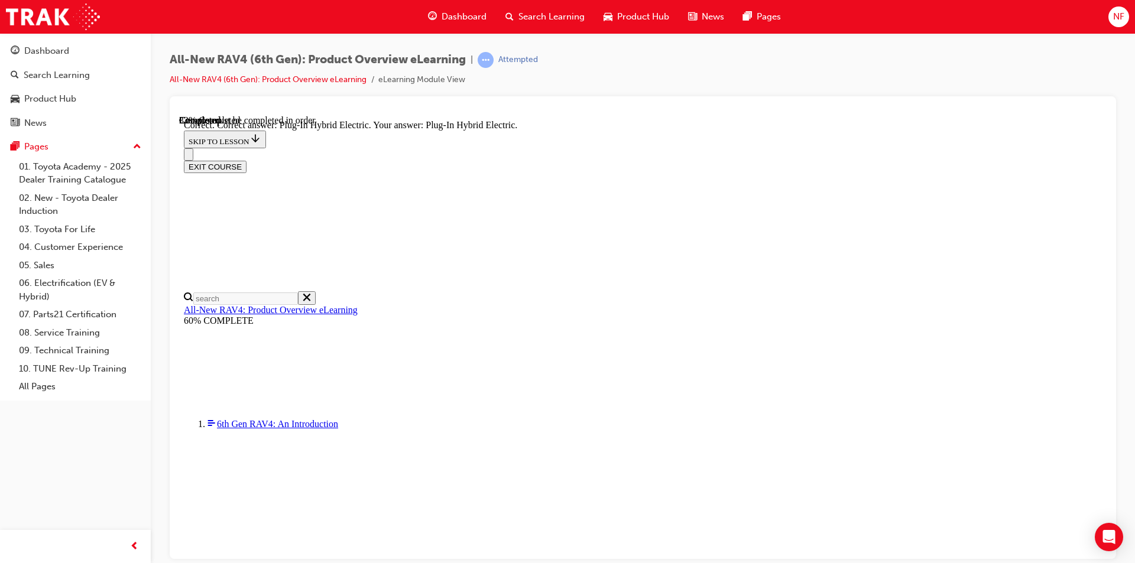
scroll to position [297, 0]
radio input "true"
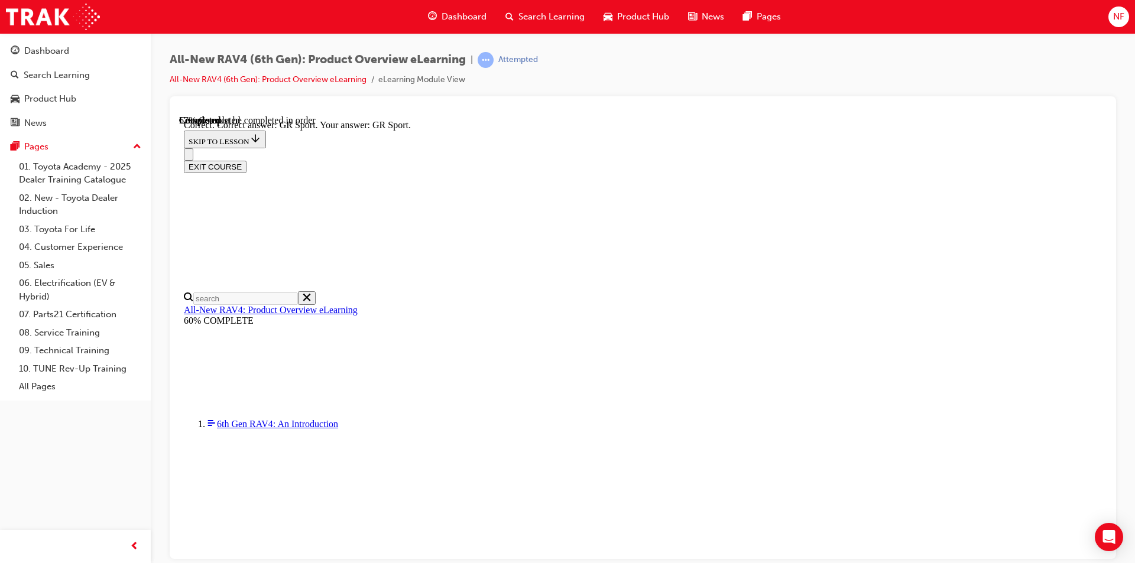
scroll to position [436, 0]
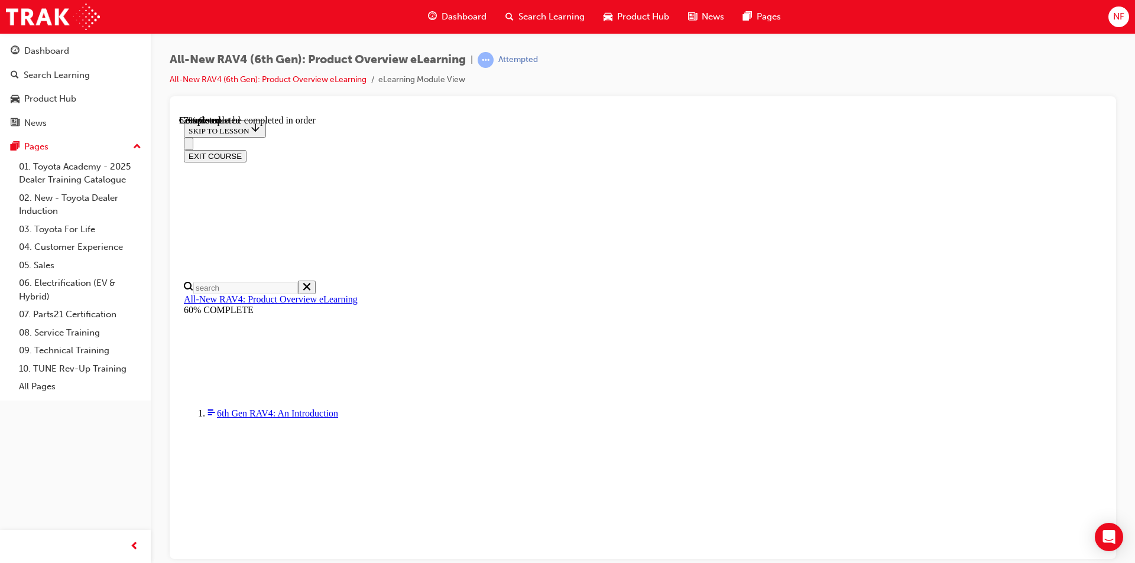
scroll to position [349, 0]
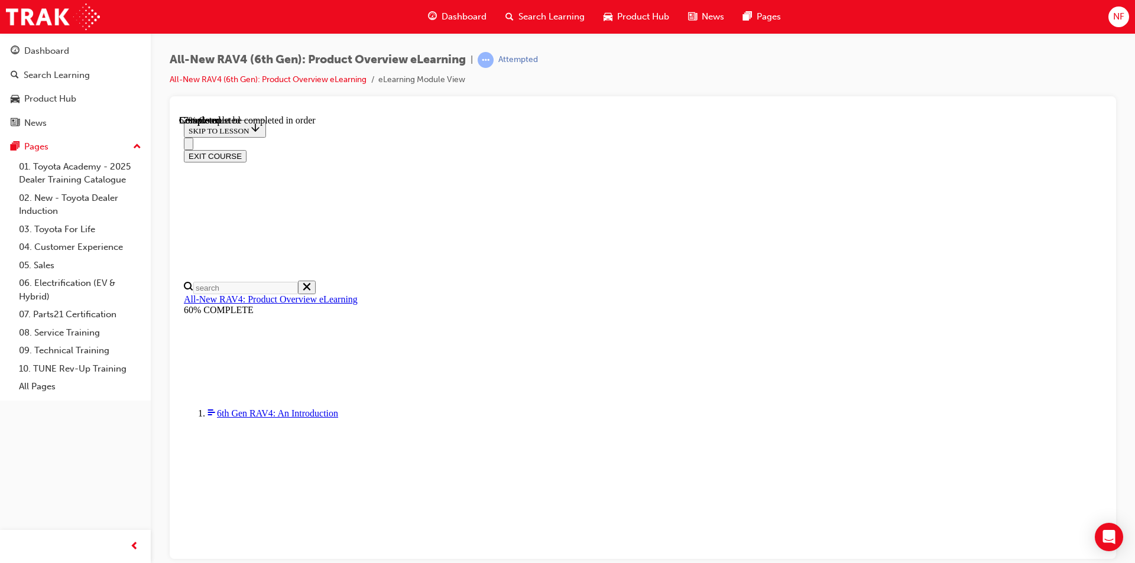
checkbox input "true"
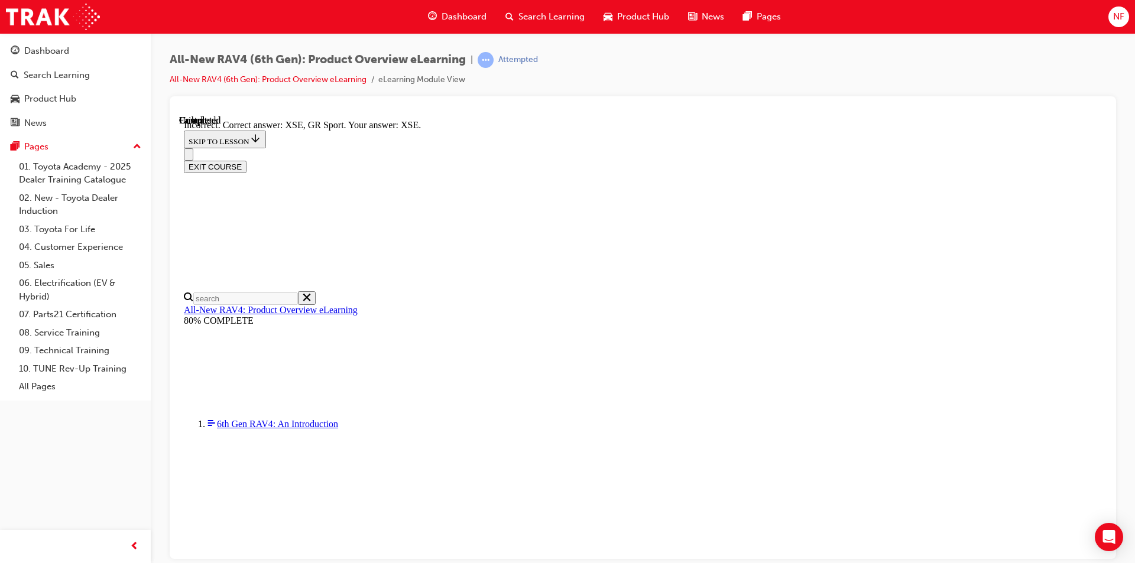
scroll to position [439, 0]
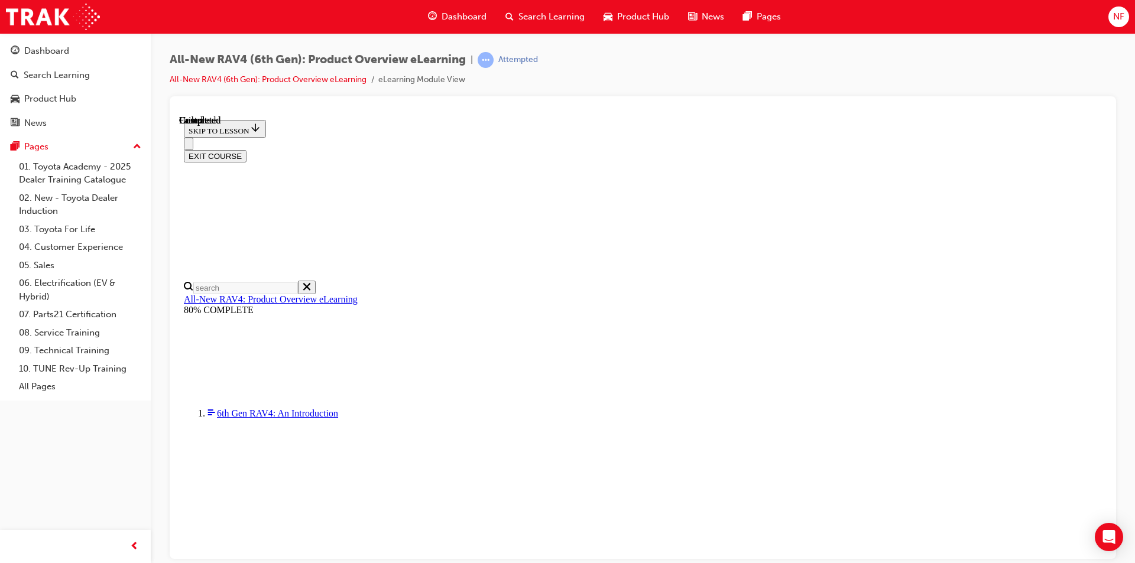
scroll to position [206, 0]
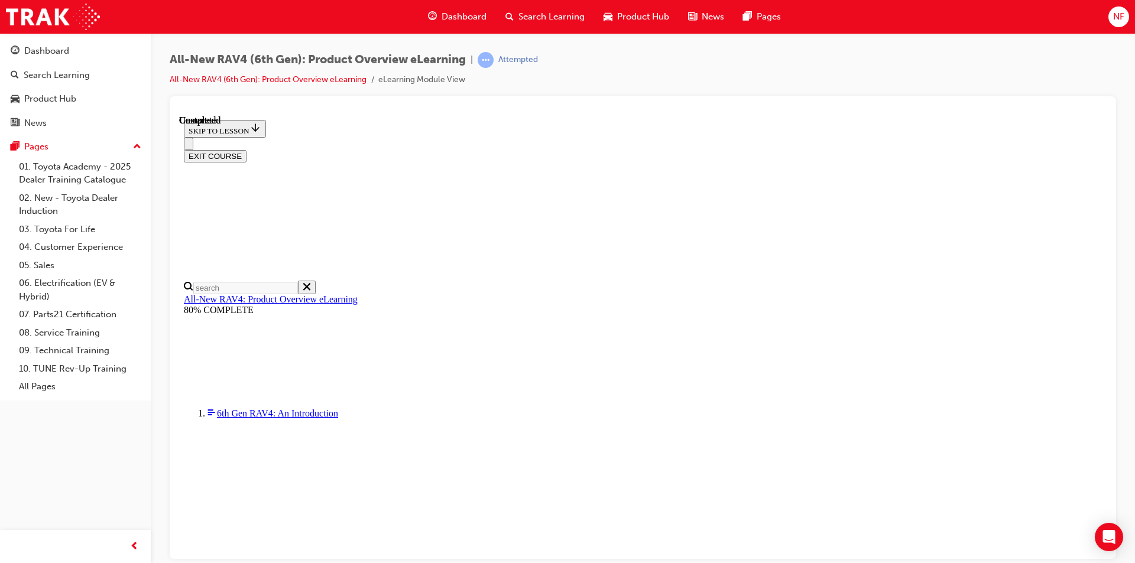
radio input "true"
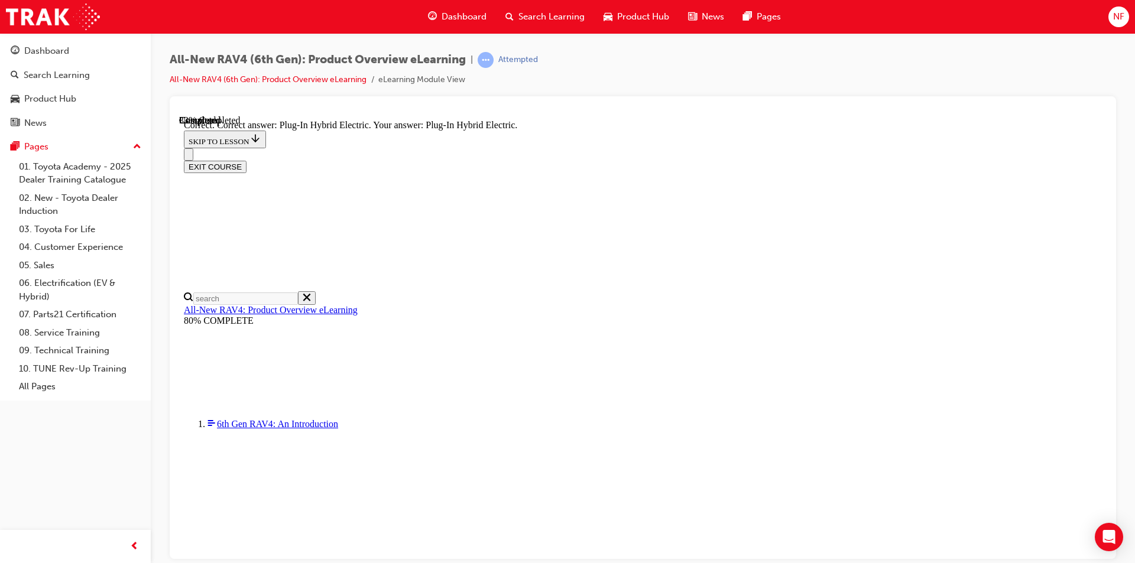
scroll to position [351, 0]
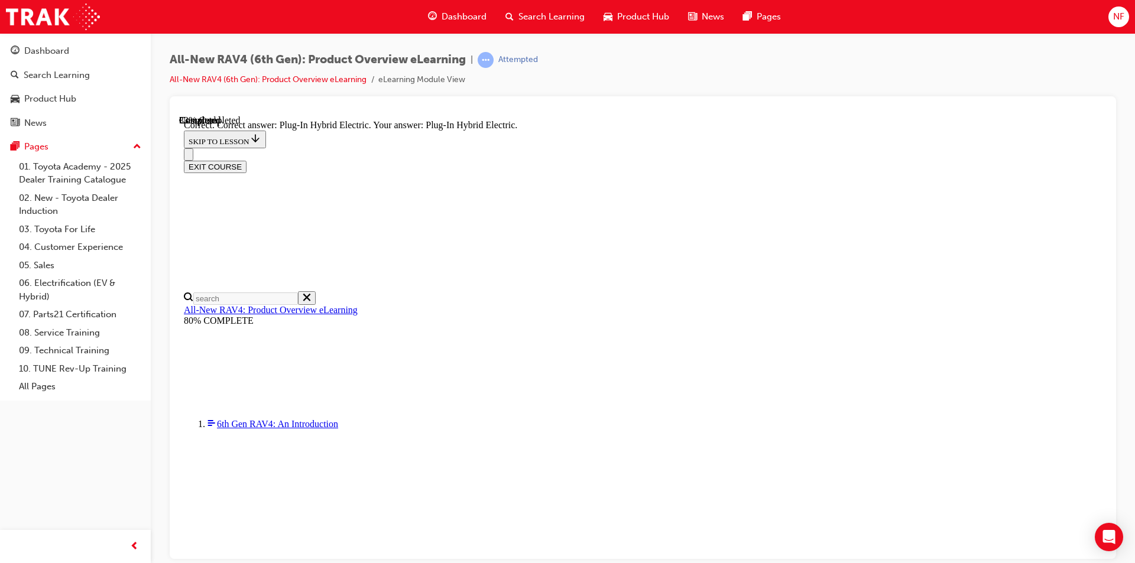
radio input "true"
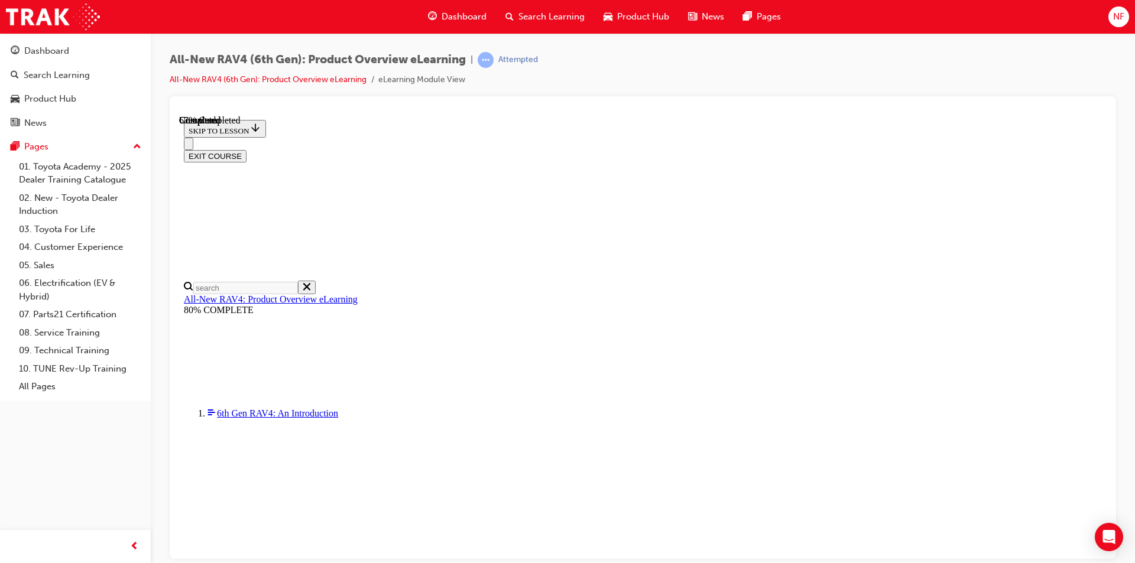
scroll to position [367, 0]
checkbox input "true"
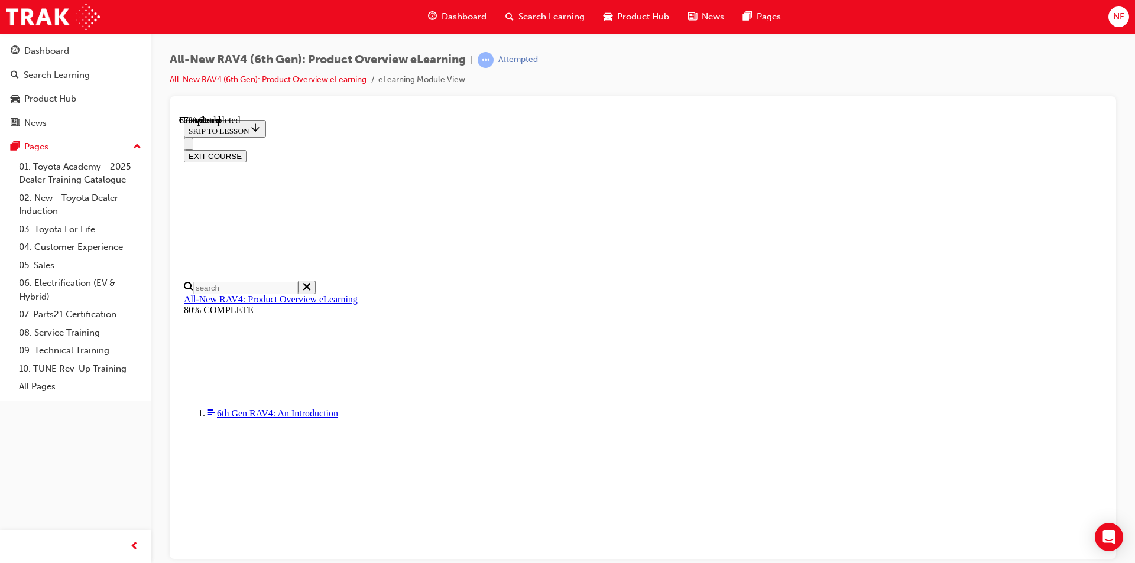
checkbox input "true"
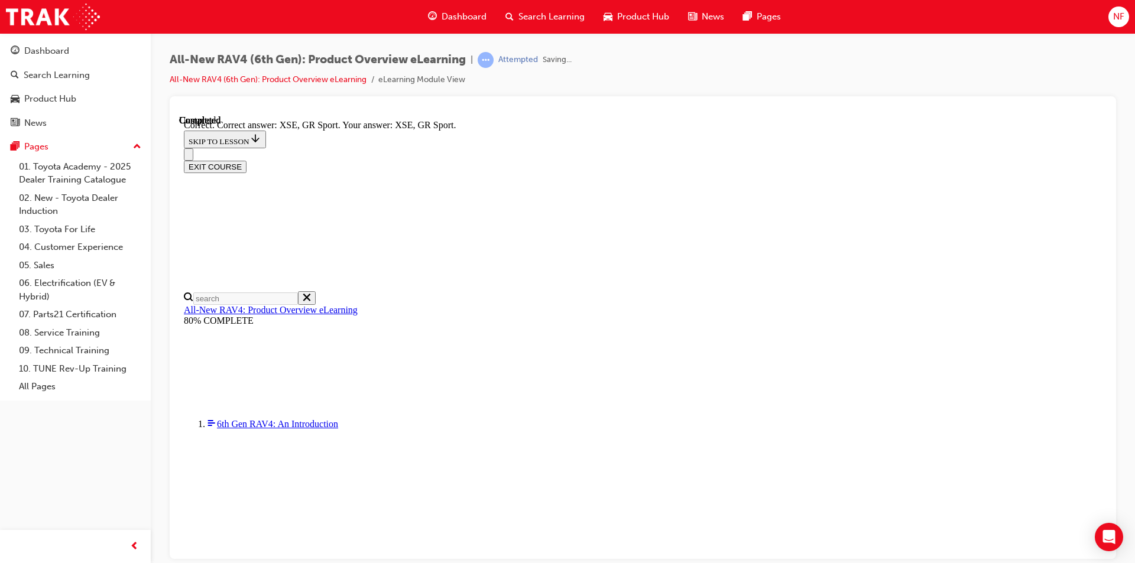
scroll to position [439, 0]
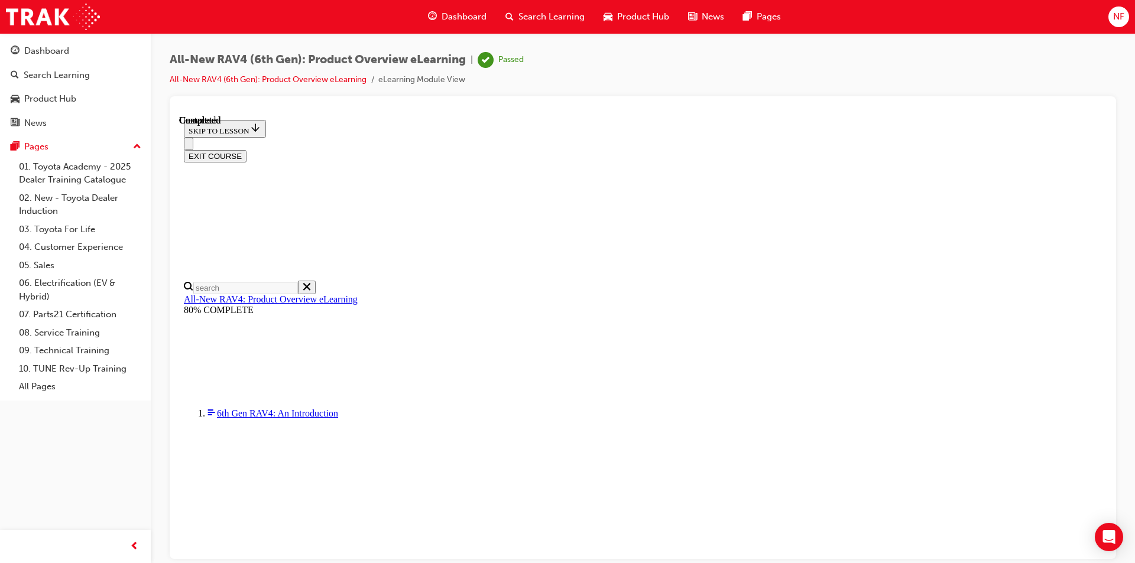
scroll to position [206, 0]
click at [247, 150] on button "EXIT COURSE" at bounding box center [215, 156] width 63 height 12
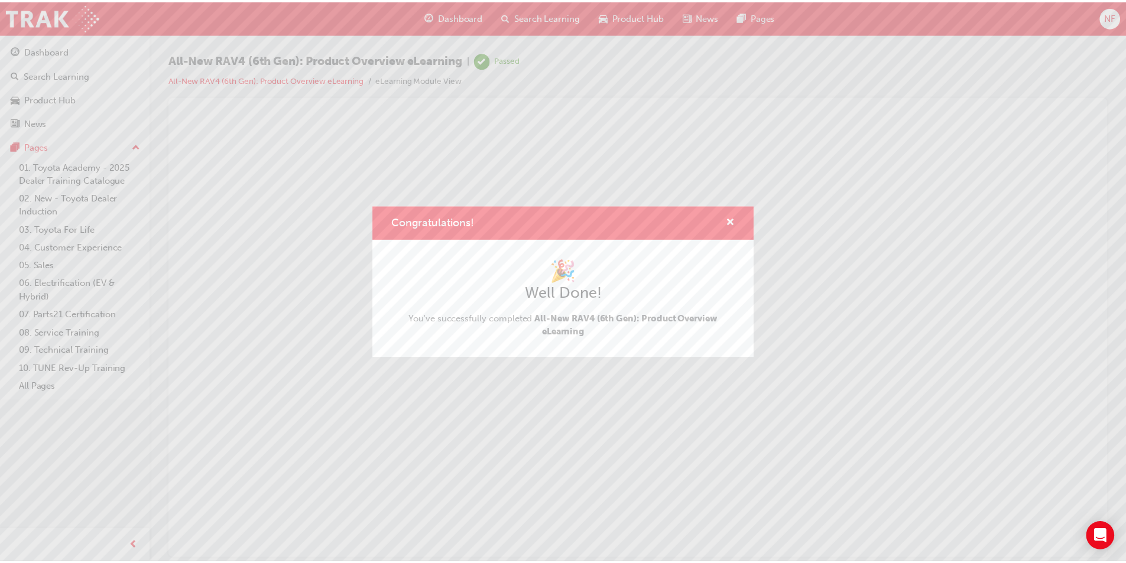
scroll to position [0, 0]
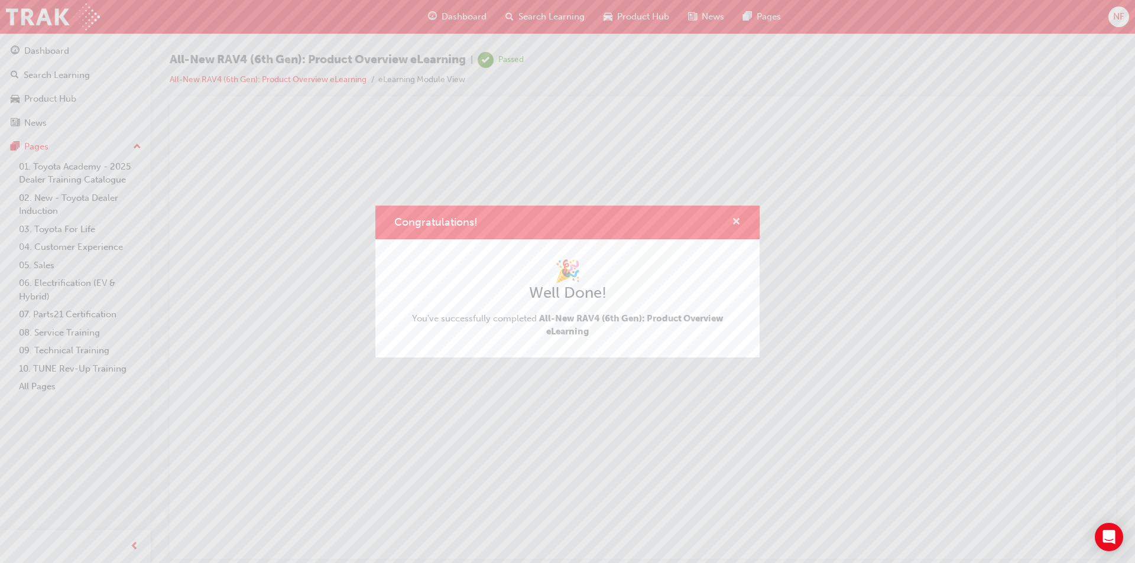
click at [737, 218] on span "cross-icon" at bounding box center [736, 223] width 9 height 11
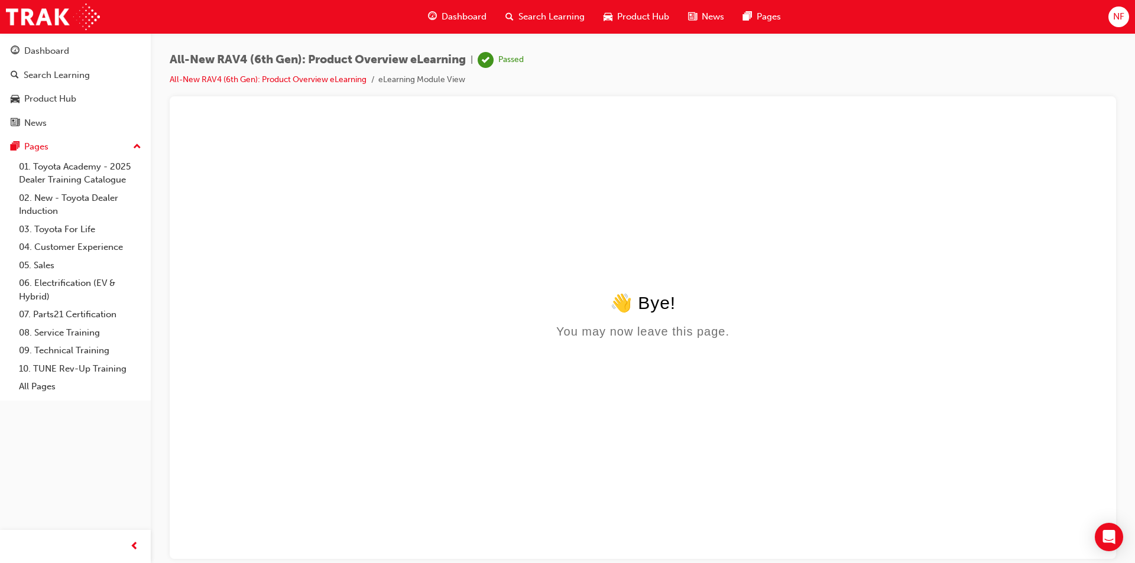
click at [641, 20] on span "Product Hub" at bounding box center [643, 17] width 52 height 14
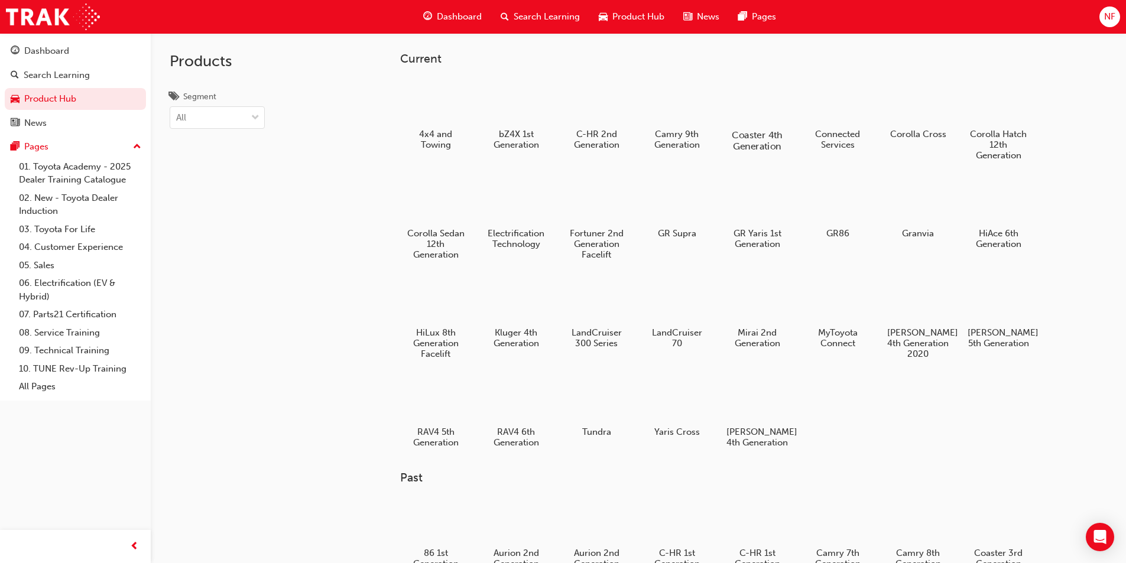
click at [757, 109] on div at bounding box center [757, 100] width 66 height 47
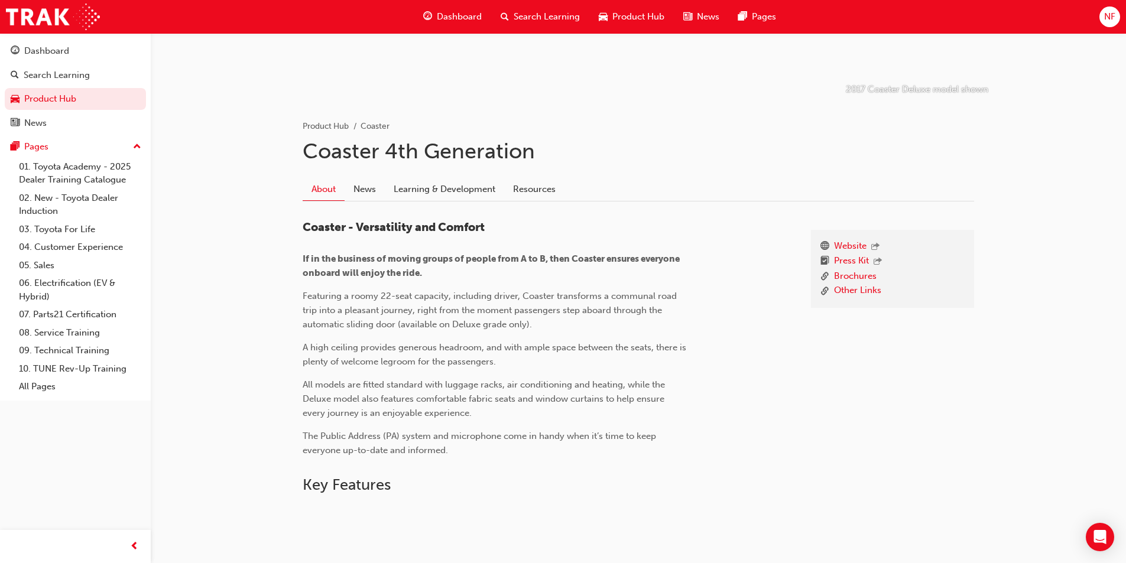
scroll to position [170, 0]
click at [422, 196] on link "Learning & Development" at bounding box center [444, 188] width 119 height 22
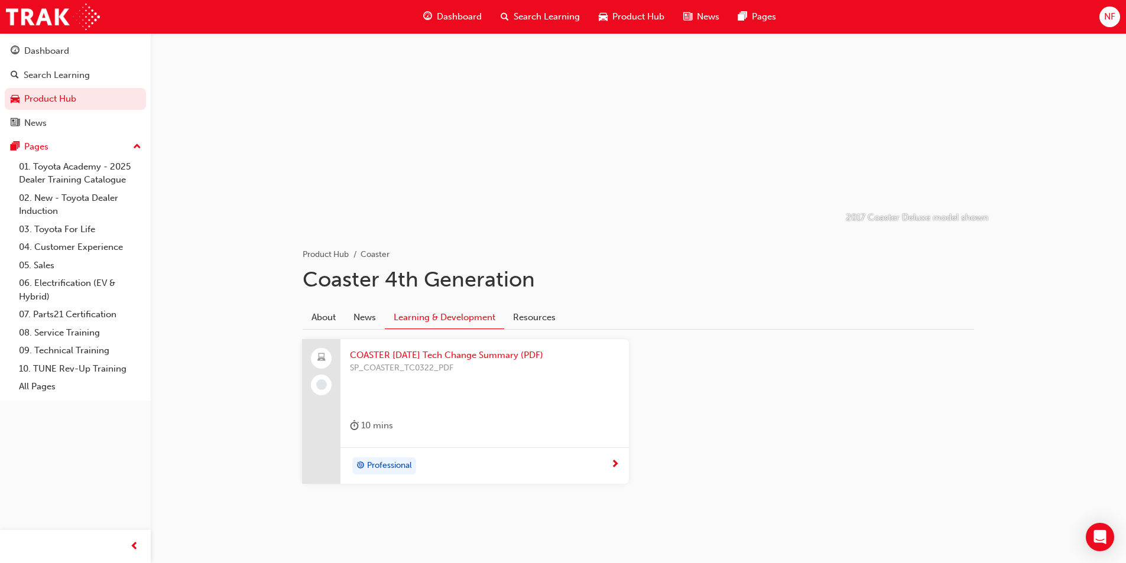
scroll to position [48, 0]
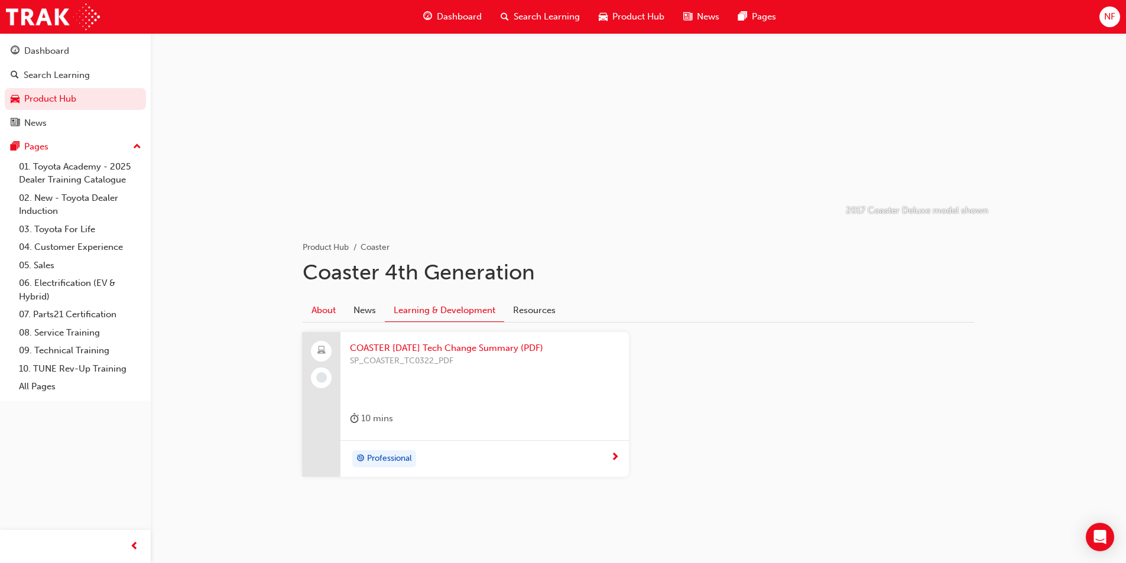
click at [331, 306] on link "About" at bounding box center [324, 310] width 42 height 22
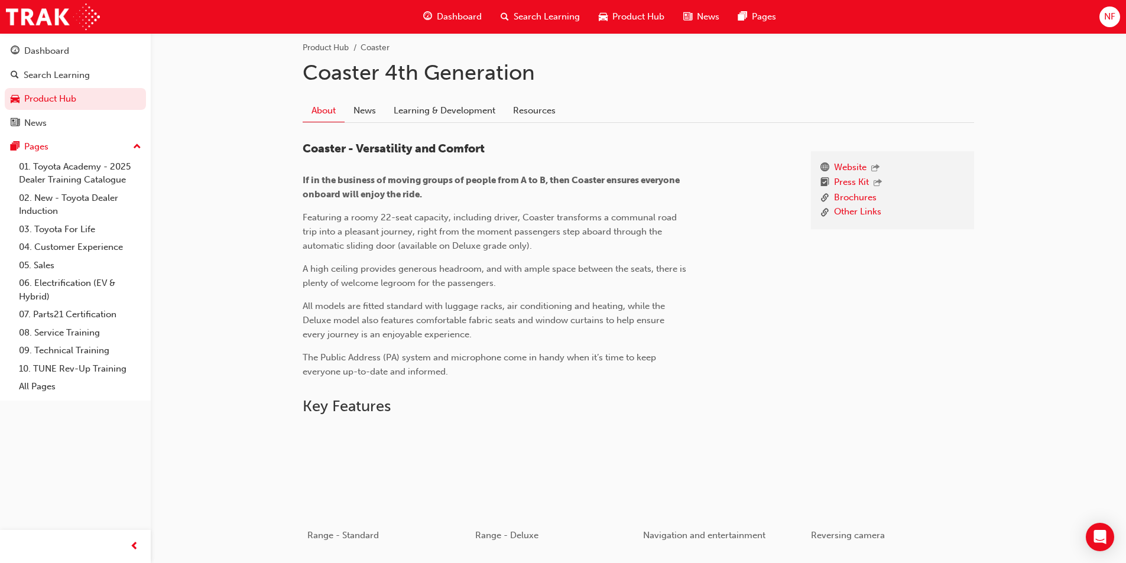
scroll to position [440, 0]
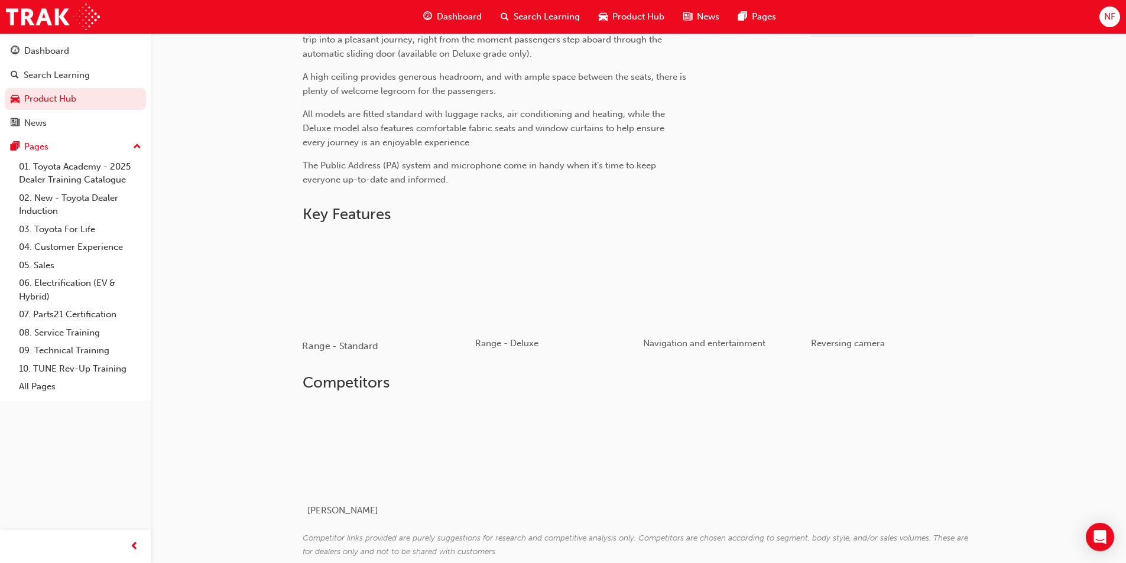
click at [364, 278] on div "button" at bounding box center [386, 281] width 168 height 95
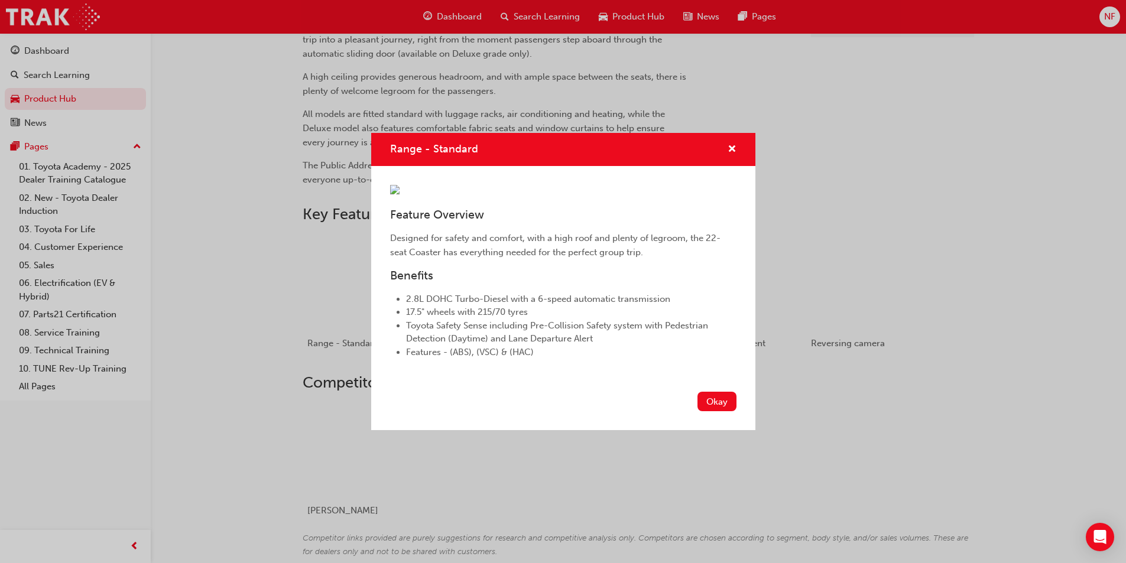
click at [827, 423] on div "Range - Standard Feature Overview Designed for safety and comfort, with a high …" at bounding box center [563, 281] width 1126 height 563
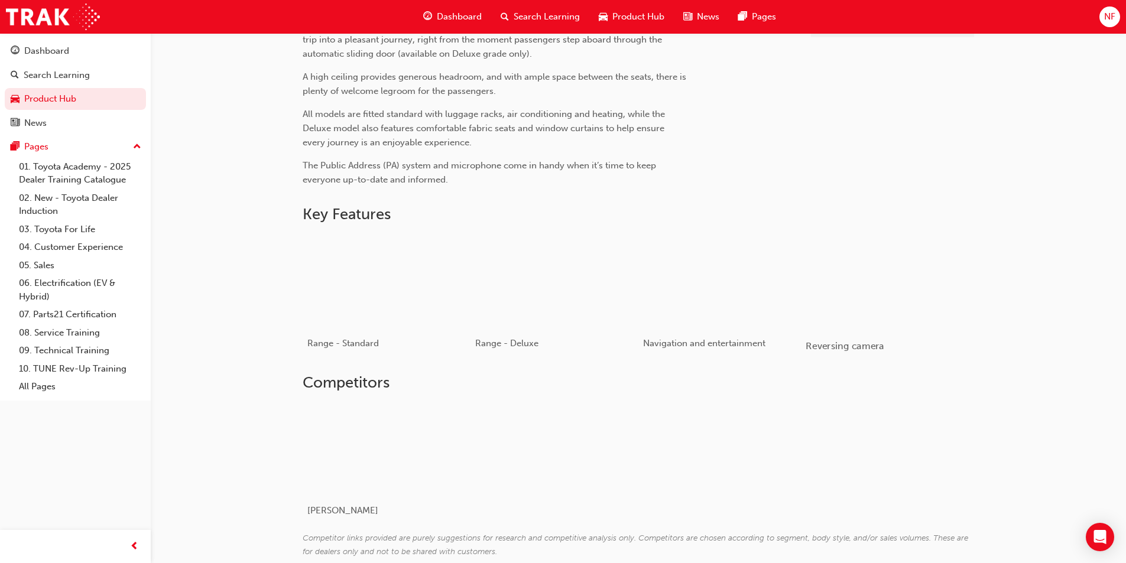
click at [812, 269] on div "button" at bounding box center [890, 281] width 168 height 95
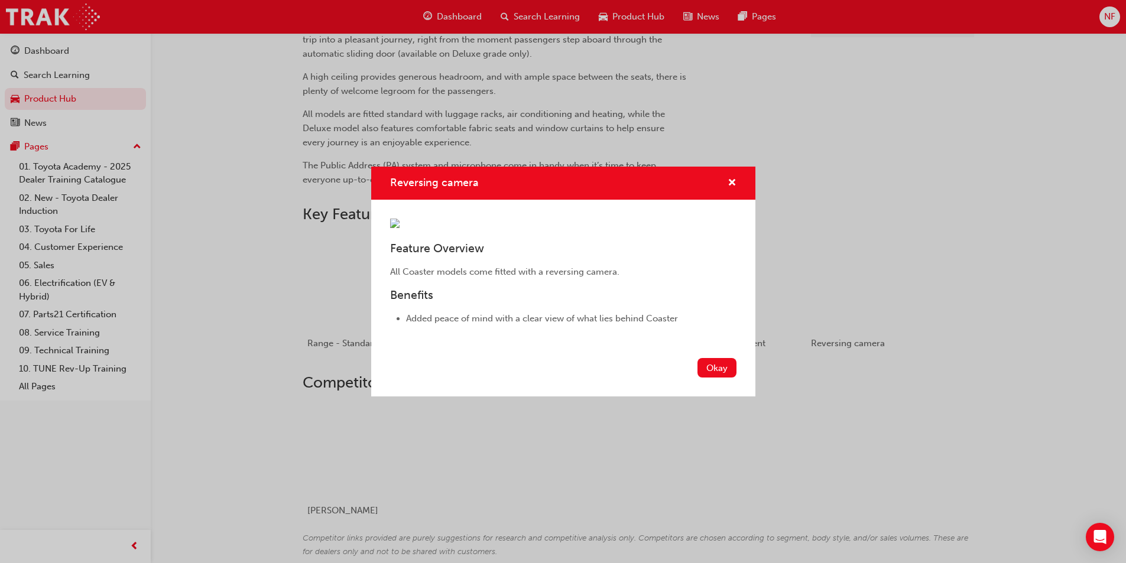
drag, startPoint x: 814, startPoint y: 531, endPoint x: 738, endPoint y: 364, distance: 183.1
click at [738, 354] on div "Feature Overview All Coaster models come fitted with a reversing camera. Benefi…" at bounding box center [563, 277] width 384 height 154
click at [722, 378] on button "Okay" at bounding box center [717, 368] width 39 height 20
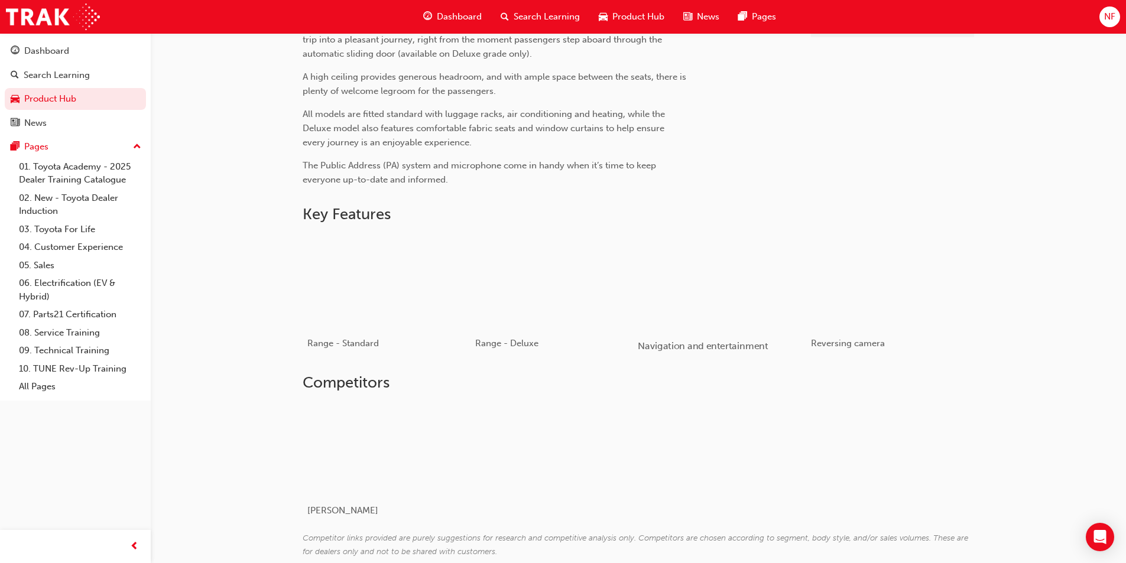
click at [725, 286] on div "button" at bounding box center [722, 281] width 168 height 95
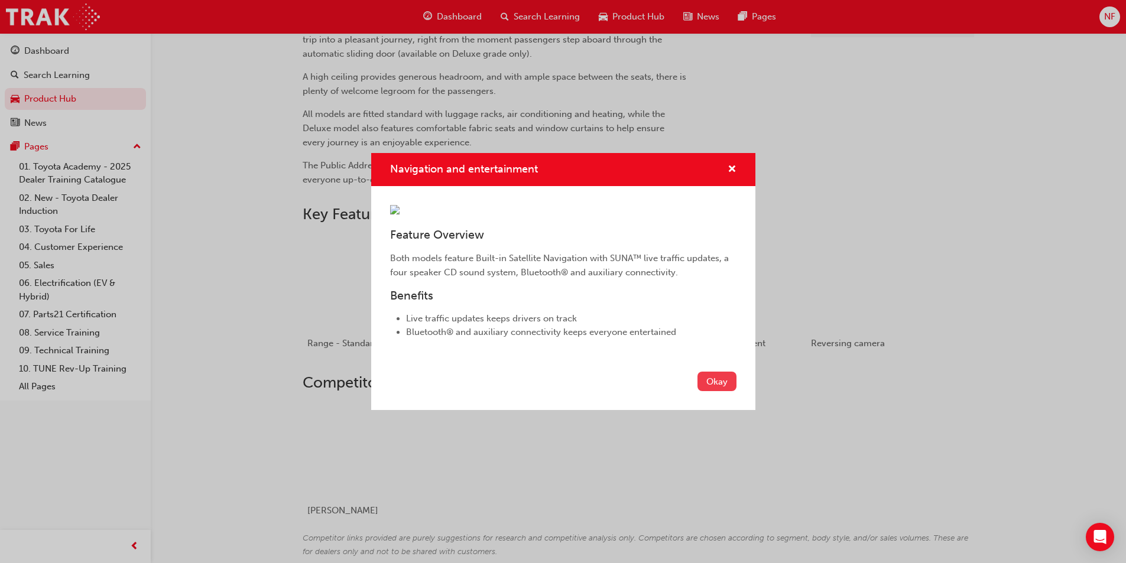
click at [713, 391] on button "Okay" at bounding box center [717, 382] width 39 height 20
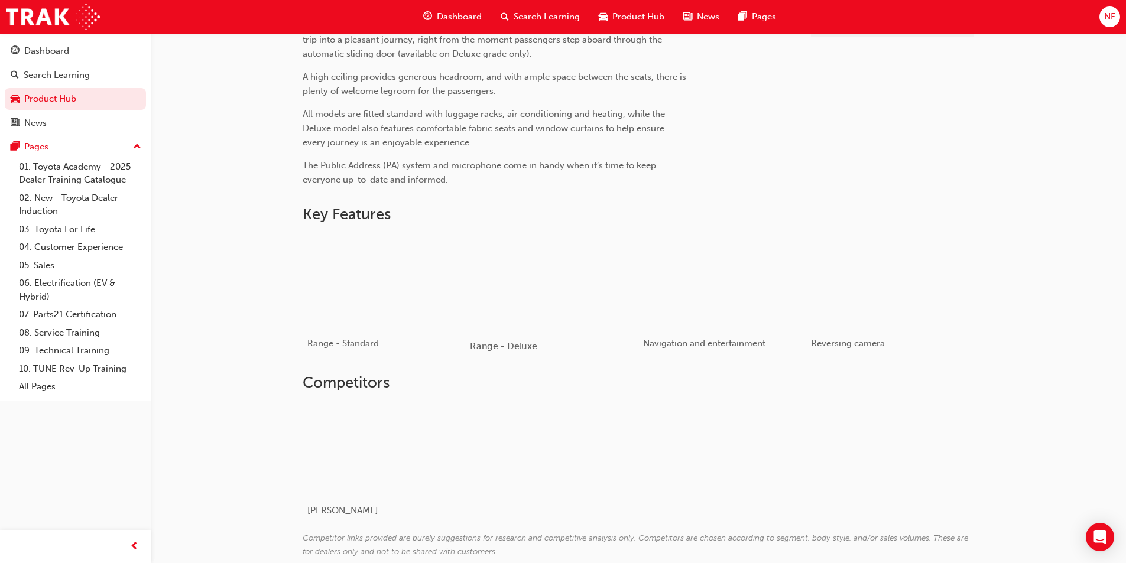
click at [571, 309] on div "button" at bounding box center [554, 281] width 168 height 95
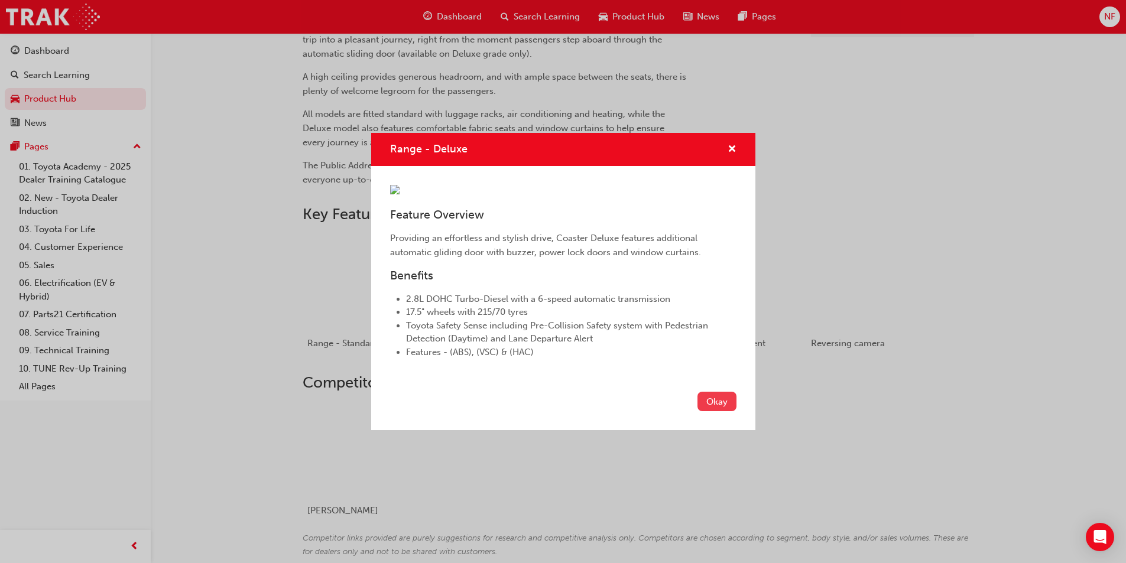
click at [717, 411] on button "Okay" at bounding box center [717, 402] width 39 height 20
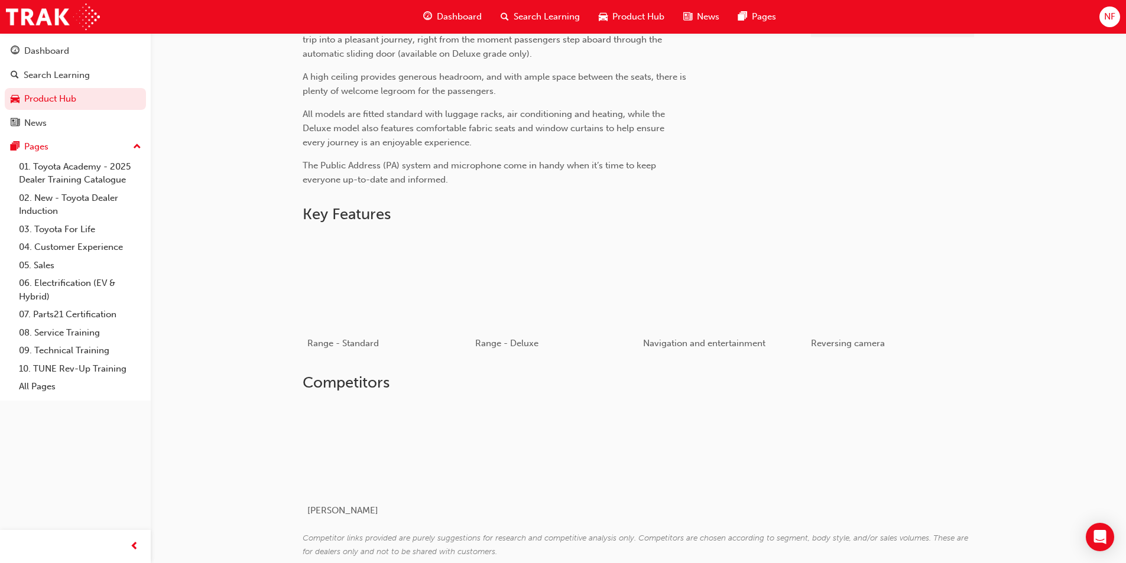
scroll to position [0, 0]
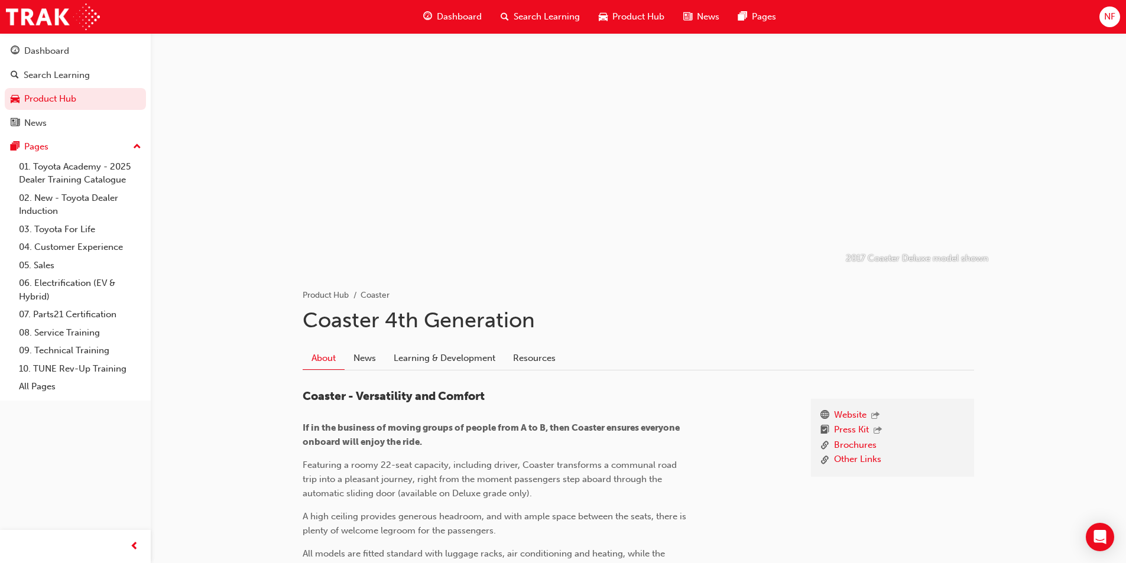
click at [636, 19] on span "Product Hub" at bounding box center [638, 17] width 52 height 14
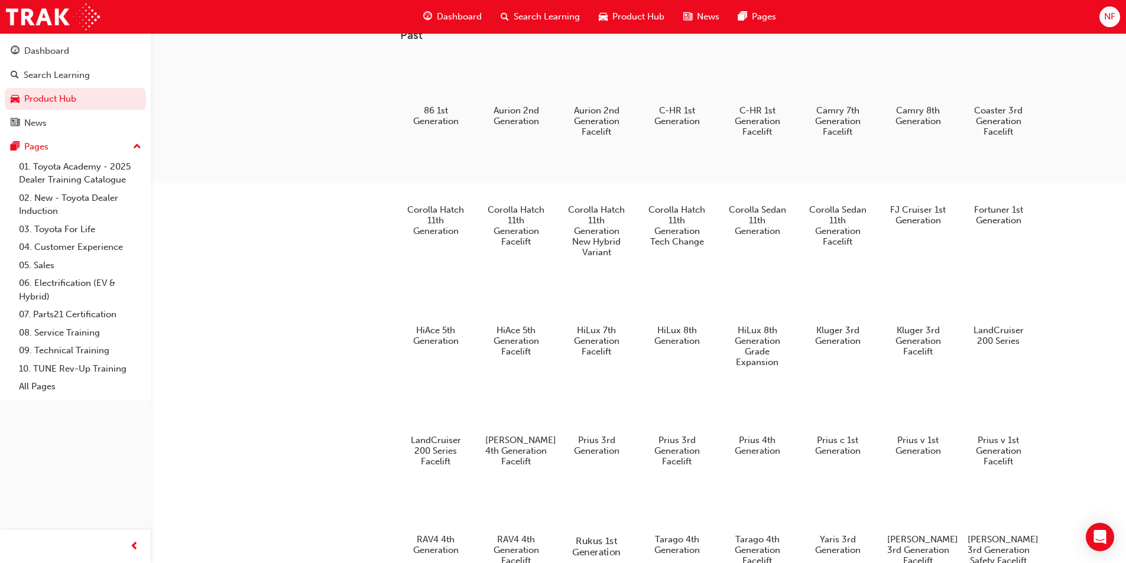
scroll to position [434, 0]
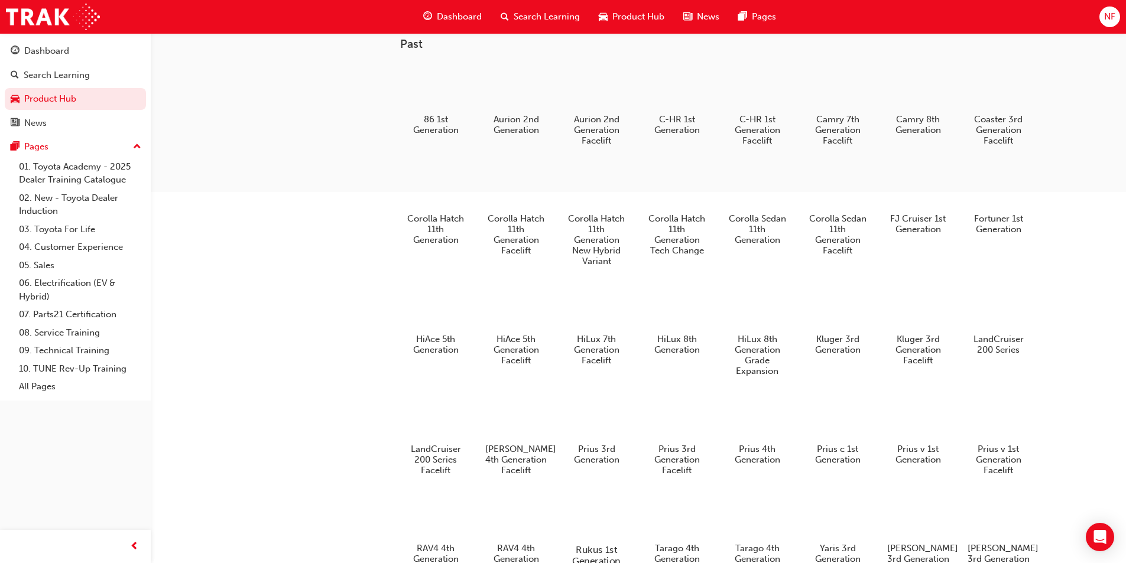
click at [602, 529] on div at bounding box center [596, 515] width 66 height 47
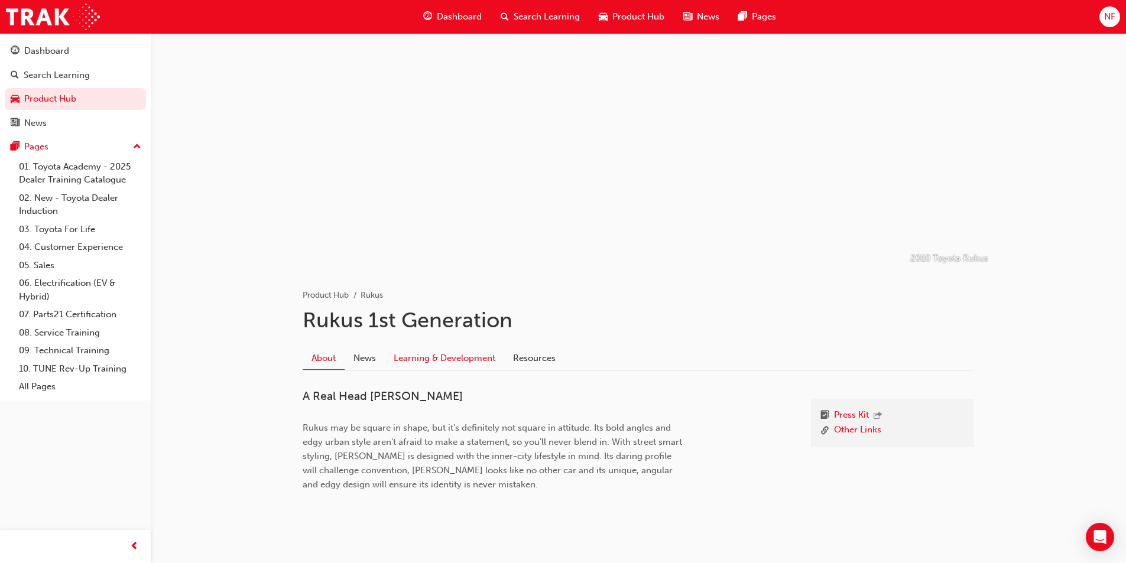
click at [466, 365] on link "Learning & Development" at bounding box center [444, 358] width 119 height 22
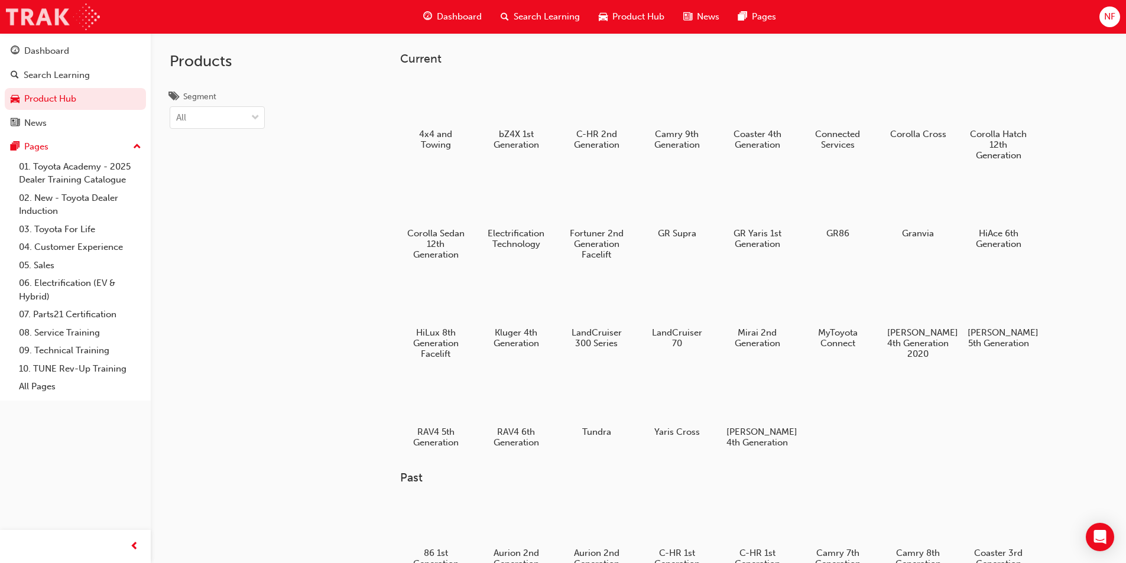
scroll to position [434, 0]
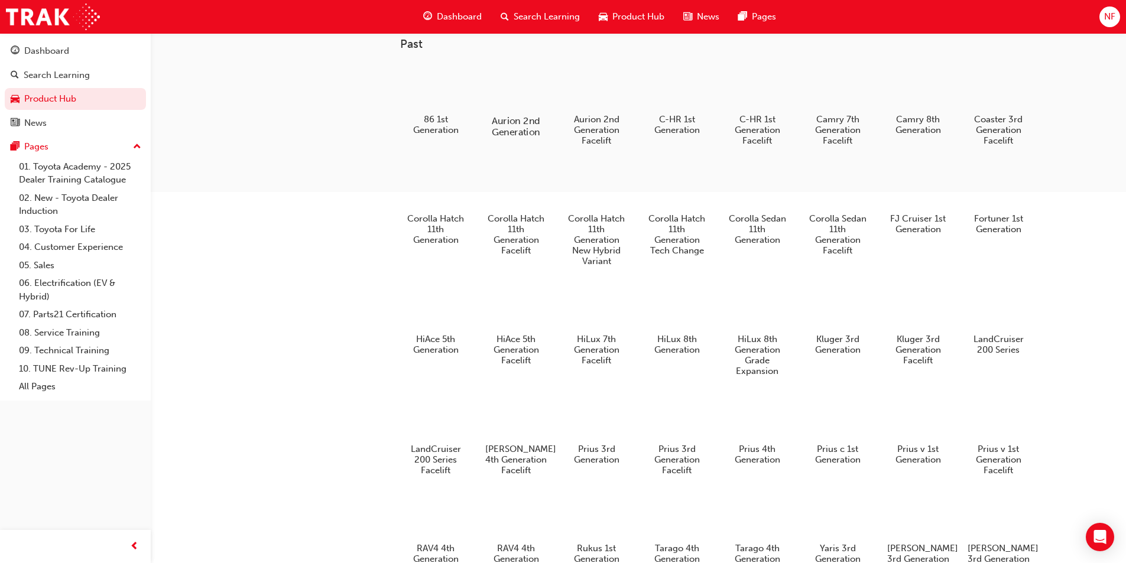
click at [524, 138] on h5 "Aurion 2nd Generation" at bounding box center [516, 126] width 66 height 22
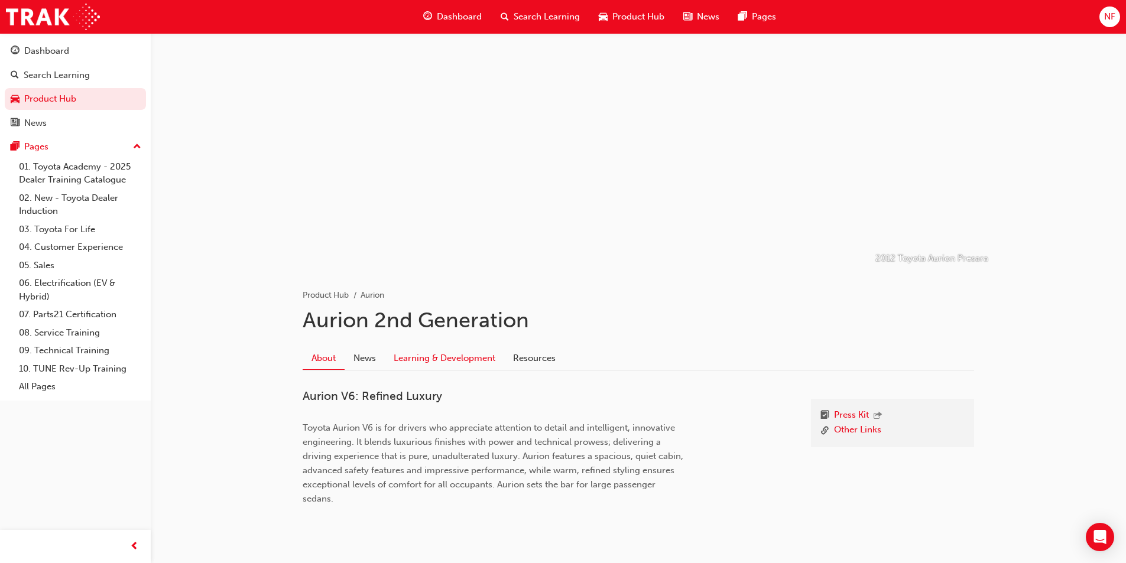
click at [459, 368] on link "Learning & Development" at bounding box center [444, 358] width 119 height 22
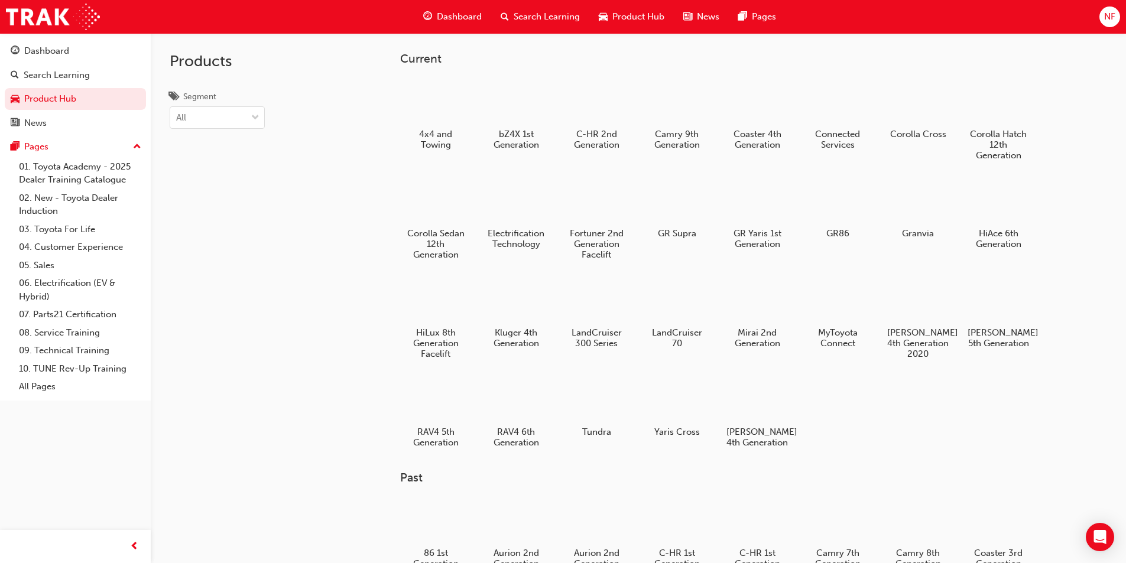
scroll to position [434, 0]
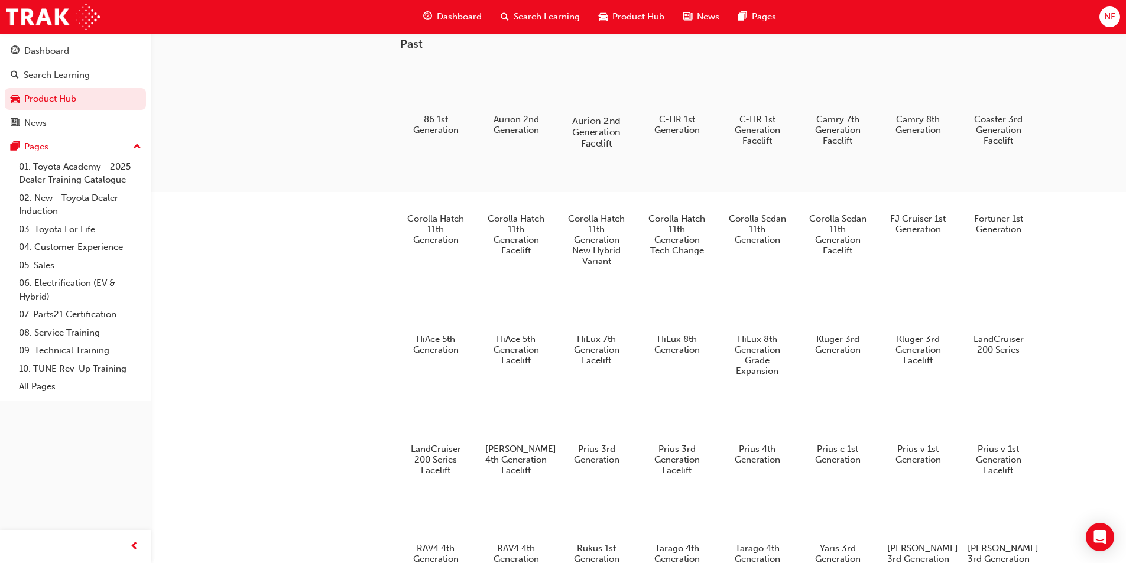
click at [612, 135] on h5 "Aurion 2nd Generation Facelift" at bounding box center [596, 132] width 66 height 34
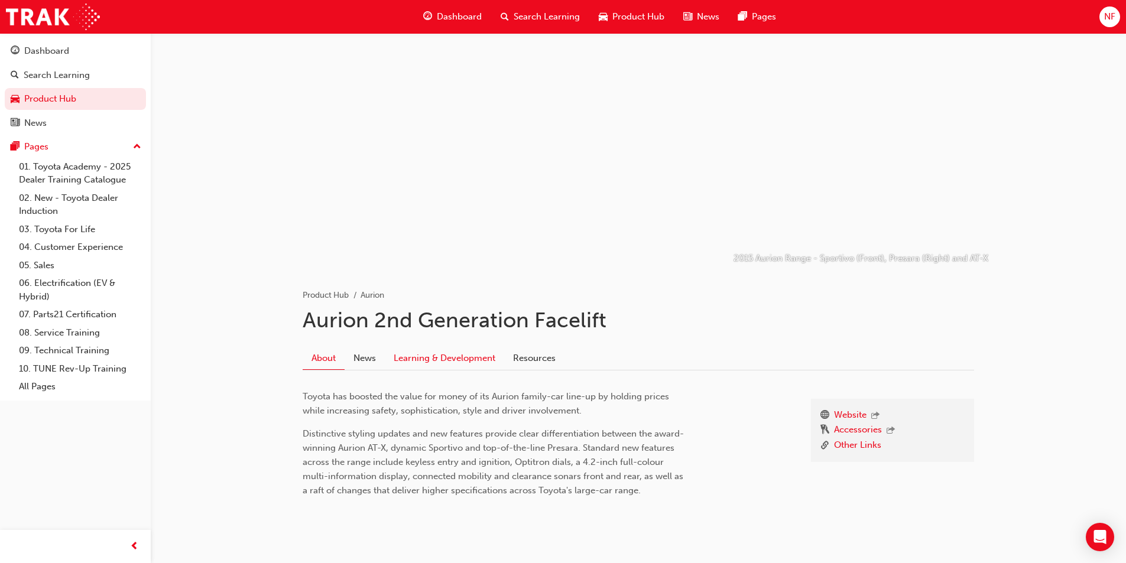
click at [435, 359] on link "Learning & Development" at bounding box center [444, 358] width 119 height 22
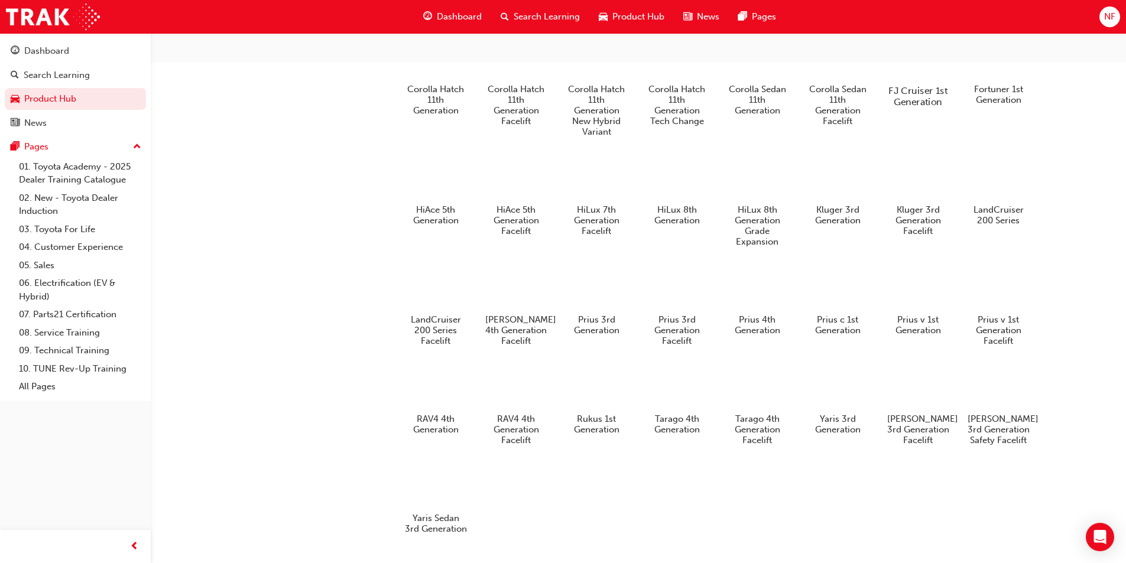
scroll to position [566, 0]
click at [772, 307] on div at bounding box center [758, 285] width 62 height 44
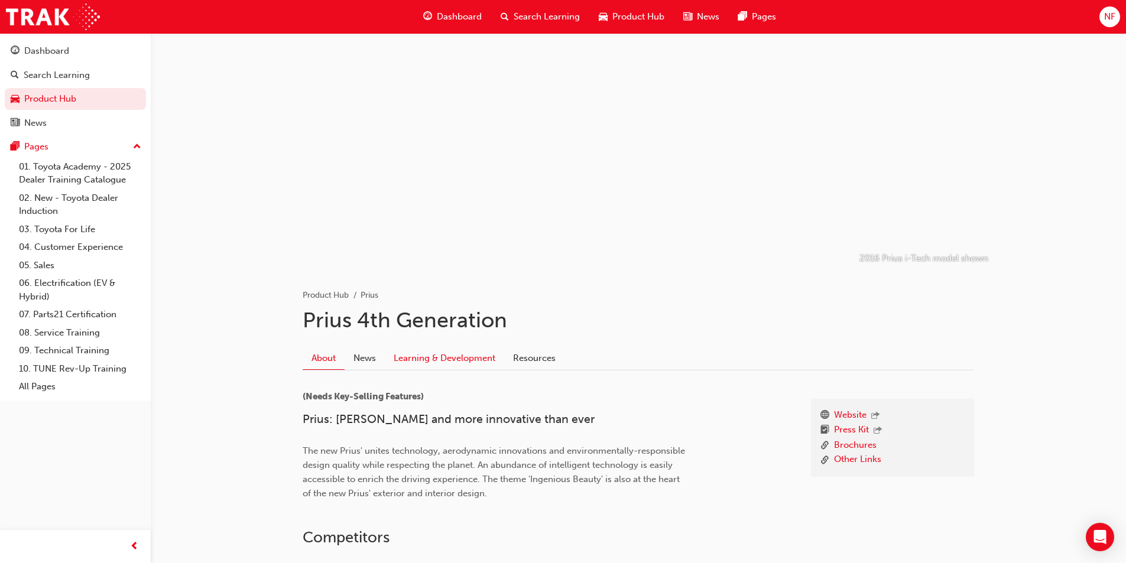
click at [485, 353] on link "Learning & Development" at bounding box center [444, 358] width 119 height 22
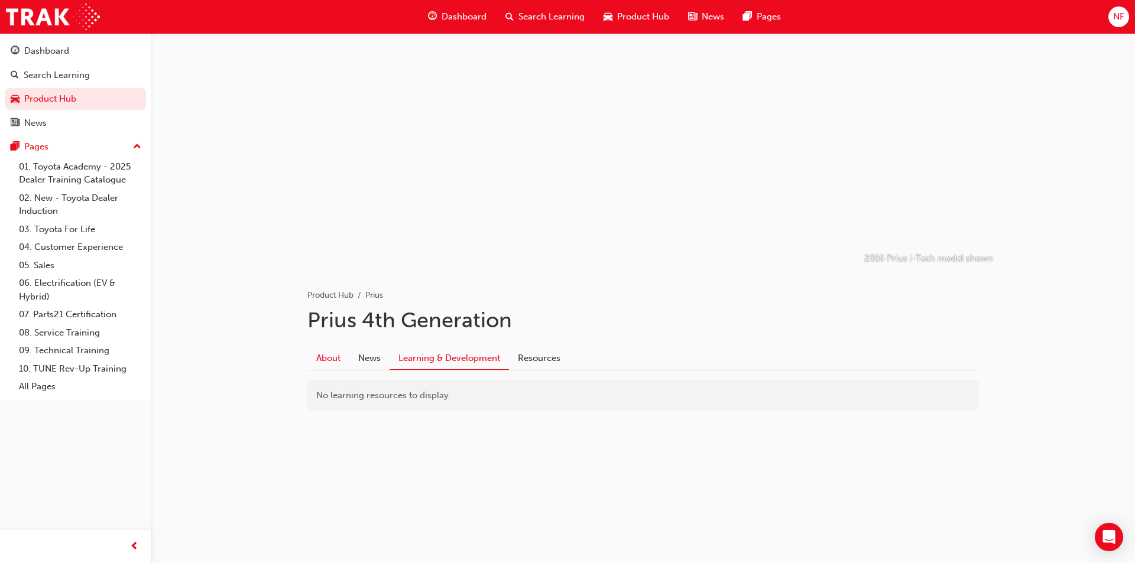
click at [332, 363] on link "About" at bounding box center [328, 358] width 42 height 22
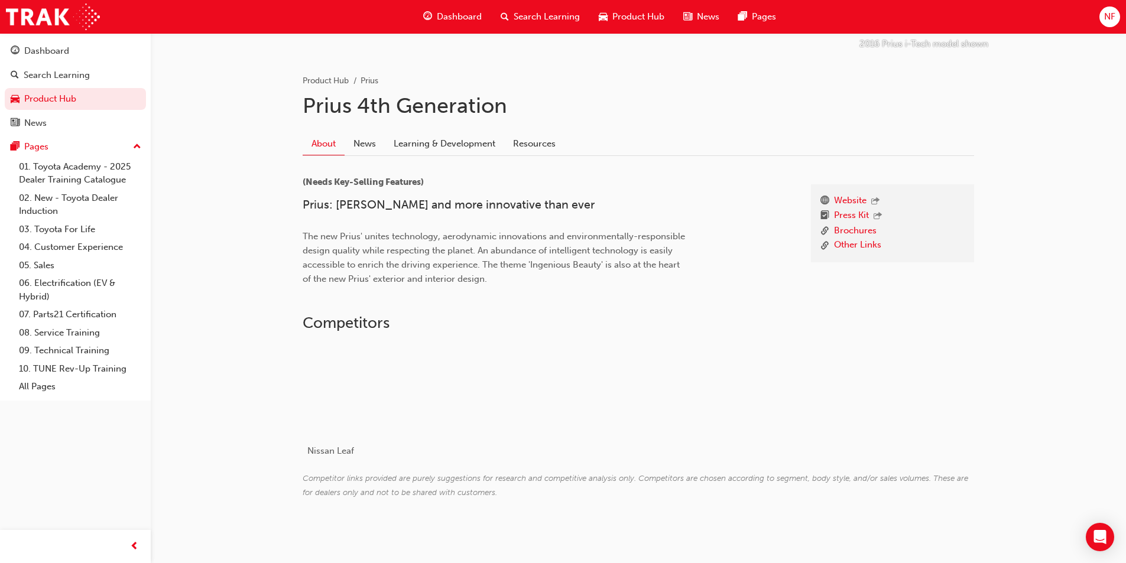
scroll to position [218, 0]
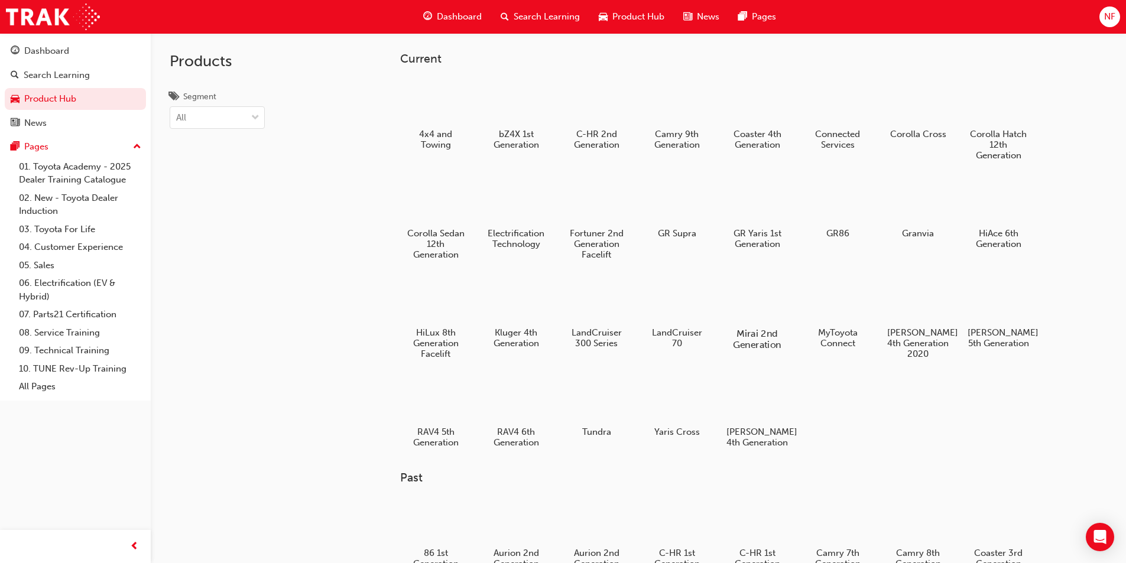
click at [766, 304] on div at bounding box center [757, 299] width 66 height 47
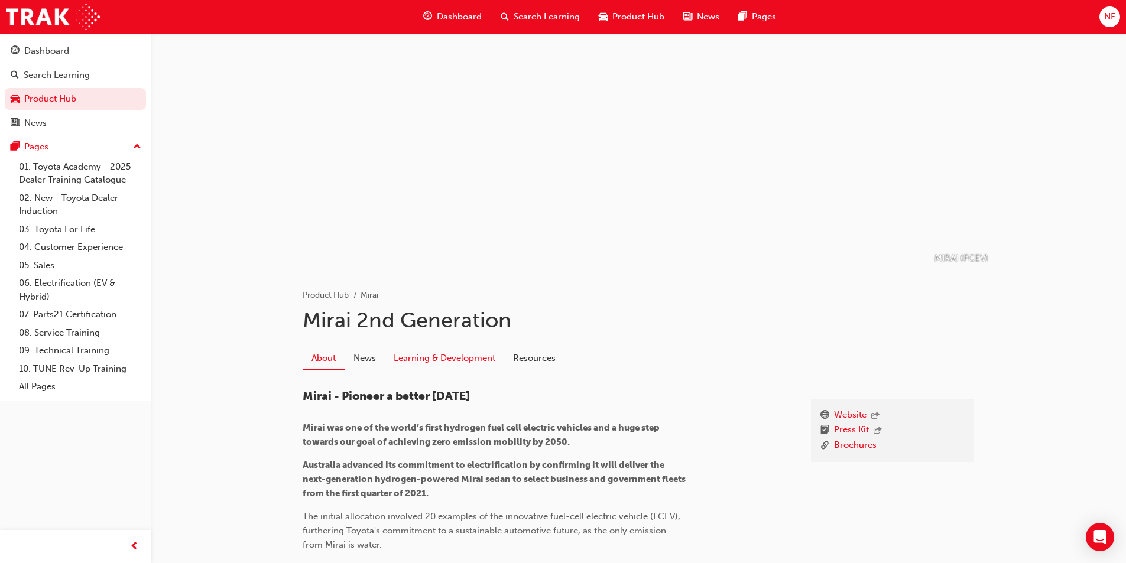
click at [434, 365] on link "Learning & Development" at bounding box center [444, 358] width 119 height 22
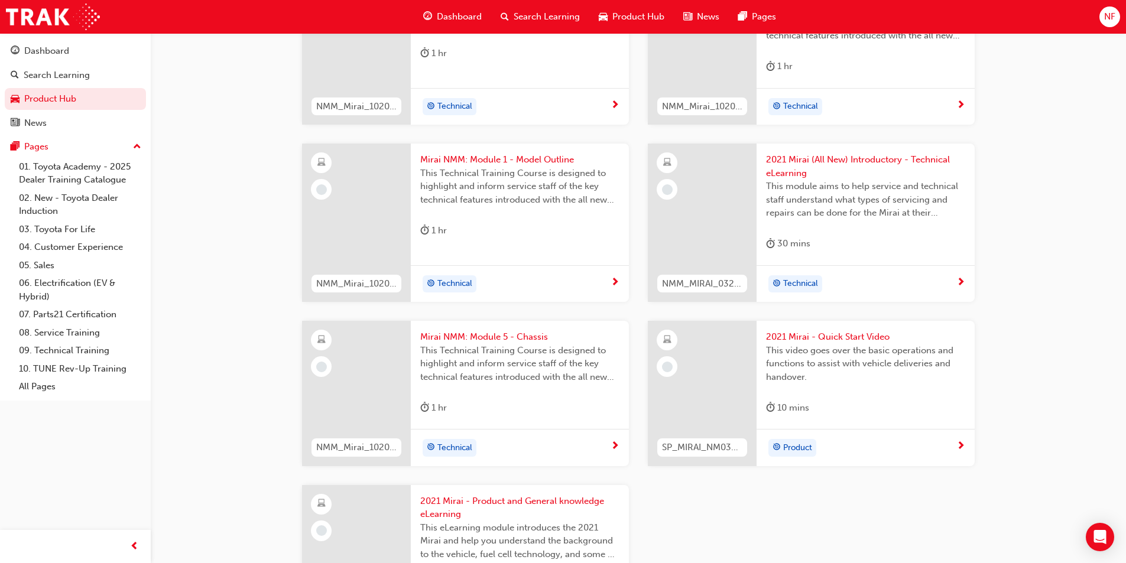
scroll to position [674, 0]
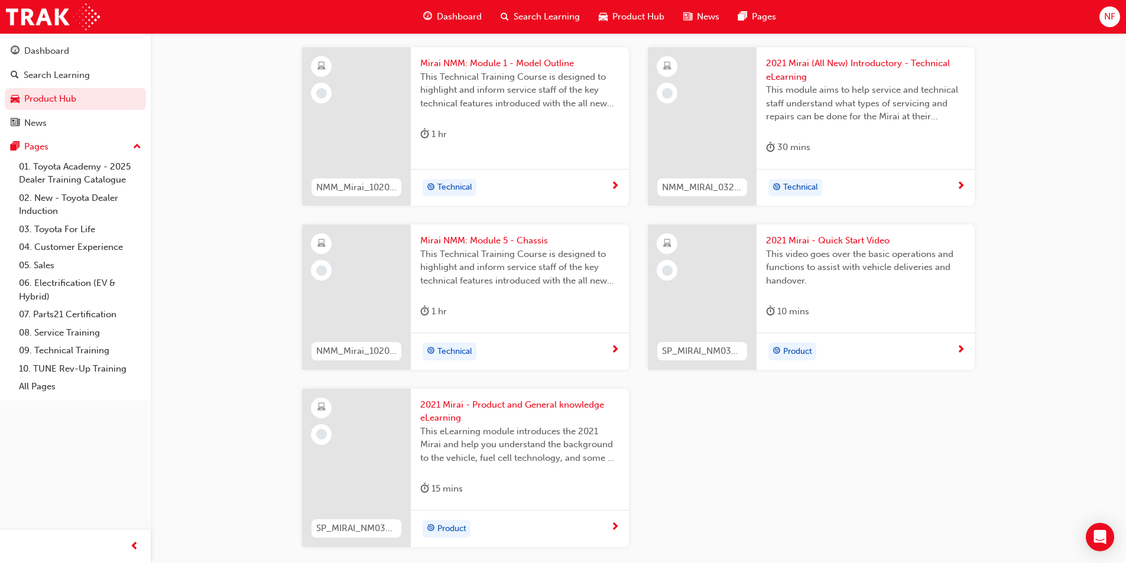
click at [553, 413] on span "2021 Mirai - Product and General knowledge eLearning" at bounding box center [519, 411] width 199 height 27
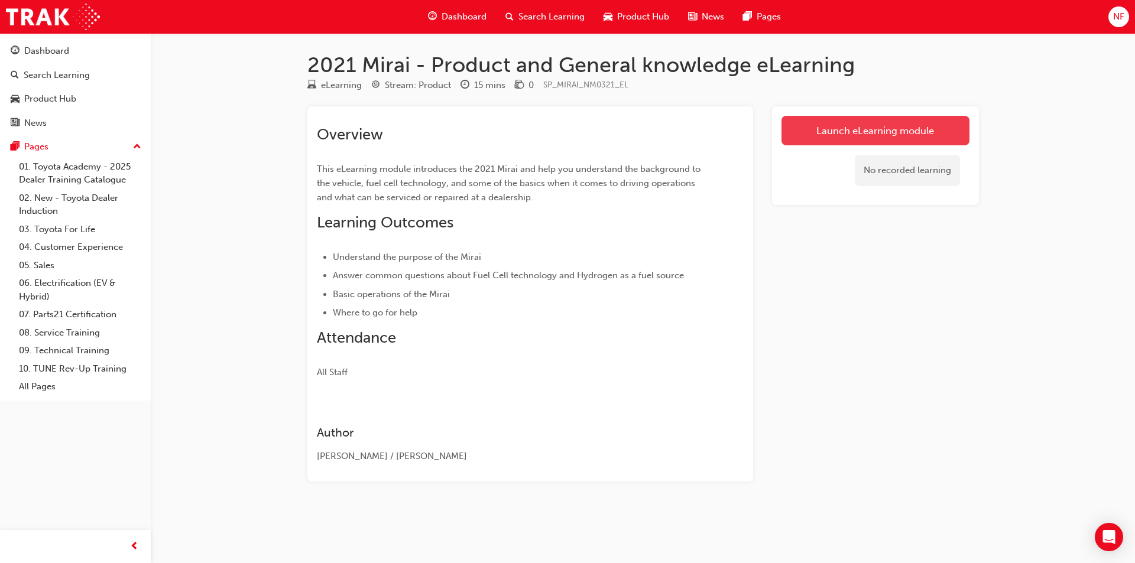
click at [913, 131] on link "Launch eLearning module" at bounding box center [876, 131] width 188 height 30
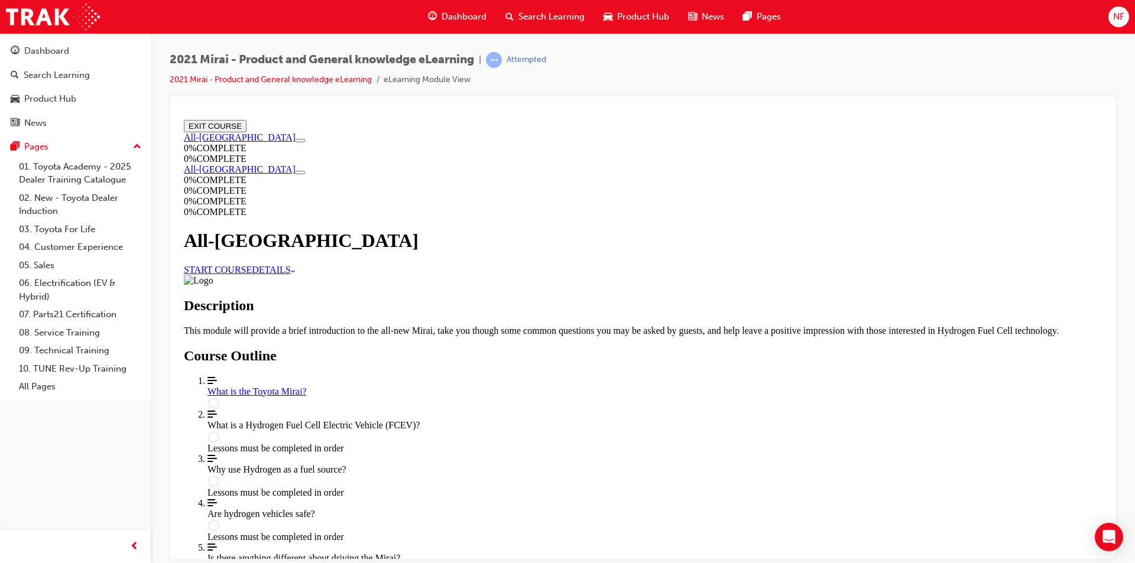
scroll to position [183, 0]
